Goal: Task Accomplishment & Management: Use online tool/utility

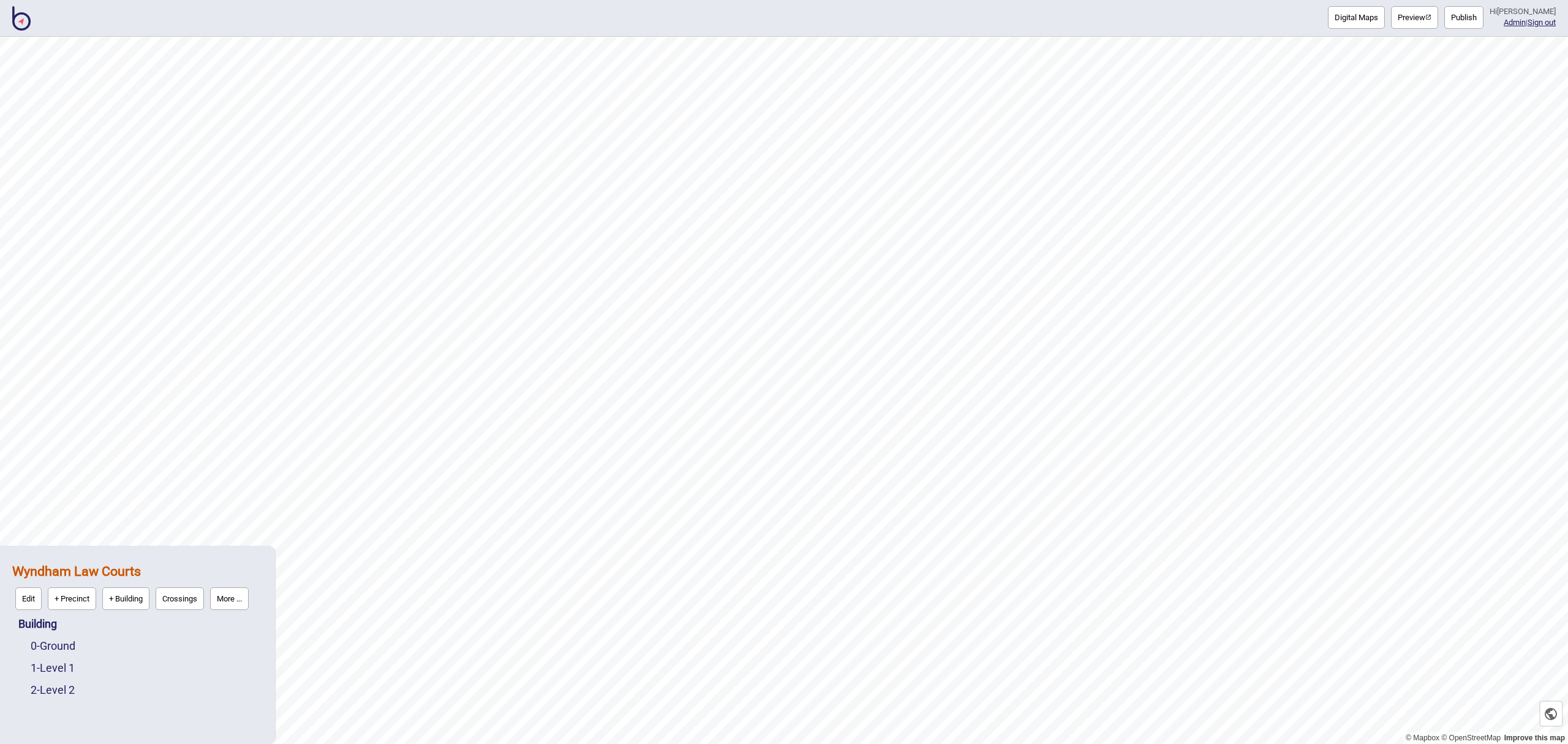
click at [20, 32] on div "Digital Maps Preview Publish Hi [PERSON_NAME] Admin | Sign out" at bounding box center [784, 18] width 1568 height 36
click at [26, 24] on img at bounding box center [21, 19] width 19 height 24
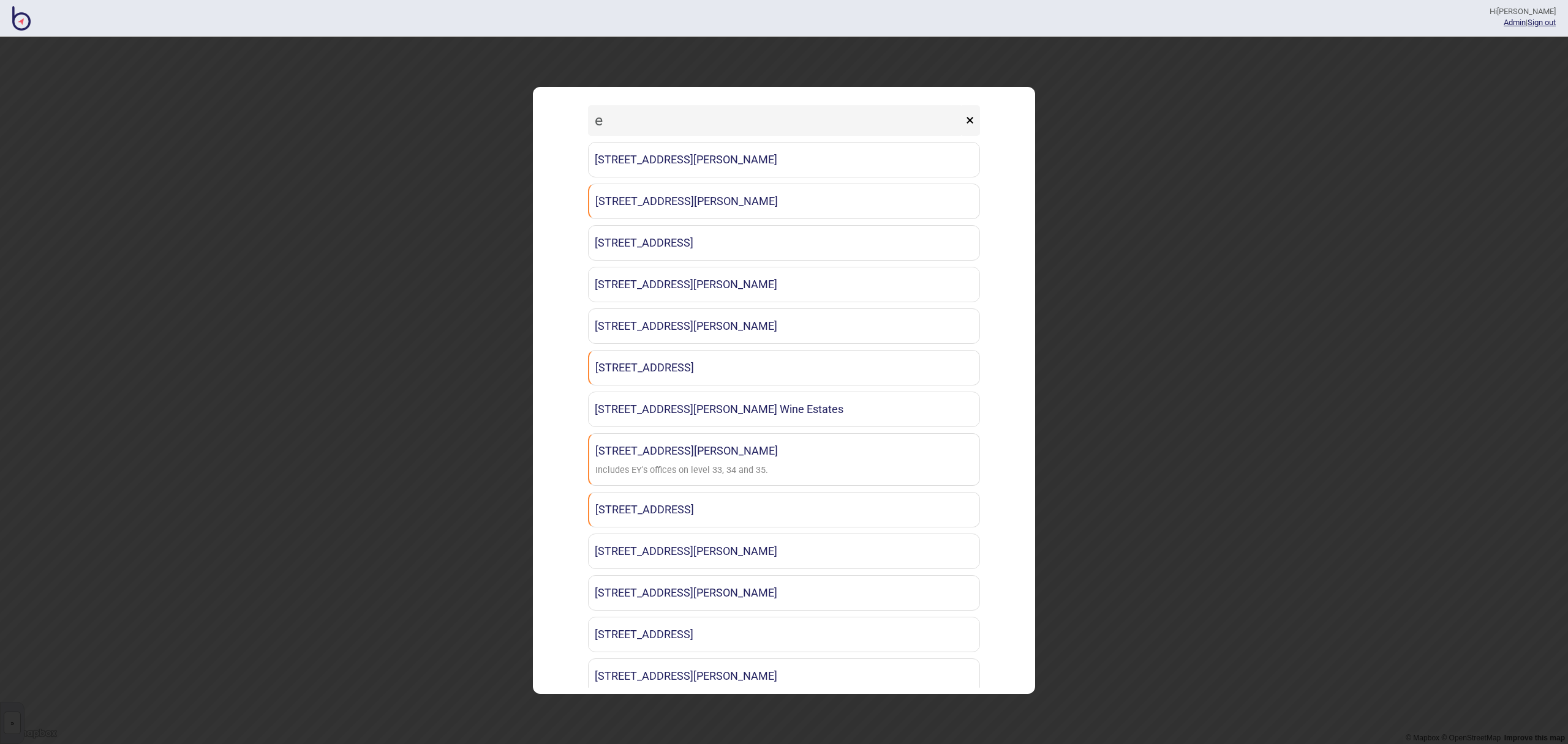
type input "ey"
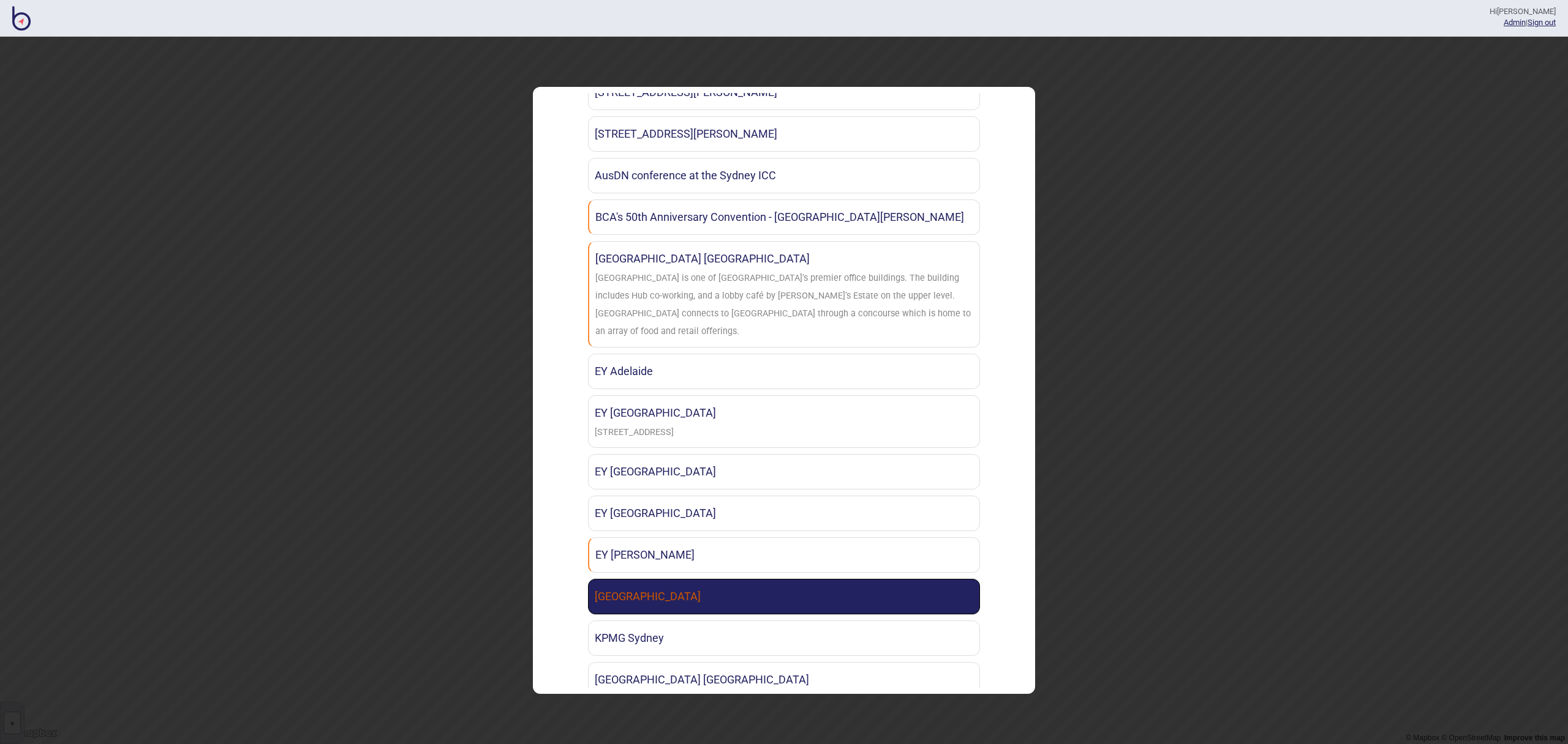
scroll to position [211, 0]
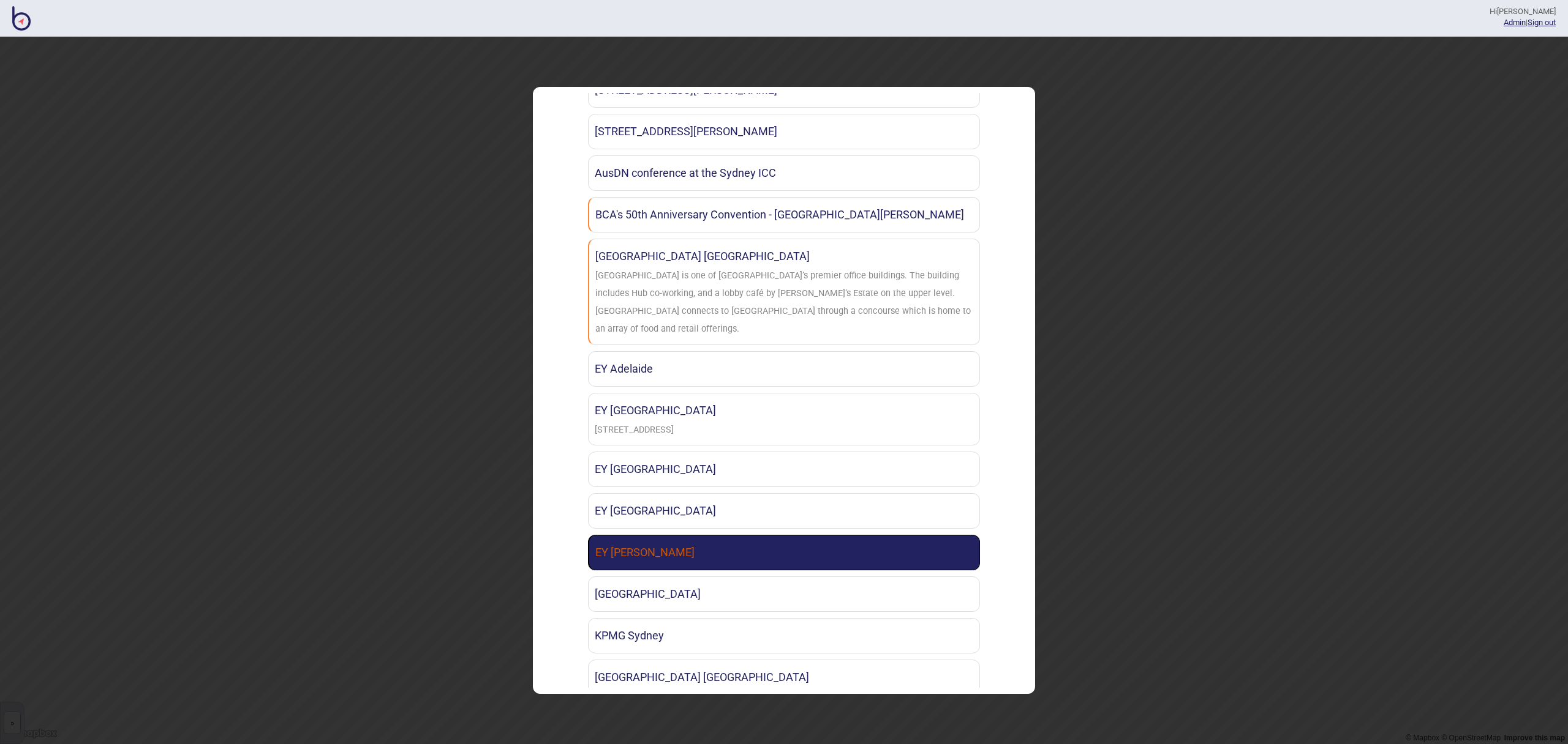
click at [718, 544] on link "EY [PERSON_NAME]" at bounding box center [784, 553] width 392 height 35
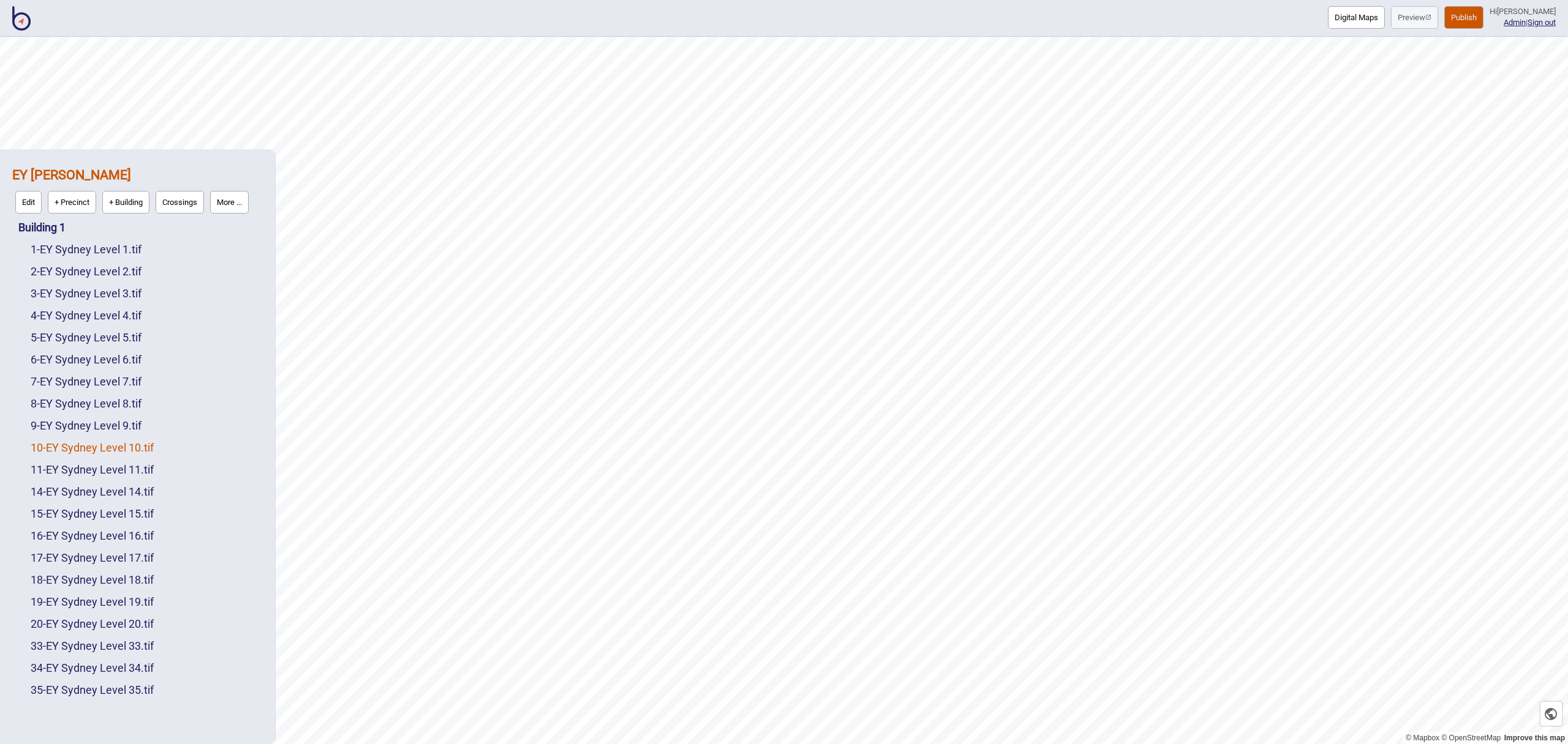
click at [139, 449] on link "10 - EY Sydney Level 10.tif" at bounding box center [92, 448] width 123 height 13
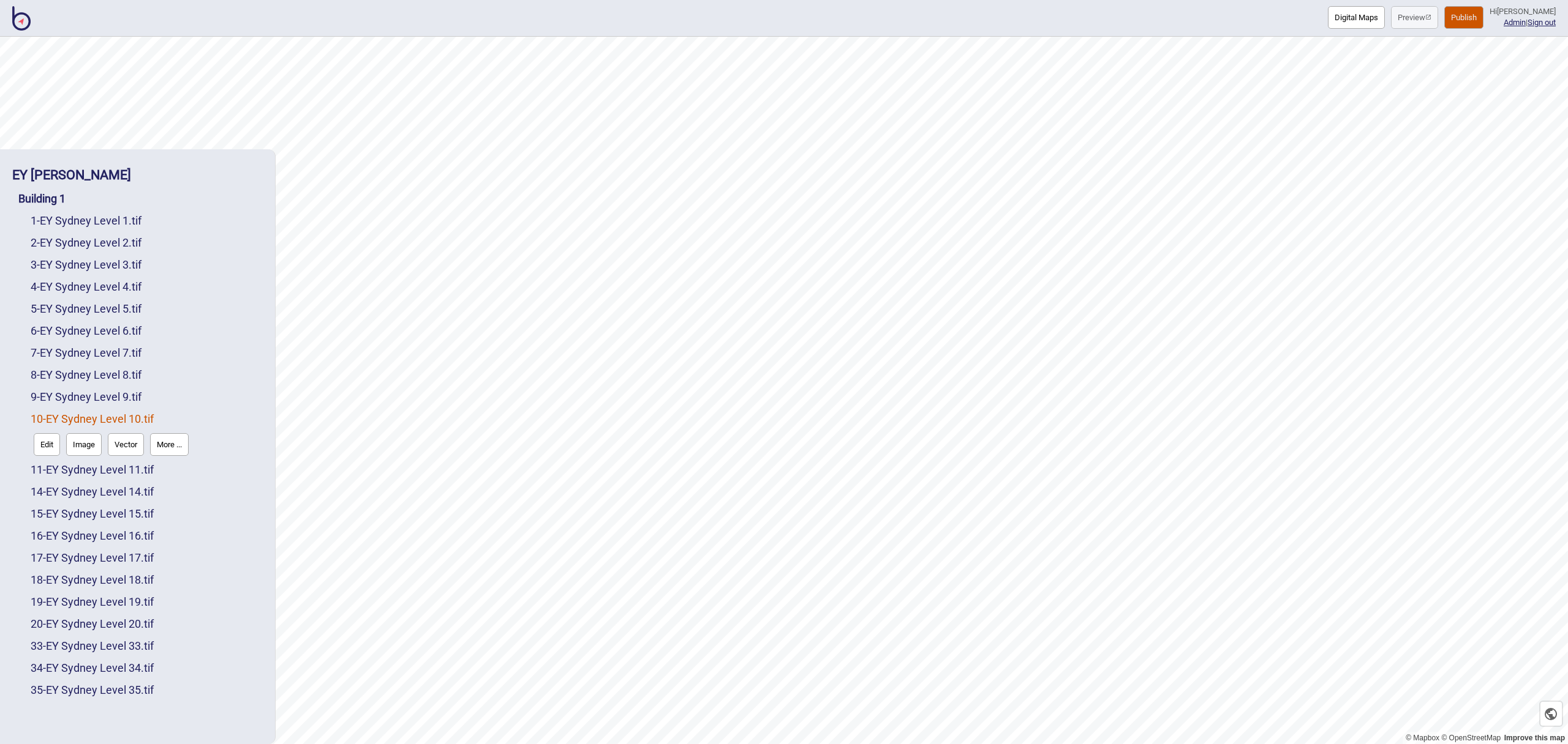
click at [43, 442] on button "Edit" at bounding box center [47, 444] width 26 height 22
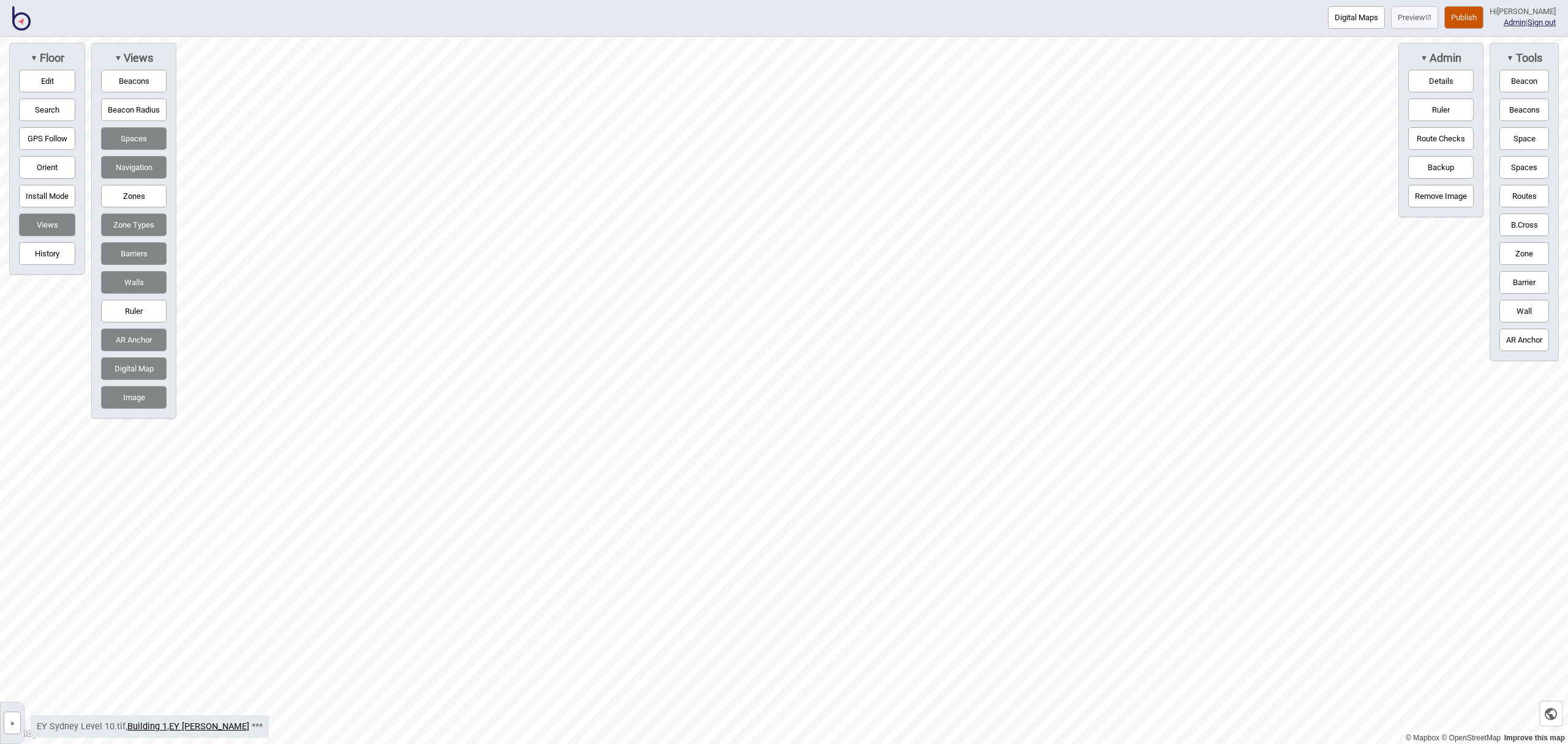
click at [152, 367] on button "Digital Map" at bounding box center [133, 369] width 65 height 22
click at [151, 368] on button "Digital Map" at bounding box center [133, 369] width 65 height 22
click at [131, 367] on button "Digital Map" at bounding box center [133, 369] width 65 height 22
click at [207, 730] on link "EY [PERSON_NAME]" at bounding box center [209, 726] width 80 height 10
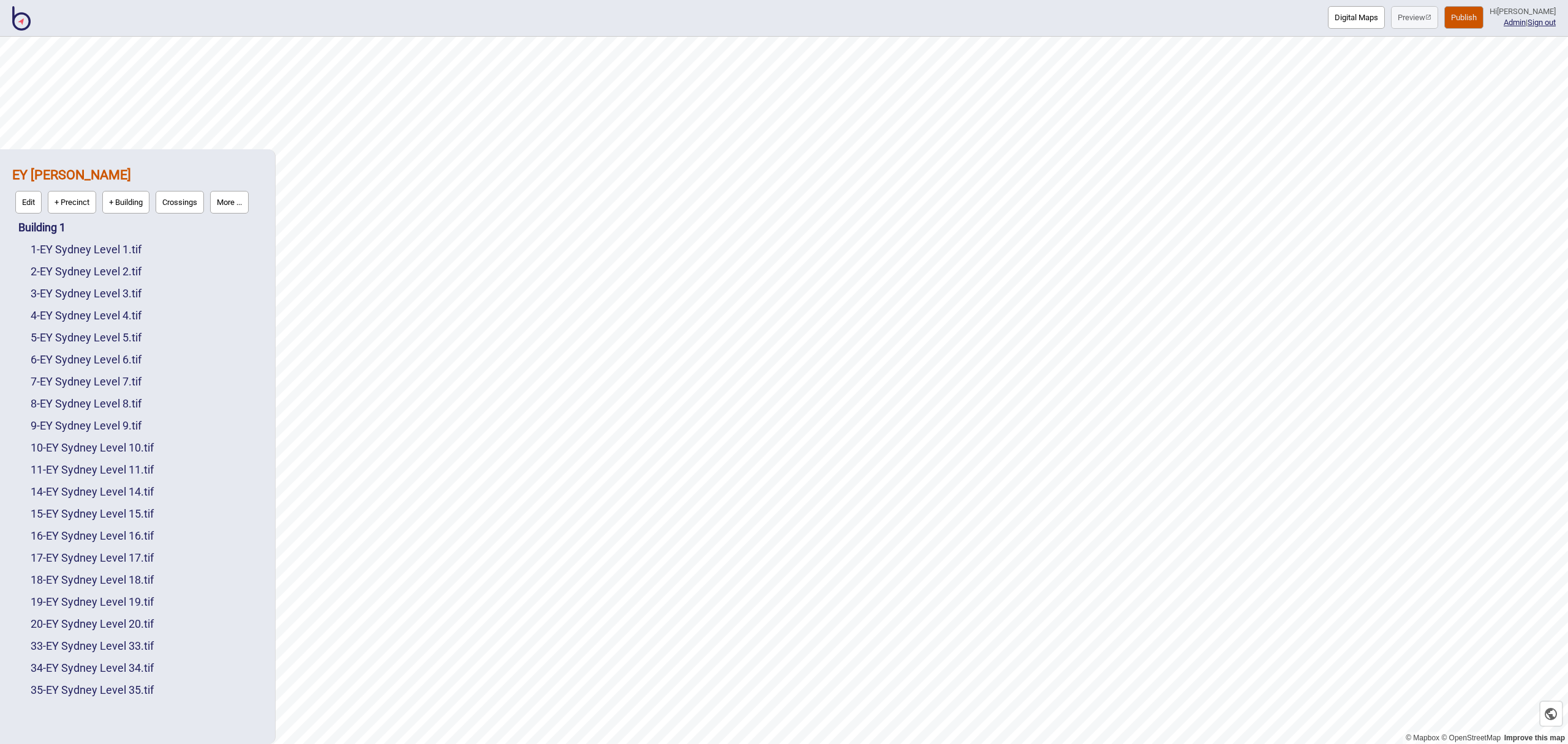
click at [101, 374] on div "7 - EY Sydney Level 7.tif" at bounding box center [146, 382] width 232 height 22
click at [100, 376] on link "7 - EY Sydney Level 7.tif" at bounding box center [86, 382] width 111 height 13
click at [92, 377] on button "Image" at bounding box center [84, 378] width 35 height 22
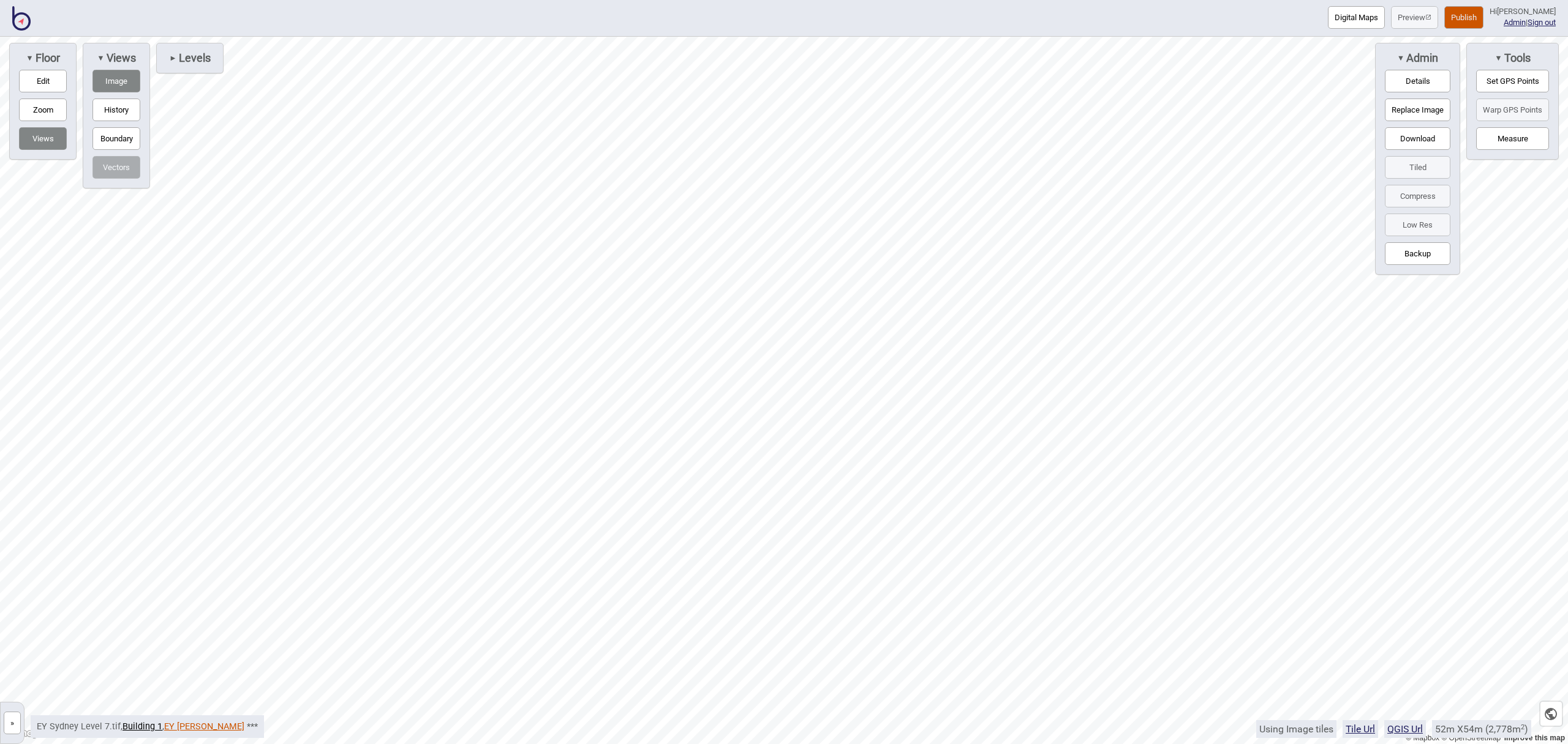
click at [185, 725] on link "EY [PERSON_NAME]" at bounding box center [204, 726] width 80 height 10
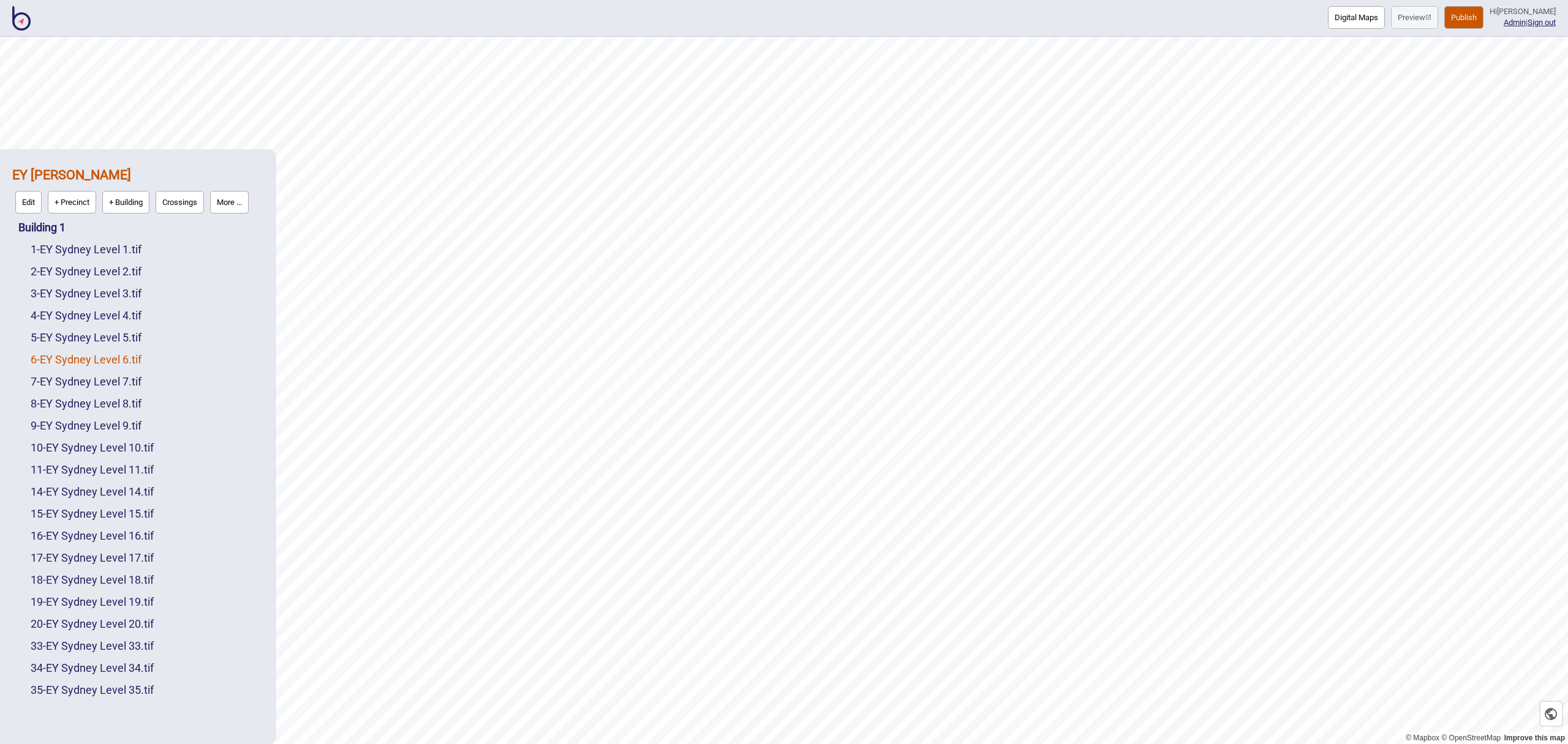
click at [111, 358] on link "6 - EY Sydney Level 6.tif" at bounding box center [86, 359] width 111 height 13
click at [48, 356] on button "Edit" at bounding box center [47, 357] width 26 height 22
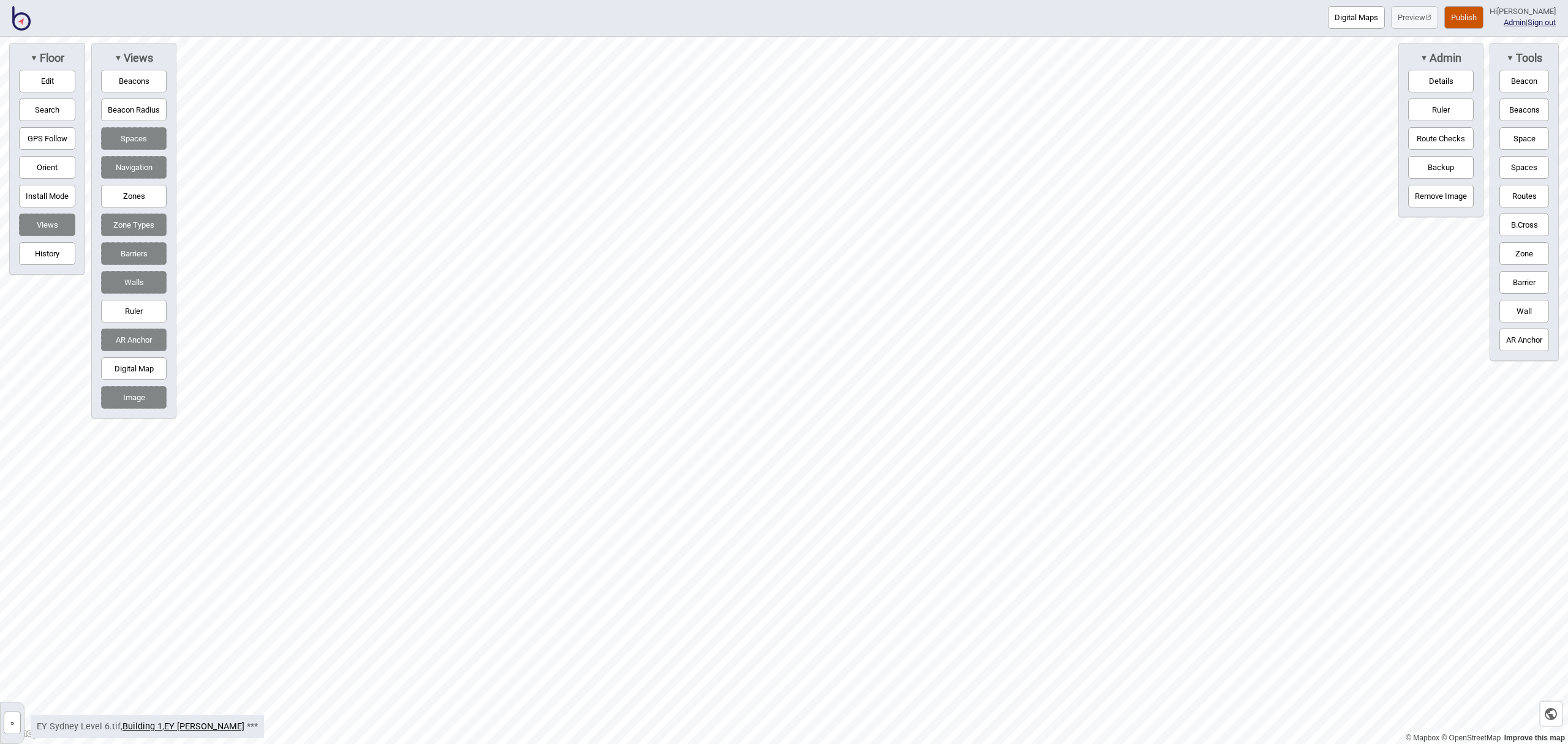
click at [153, 370] on button "Digital Map" at bounding box center [133, 369] width 65 height 22
click at [199, 727] on link "EY [PERSON_NAME]" at bounding box center [204, 726] width 80 height 10
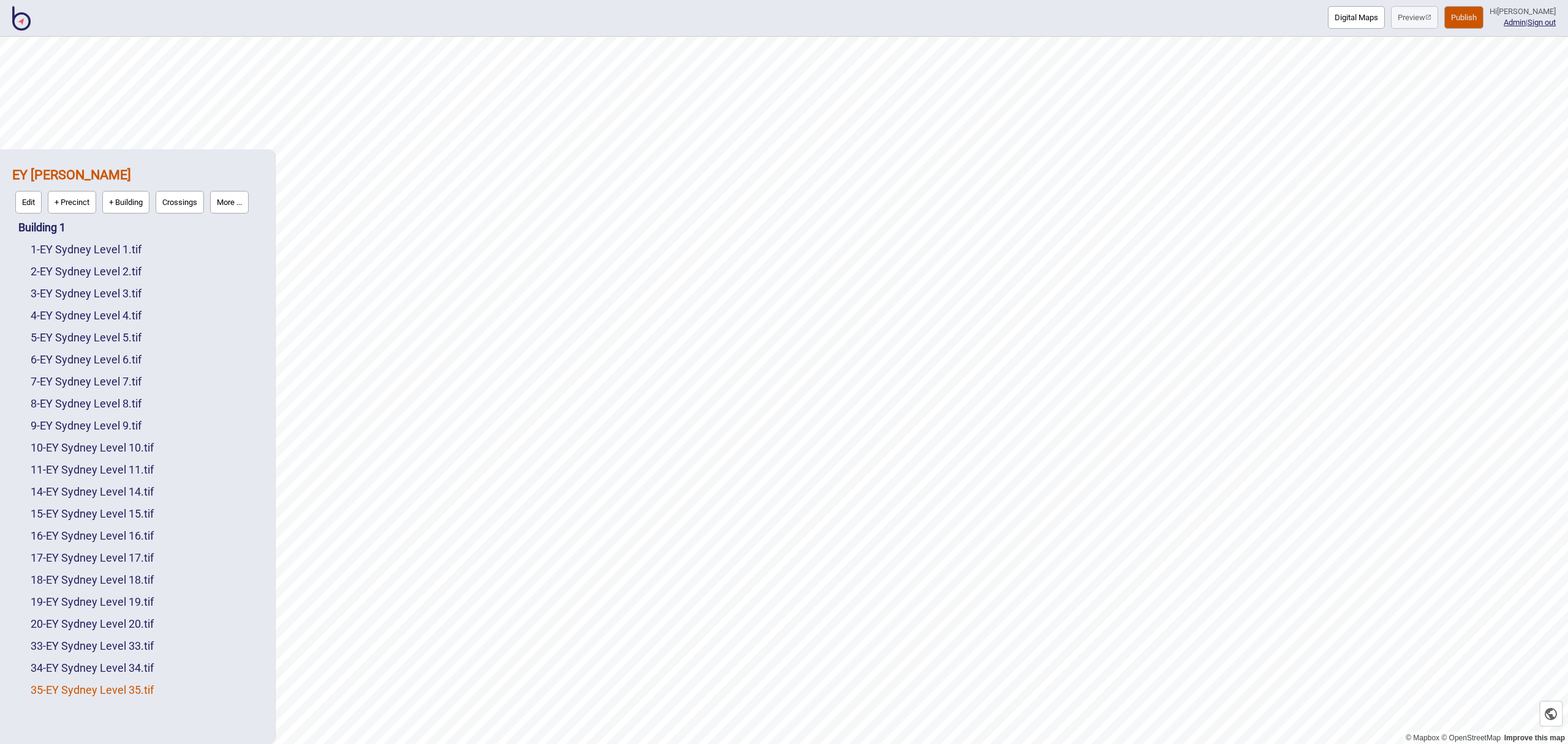
click at [143, 687] on link "35 - EY Sydney Level 35.tif" at bounding box center [92, 690] width 123 height 13
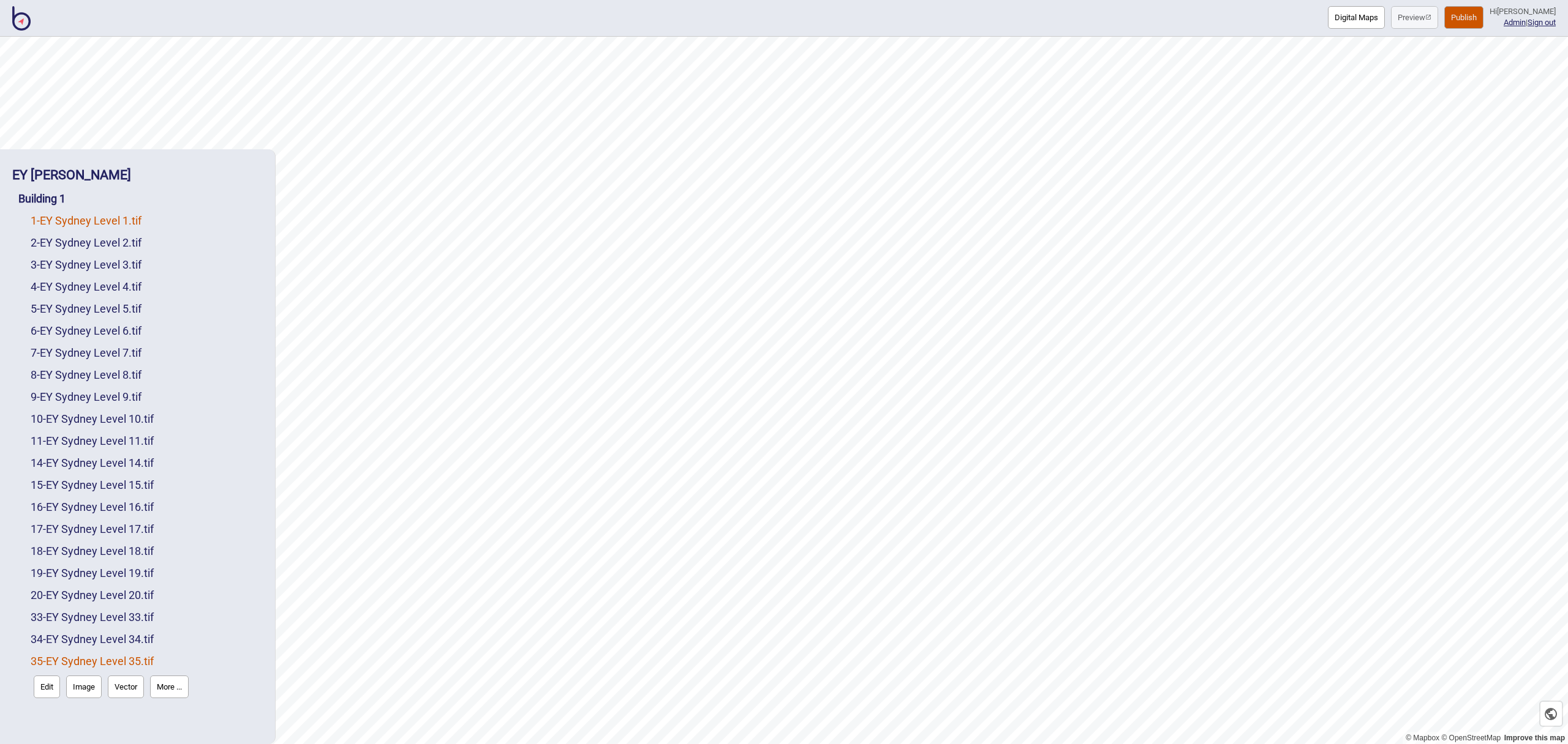
click at [142, 224] on link "1 - EY Sydney Level 1.tif" at bounding box center [86, 221] width 111 height 13
click at [157, 242] on button "More ..." at bounding box center [169, 246] width 38 height 22
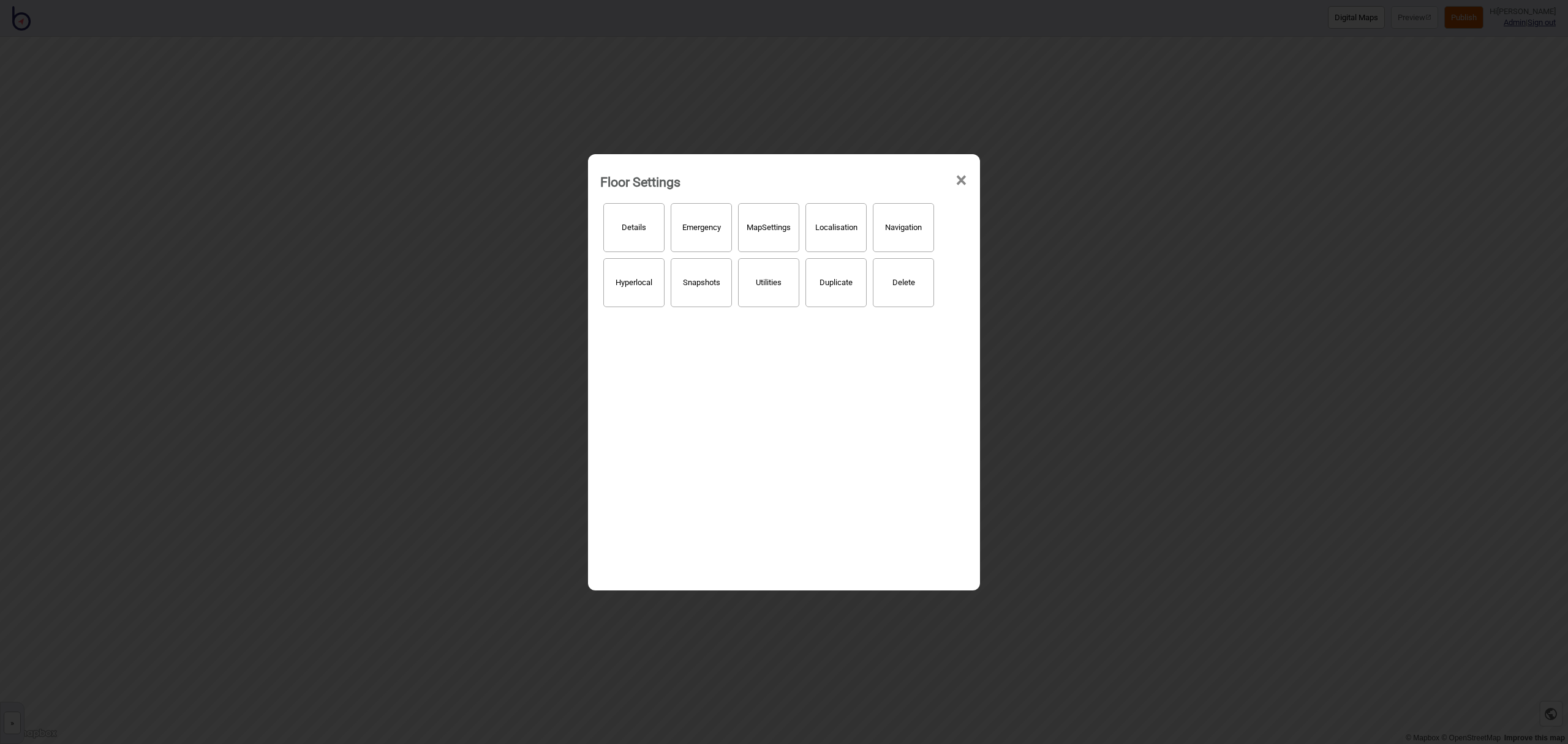
click at [652, 232] on button "Details" at bounding box center [634, 227] width 61 height 49
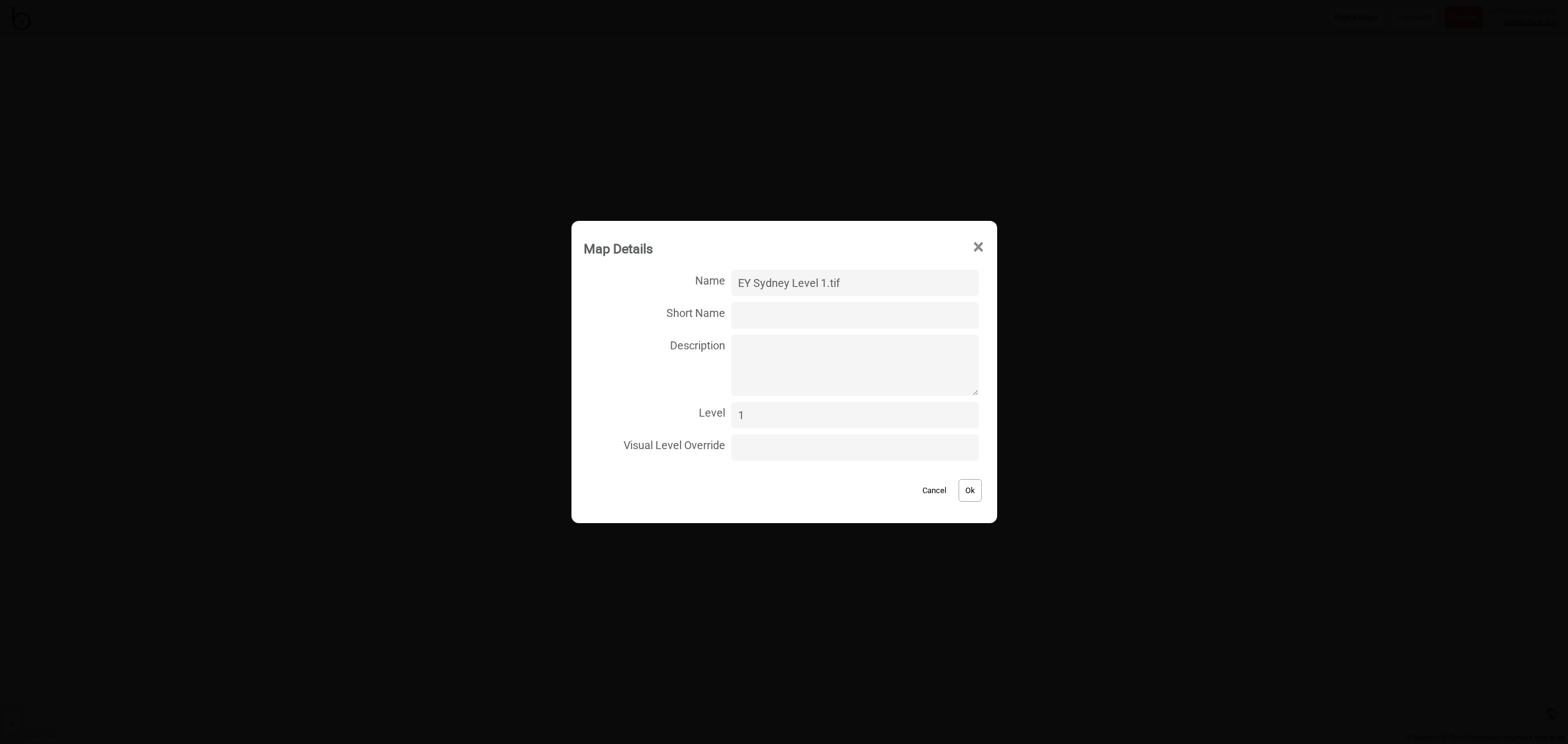
drag, startPoint x: 798, startPoint y: 278, endPoint x: 812, endPoint y: 276, distance: 14.1
click at [798, 278] on input "EY Sydney Level 1.tif" at bounding box center [854, 283] width 247 height 26
click at [820, 279] on input "Level 1.tif" at bounding box center [854, 283] width 247 height 26
type input "Level 1"
click at [959, 493] on button "Ok" at bounding box center [970, 491] width 23 height 22
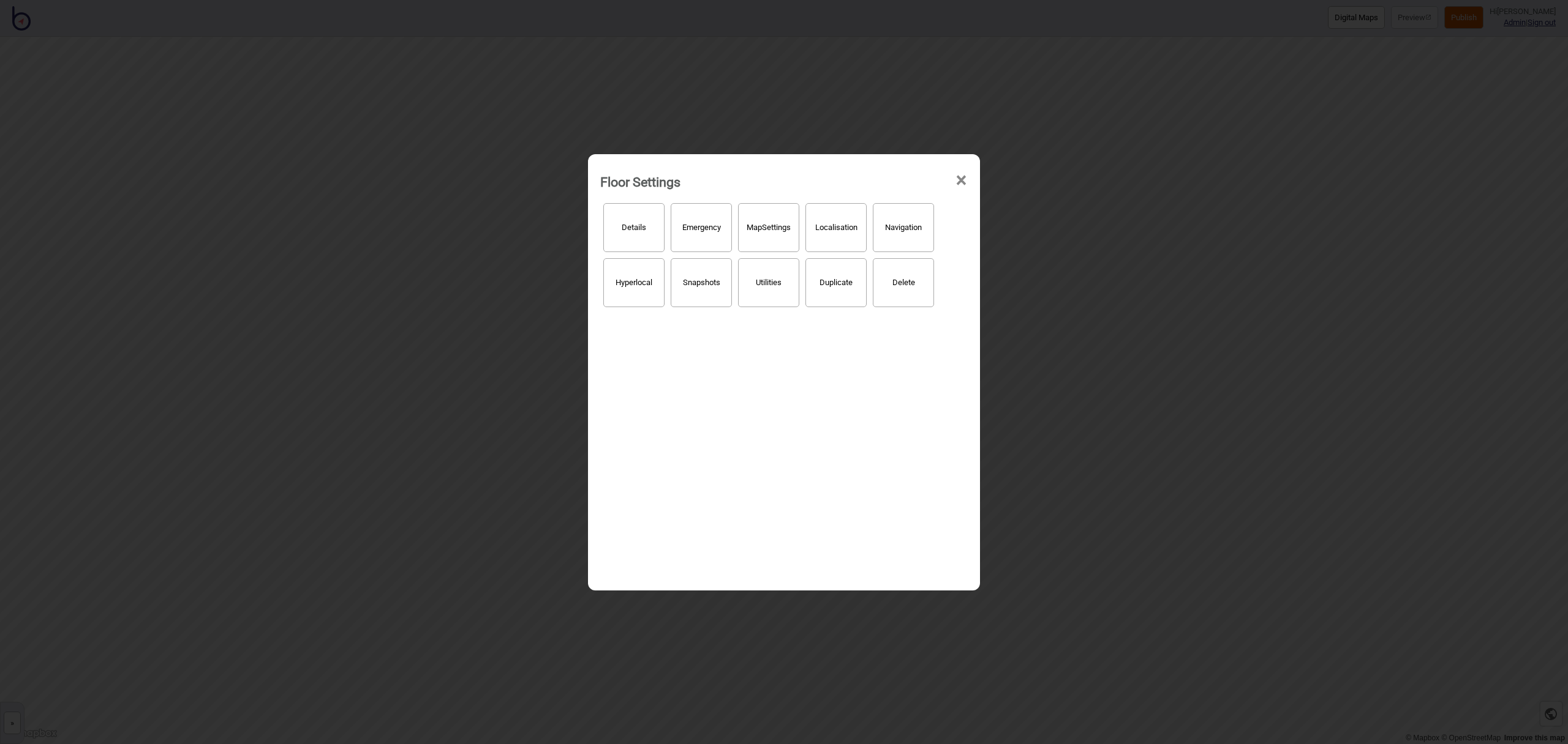
click at [965, 179] on span "×" at bounding box center [961, 180] width 13 height 40
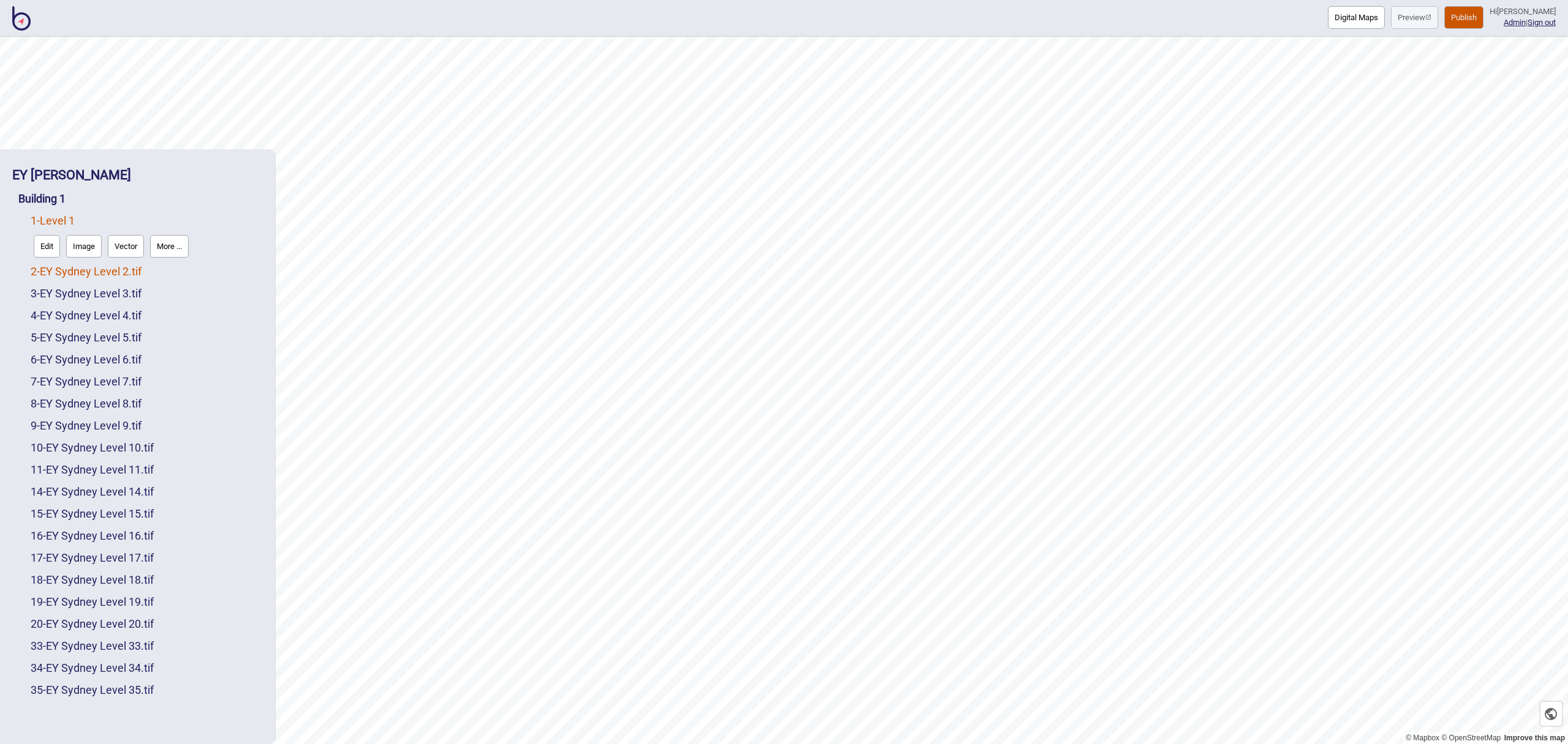
click at [90, 275] on link "2 - EY Sydney Level 2.tif" at bounding box center [86, 272] width 111 height 13
click at [176, 265] on button "More ..." at bounding box center [169, 268] width 38 height 22
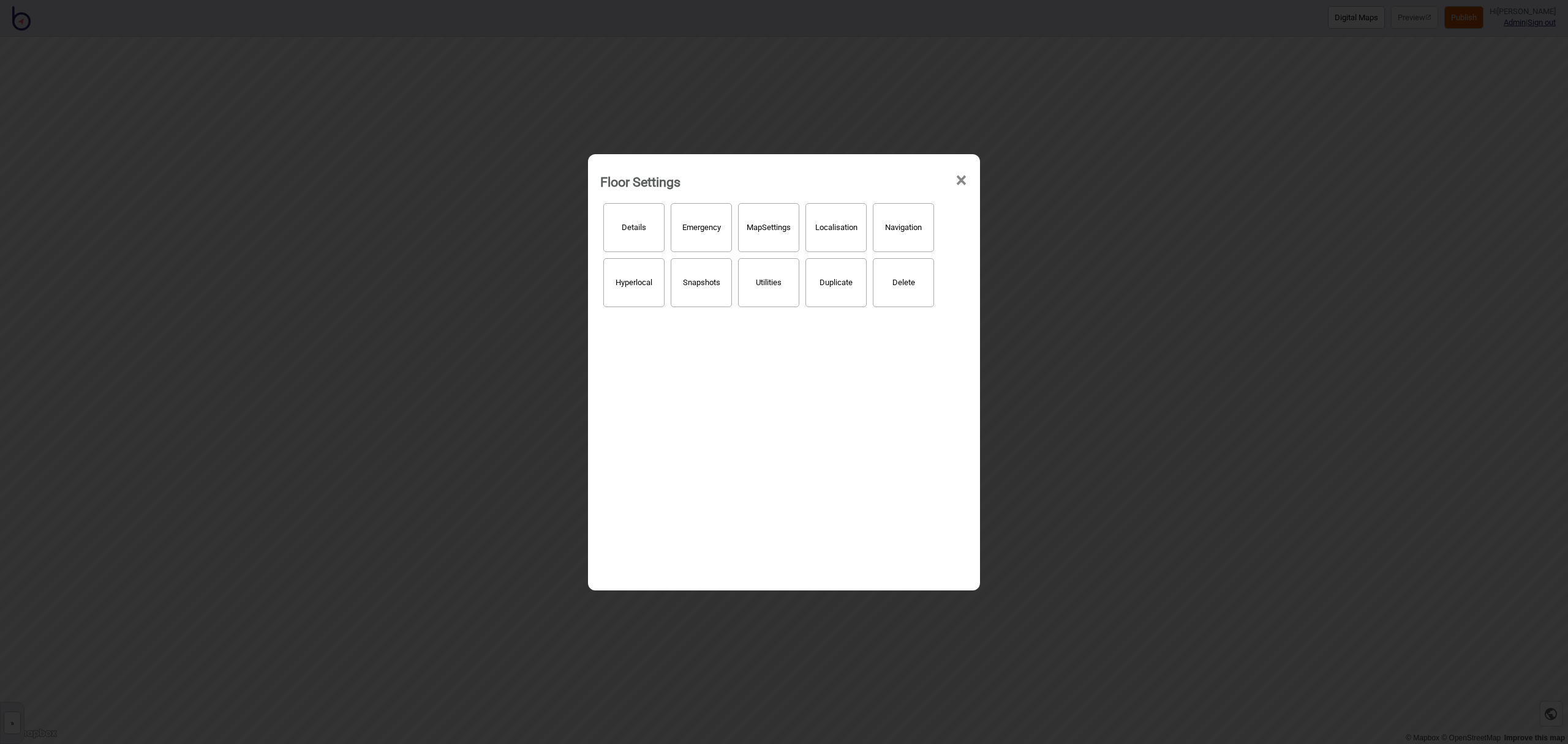
click at [642, 229] on button "Details" at bounding box center [634, 227] width 61 height 49
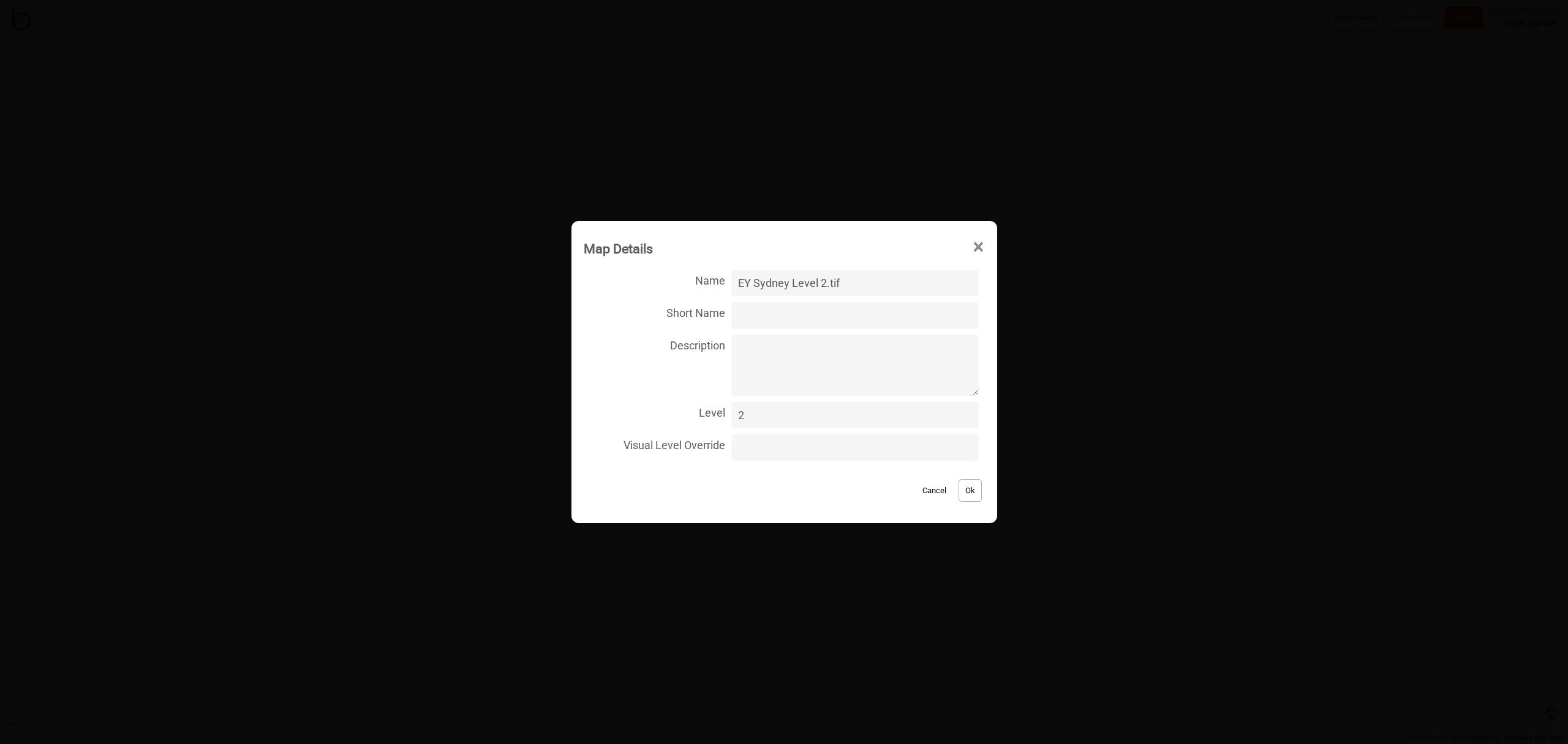
click at [870, 283] on input "EY Sydney Level 2.tif" at bounding box center [854, 283] width 247 height 26
type input "Level 2"
click at [961, 494] on button "Ok" at bounding box center [970, 491] width 23 height 22
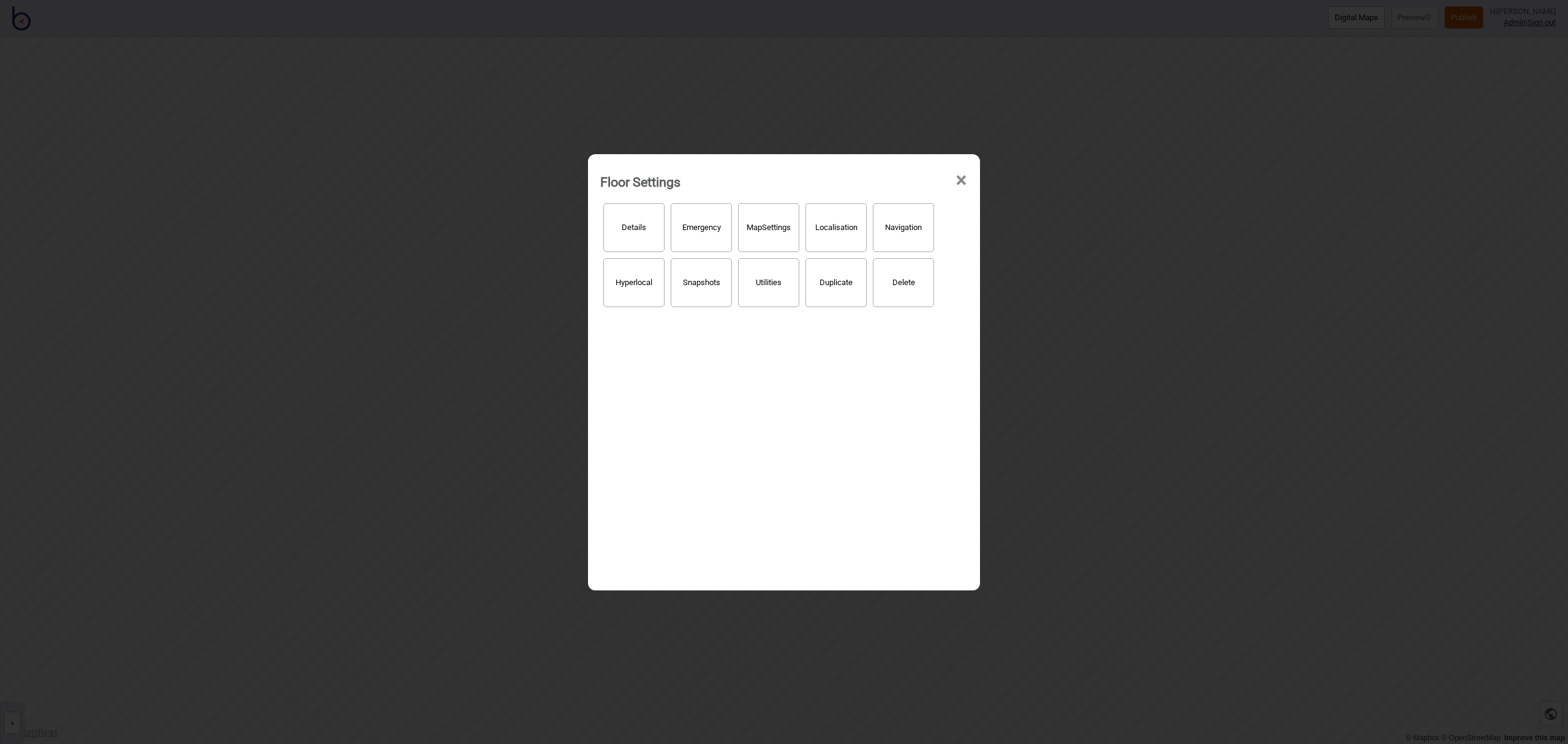
click at [961, 183] on span "×" at bounding box center [961, 180] width 13 height 40
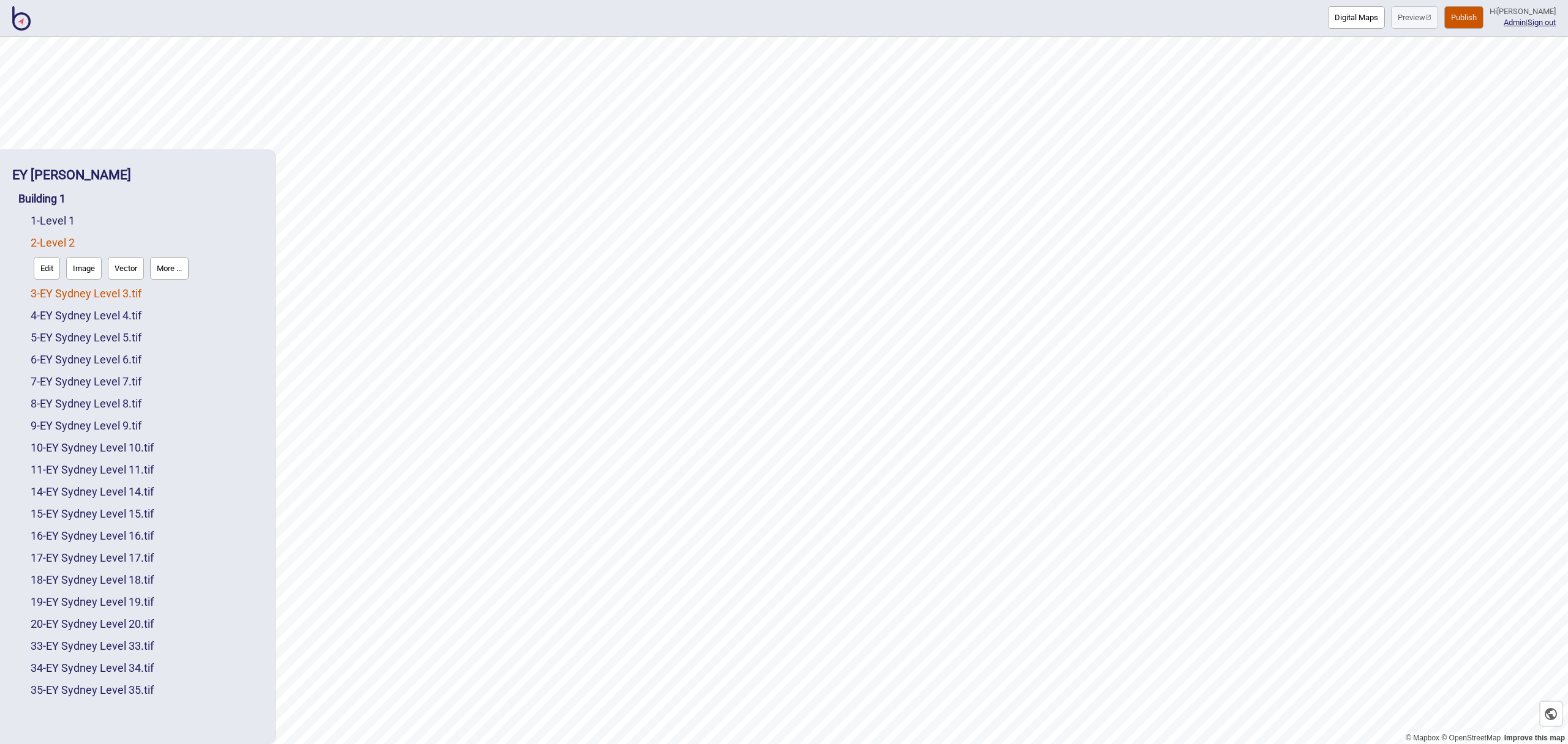
click at [104, 294] on link "3 - EY Sydney Level 3.tif" at bounding box center [86, 293] width 111 height 13
click at [177, 291] on button "More ..." at bounding box center [169, 291] width 38 height 22
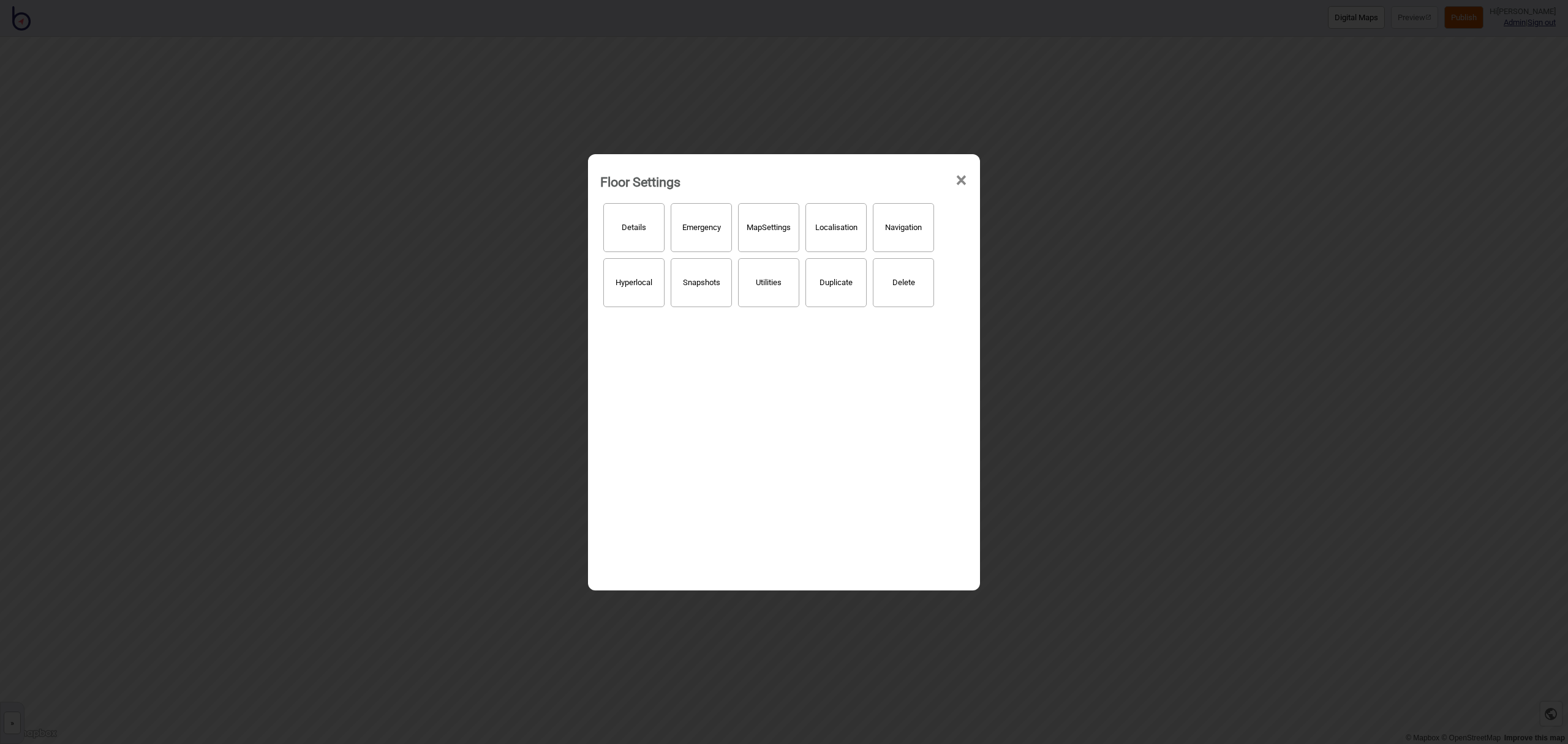
click at [652, 235] on button "Details" at bounding box center [634, 227] width 61 height 49
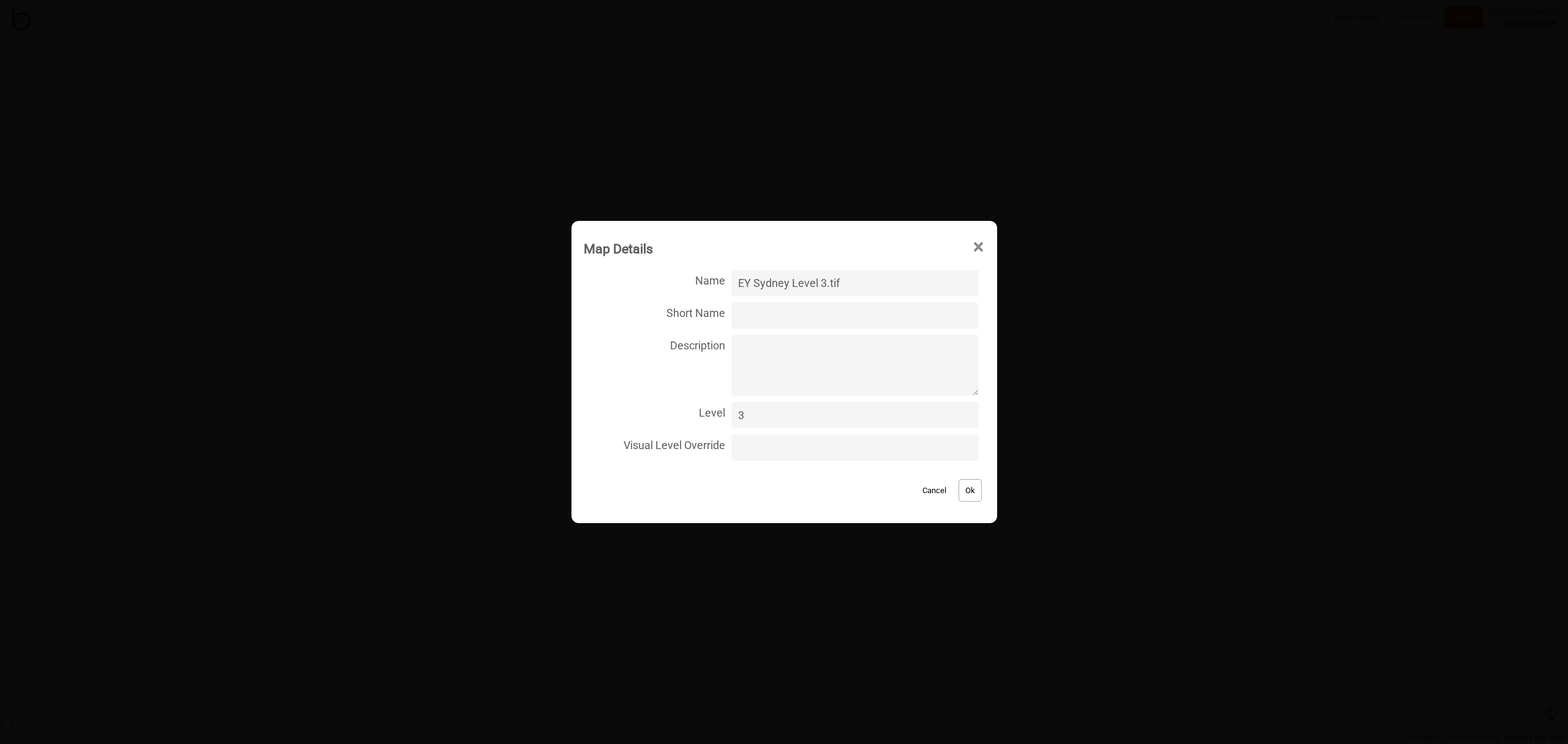
click at [864, 282] on input "EY Sydney Level 3.tif" at bounding box center [854, 283] width 247 height 26
type input "Level 3"
click at [959, 494] on button "Ok" at bounding box center [970, 491] width 23 height 22
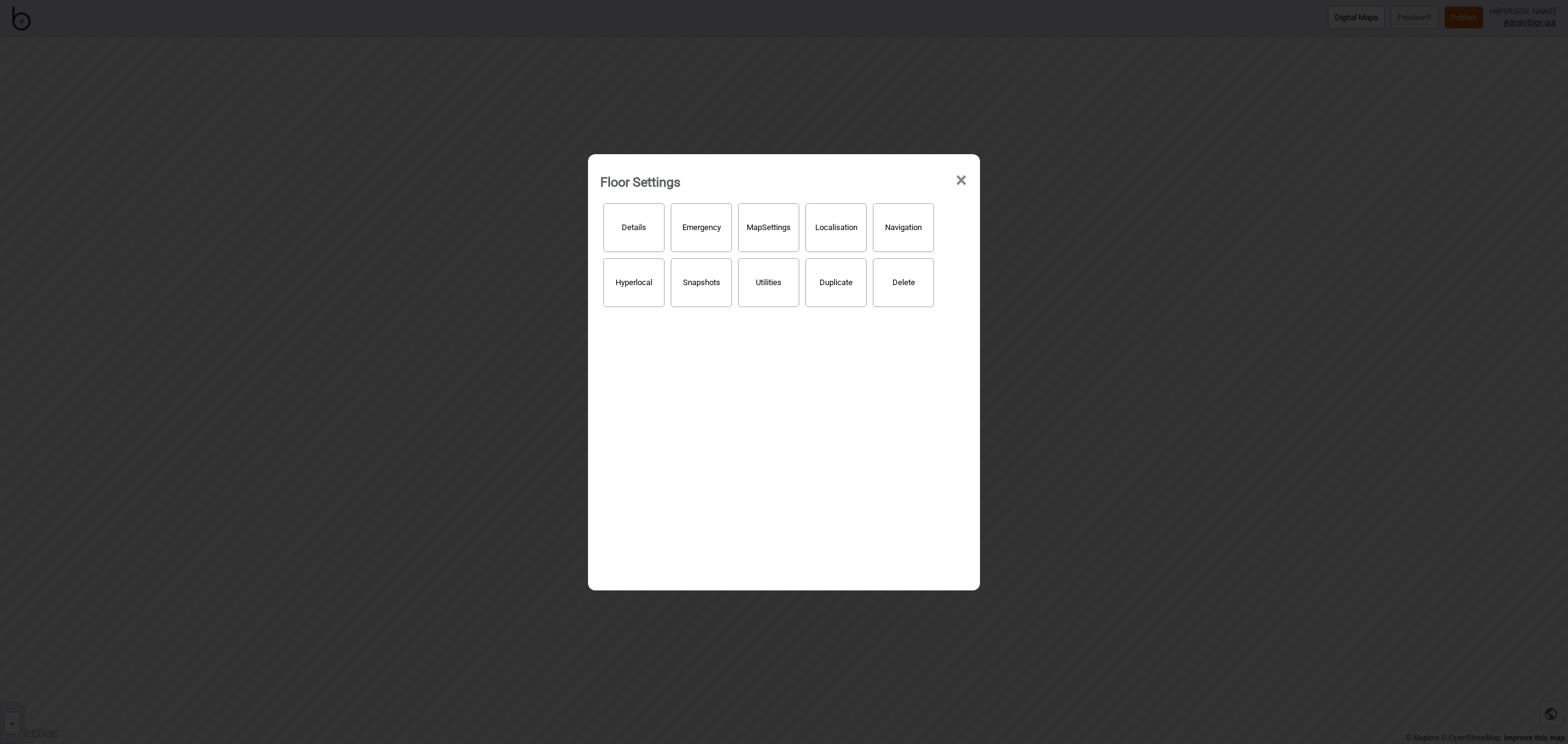
click at [962, 183] on span "×" at bounding box center [961, 180] width 13 height 40
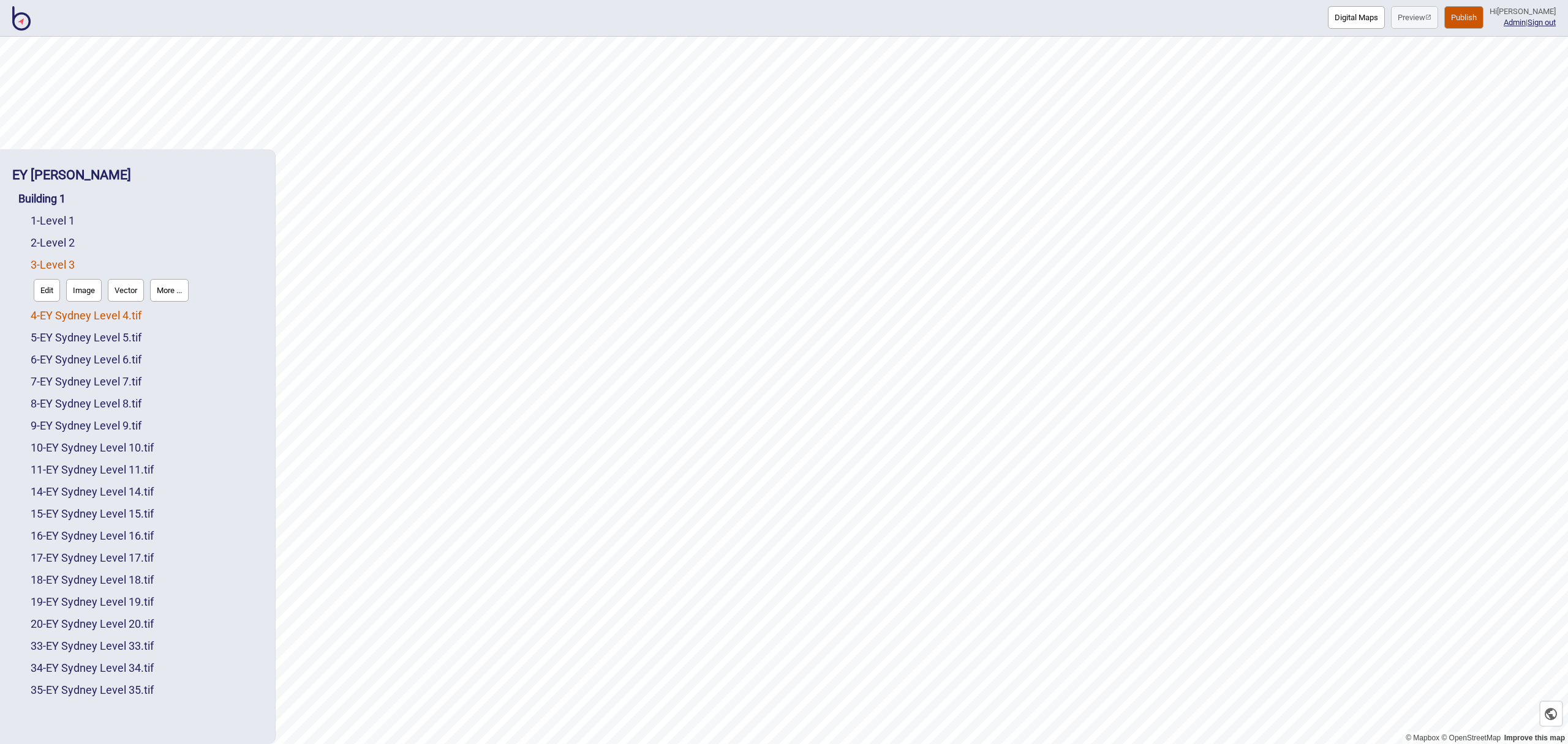
click at [130, 316] on link "4 - EY Sydney Level 4.tif" at bounding box center [86, 316] width 111 height 13
click at [171, 313] on button "More ..." at bounding box center [169, 312] width 38 height 22
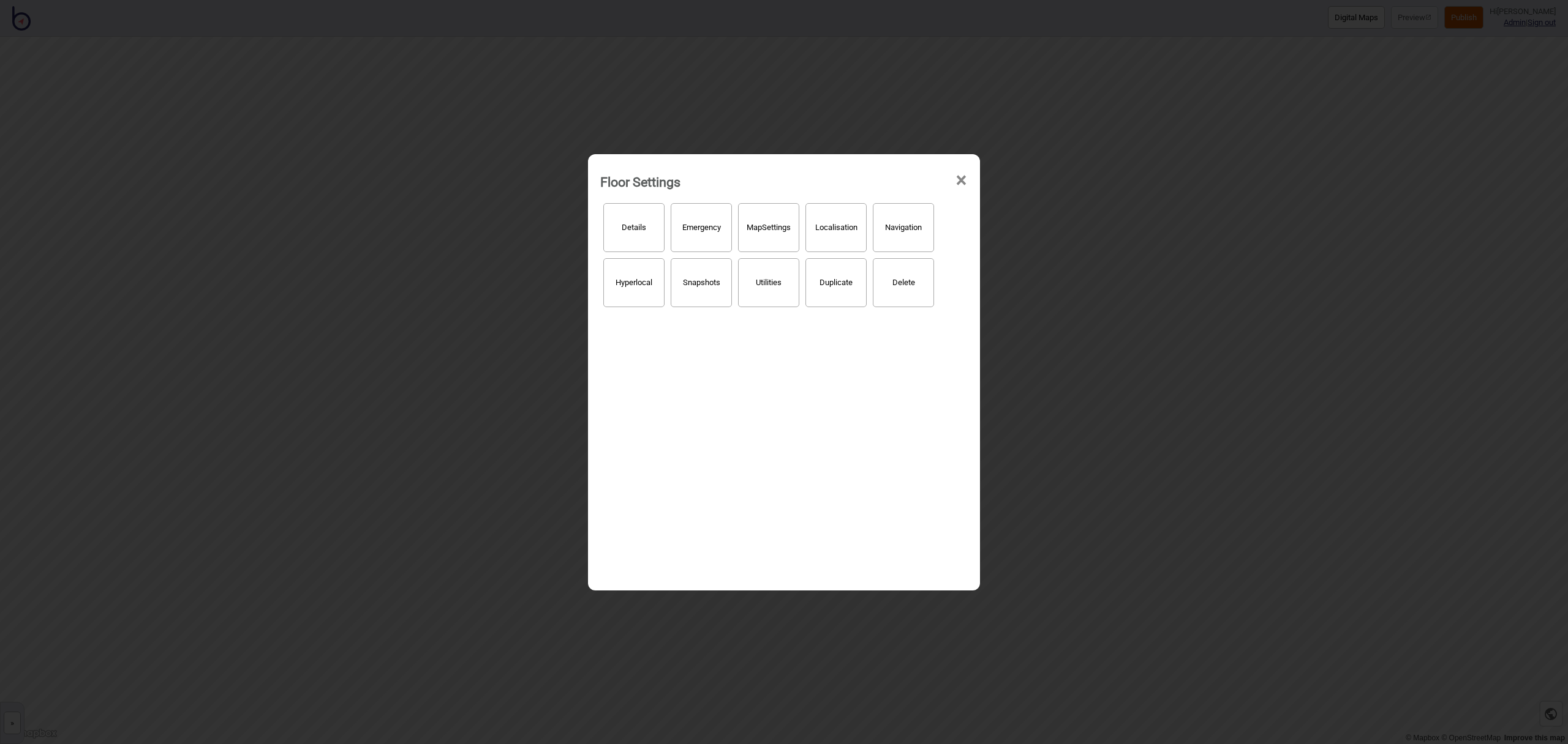
click at [637, 233] on button "Details" at bounding box center [634, 227] width 61 height 49
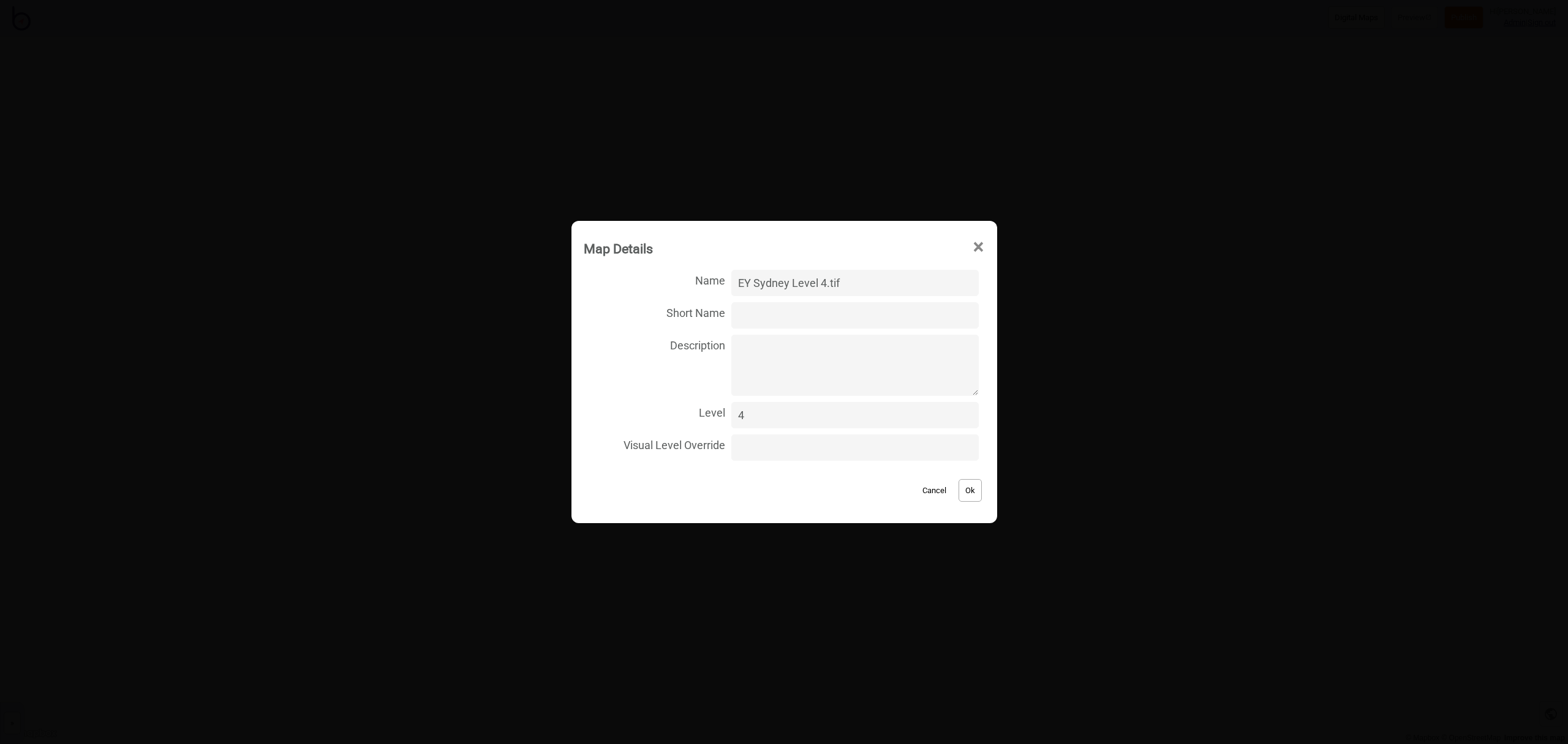
click at [858, 281] on input "EY Sydney Level 4.tif" at bounding box center [854, 283] width 247 height 26
type input "Level 4"
click at [966, 488] on button "Ok" at bounding box center [970, 491] width 23 height 22
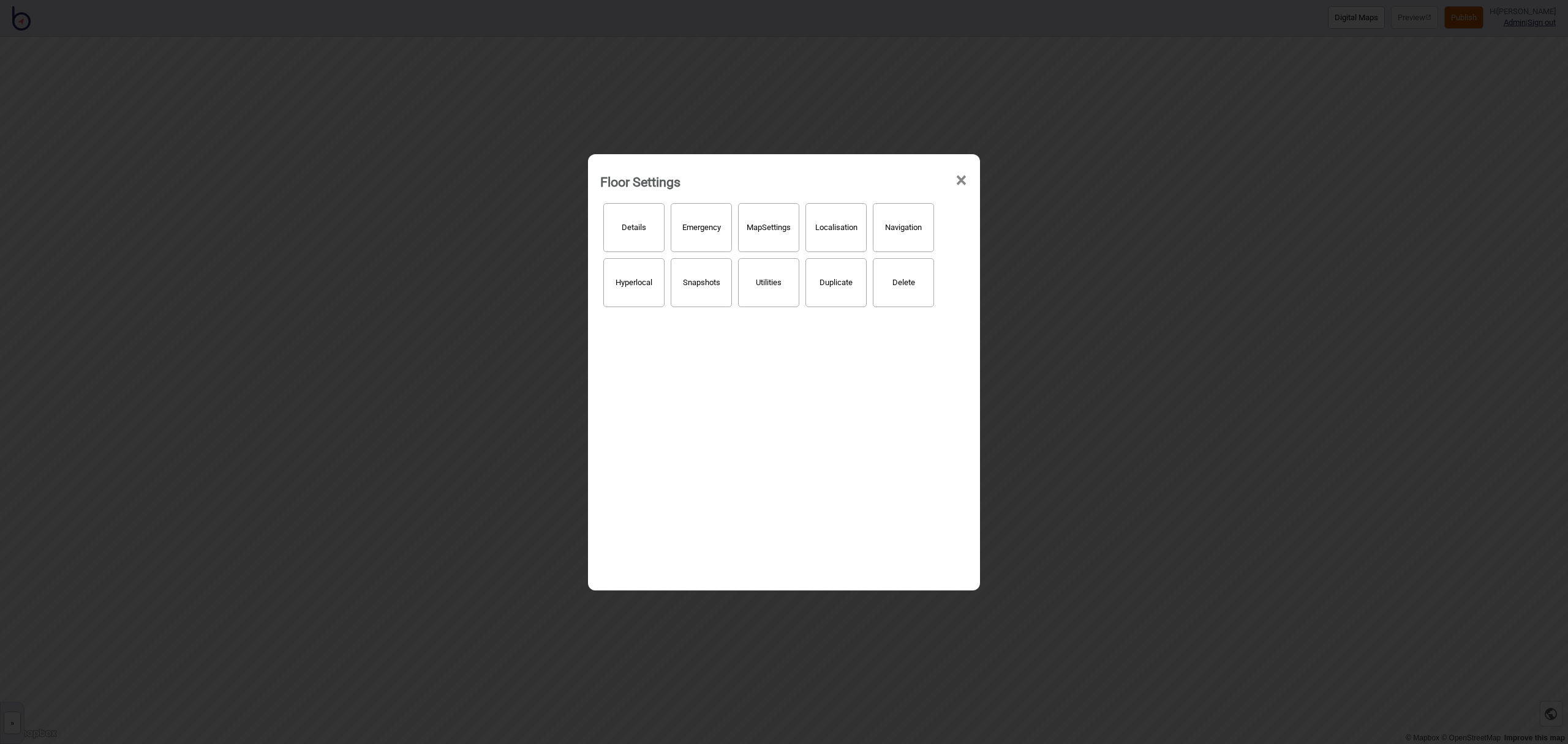
click at [962, 180] on span "×" at bounding box center [961, 180] width 13 height 40
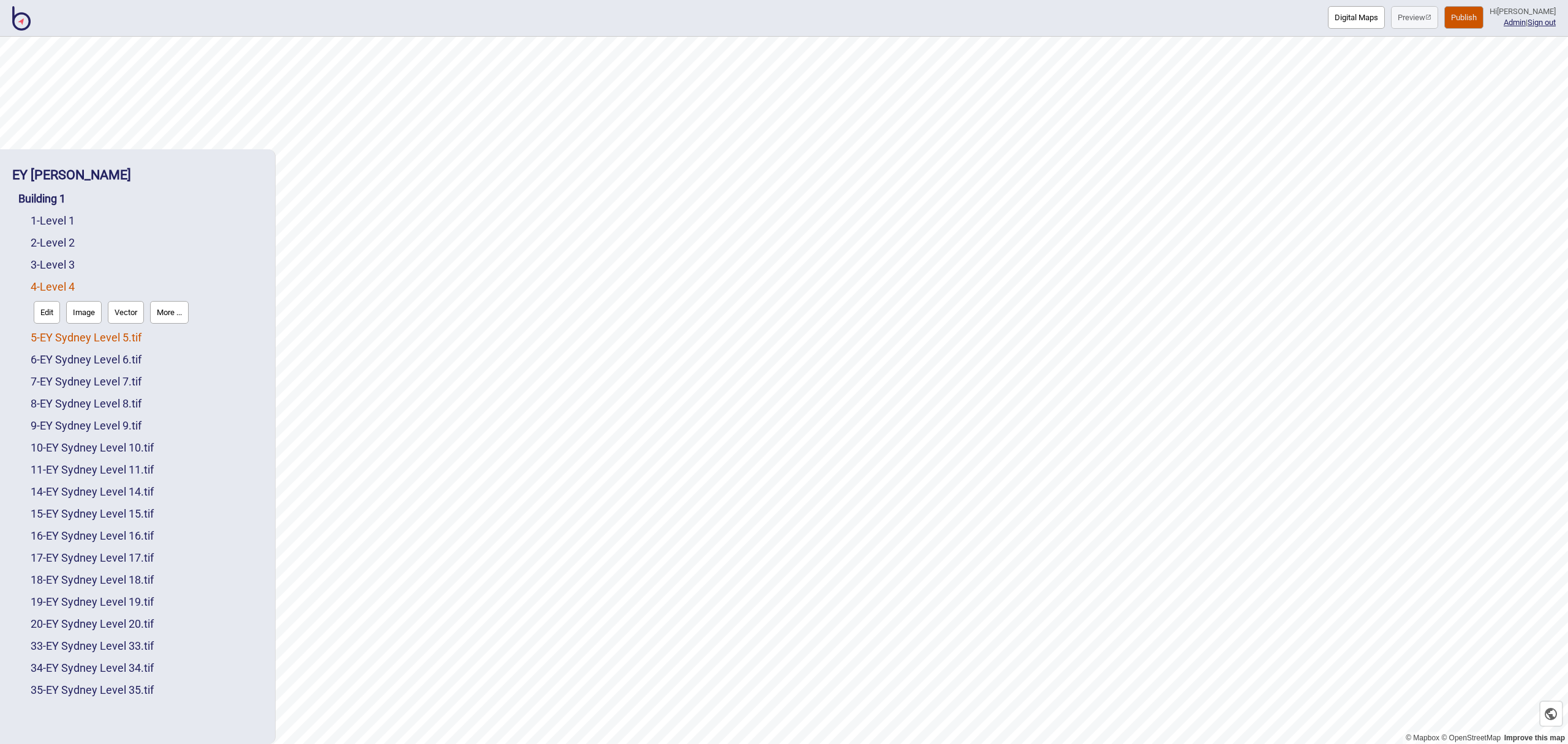
click at [142, 335] on link "5 - EY Sydney Level 5.tif" at bounding box center [86, 338] width 111 height 13
click at [176, 339] on button "More ..." at bounding box center [169, 334] width 38 height 22
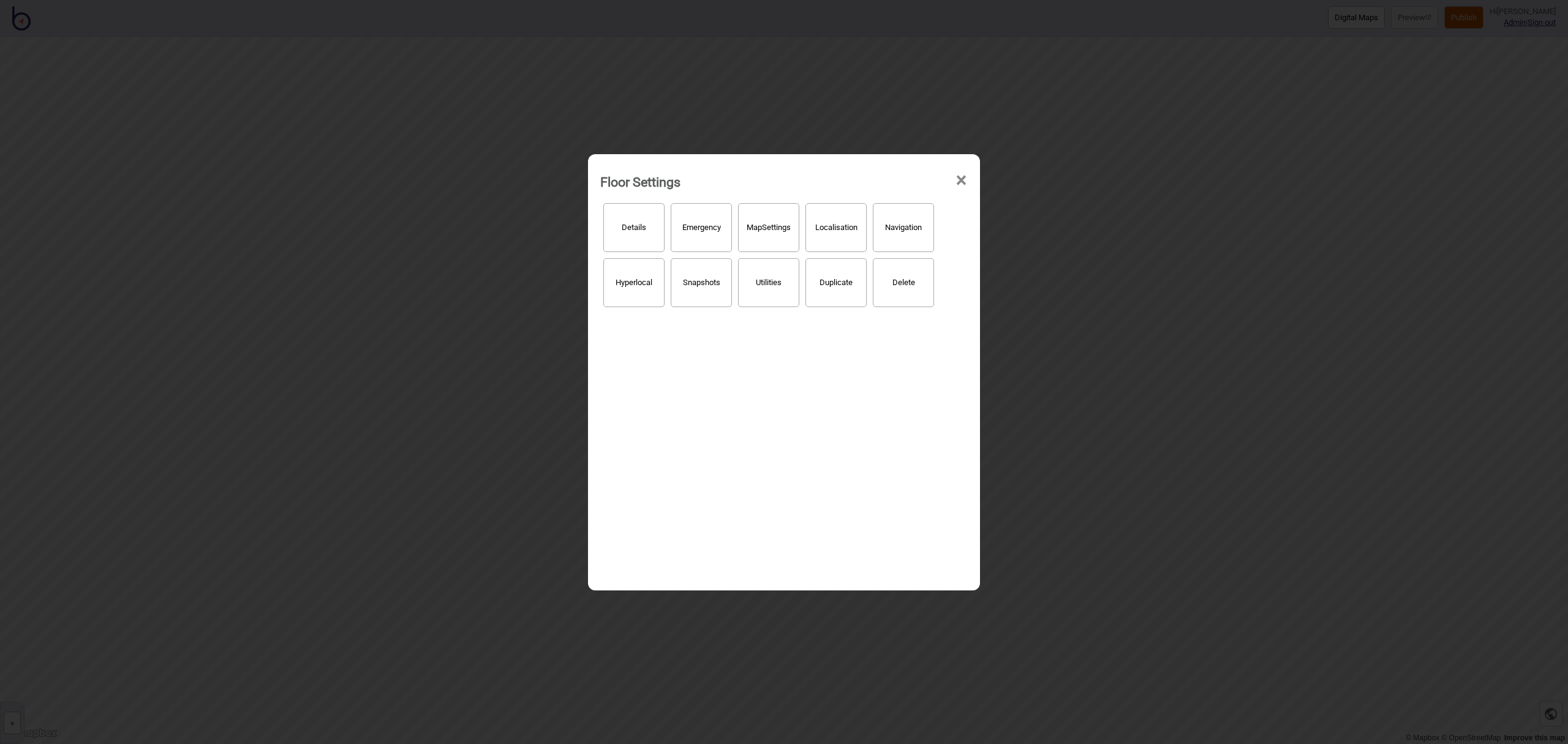
click at [623, 239] on button "Details" at bounding box center [634, 227] width 61 height 49
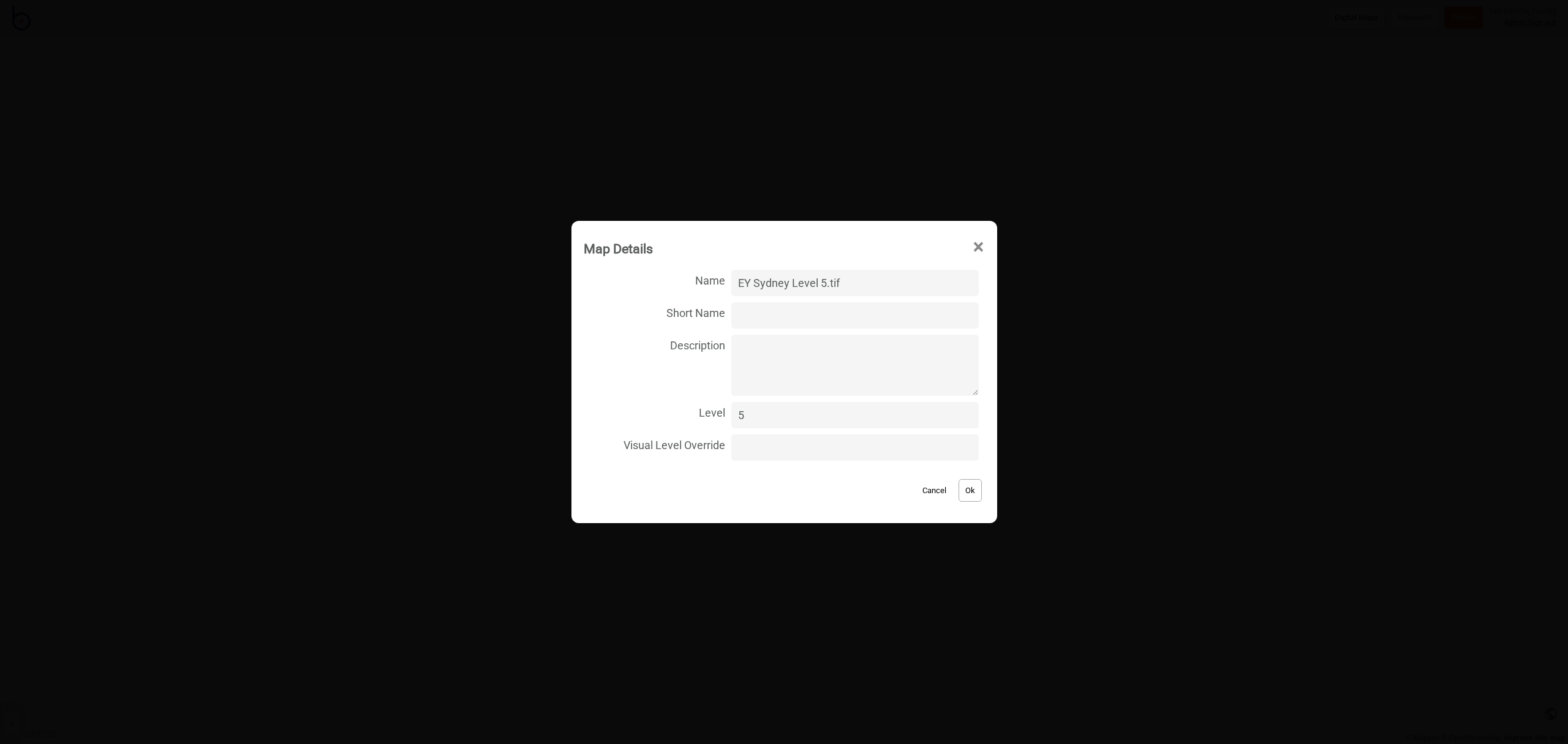
click at [882, 287] on input "EY Sydney Level 5.tif" at bounding box center [854, 283] width 247 height 26
click at [800, 277] on input "EY Sydney Level 5" at bounding box center [854, 283] width 247 height 26
type input "Level 5"
click at [959, 485] on button "Ok" at bounding box center [970, 491] width 23 height 22
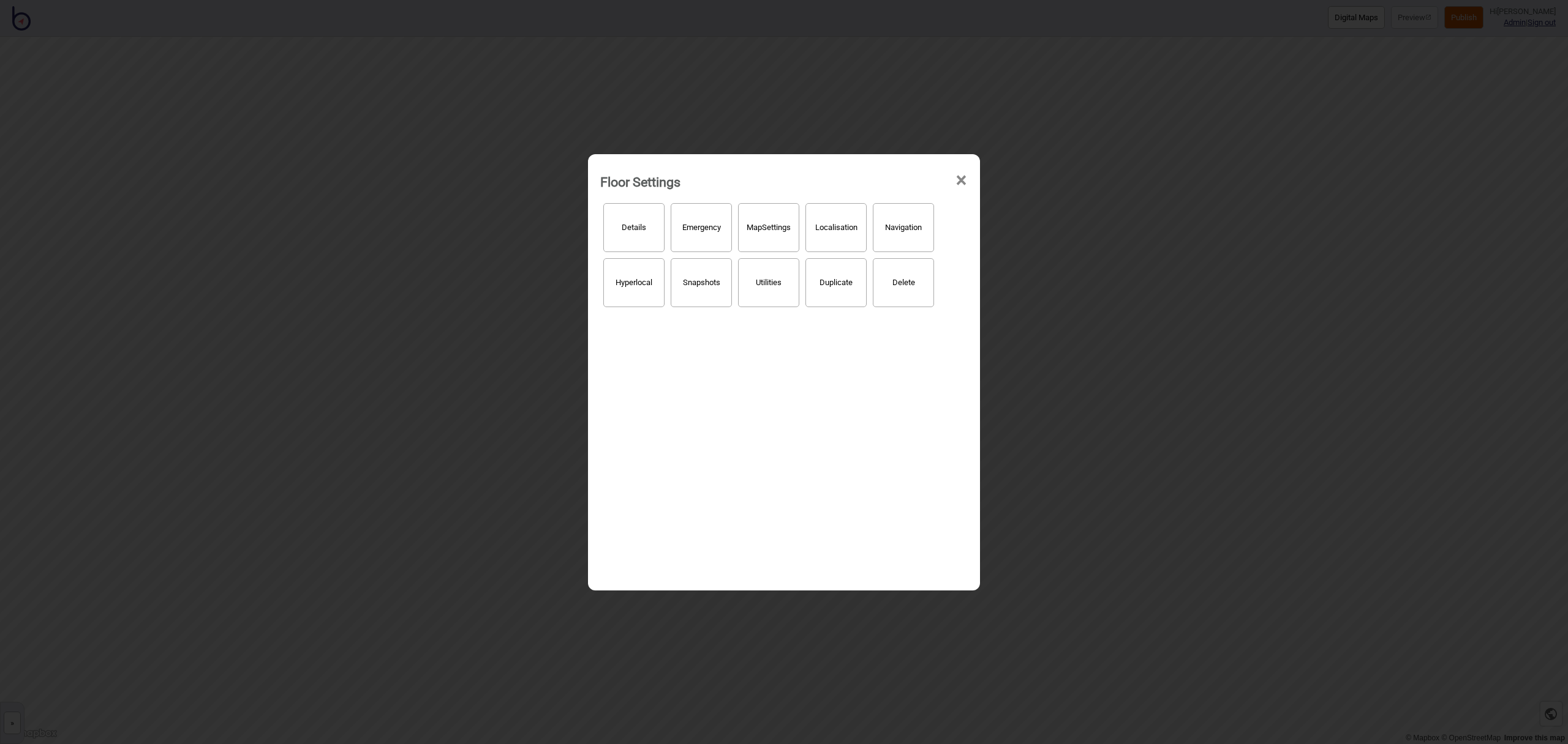
click at [960, 181] on span "×" at bounding box center [961, 180] width 13 height 40
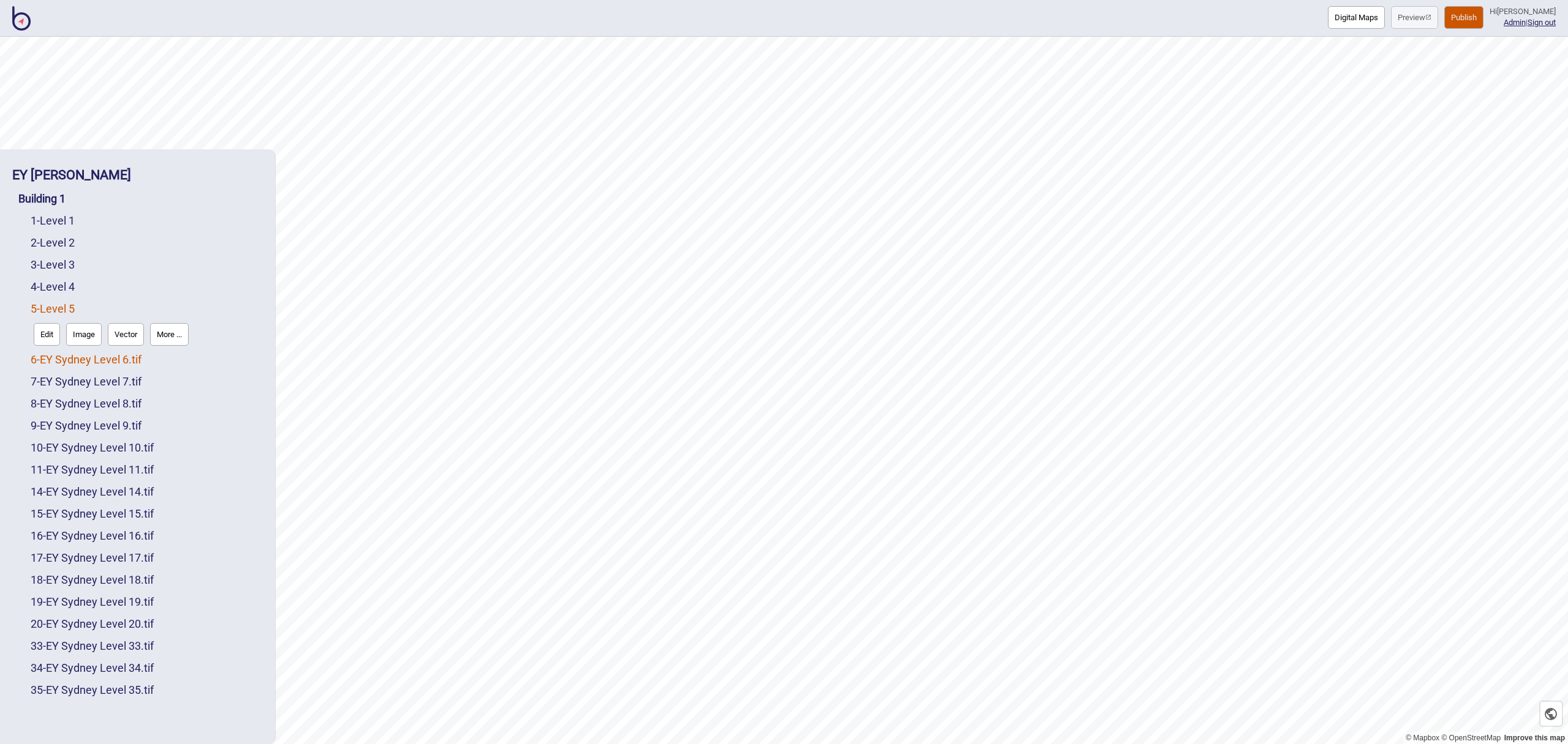
click at [126, 362] on link "6 - EY Sydney Level 6.tif" at bounding box center [86, 359] width 111 height 13
click at [169, 355] on button "More ..." at bounding box center [169, 357] width 38 height 22
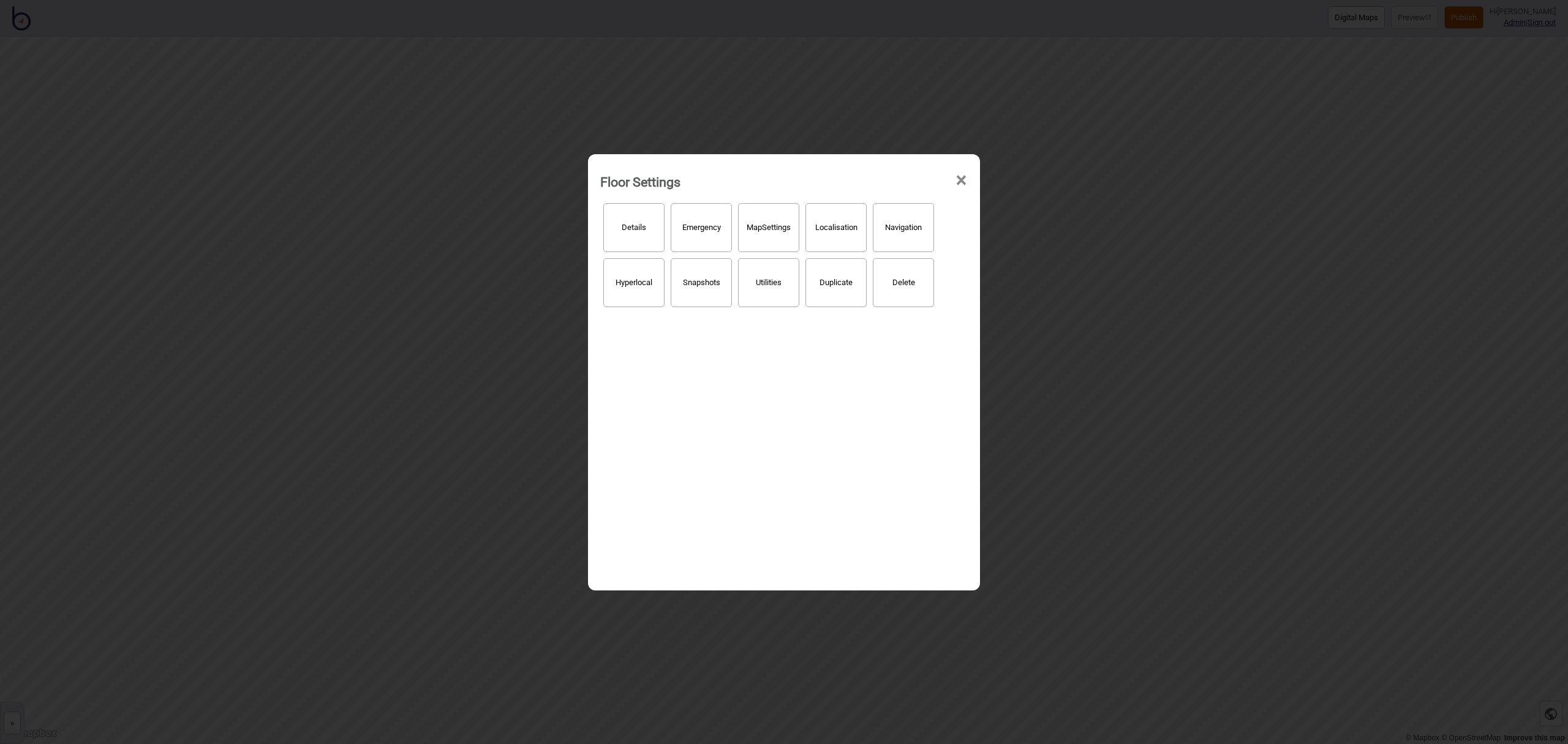
click at [632, 226] on button "Details" at bounding box center [634, 227] width 61 height 49
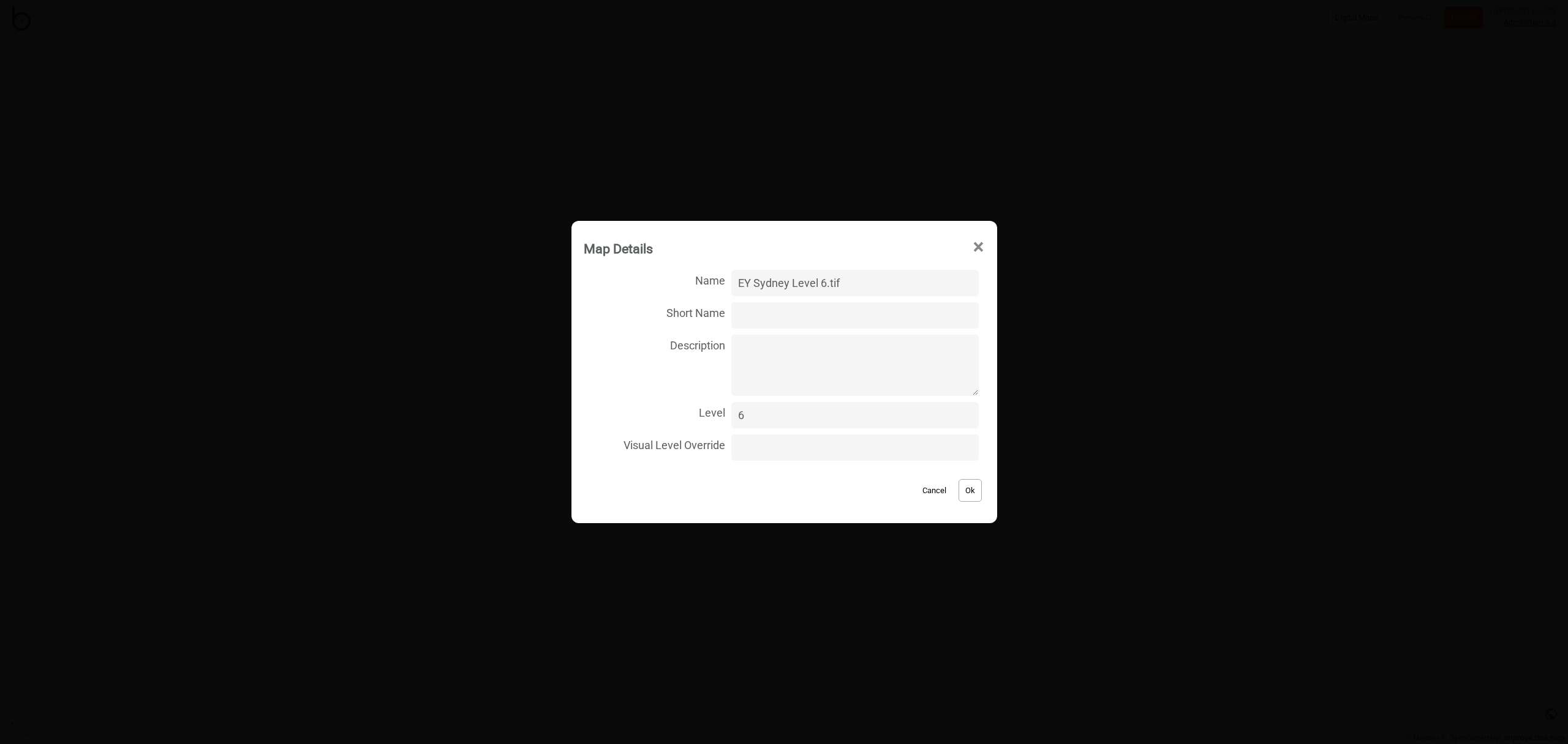
click at [873, 283] on input "EY Sydney Level 6.tif" at bounding box center [854, 283] width 247 height 26
click at [800, 277] on input "EY Sydney Level 6" at bounding box center [854, 283] width 247 height 26
type input "Level 6"
click at [959, 490] on button "Ok" at bounding box center [970, 491] width 23 height 22
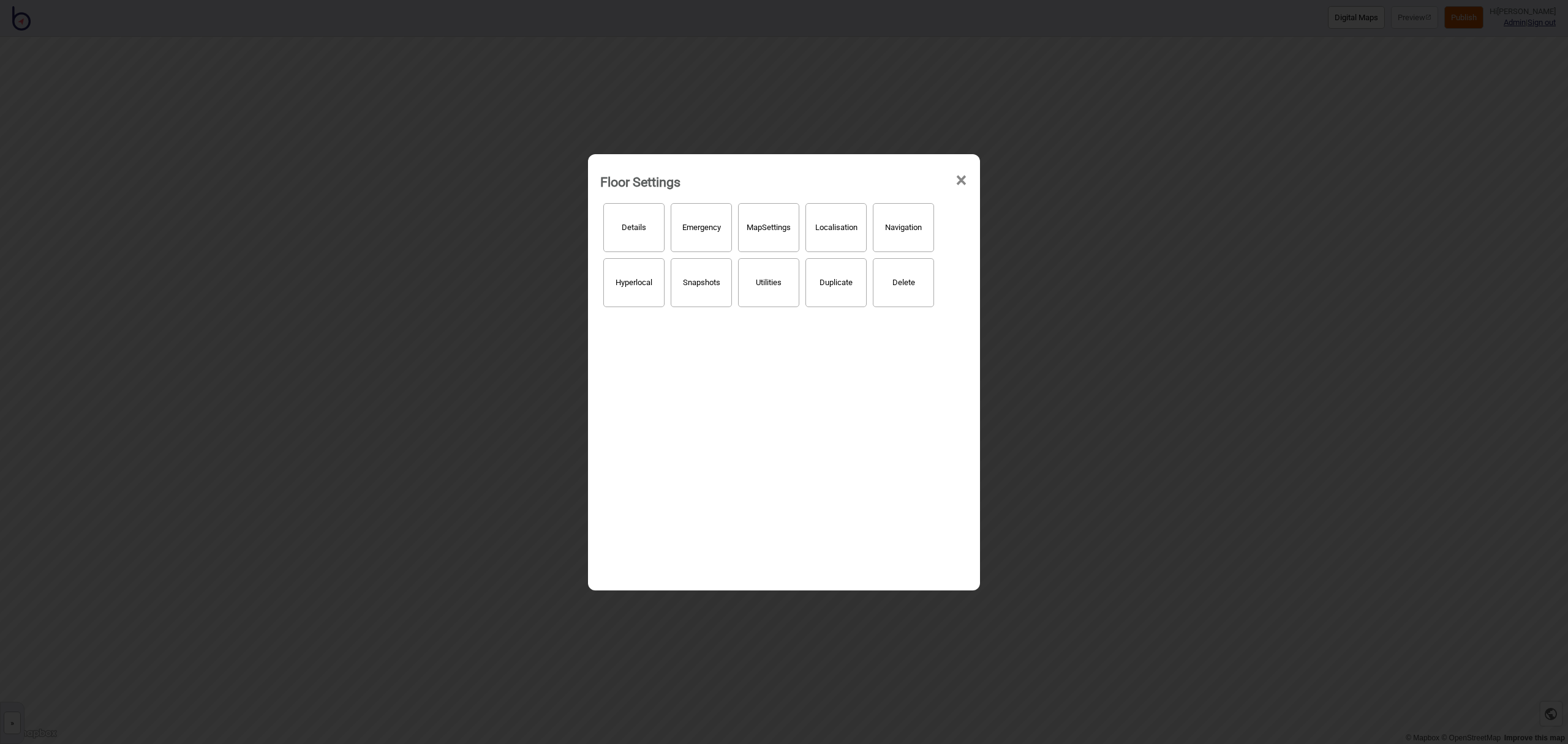
click at [966, 184] on span "×" at bounding box center [961, 180] width 13 height 40
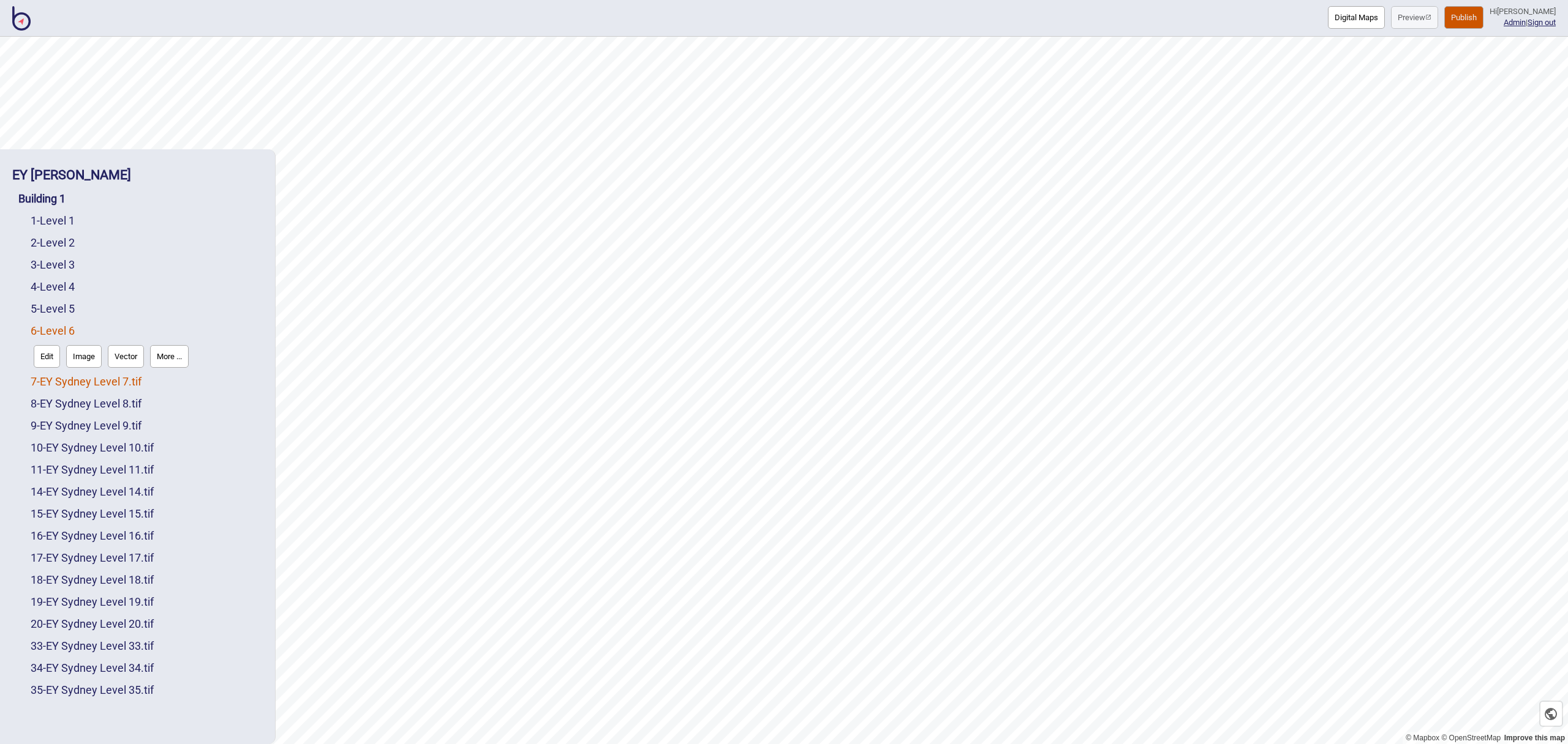
click at [133, 379] on link "7 - EY Sydney Level 7.tif" at bounding box center [86, 382] width 111 height 13
click at [196, 377] on div "Edit Image Vector More ..." at bounding box center [146, 378] width 232 height 29
click at [180, 380] on button "More ..." at bounding box center [169, 378] width 38 height 22
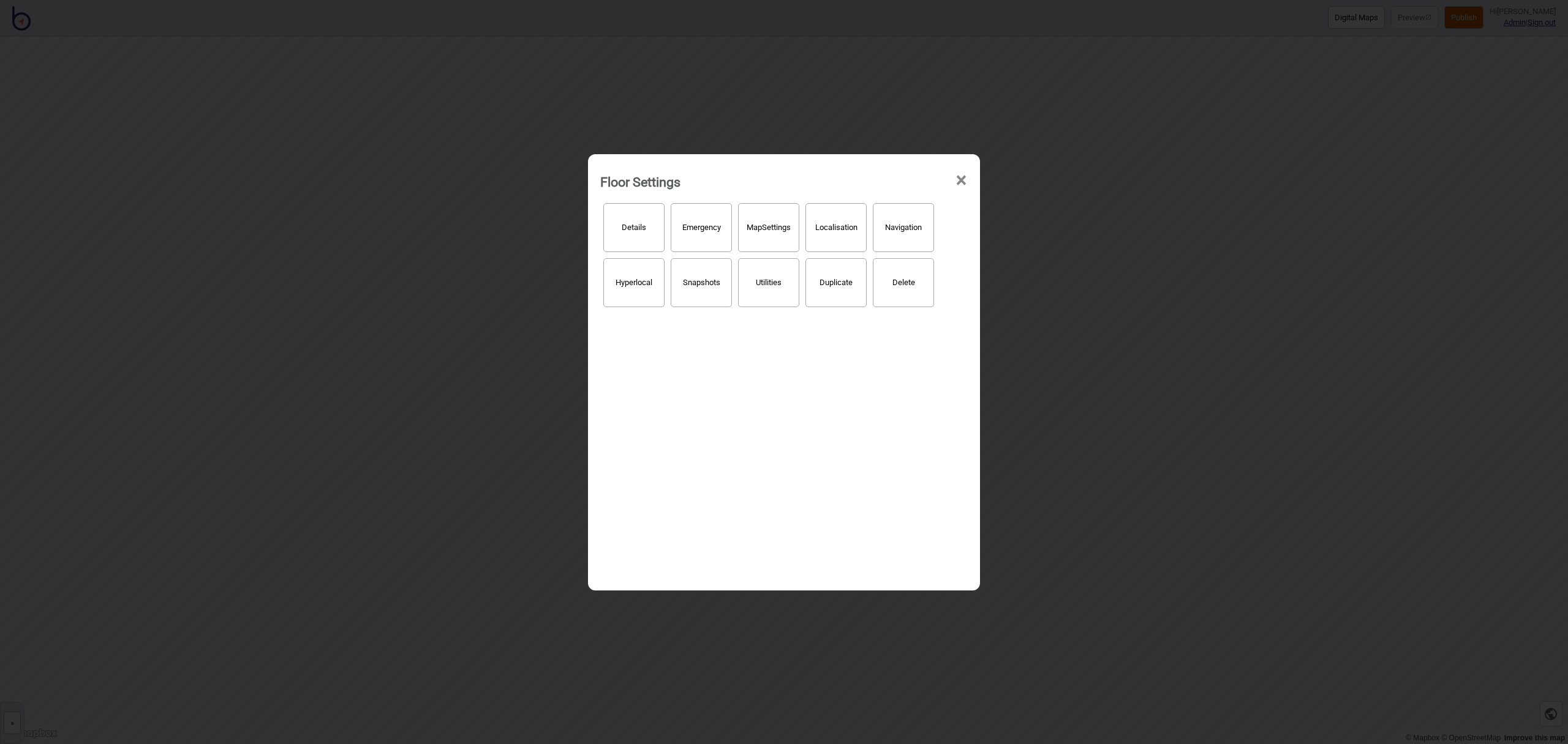
click at [638, 232] on button "Details" at bounding box center [634, 227] width 61 height 49
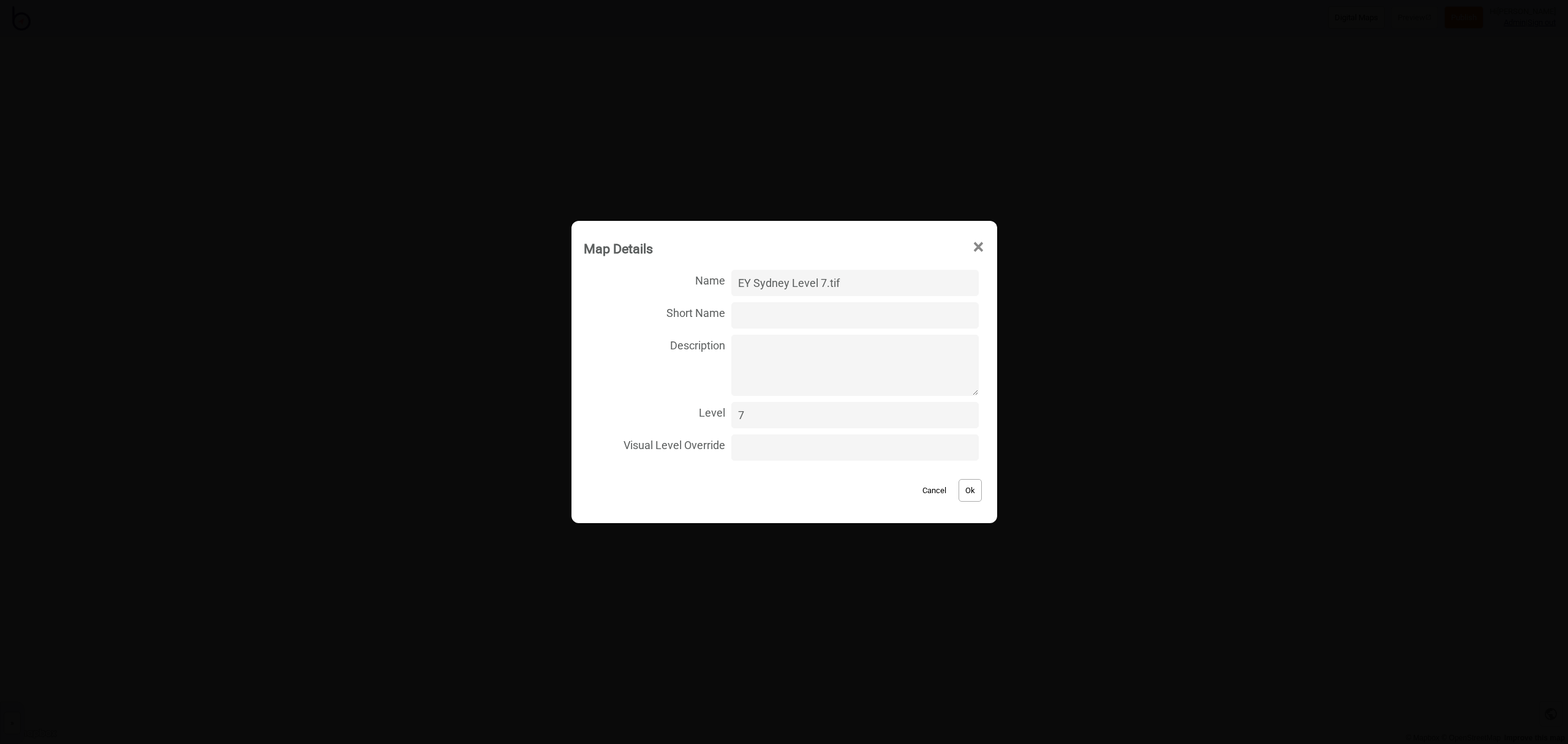
click at [865, 288] on input "EY Sydney Level 7.tif" at bounding box center [854, 283] width 247 height 26
type input "Level 7"
click at [960, 485] on button "Ok" at bounding box center [970, 491] width 23 height 22
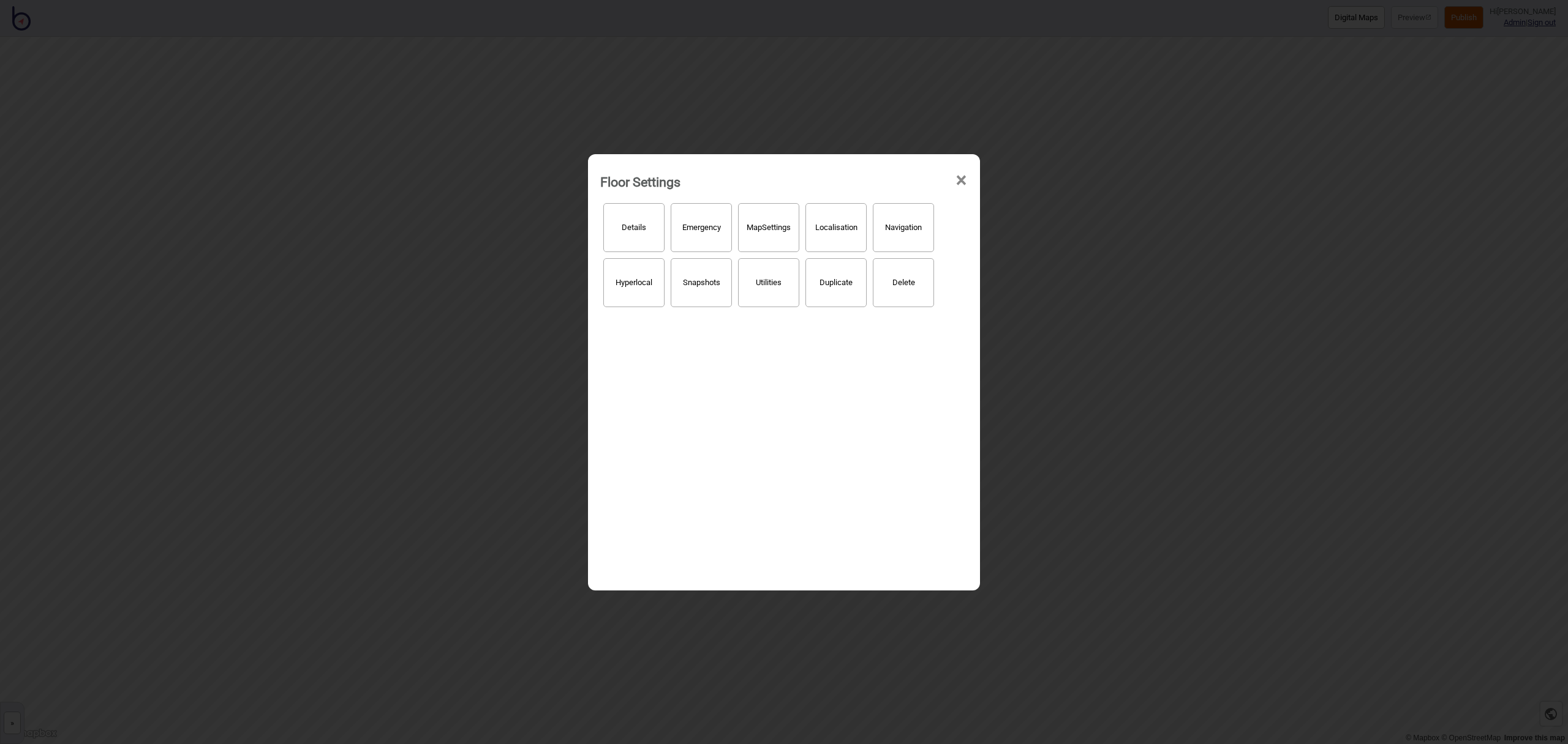
click at [968, 181] on div "Floor Settings ×" at bounding box center [784, 178] width 380 height 36
click at [966, 182] on span "×" at bounding box center [961, 180] width 13 height 40
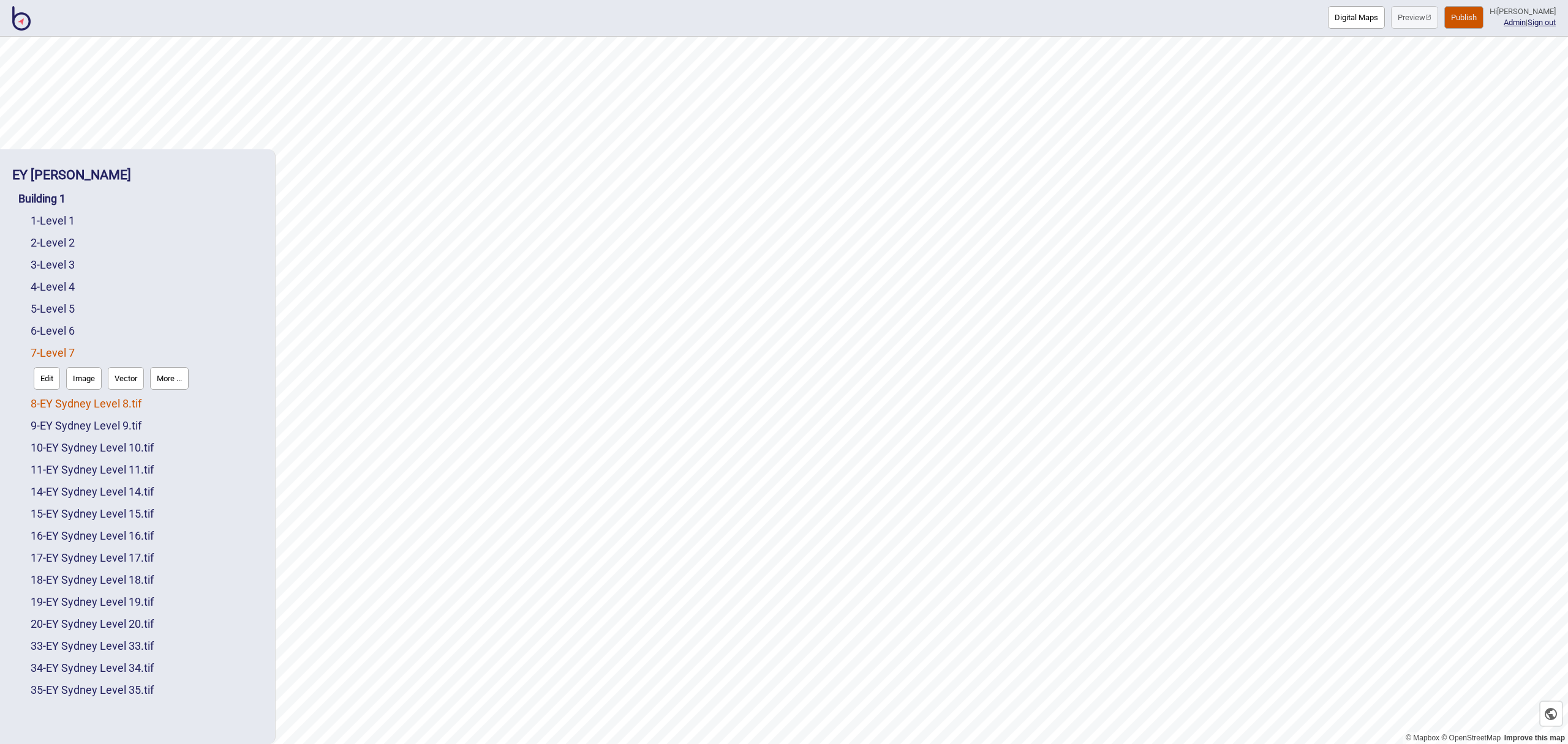
click at [120, 409] on link "8 - EY Sydney Level 8.tif" at bounding box center [86, 404] width 111 height 13
click at [166, 401] on button "More ..." at bounding box center [169, 400] width 38 height 22
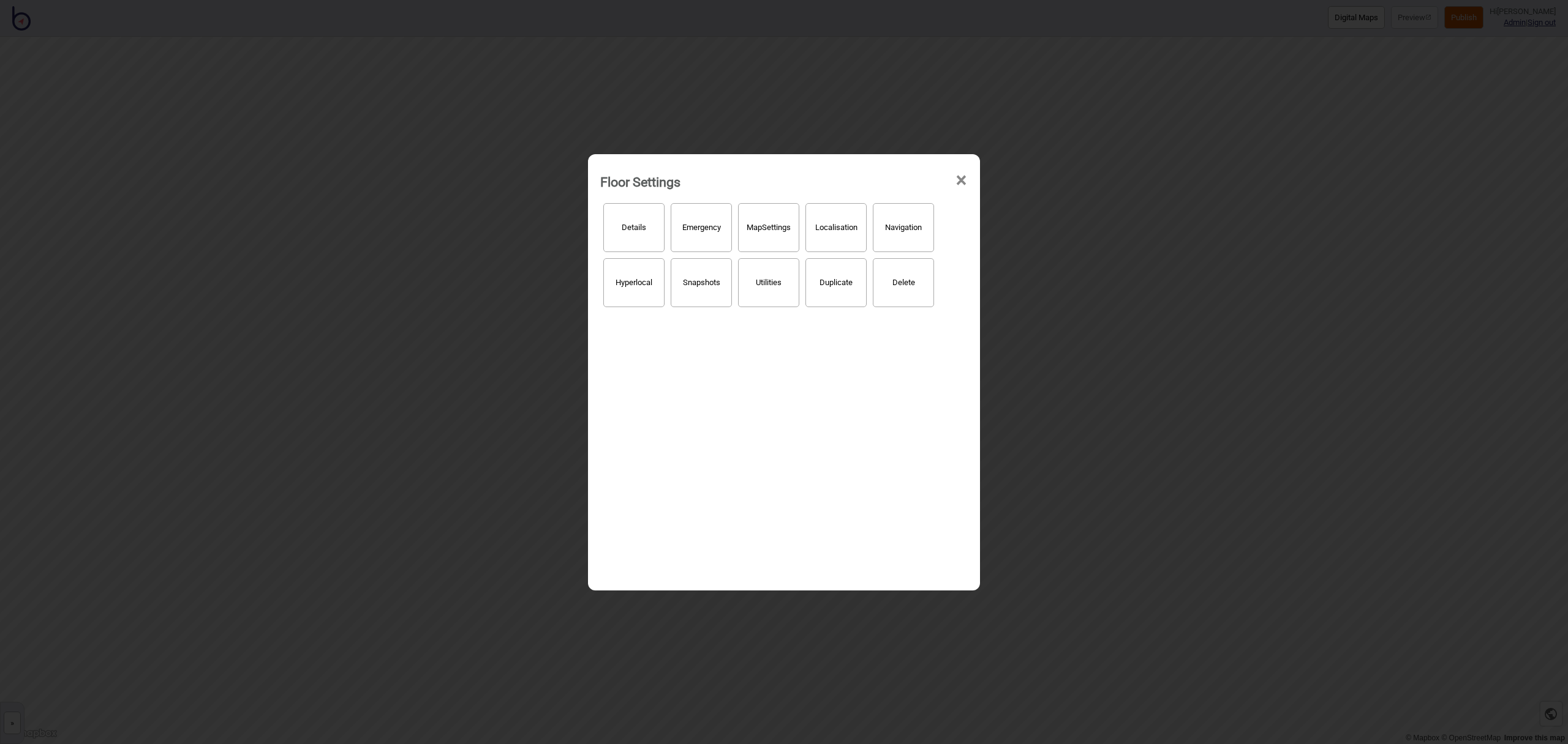
click at [640, 232] on button "Details" at bounding box center [634, 227] width 61 height 49
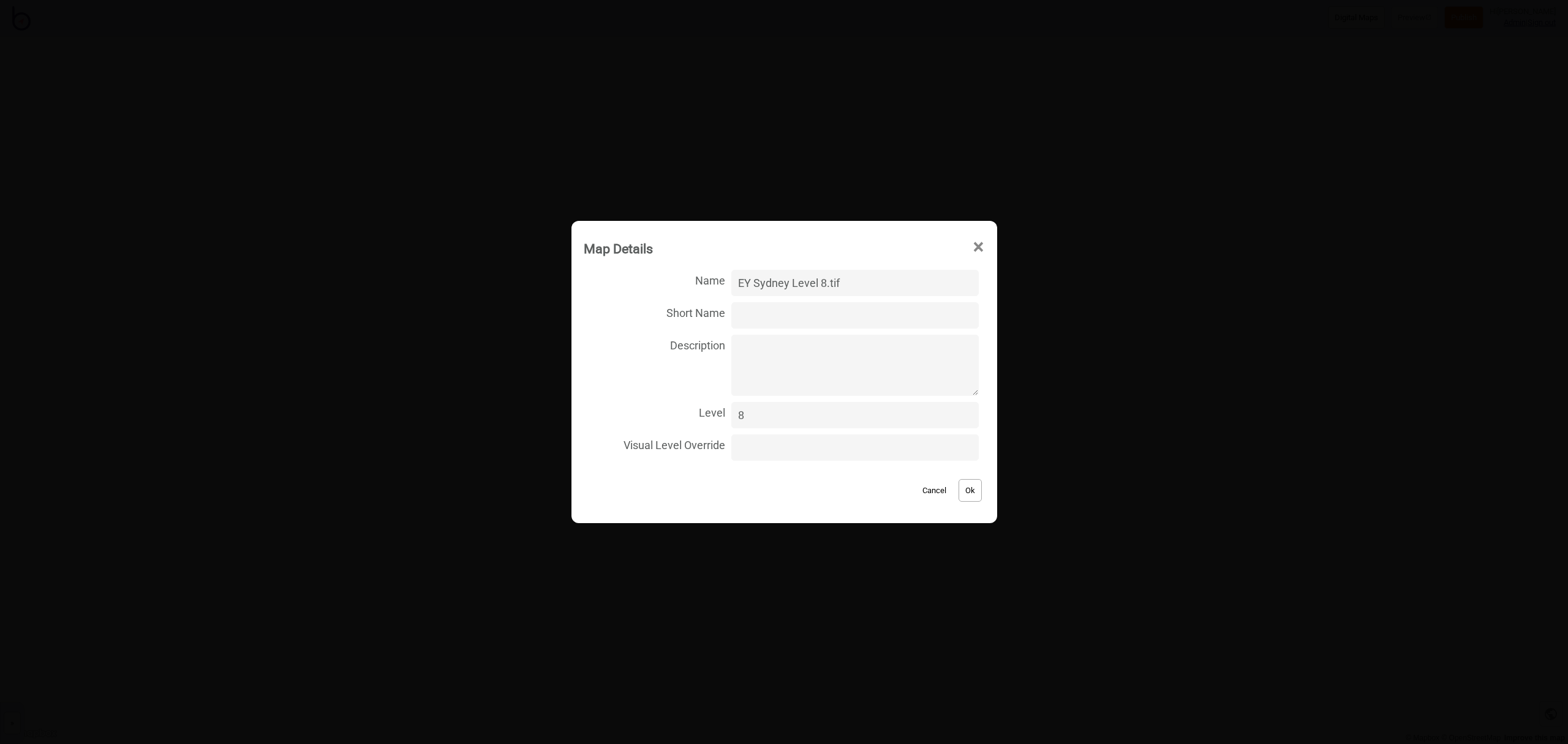
click at [866, 283] on input "EY Sydney Level 8.tif" at bounding box center [854, 283] width 247 height 26
type input "Level 8"
click at [959, 491] on button "Ok" at bounding box center [970, 491] width 23 height 22
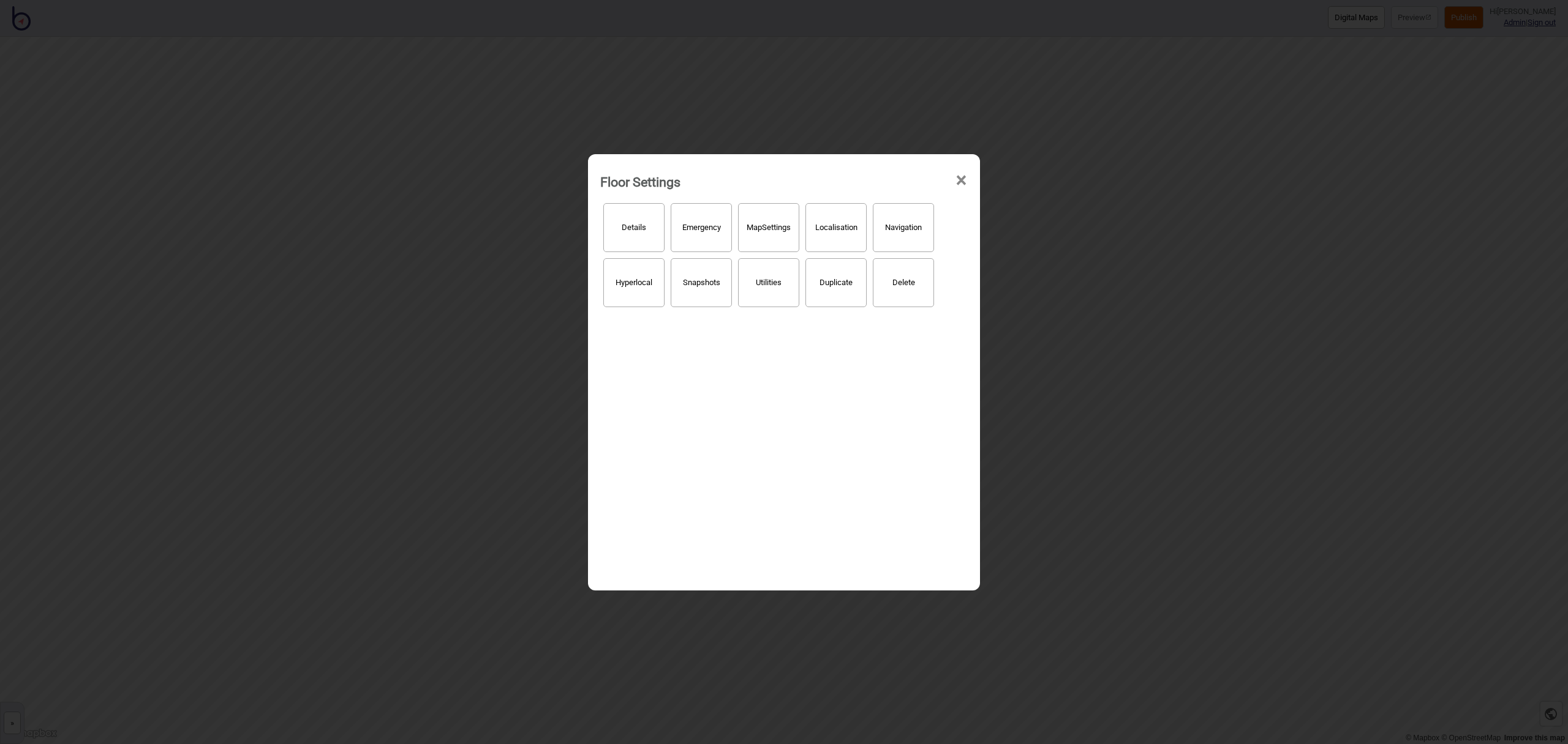
click at [963, 180] on span "×" at bounding box center [961, 180] width 13 height 40
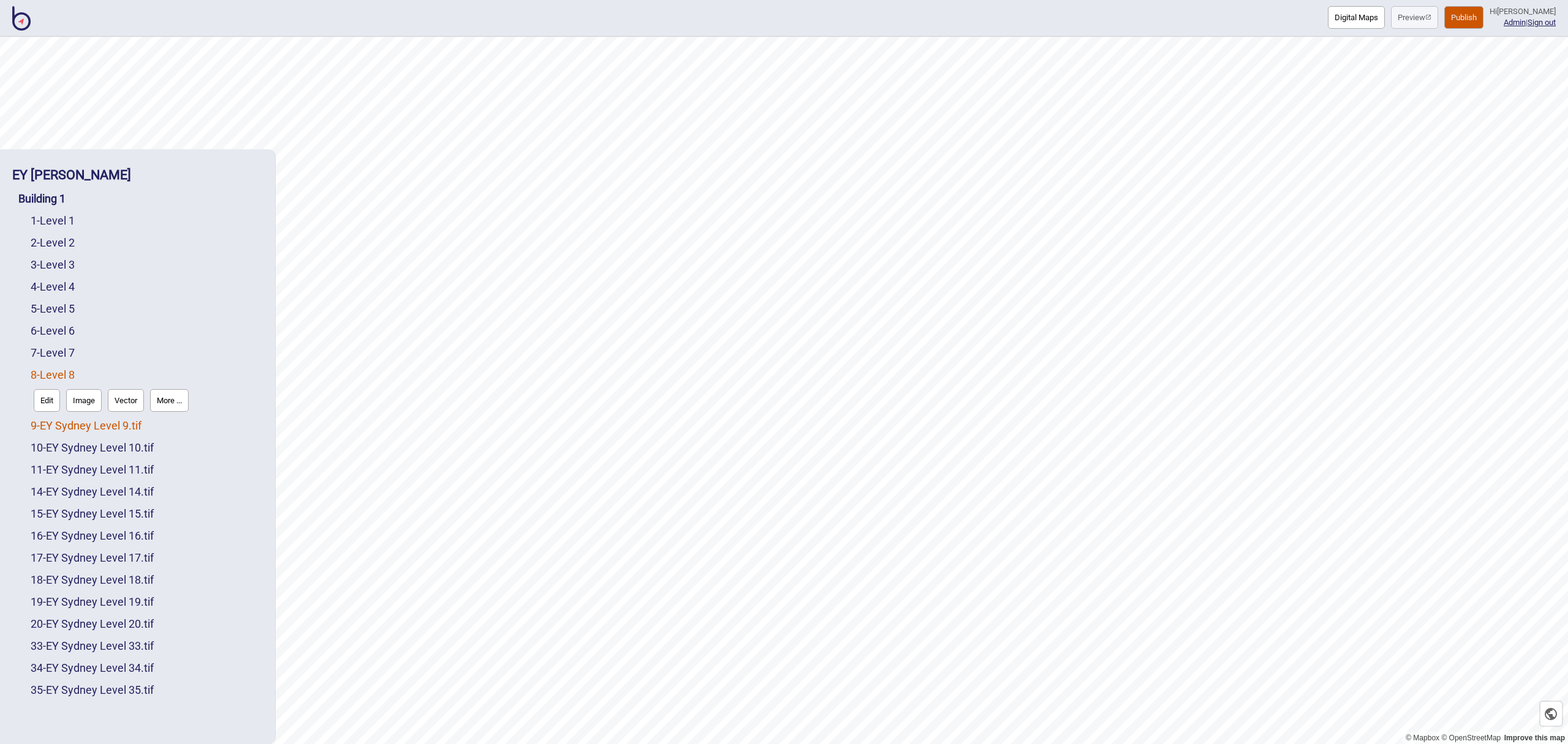
click at [126, 428] on link "9 - EY Sydney Level 9.tif" at bounding box center [86, 426] width 111 height 13
click at [172, 426] on button "More ..." at bounding box center [169, 423] width 38 height 22
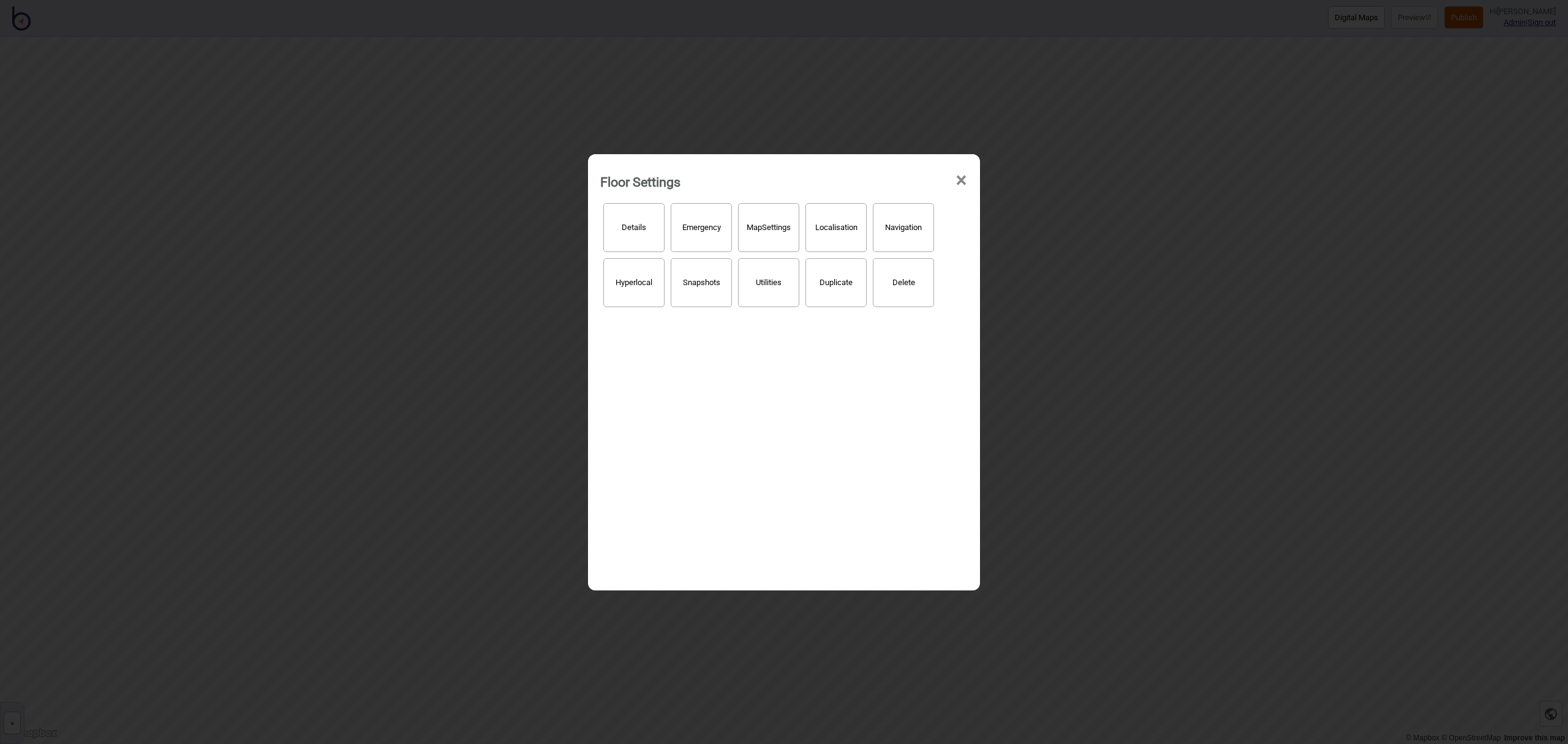
click at [610, 248] on button "Details" at bounding box center [634, 227] width 61 height 49
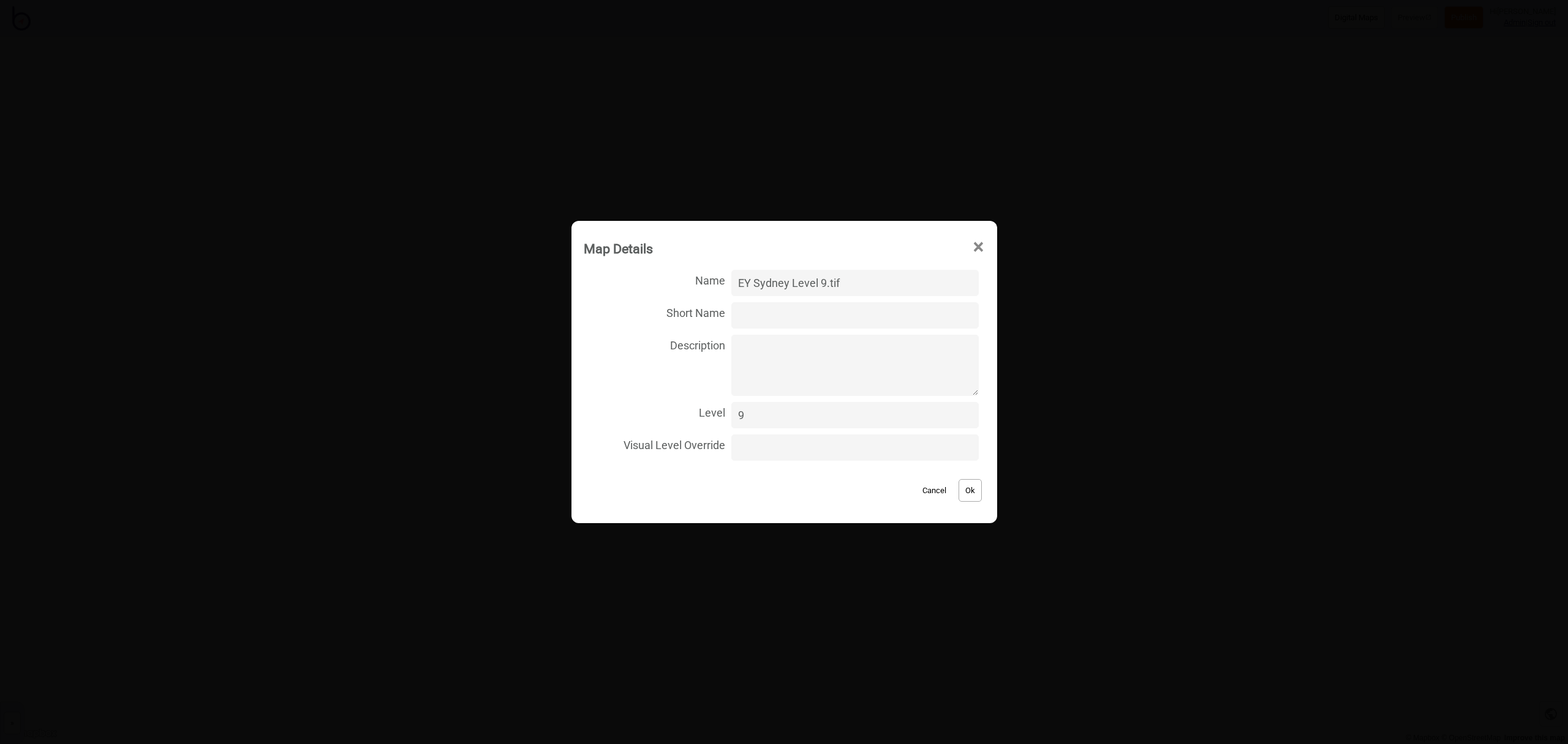
click at [866, 285] on input "EY Sydney Level 9.tif" at bounding box center [854, 283] width 247 height 26
type input "Level 9"
click at [959, 493] on button "Ok" at bounding box center [970, 491] width 23 height 22
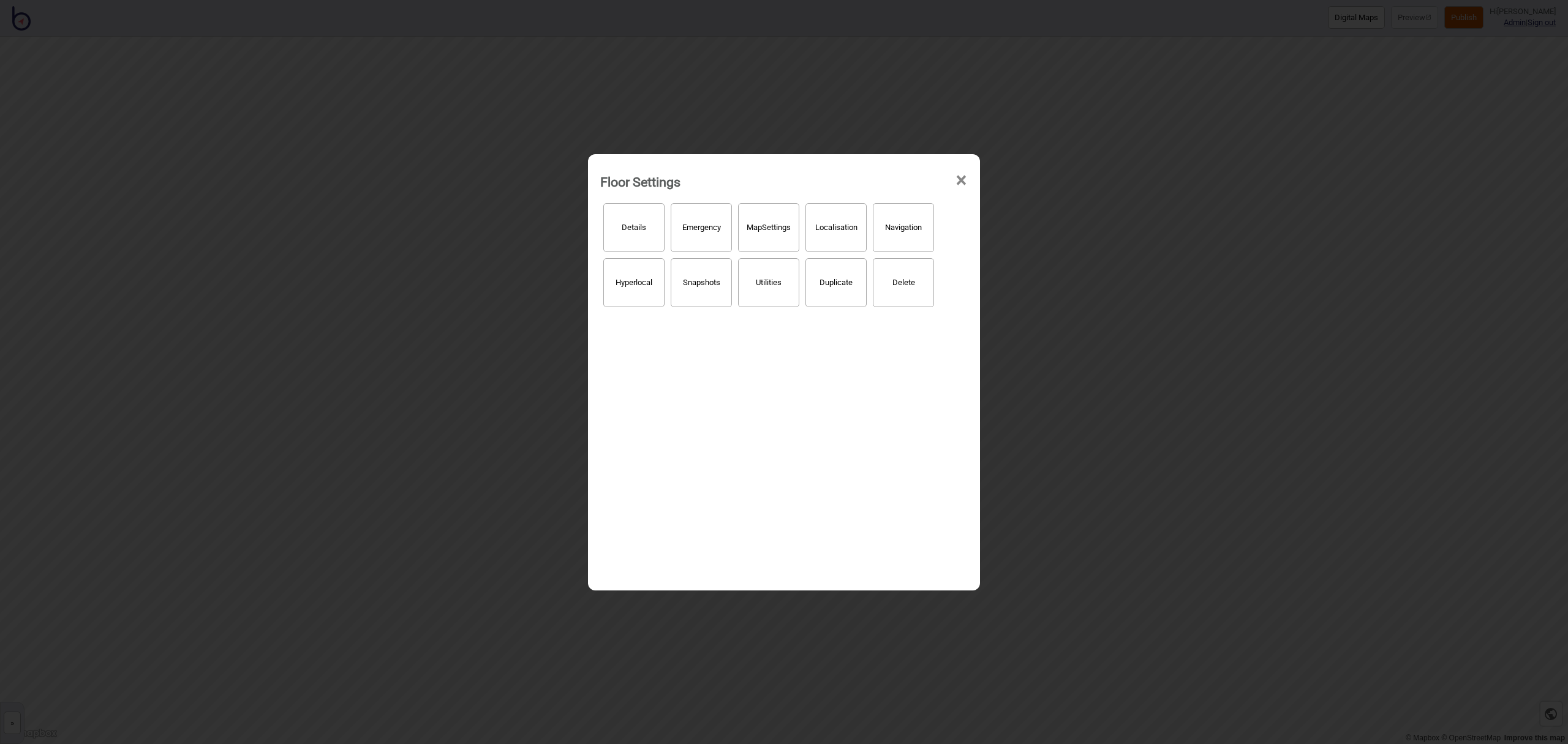
click at [961, 185] on span "×" at bounding box center [961, 180] width 13 height 40
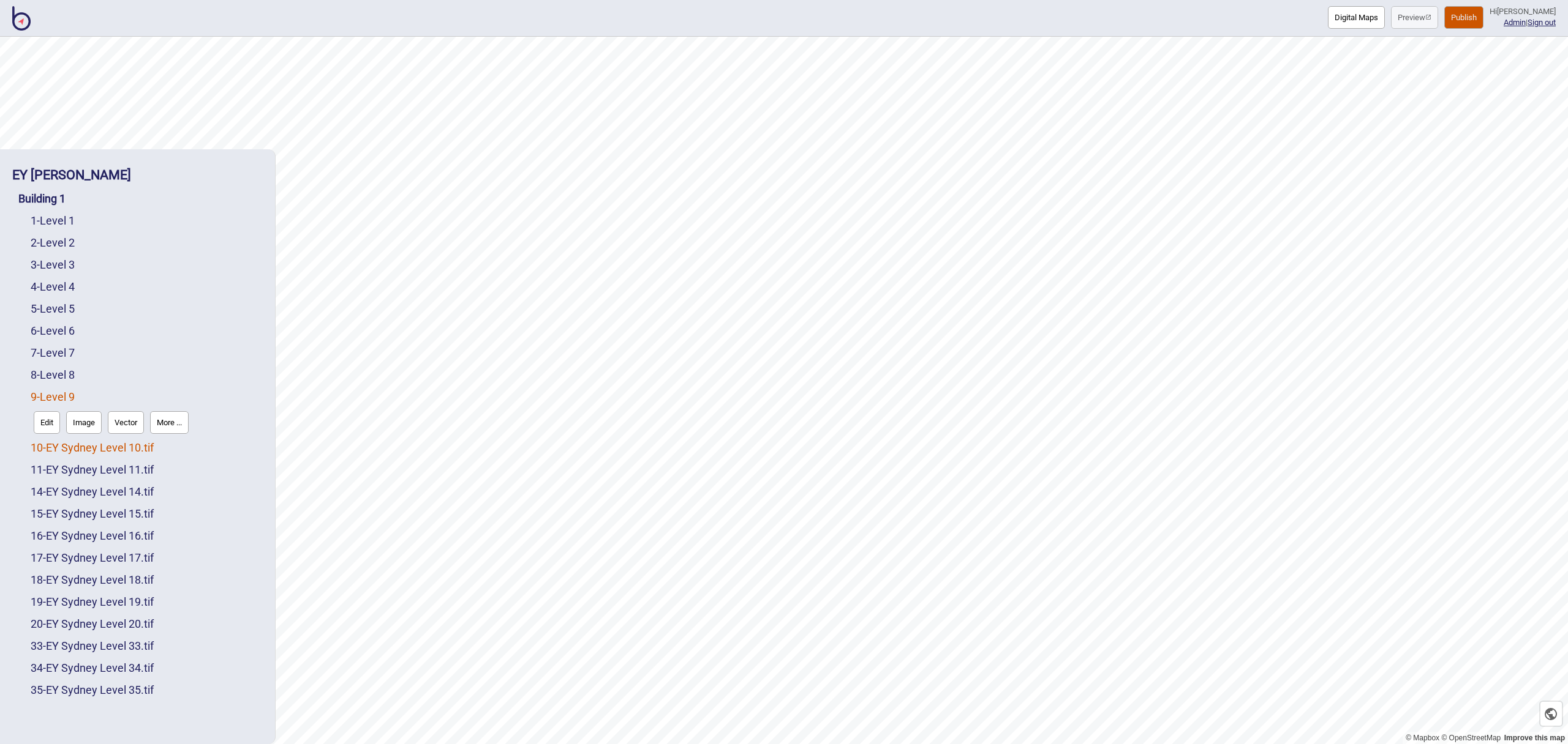
click at [145, 443] on link "10 - EY Sydney Level 10.tif" at bounding box center [92, 448] width 123 height 13
click at [182, 443] on button "More ..." at bounding box center [169, 444] width 38 height 22
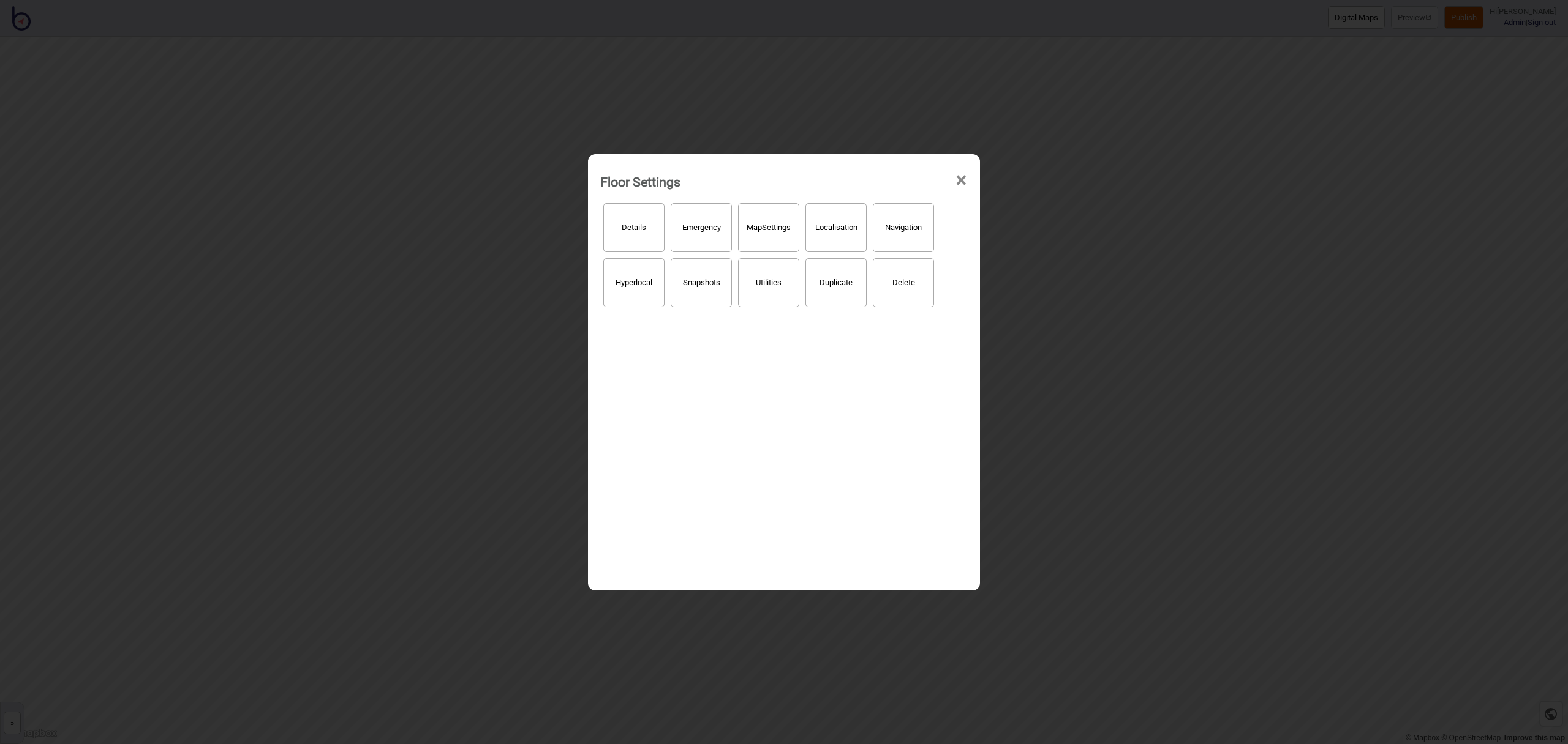
click at [647, 232] on button "Details" at bounding box center [634, 227] width 61 height 49
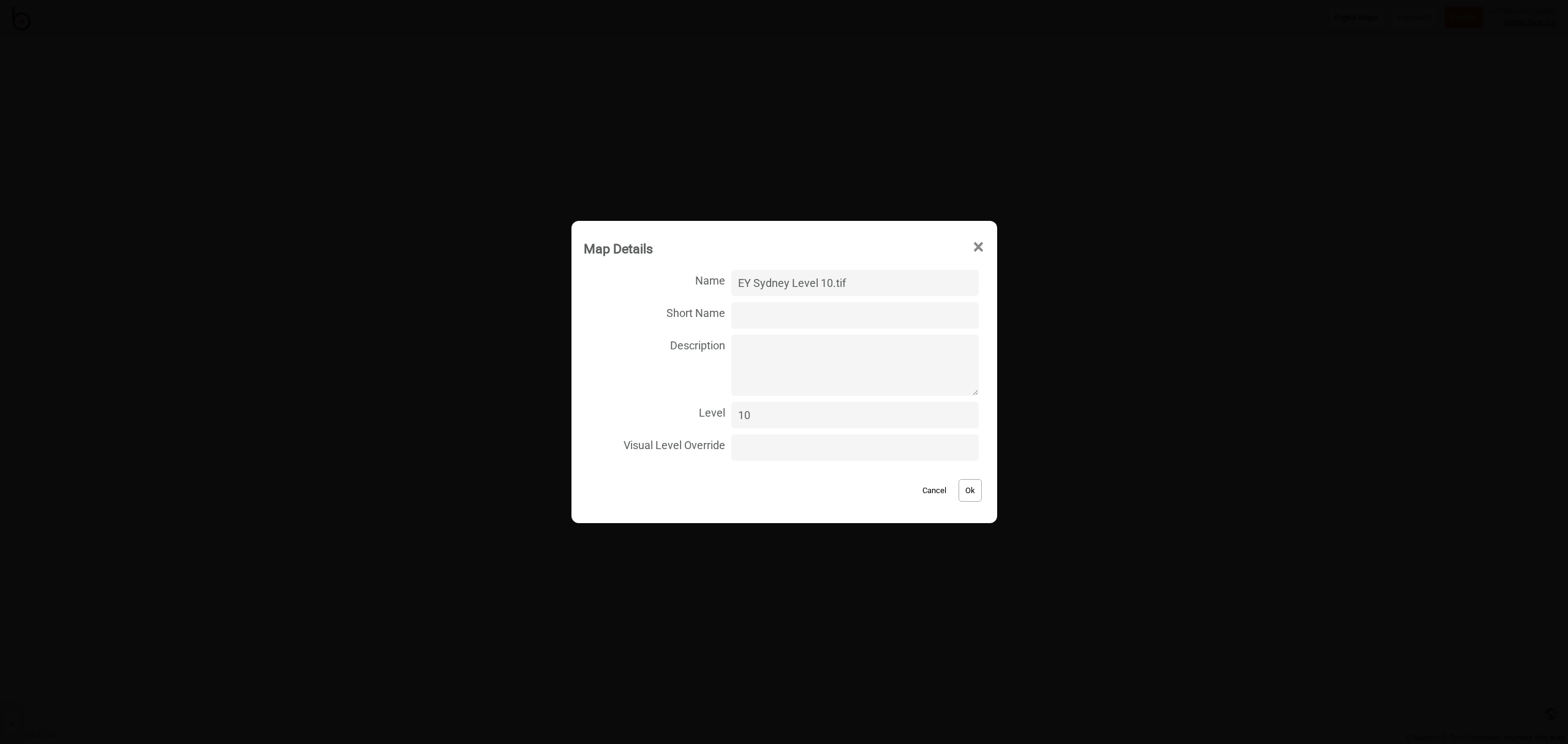
click at [866, 287] on input "EY Sydney Level 10.tif" at bounding box center [854, 283] width 247 height 26
click at [800, 279] on input "EY Sydney Level 10" at bounding box center [854, 283] width 247 height 26
type input "Level 10"
click at [969, 494] on button "Ok" at bounding box center [970, 491] width 23 height 22
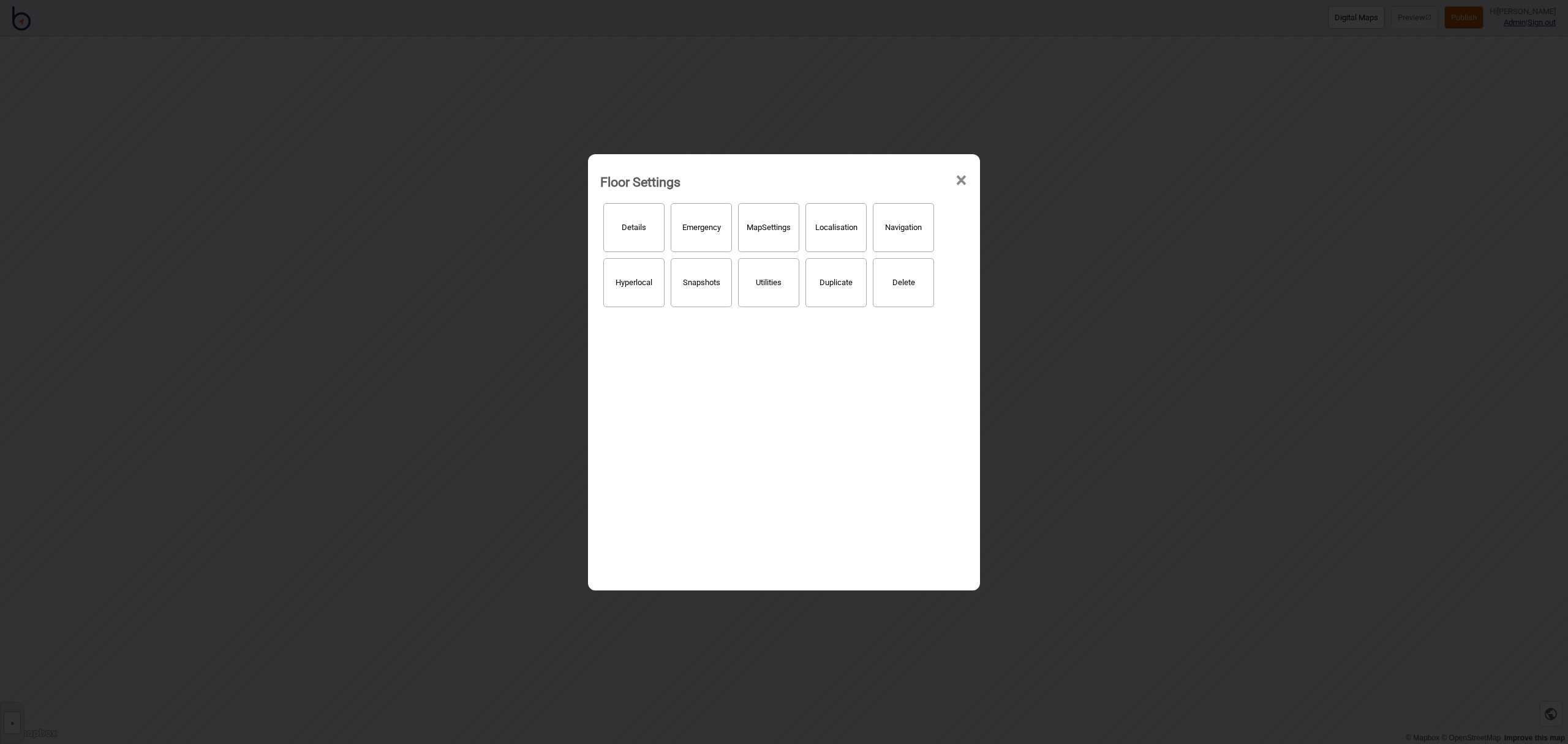
click at [964, 177] on span "×" at bounding box center [961, 180] width 13 height 40
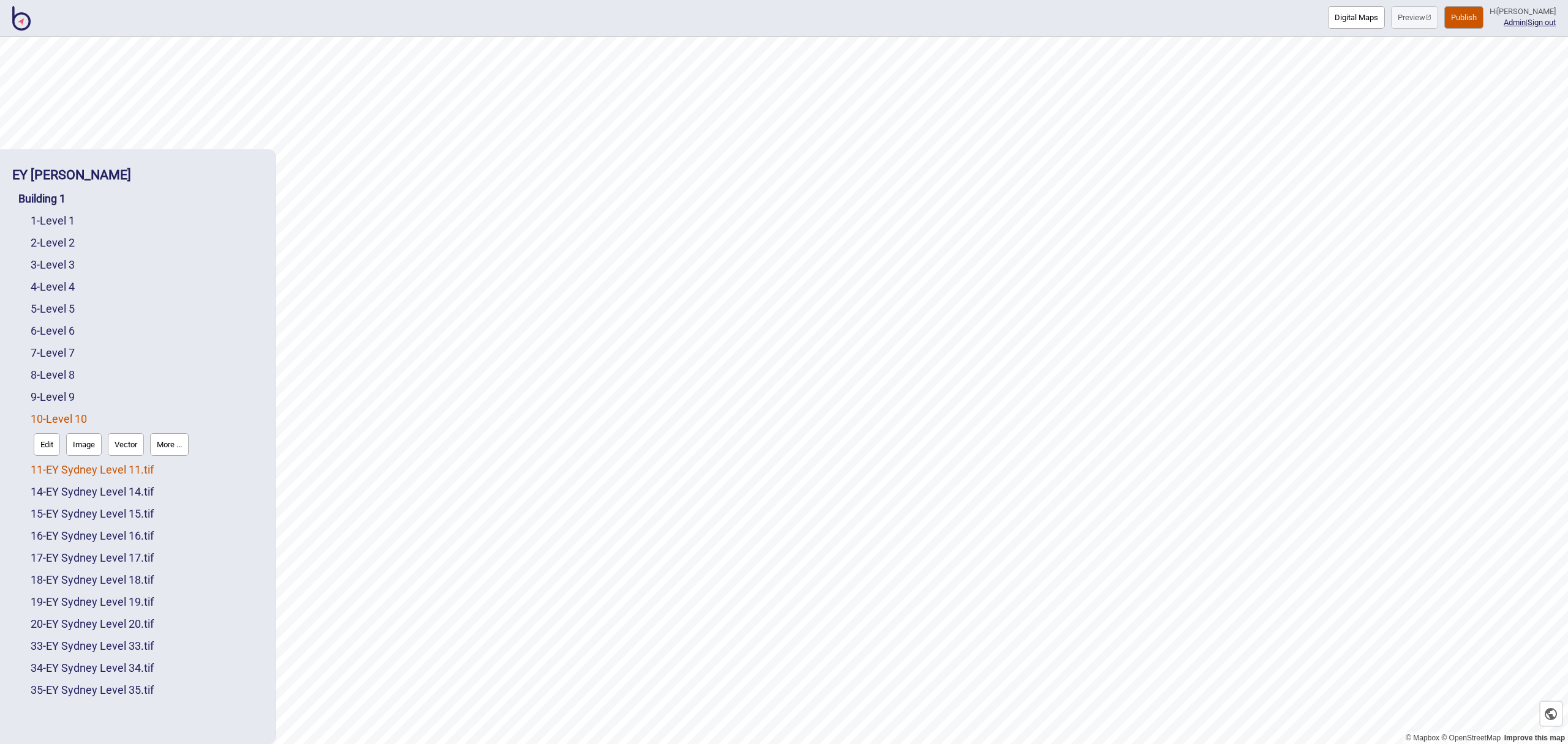
click at [141, 466] on link "11 - EY Sydney Level 11.tif" at bounding box center [92, 470] width 123 height 13
click at [166, 466] on button "More ..." at bounding box center [169, 467] width 38 height 22
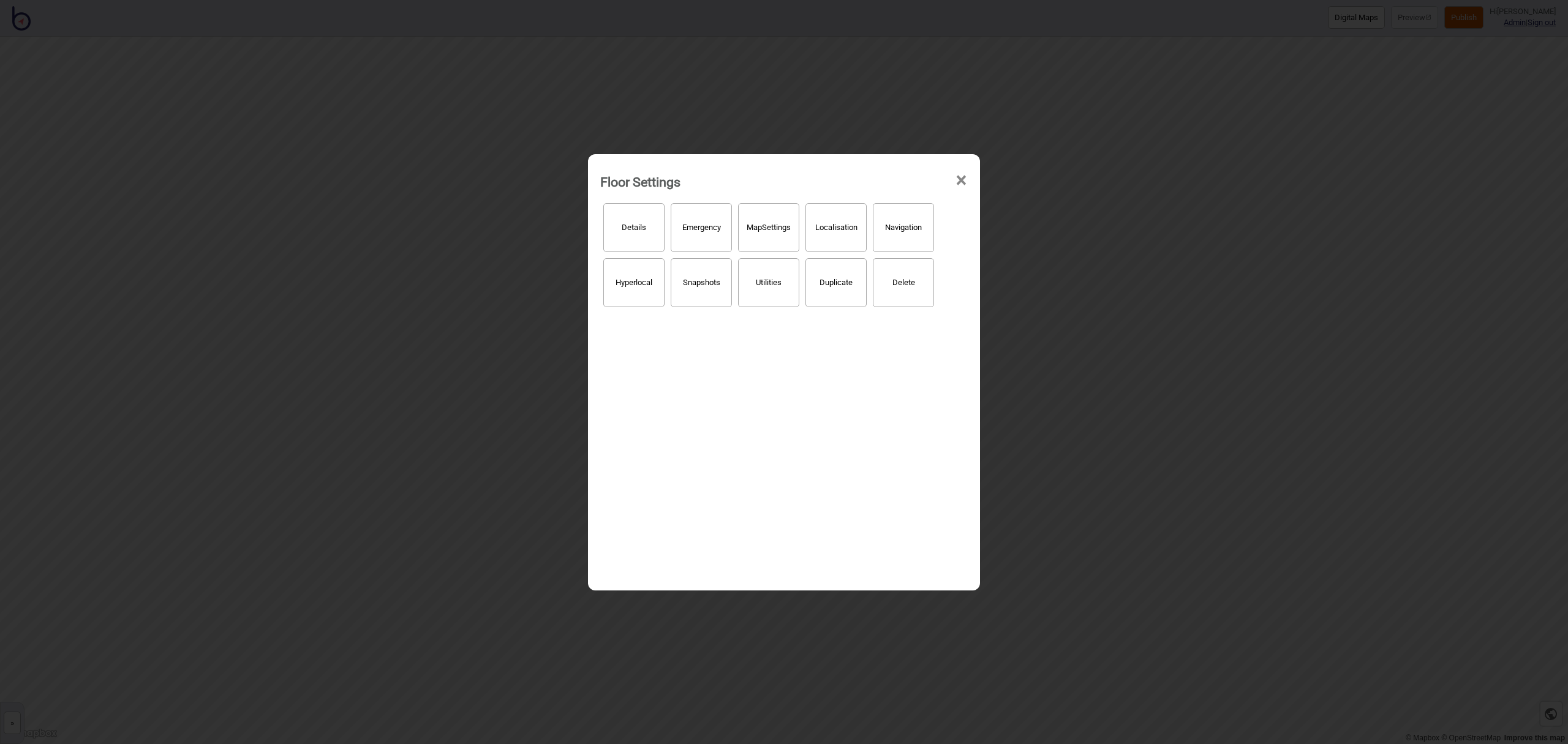
click at [617, 242] on button "Details" at bounding box center [634, 227] width 61 height 49
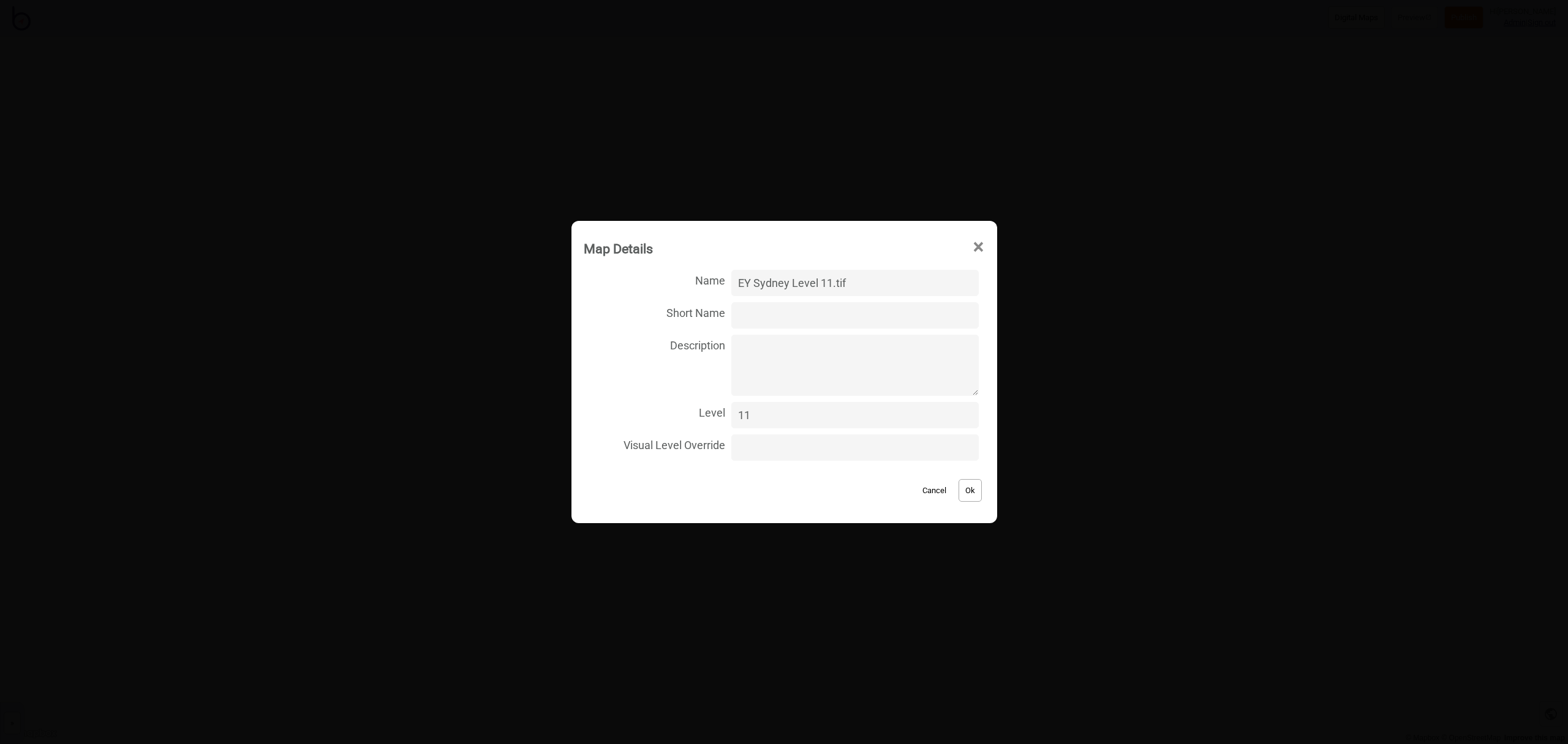
click at [860, 282] on input "EY Sydney Level 11.tif" at bounding box center [854, 283] width 247 height 26
type input "Level 11"
click at [959, 488] on button "Ok" at bounding box center [970, 491] width 23 height 22
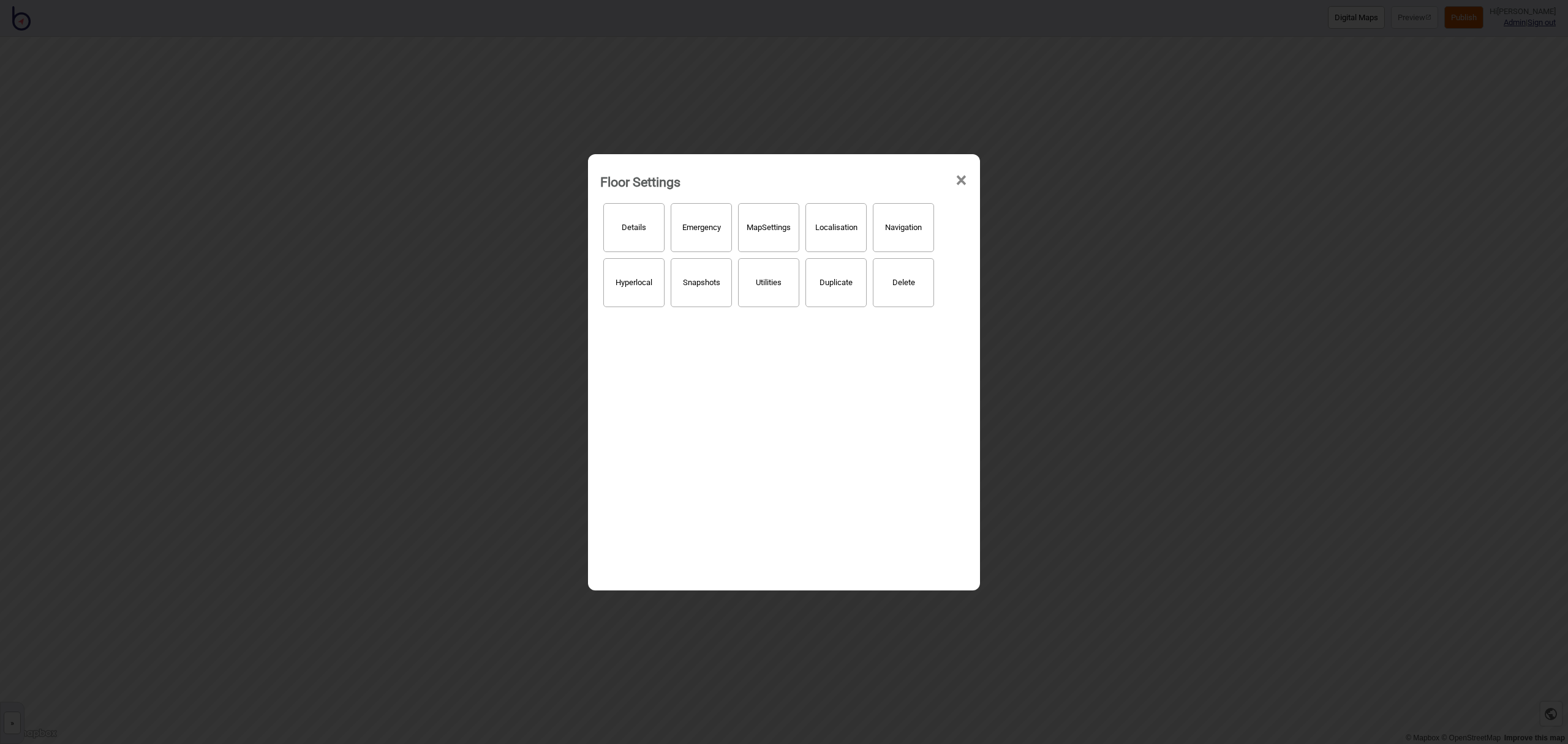
click at [968, 180] on div "Floor Settings ×" at bounding box center [784, 178] width 380 height 36
click at [963, 180] on span "×" at bounding box center [961, 180] width 13 height 40
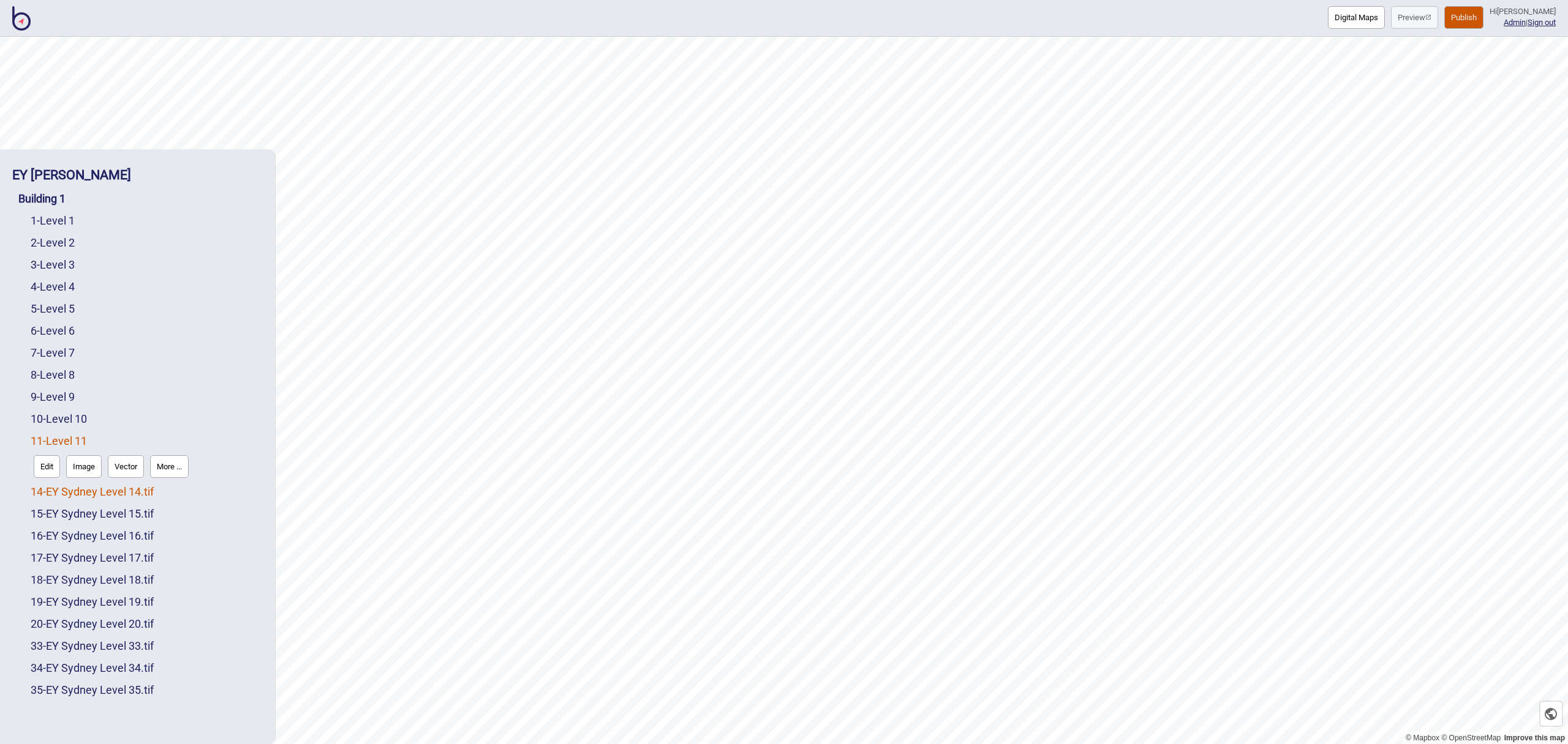
click at [129, 488] on link "14 - EY Sydney Level 14.tif" at bounding box center [92, 492] width 123 height 13
click at [167, 489] on button "More ..." at bounding box center [169, 489] width 38 height 22
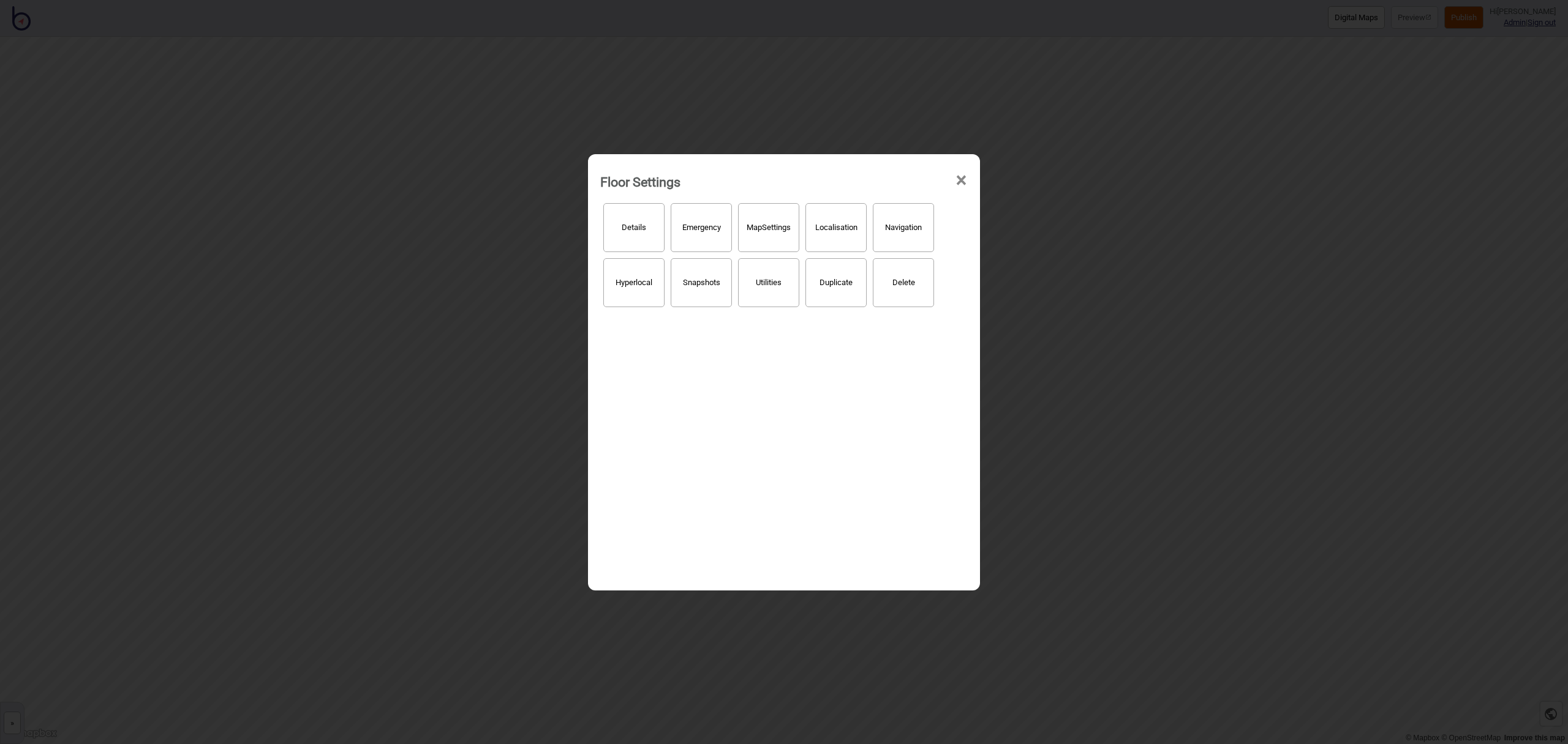
click at [654, 237] on button "Details" at bounding box center [634, 227] width 61 height 49
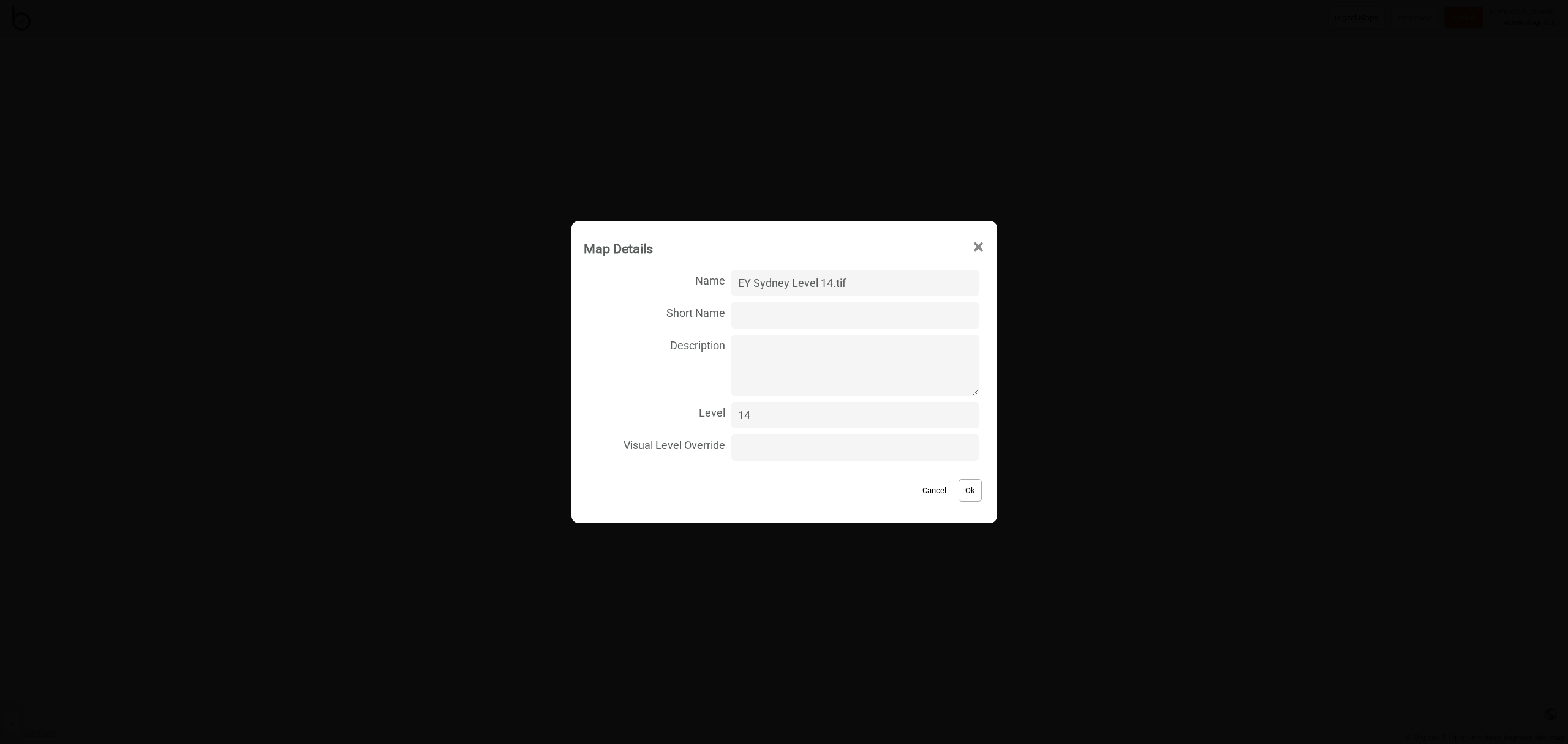
click at [884, 287] on input "EY Sydney Level 14.tif" at bounding box center [854, 283] width 247 height 26
type input "Level 14"
click at [964, 492] on button "Ok" at bounding box center [970, 491] width 23 height 22
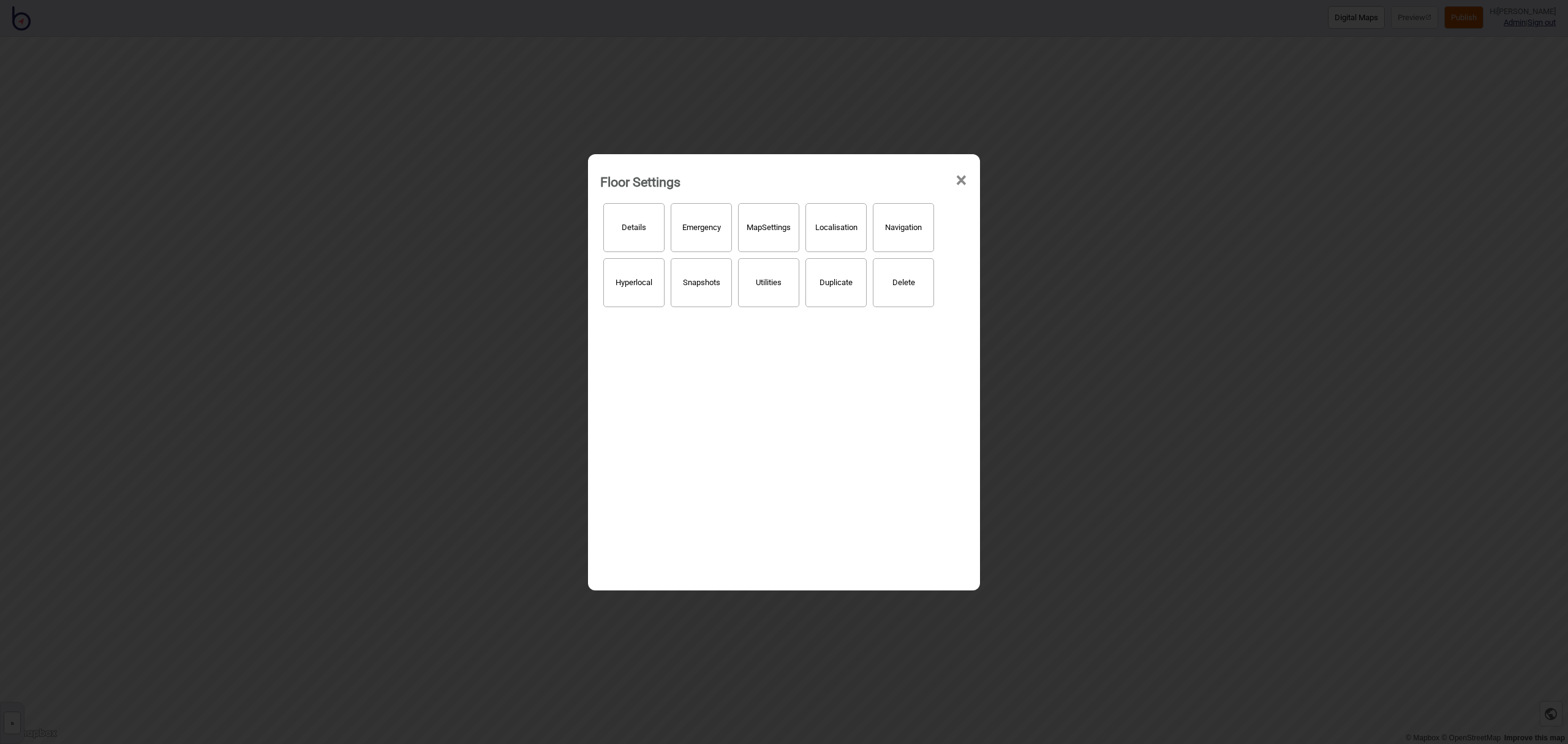
click at [960, 182] on span "×" at bounding box center [961, 180] width 13 height 40
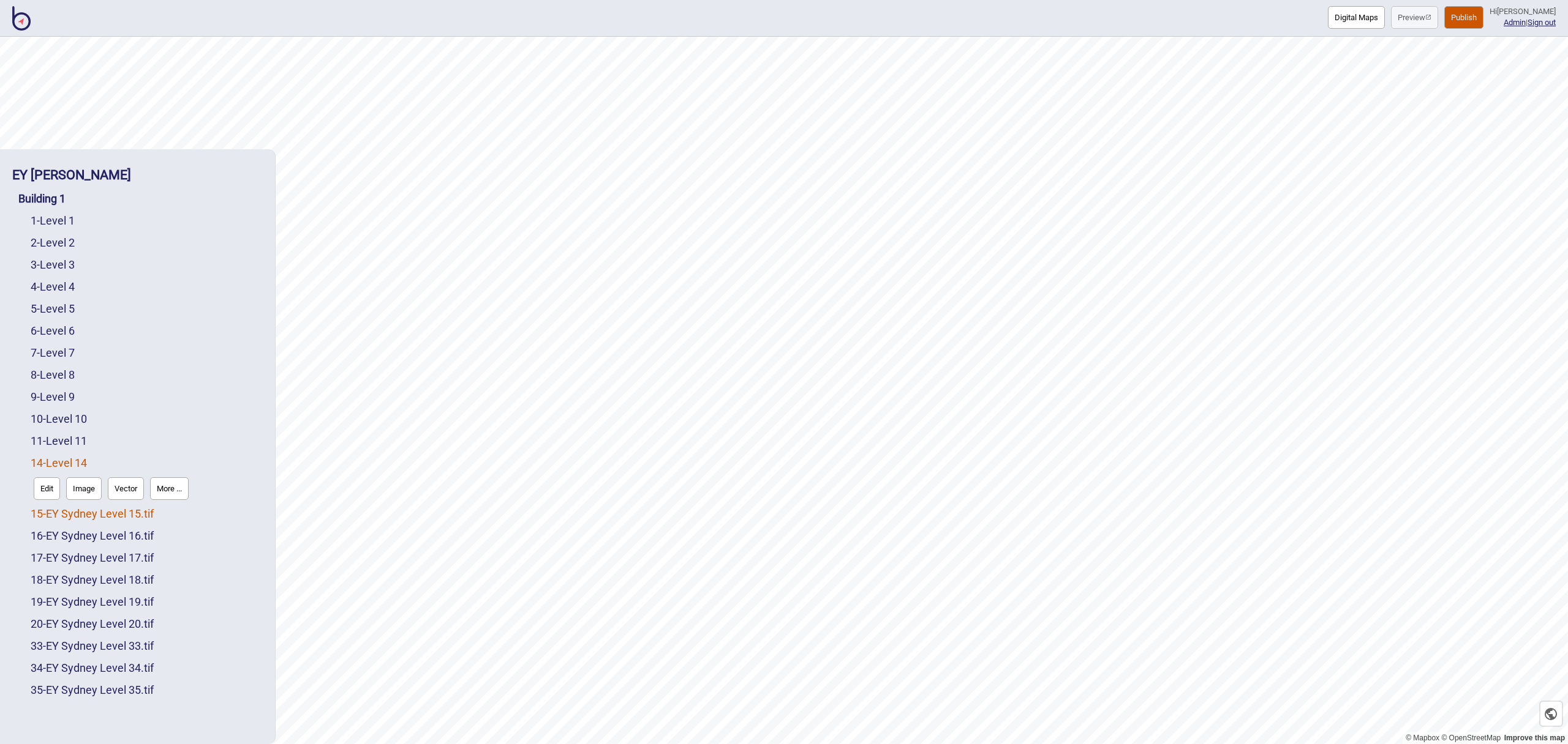
click at [92, 517] on link "15 - EY Sydney Level 15.tif" at bounding box center [92, 514] width 123 height 13
click at [166, 515] on button "More ..." at bounding box center [169, 510] width 38 height 22
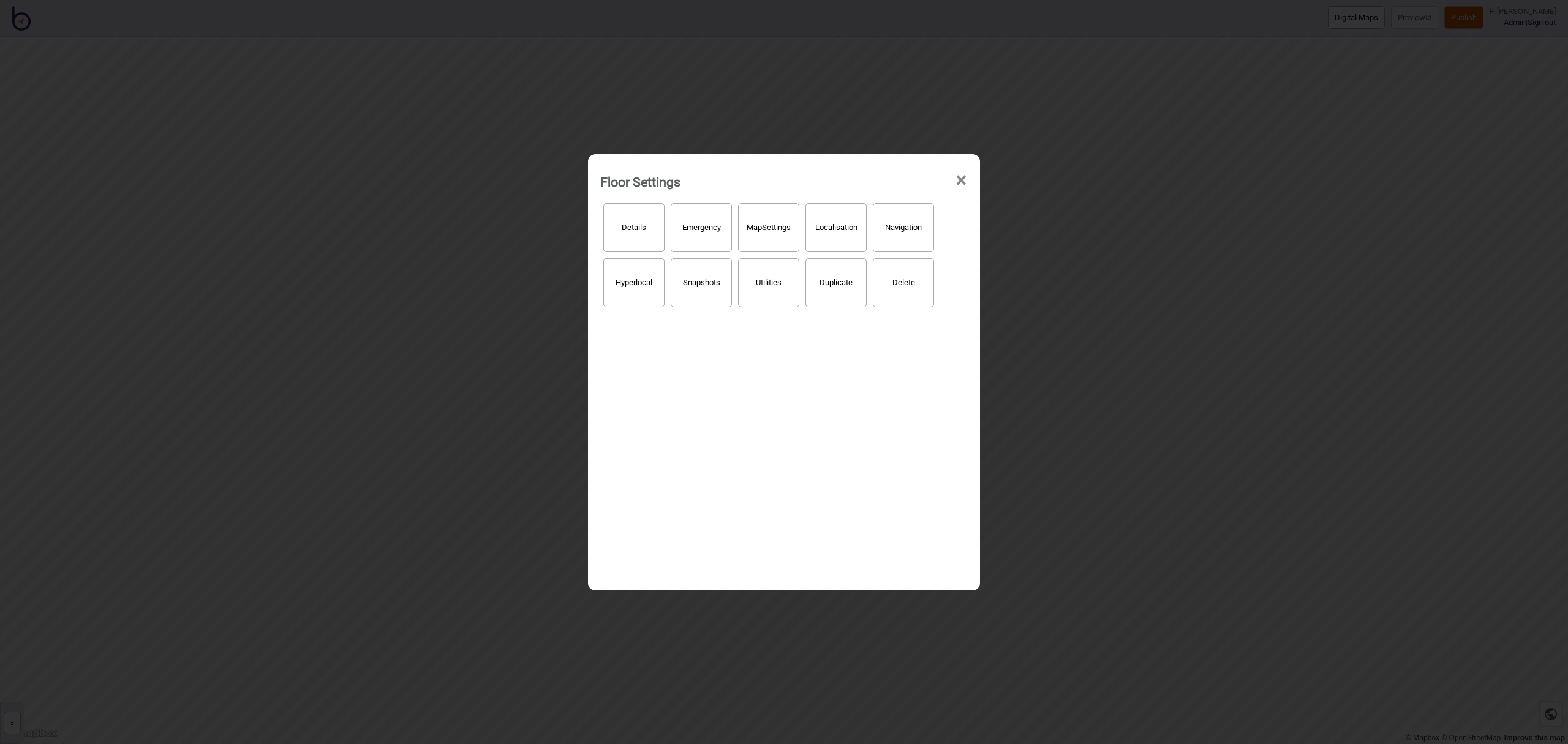
click at [639, 237] on button "Details" at bounding box center [634, 227] width 61 height 49
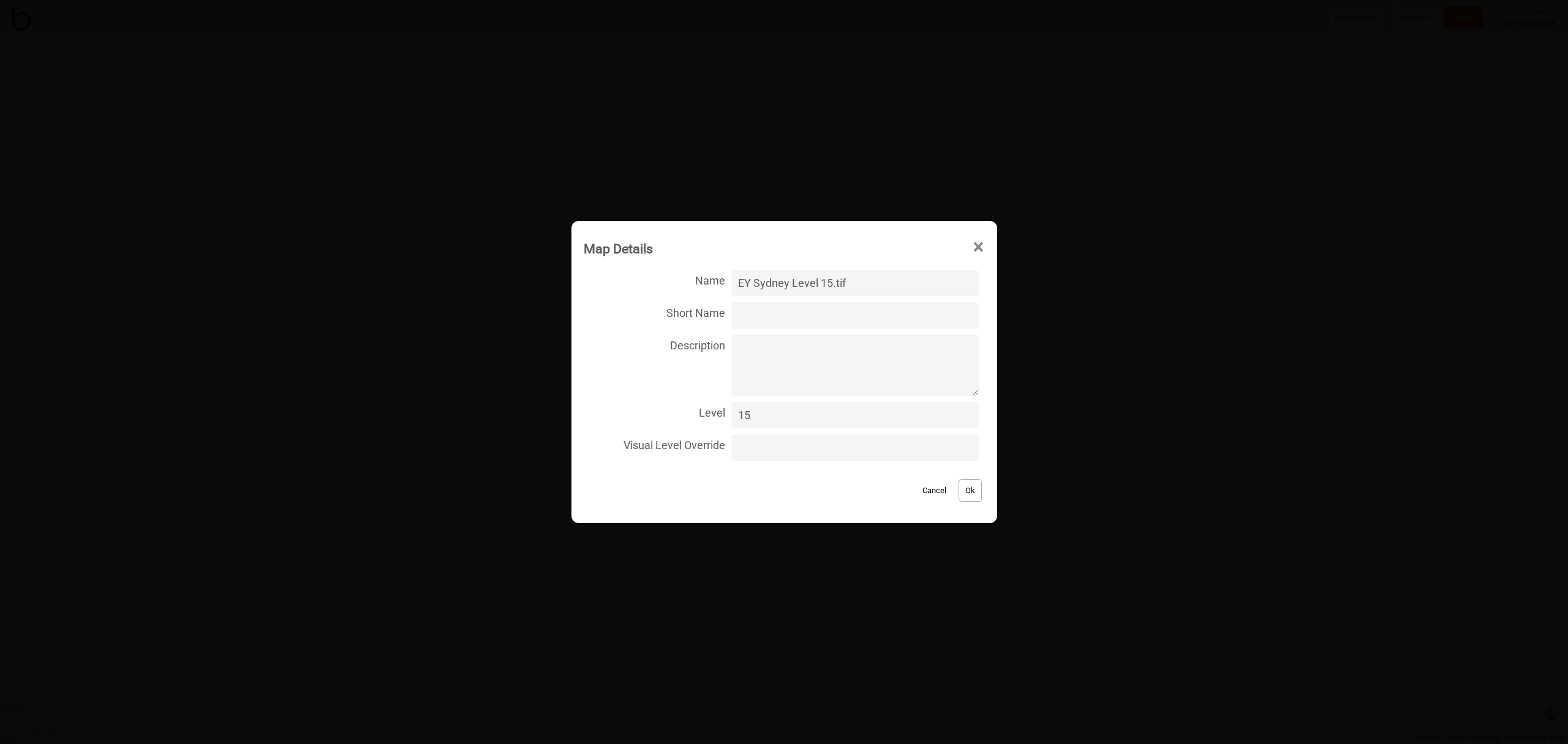
click at [800, 275] on input "EY Sydney Level 15.tif" at bounding box center [854, 283] width 247 height 26
click at [799, 281] on input "EY Sydney Level 15.tif" at bounding box center [854, 283] width 247 height 26
click at [836, 287] on input "Level 15.tif" at bounding box center [854, 283] width 247 height 26
type input "Level 15"
click at [971, 491] on button "Ok" at bounding box center [970, 491] width 23 height 22
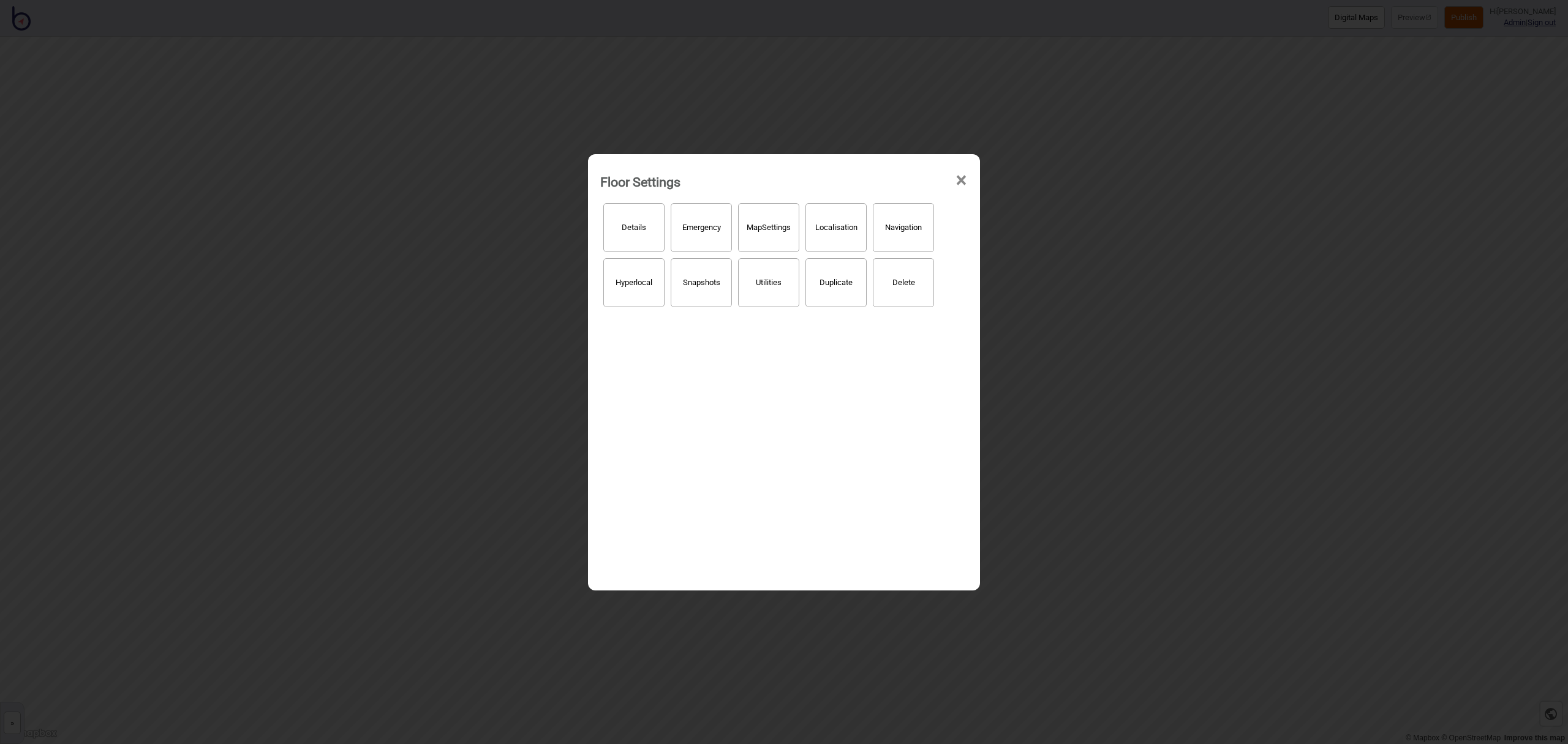
click at [961, 177] on span "×" at bounding box center [961, 180] width 13 height 40
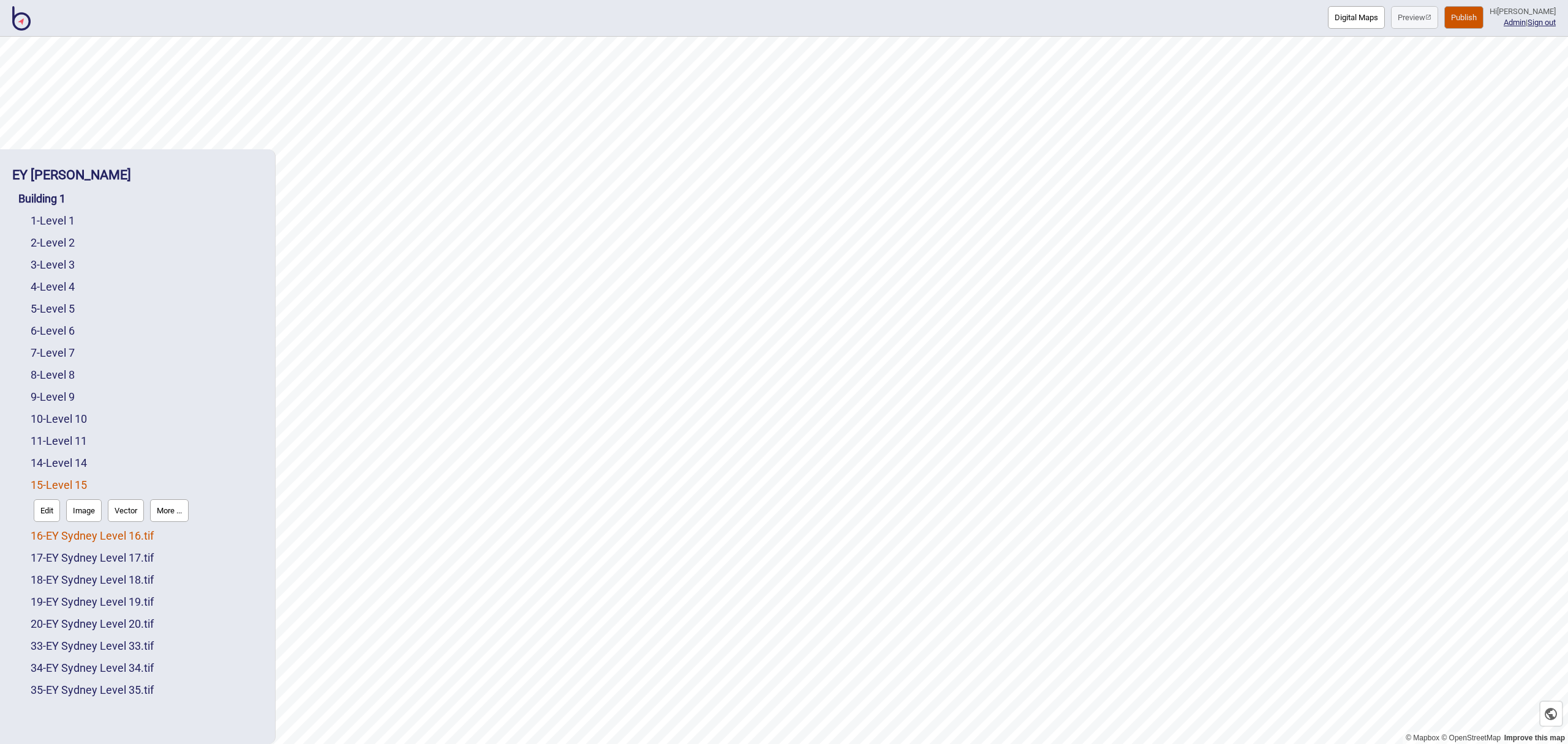
click at [143, 535] on link "16 - EY Sydney Level 16.tif" at bounding box center [92, 536] width 123 height 13
click at [184, 533] on button "More ..." at bounding box center [169, 533] width 38 height 22
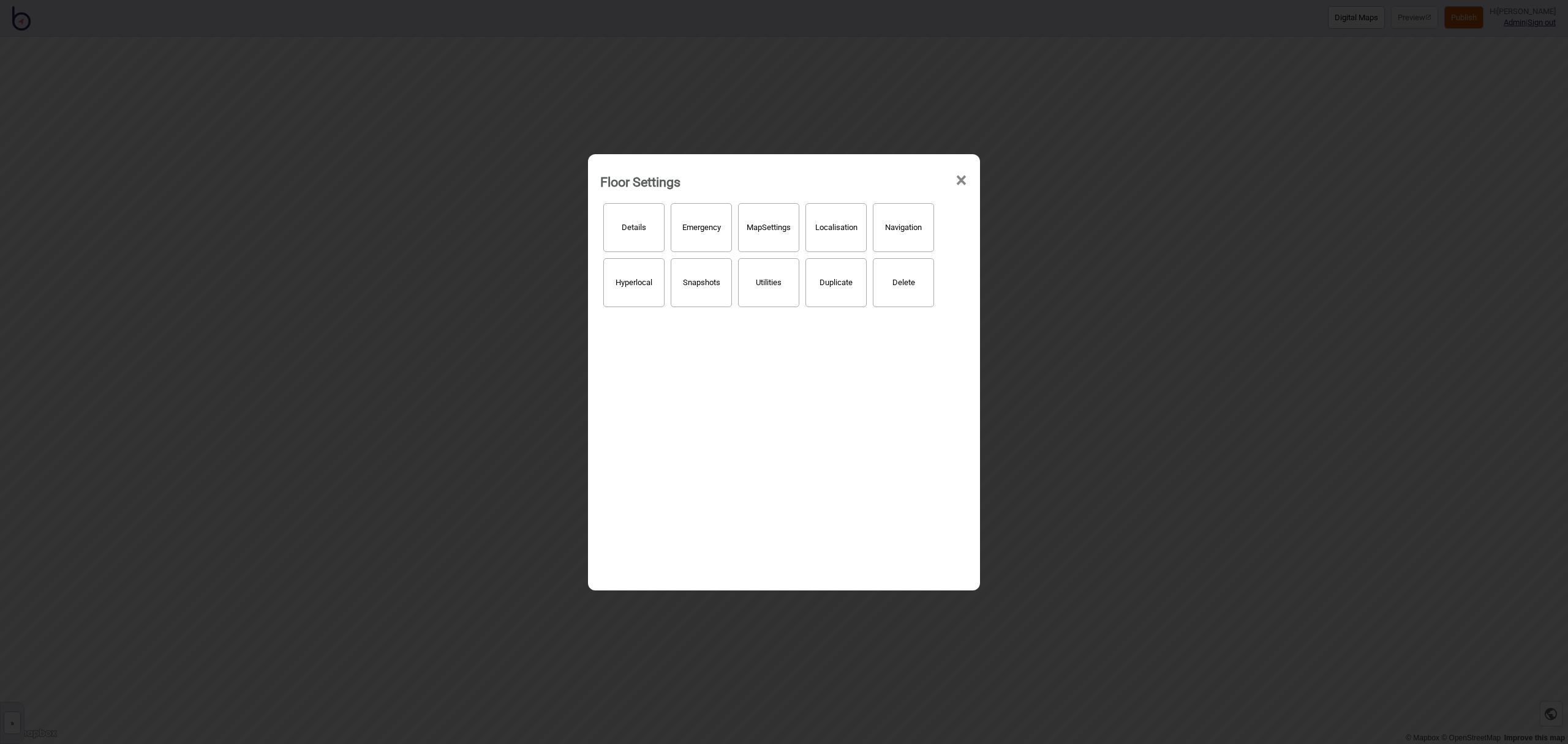
click at [629, 242] on button "Details" at bounding box center [634, 227] width 61 height 49
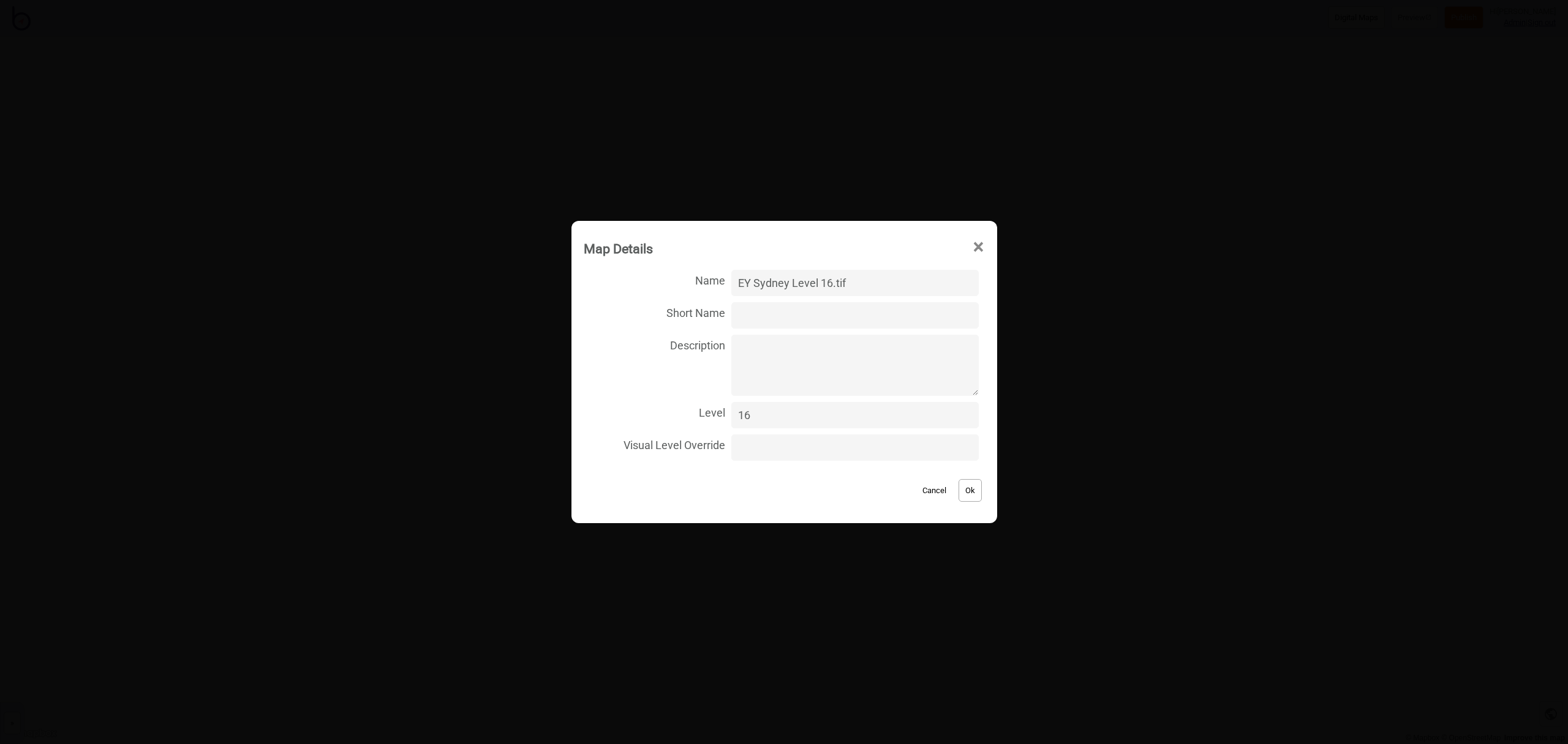
click at [876, 286] on input "EY Sydney Level 16.tif" at bounding box center [854, 283] width 247 height 26
type input "Level 16"
click at [963, 489] on button "Ok" at bounding box center [970, 491] width 23 height 22
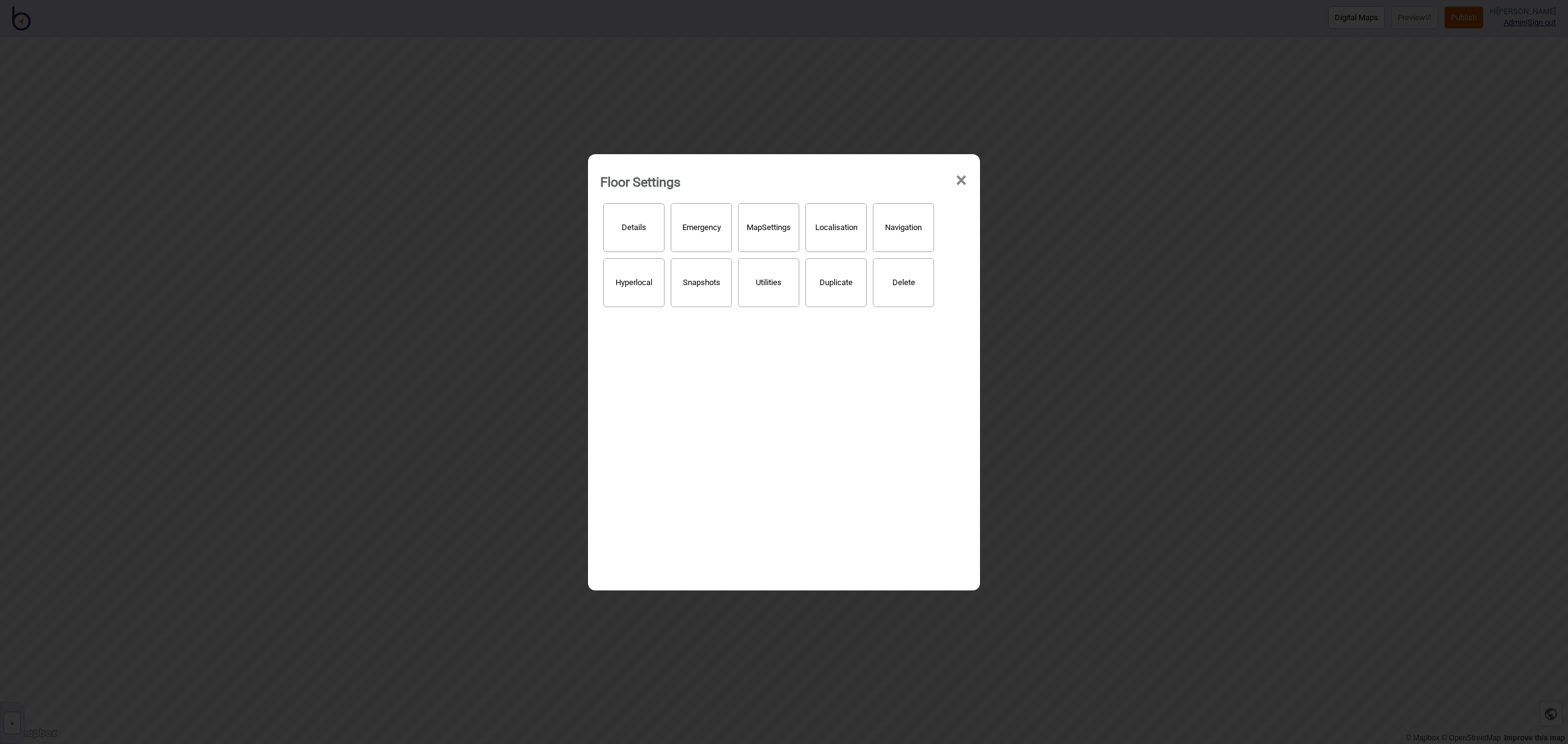
click at [964, 177] on span "×" at bounding box center [961, 180] width 13 height 40
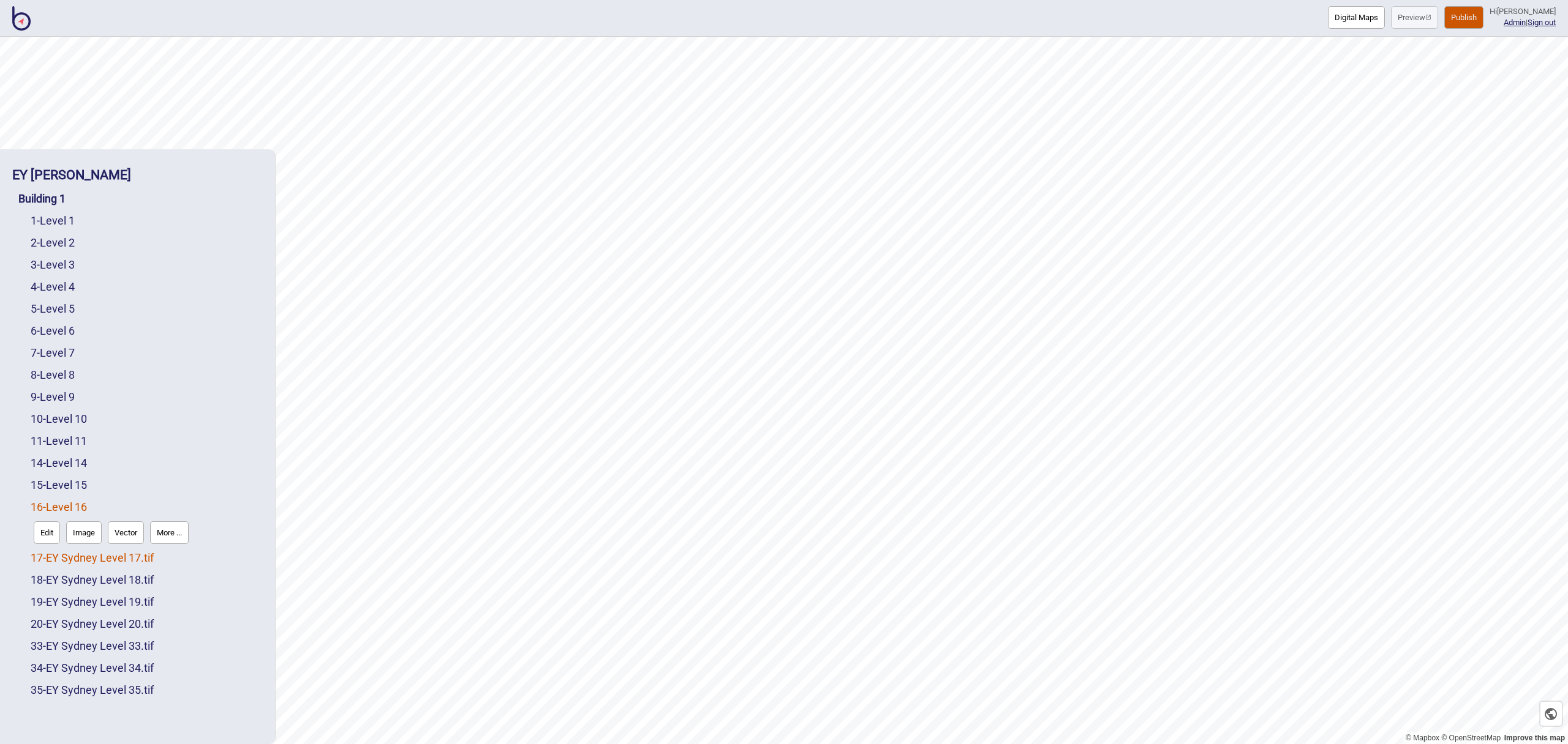
click at [108, 557] on link "17 - EY Sydney Level 17.tif" at bounding box center [92, 558] width 123 height 13
click at [174, 555] on button "More ..." at bounding box center [169, 555] width 38 height 22
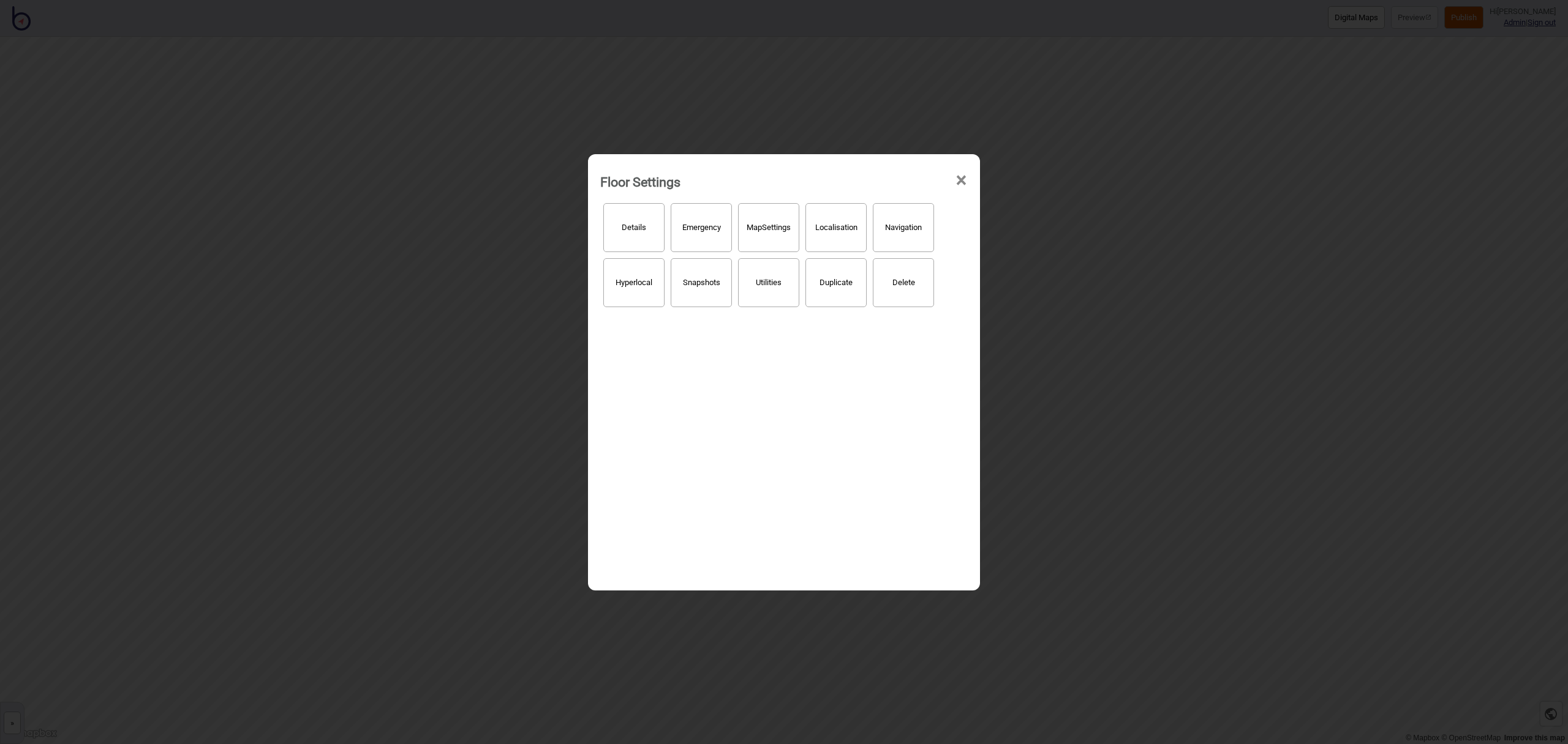
click at [641, 237] on button "Details" at bounding box center [634, 227] width 61 height 49
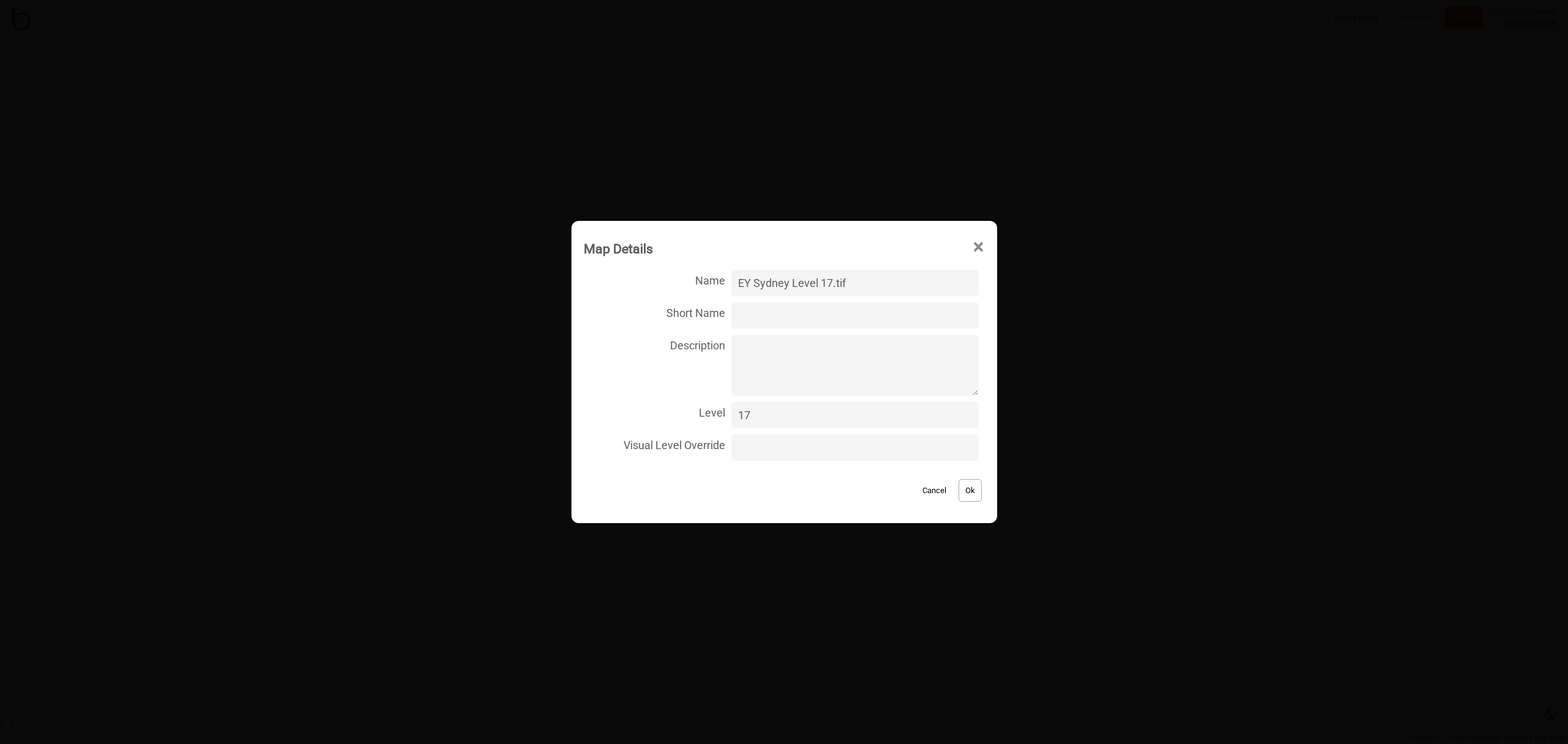
click at [883, 285] on input "EY Sydney Level 17.tif" at bounding box center [854, 283] width 247 height 26
type input "Level 17"
click at [972, 492] on div "Cancel Ok" at bounding box center [784, 484] width 402 height 41
click at [972, 493] on div "Cancel Ok" at bounding box center [784, 484] width 402 height 41
click at [966, 489] on button "Ok" at bounding box center [970, 491] width 23 height 22
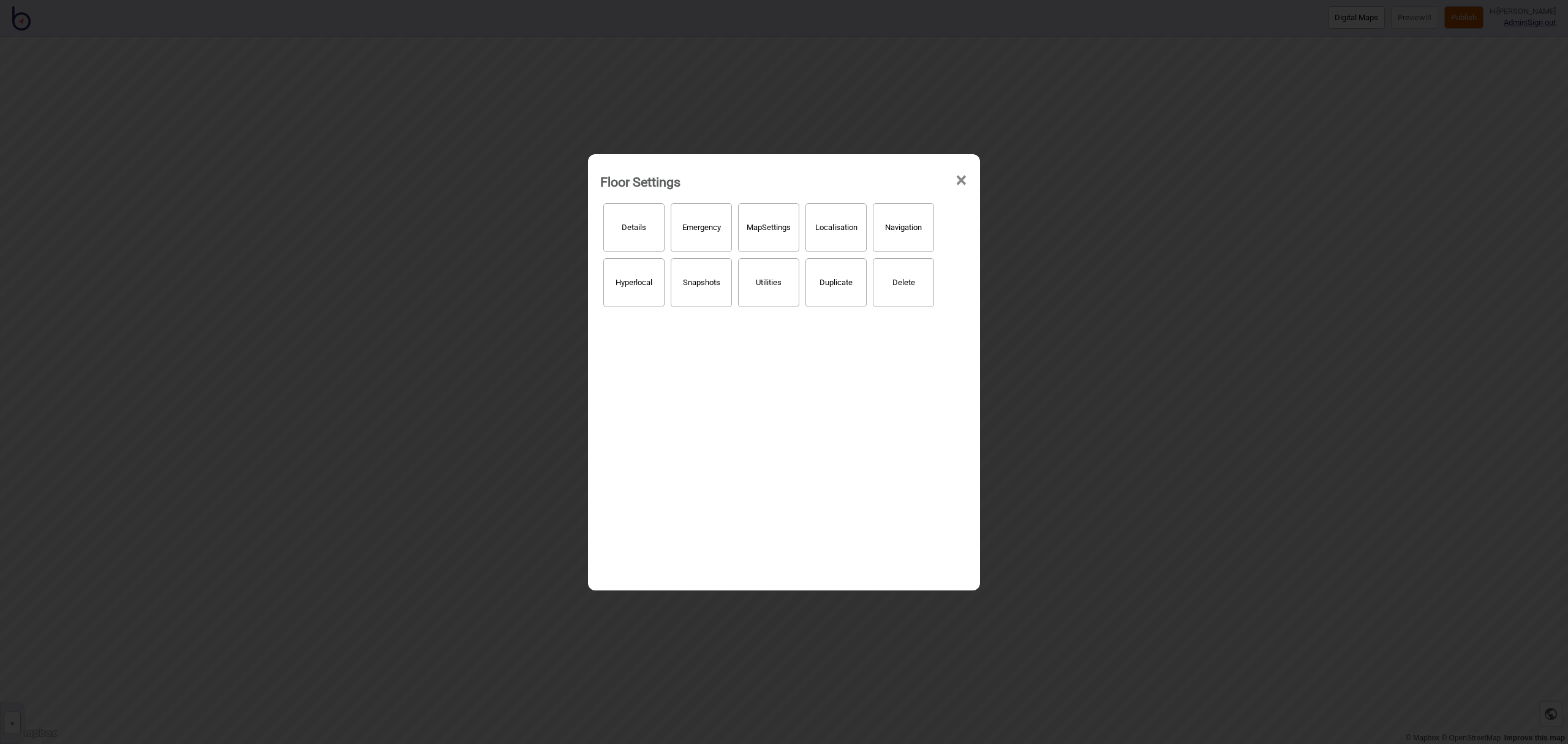
click at [962, 182] on span "×" at bounding box center [961, 180] width 13 height 40
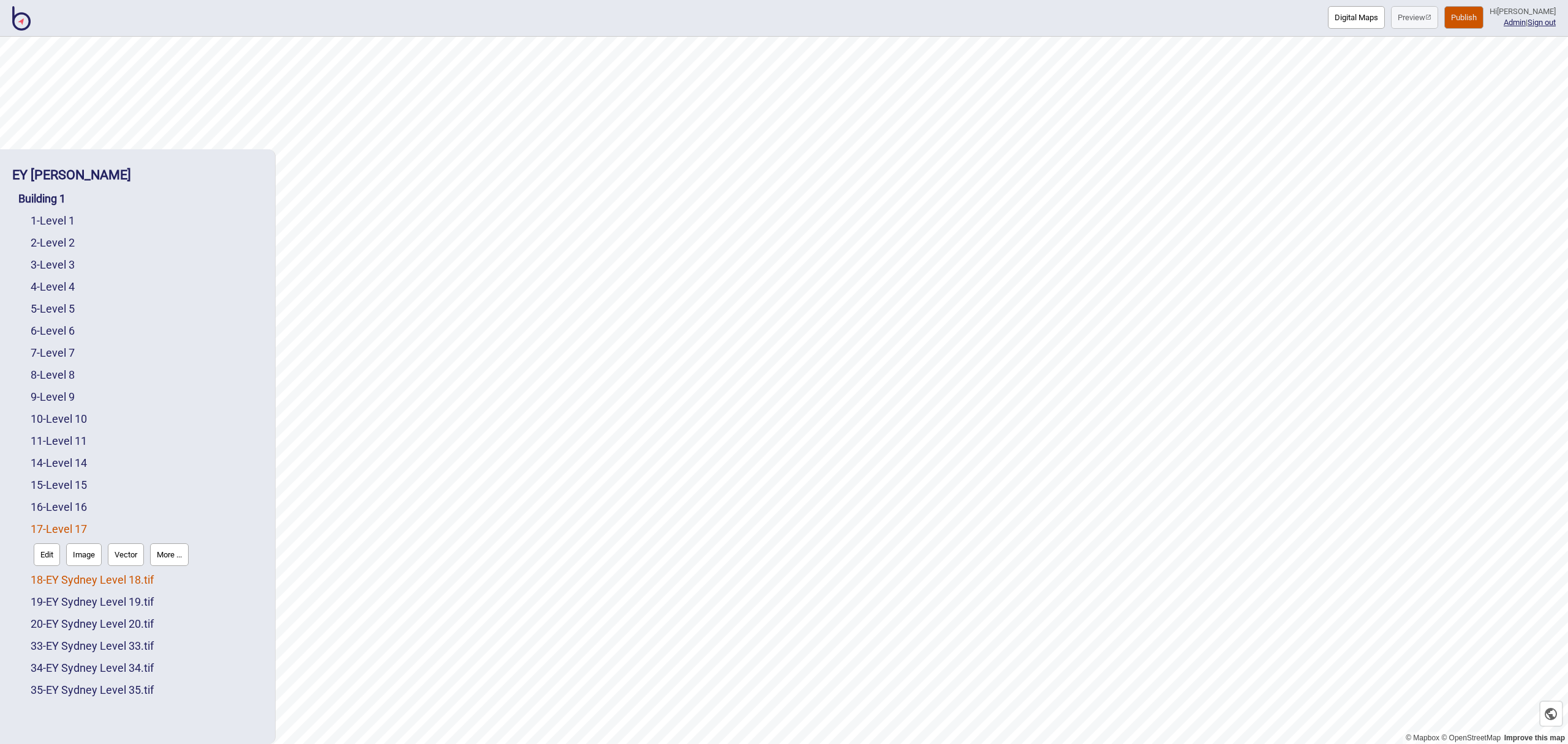
click at [116, 580] on link "18 - EY Sydney Level 18.tif" at bounding box center [92, 580] width 123 height 13
click at [165, 576] on button "More ..." at bounding box center [169, 576] width 38 height 22
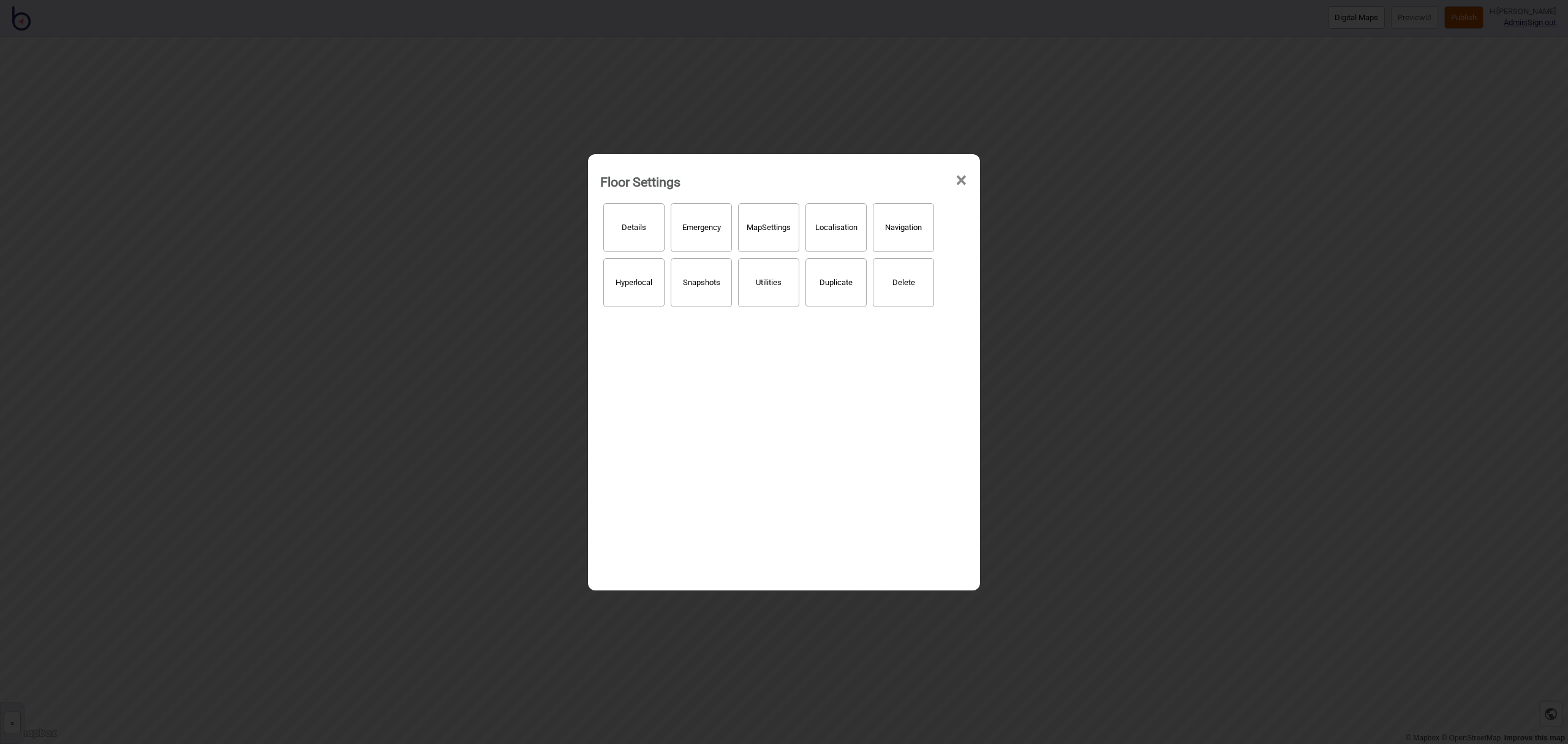
click at [644, 231] on button "Details" at bounding box center [634, 227] width 61 height 49
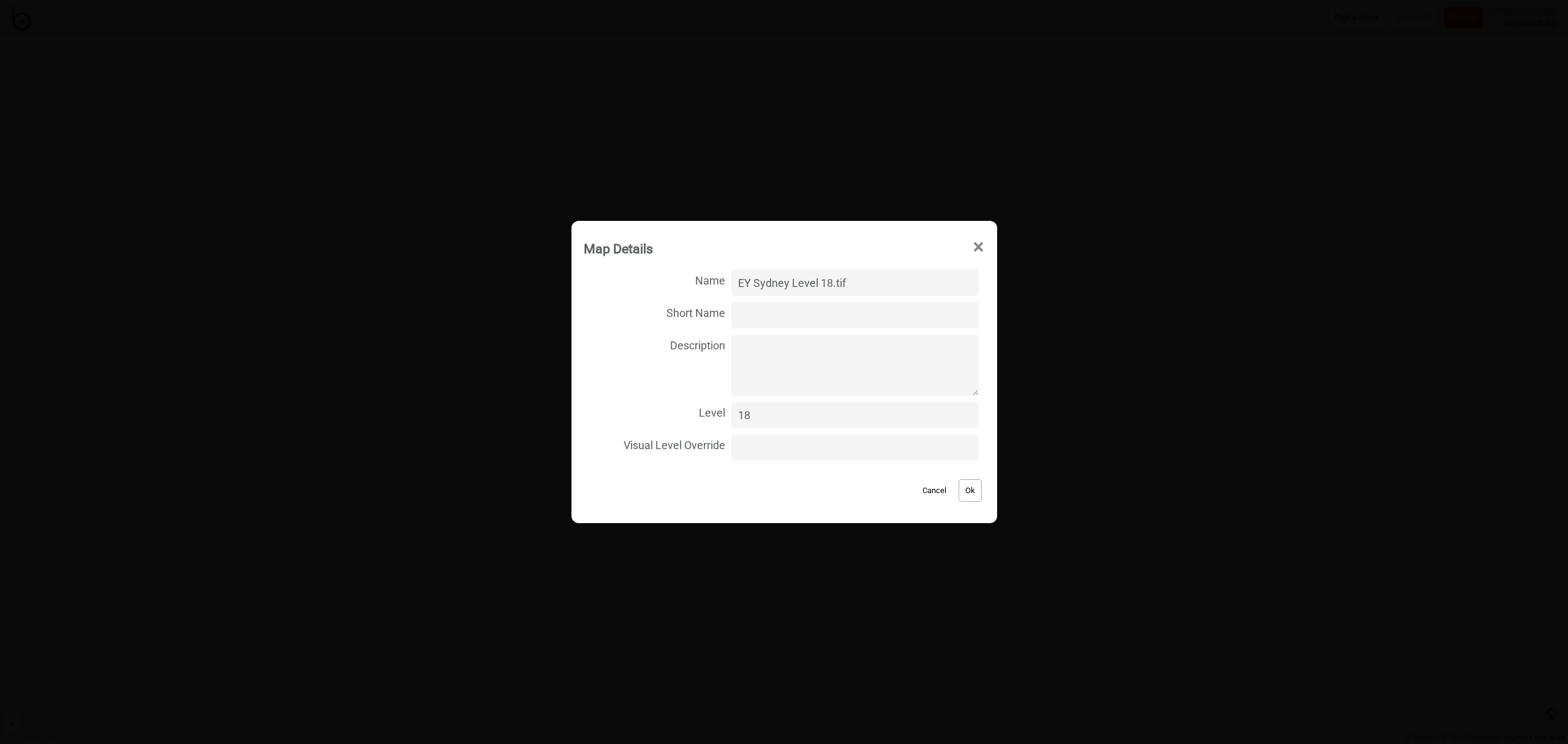
click at [870, 281] on input "EY Sydney Level 18.tif" at bounding box center [854, 283] width 247 height 26
type input "Level 18"
click at [959, 490] on button "Ok" at bounding box center [970, 491] width 23 height 22
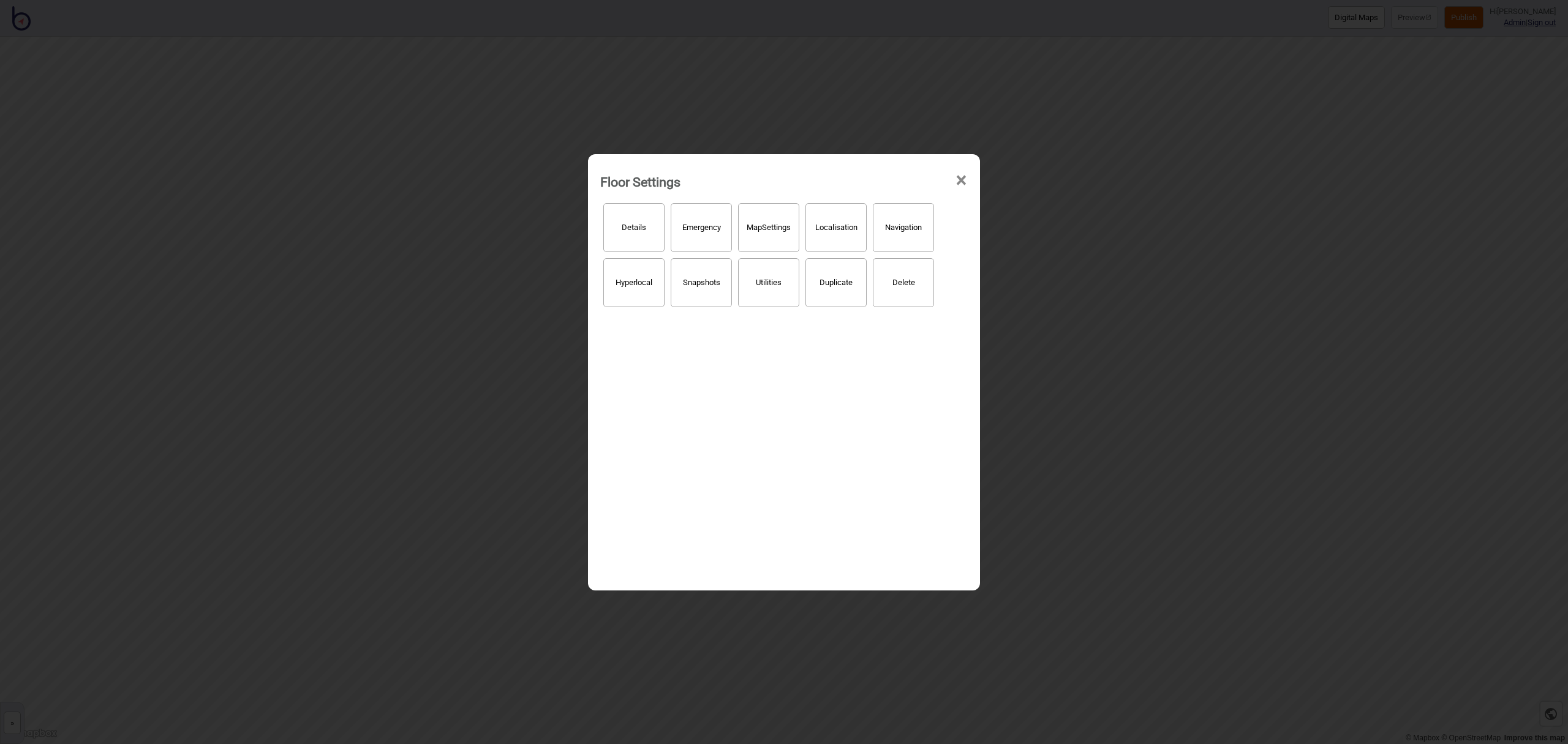
click at [959, 175] on span "×" at bounding box center [961, 180] width 13 height 40
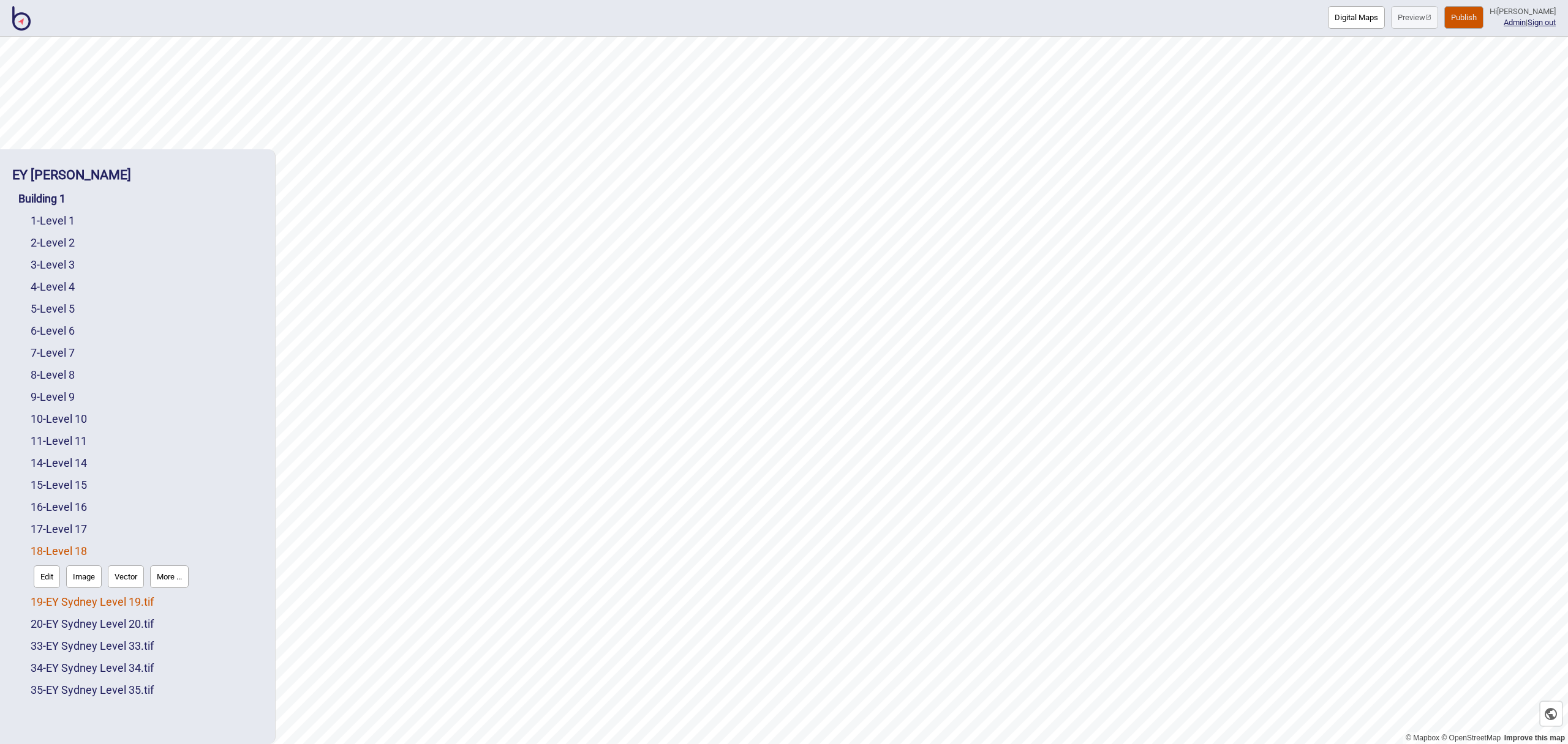
click at [104, 600] on link "19 - EY Sydney Level 19.tif" at bounding box center [92, 602] width 123 height 13
click at [172, 600] on button "More ..." at bounding box center [169, 599] width 38 height 22
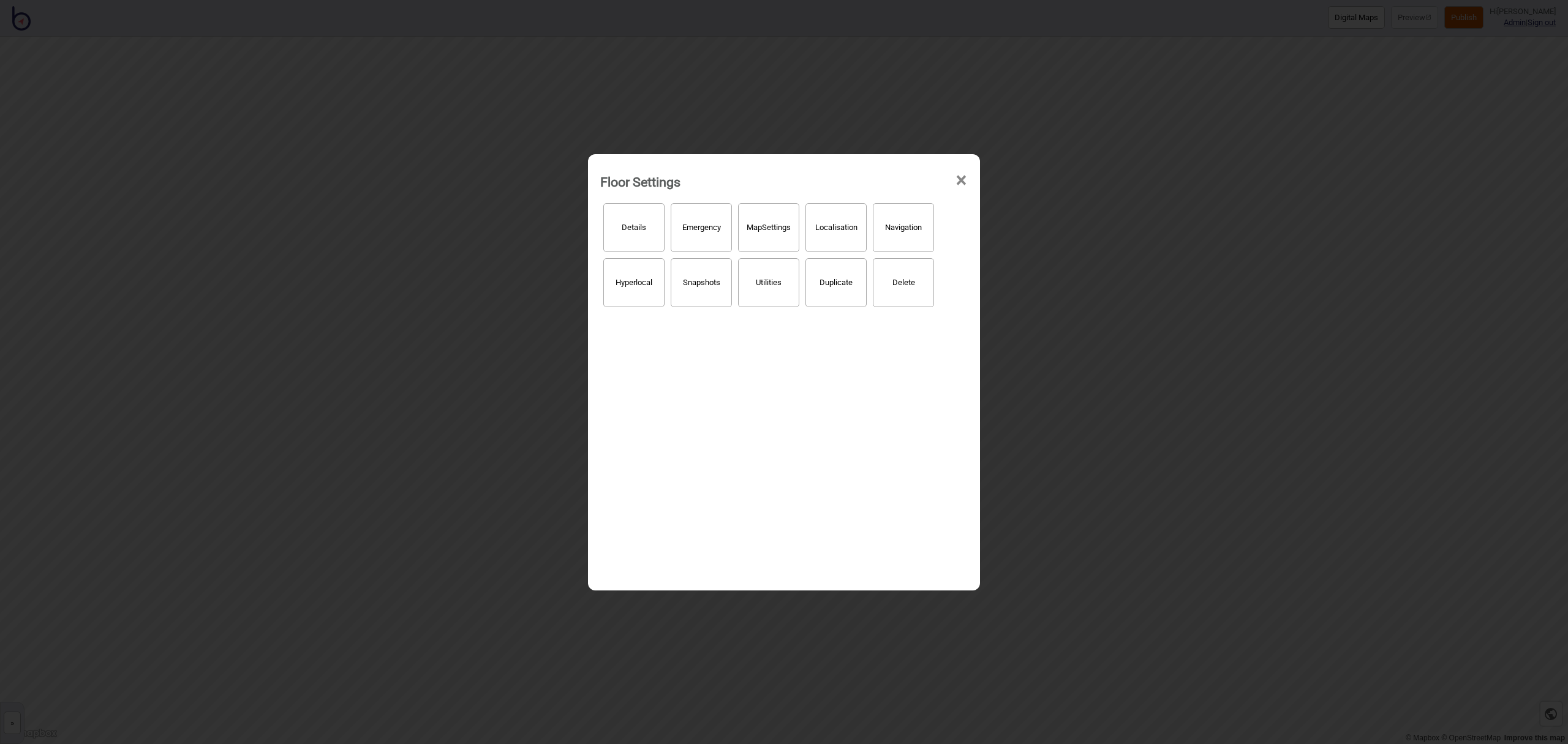
click at [652, 223] on button "Details" at bounding box center [634, 227] width 61 height 49
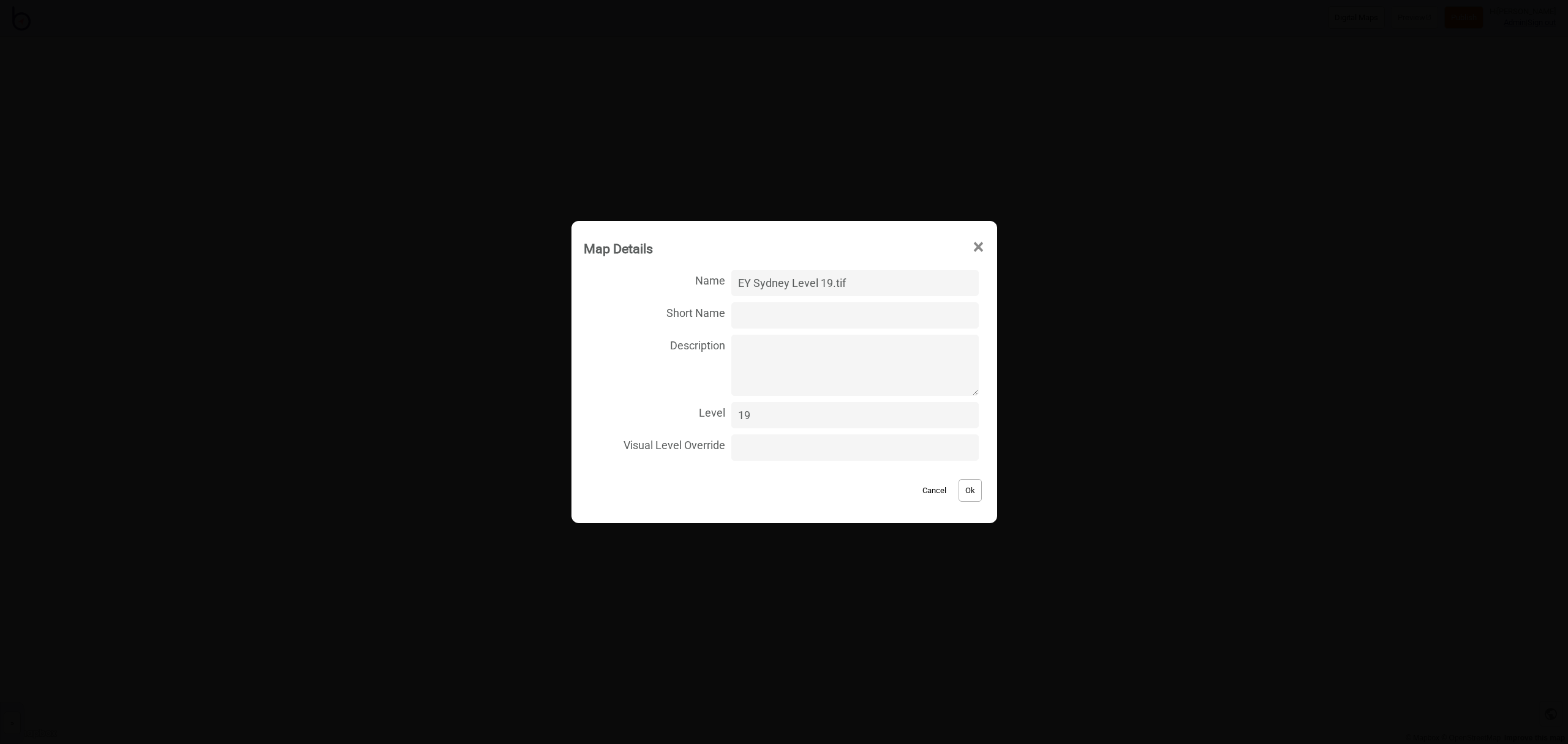
click at [868, 281] on input "EY Sydney Level 19.tif" at bounding box center [854, 283] width 247 height 26
type input "Level 19"
click at [959, 487] on button "Ok" at bounding box center [970, 491] width 23 height 22
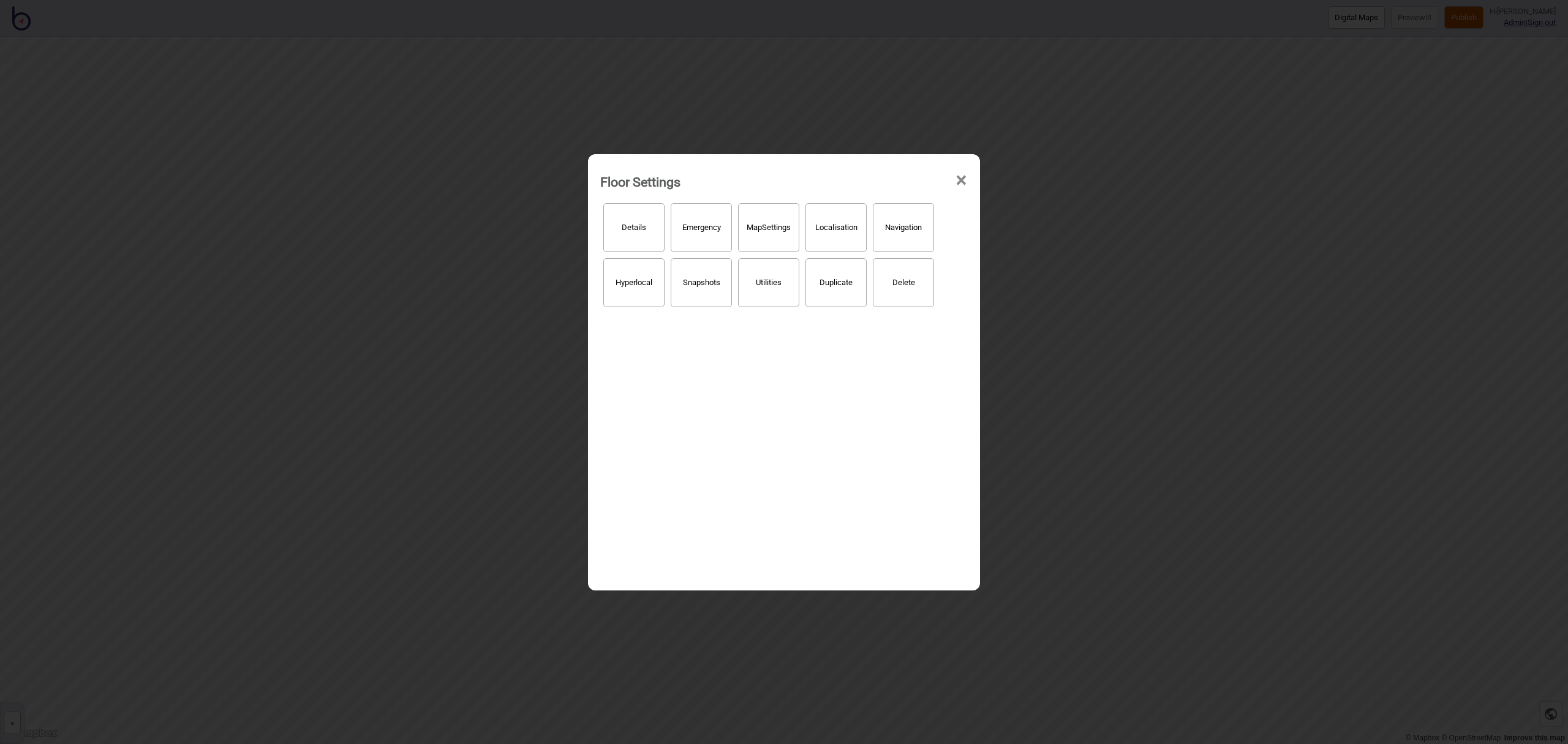
click at [958, 178] on span "×" at bounding box center [961, 180] width 13 height 40
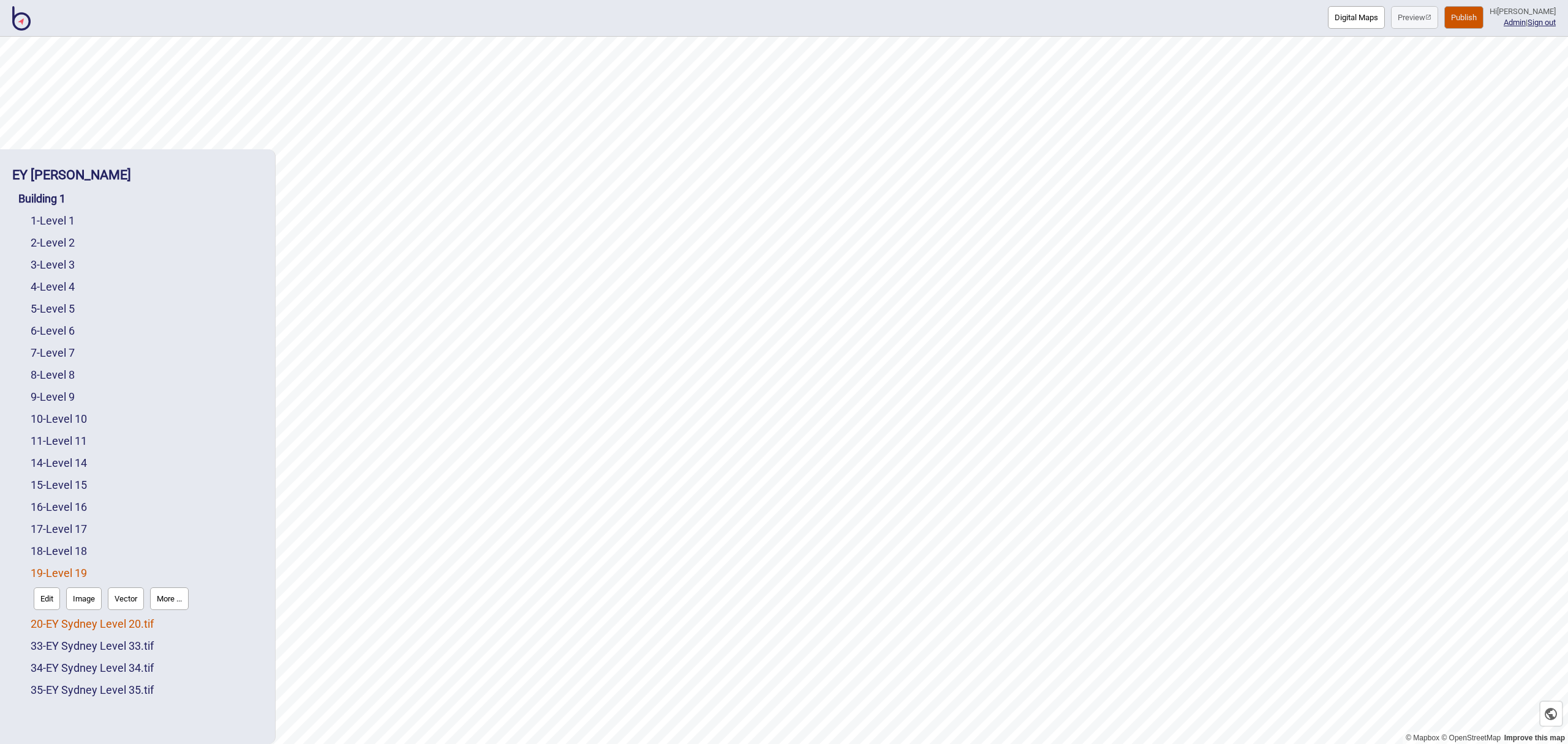
click at [91, 623] on link "20 - EY Sydney Level 20.tif" at bounding box center [92, 624] width 123 height 13
click at [184, 621] on button "More ..." at bounding box center [169, 621] width 38 height 22
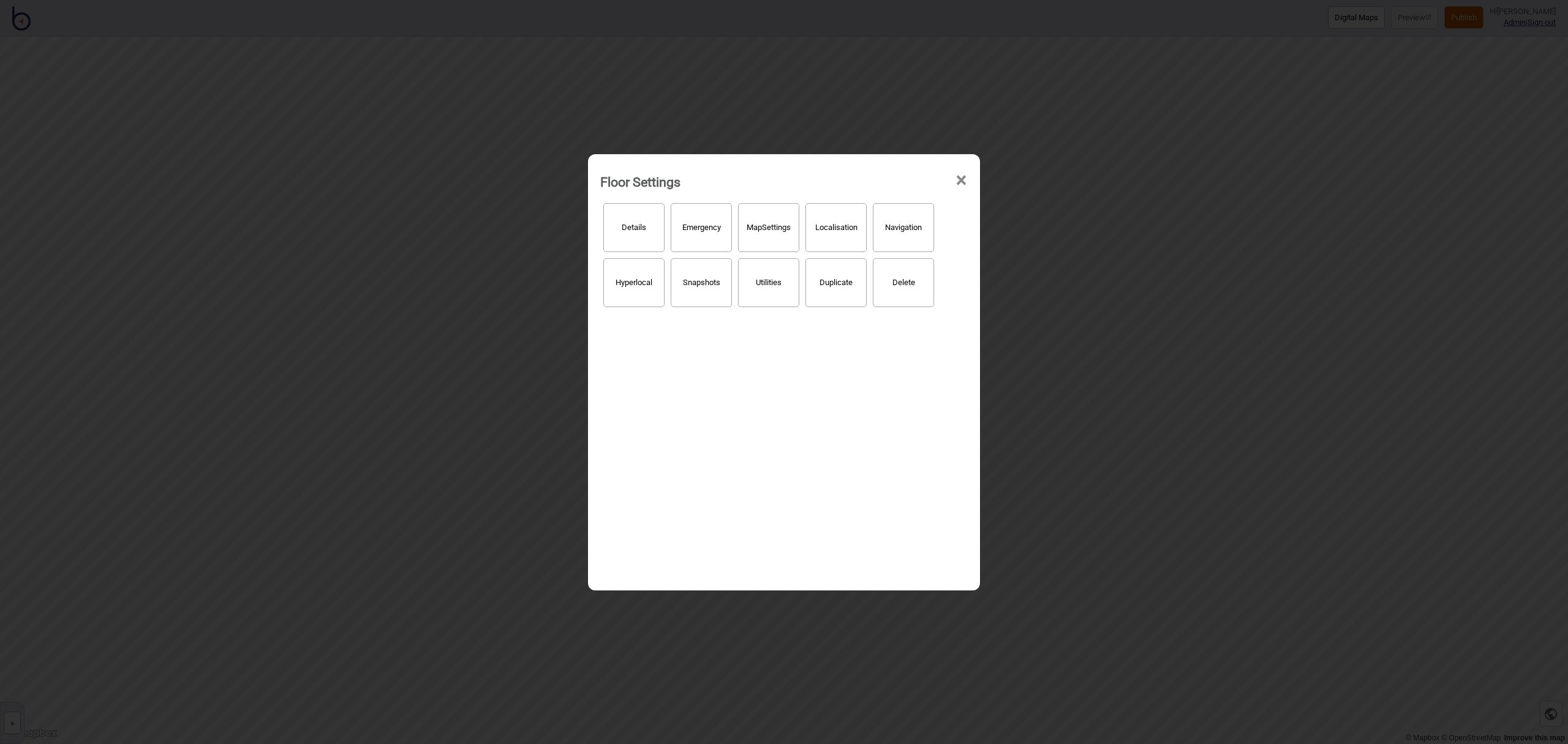
click at [631, 243] on button "Details" at bounding box center [634, 227] width 61 height 49
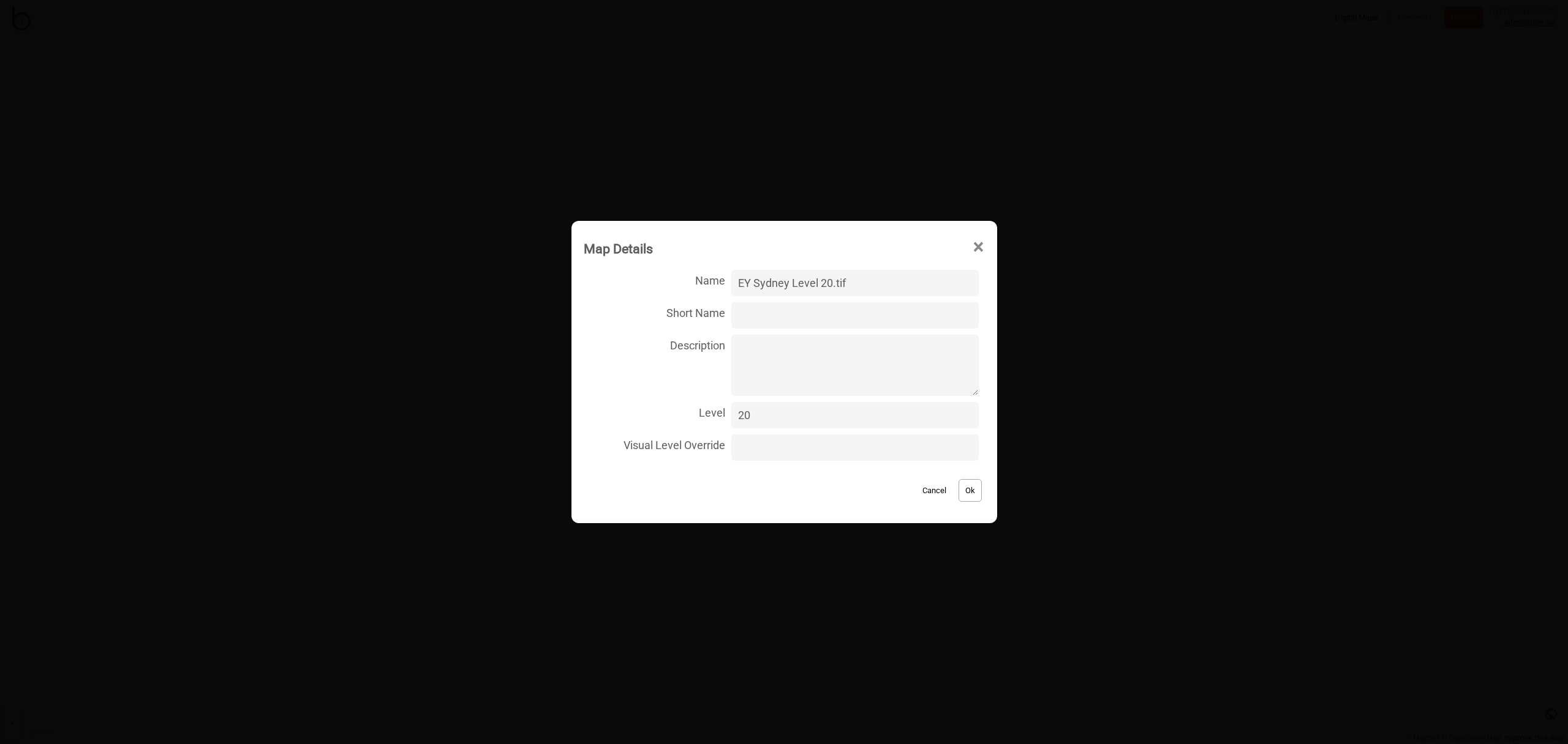
click at [872, 285] on input "EY Sydney Level 20.tif" at bounding box center [854, 283] width 247 height 26
type input "Level 20"
click at [959, 490] on button "Ok" at bounding box center [970, 491] width 23 height 22
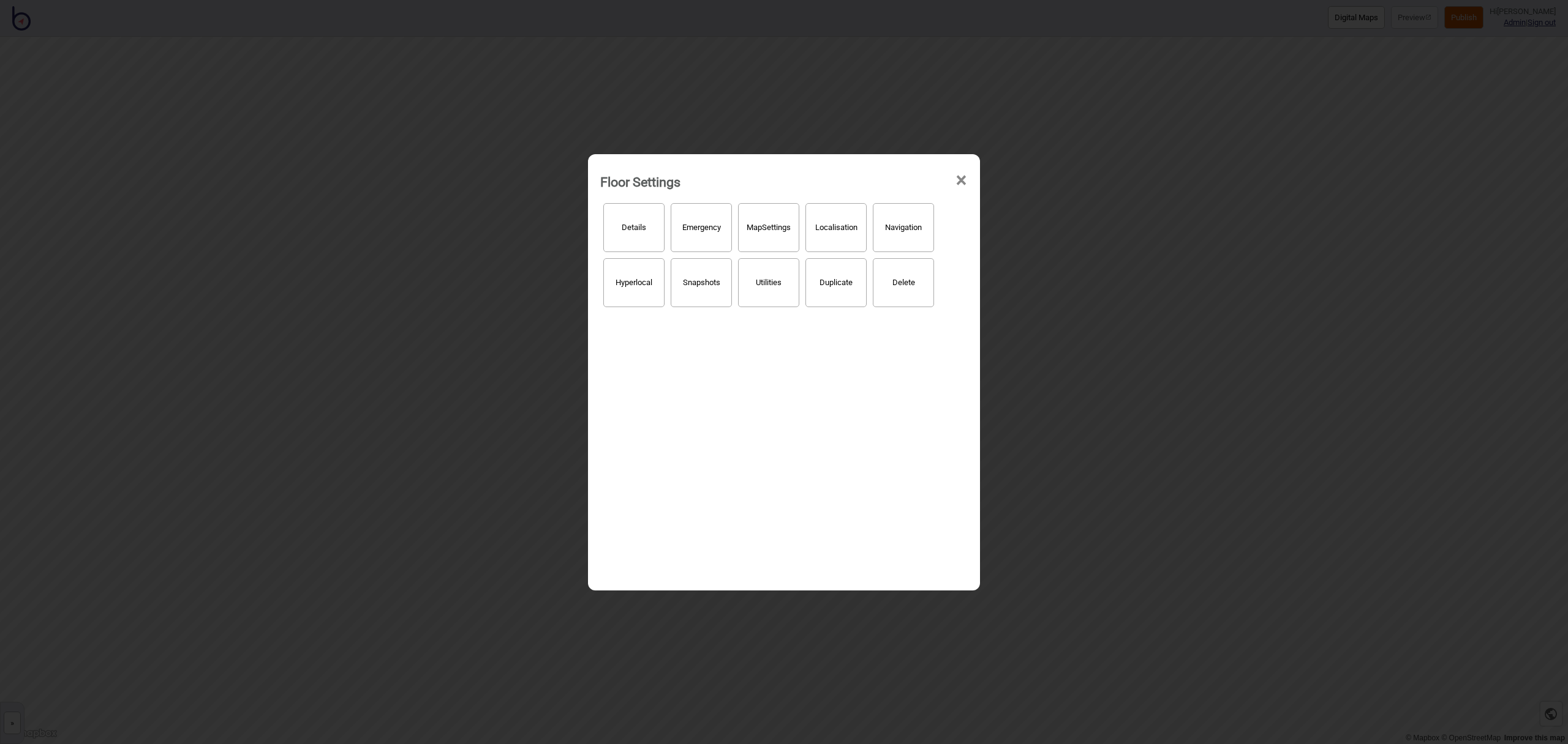
click at [962, 178] on span "×" at bounding box center [961, 180] width 13 height 40
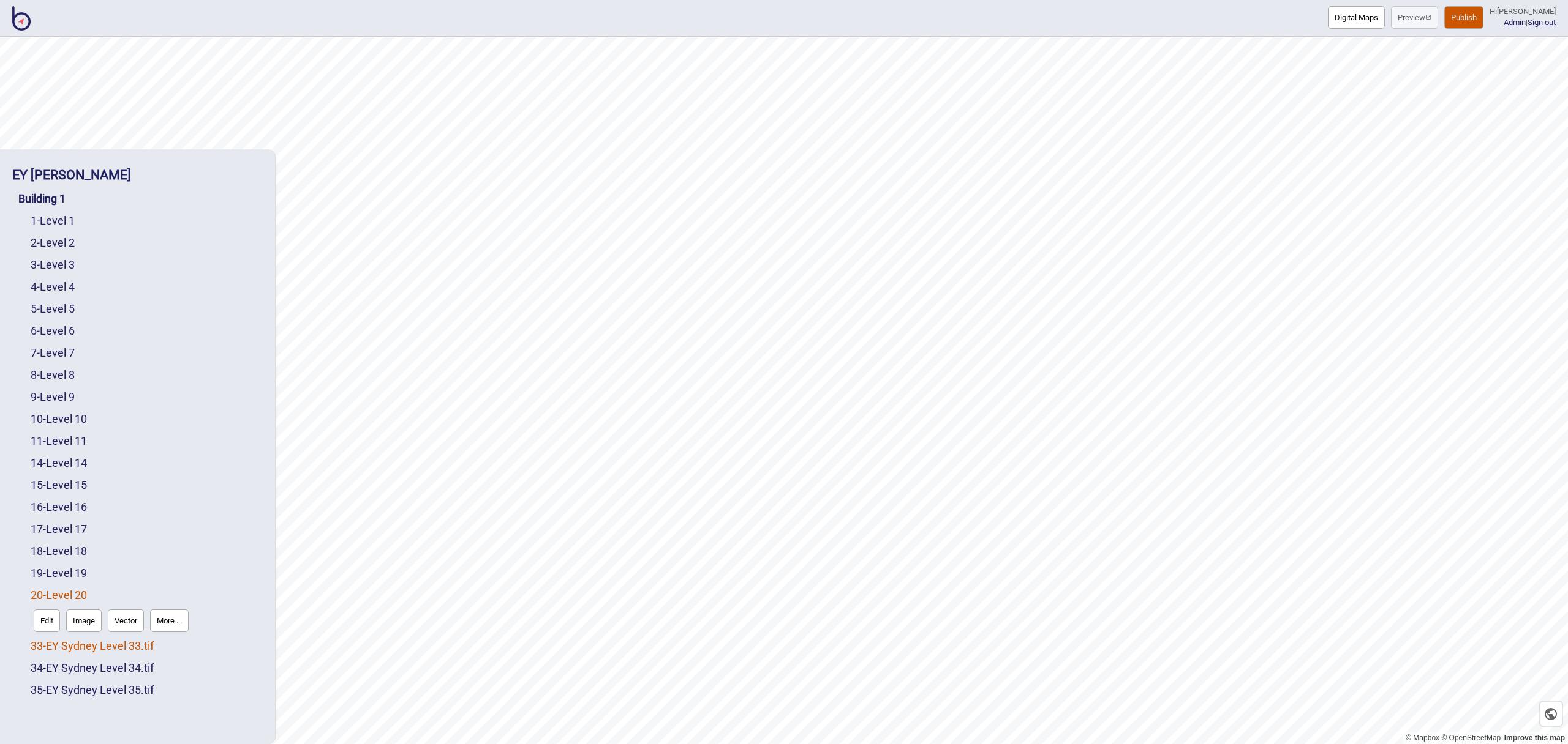
click at [141, 648] on link "33 - EY Sydney Level 33.tif" at bounding box center [92, 646] width 123 height 13
click at [183, 646] on button "More ..." at bounding box center [169, 643] width 38 height 22
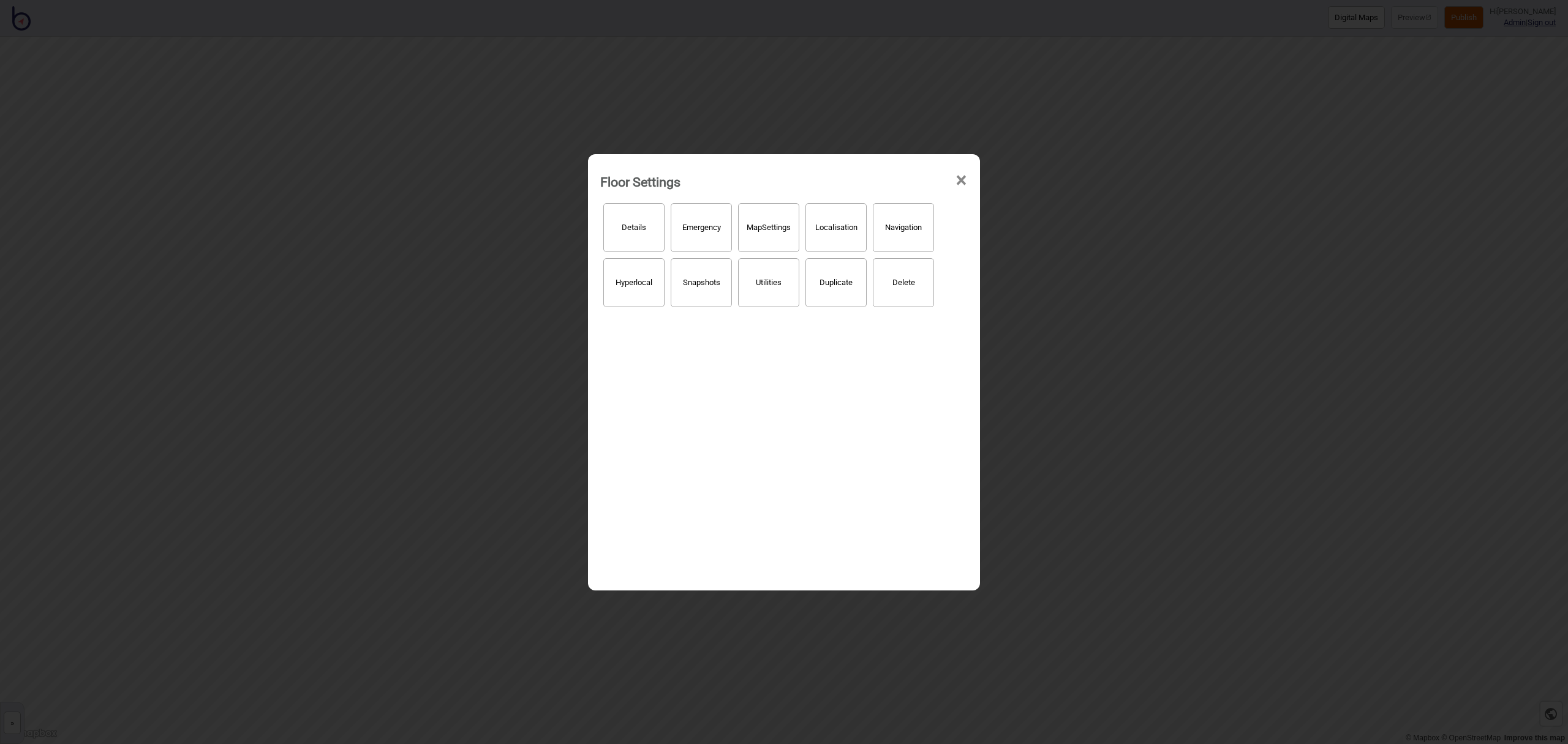
click at [624, 237] on button "Details" at bounding box center [634, 227] width 61 height 49
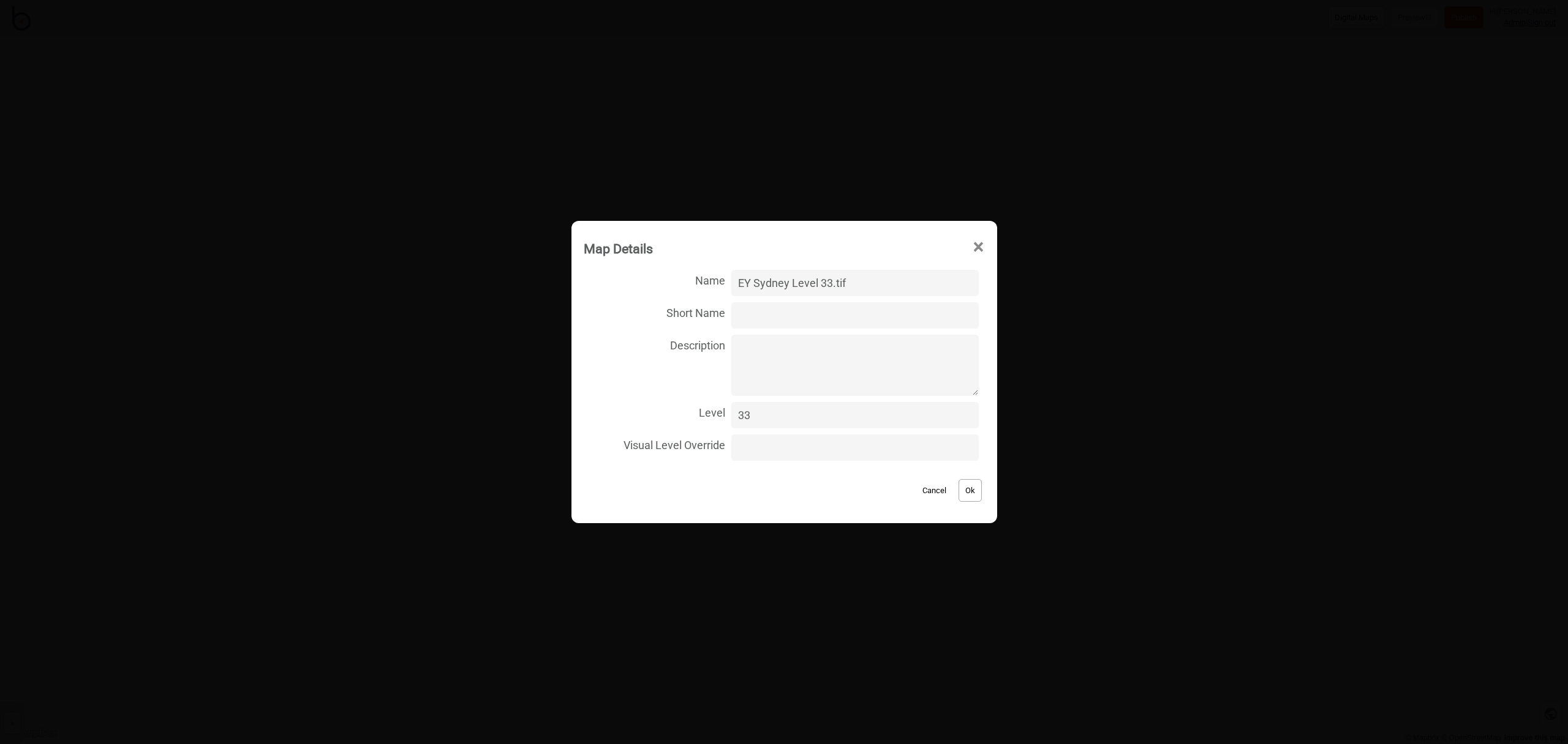
click at [883, 287] on input "EY Sydney Level 33.tif" at bounding box center [854, 283] width 247 height 26
type input "Level 33"
click at [959, 493] on button "Ok" at bounding box center [970, 491] width 23 height 22
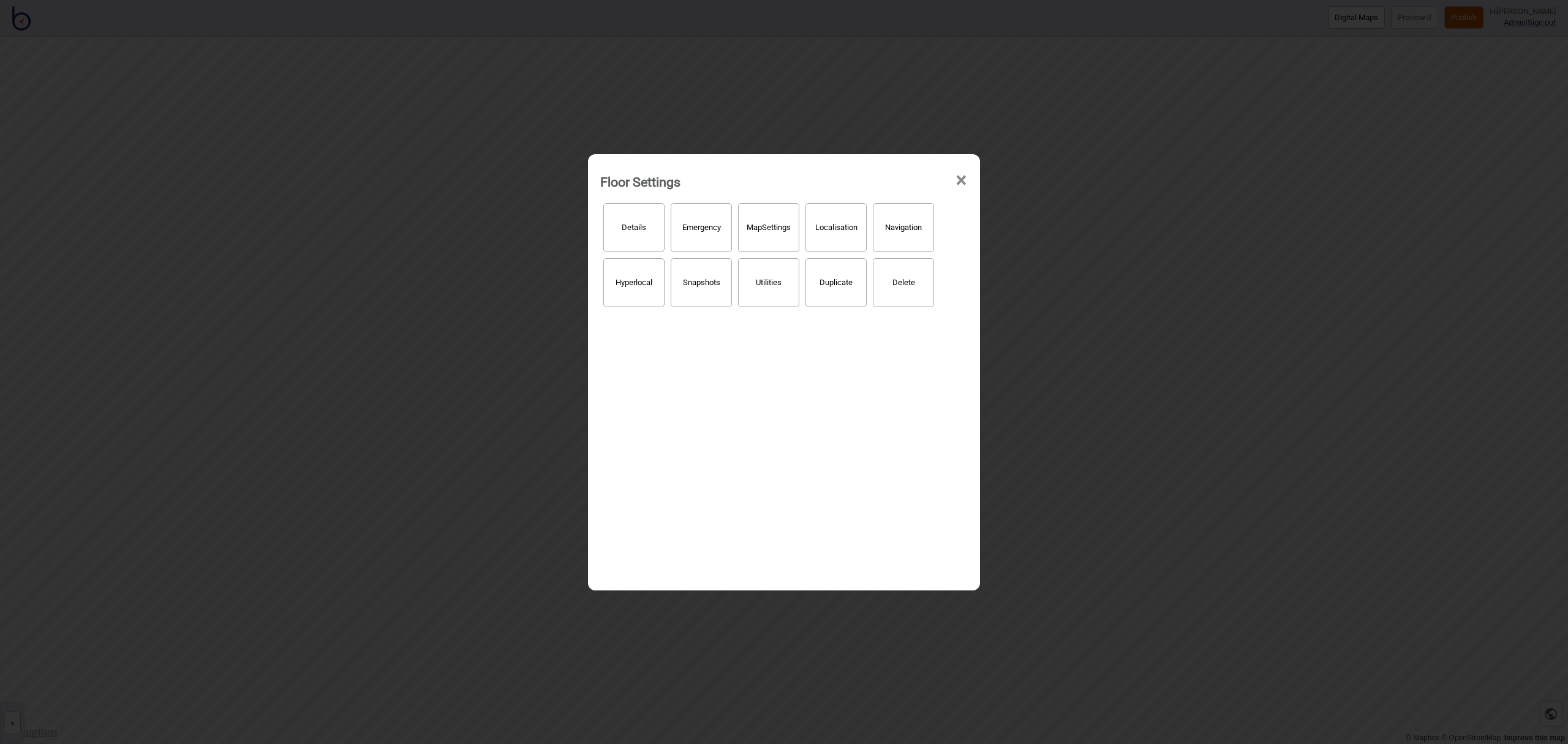
click at [961, 180] on span "×" at bounding box center [961, 180] width 13 height 40
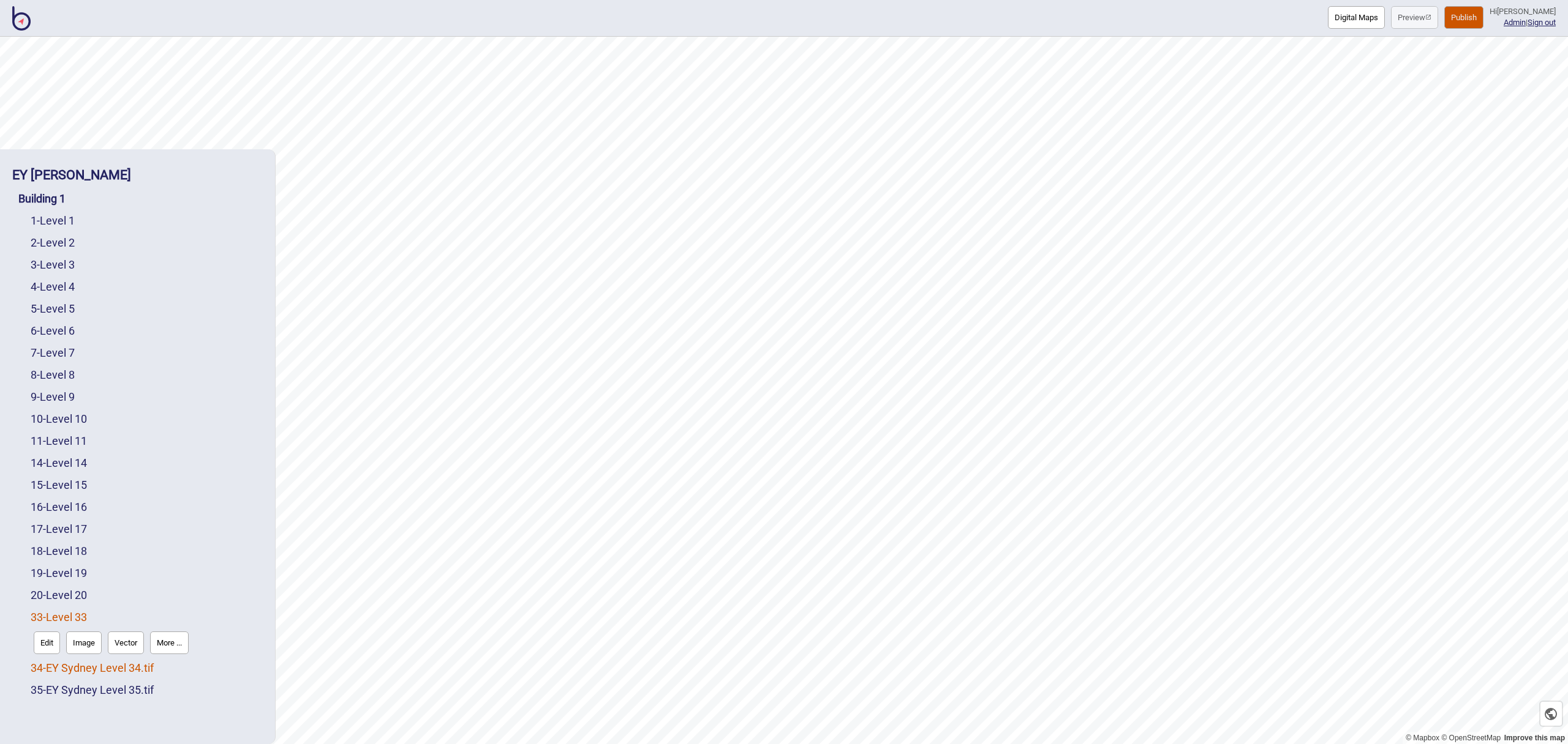
click at [131, 673] on link "34 - EY Sydney Level 34.tif" at bounding box center [92, 669] width 123 height 13
click at [182, 666] on button "More ..." at bounding box center [169, 665] width 38 height 22
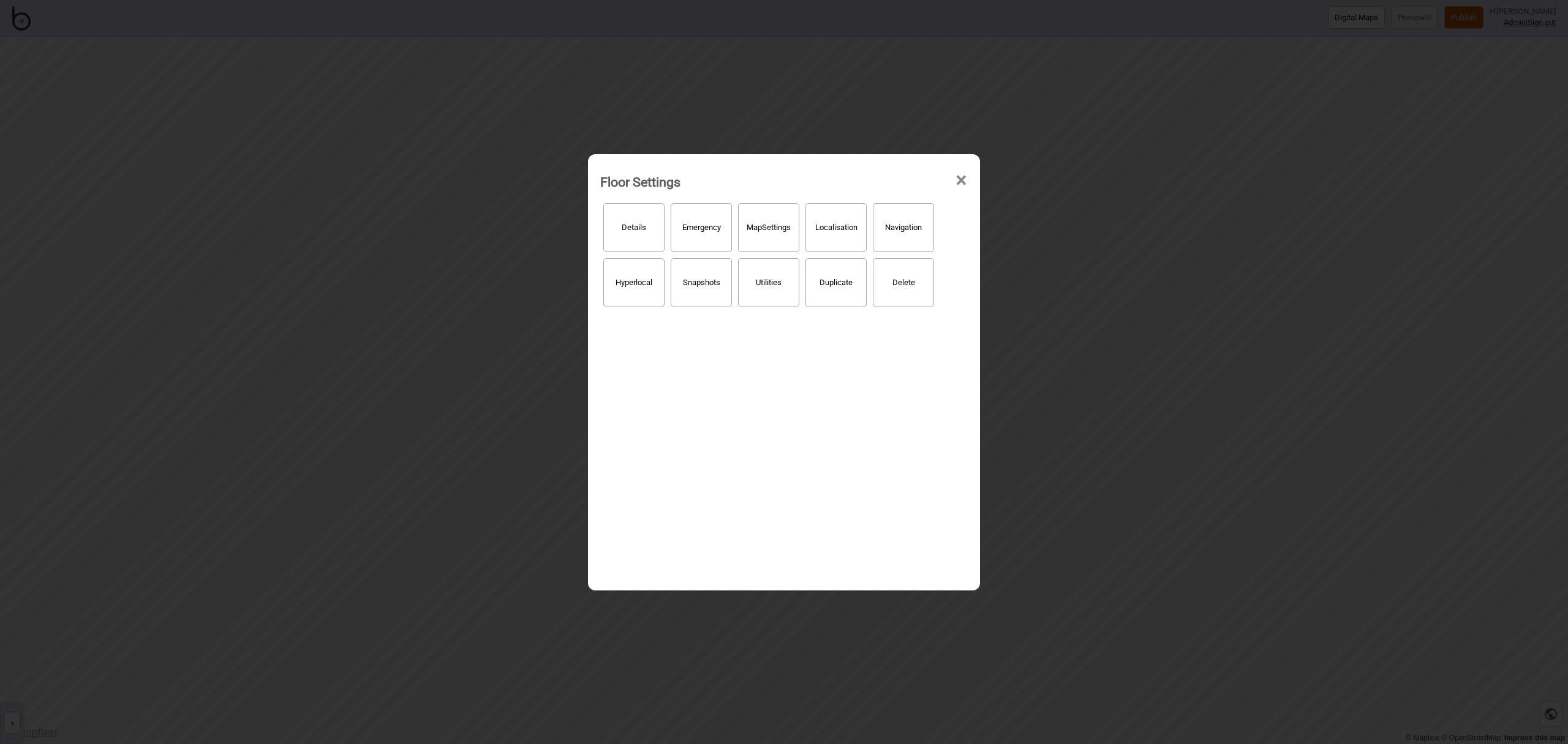
click at [661, 236] on button "Details" at bounding box center [634, 227] width 61 height 49
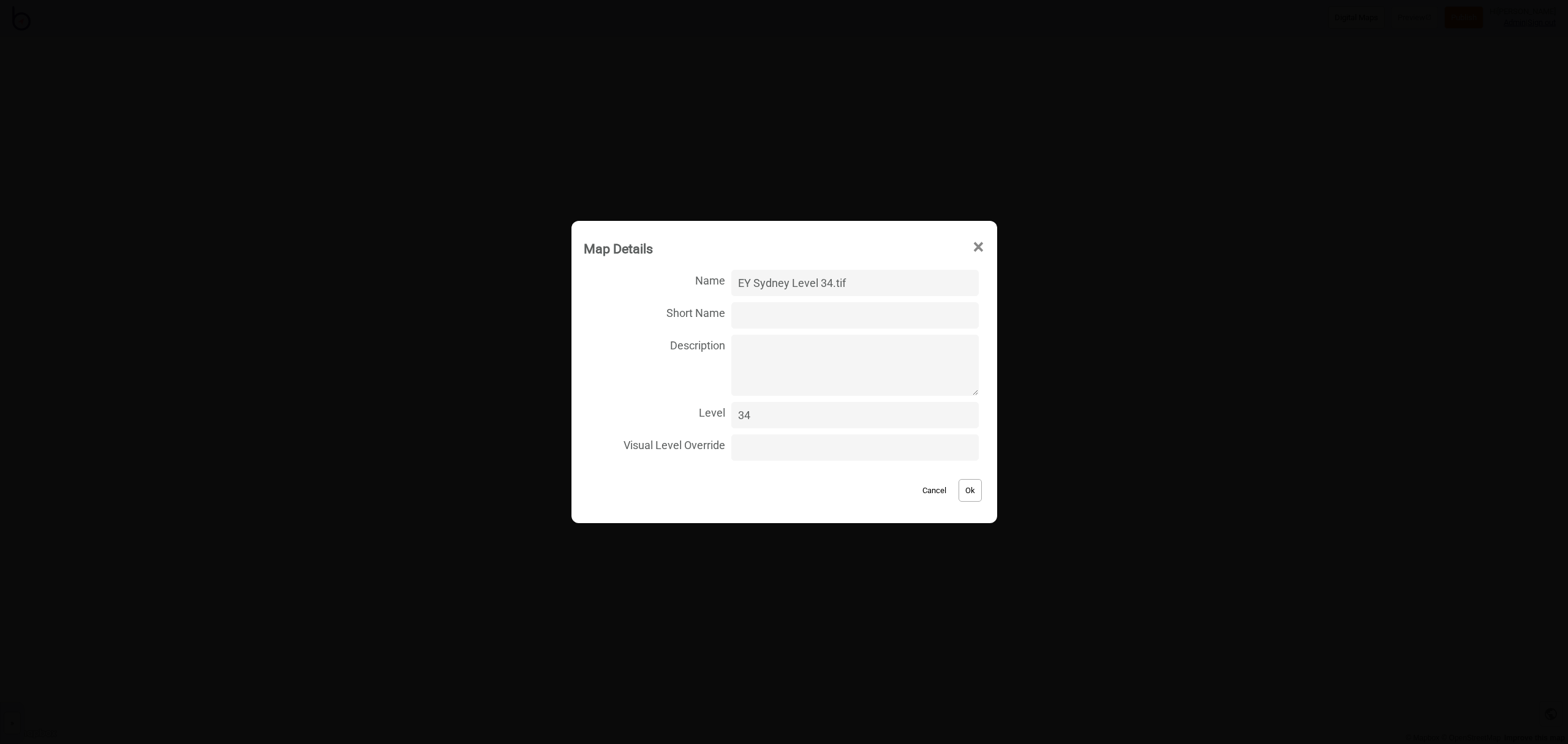
click at [877, 285] on input "EY Sydney Level 34.tif" at bounding box center [854, 283] width 247 height 26
type input "Level 34"
click at [959, 485] on button "Ok" at bounding box center [970, 491] width 23 height 22
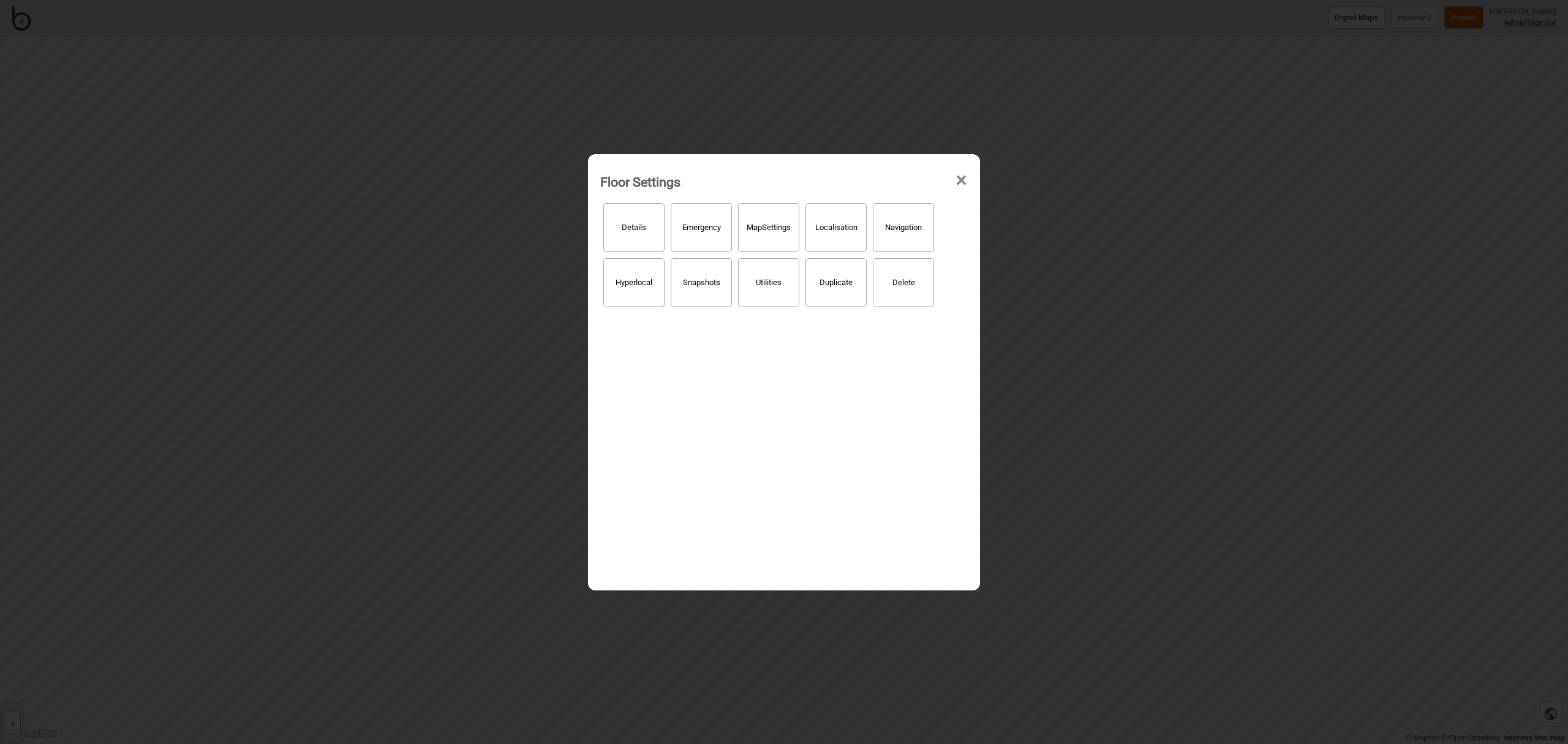
click at [960, 183] on span "×" at bounding box center [961, 180] width 13 height 40
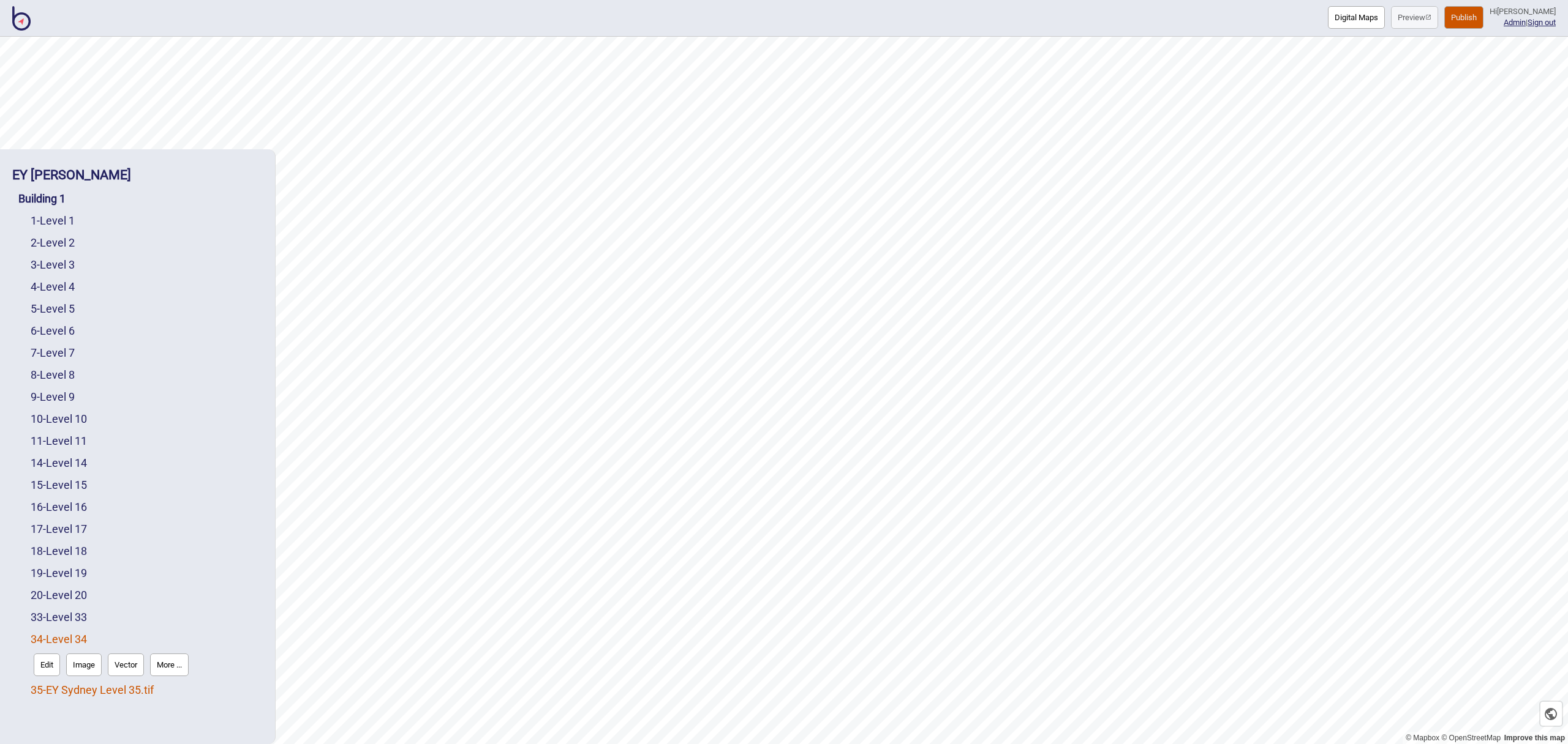
click at [142, 689] on link "35 - EY Sydney Level 35.tif" at bounding box center [92, 690] width 123 height 13
click at [176, 681] on button "More ..." at bounding box center [169, 687] width 38 height 22
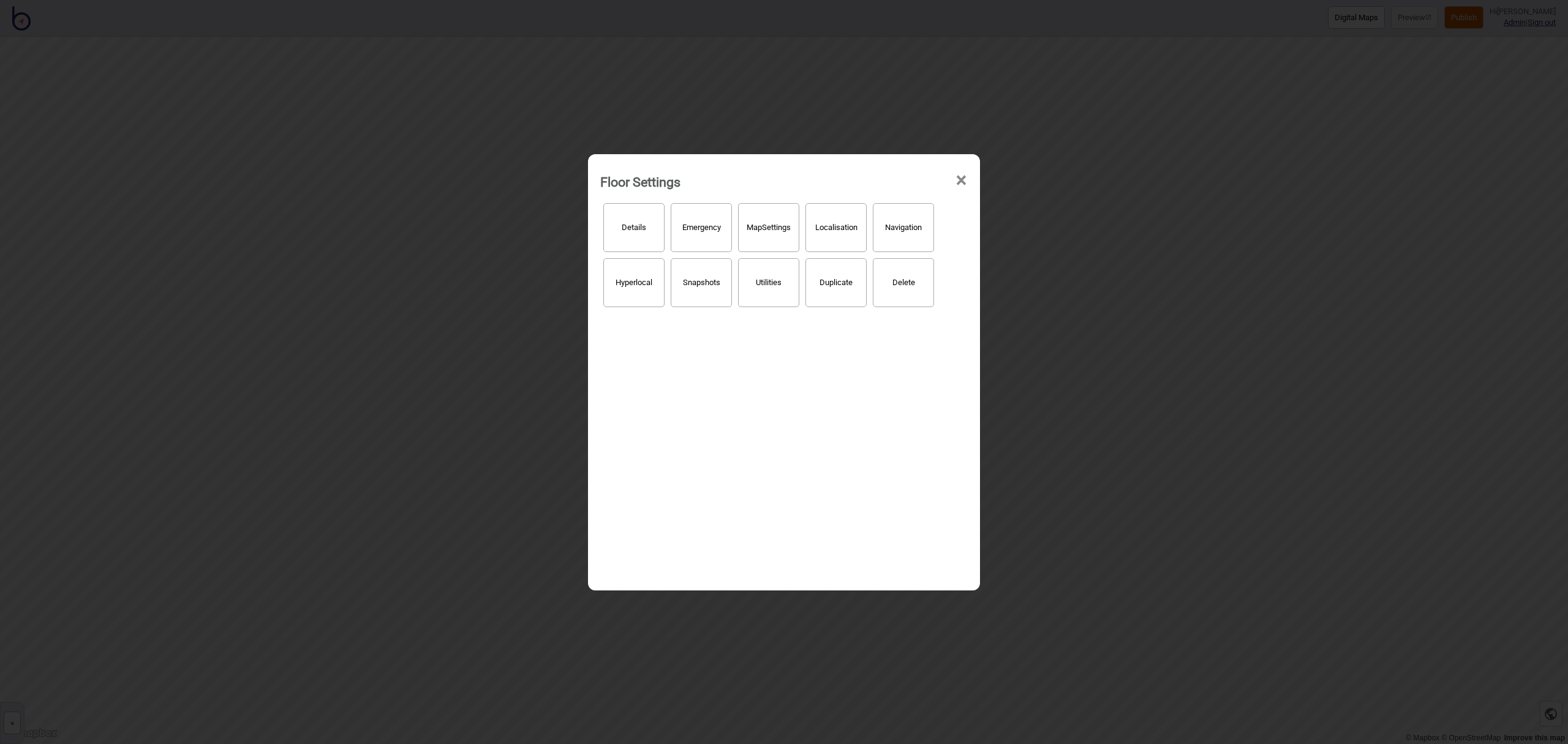
click at [611, 250] on button "Details" at bounding box center [634, 227] width 61 height 49
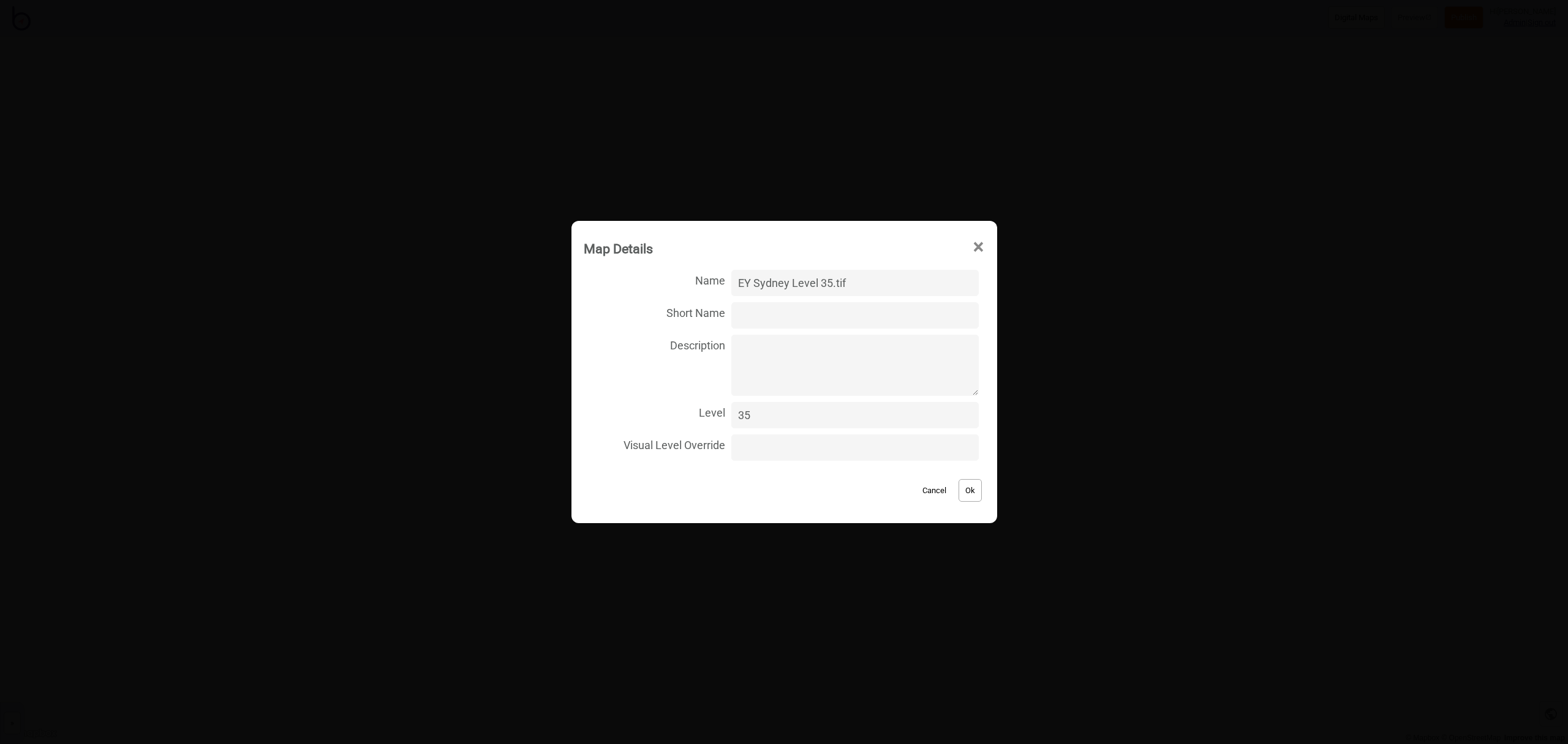
click at [864, 281] on input "EY Sydney Level 35.tif" at bounding box center [854, 283] width 247 height 26
click at [800, 277] on input "EY Sydney Level 35" at bounding box center [854, 283] width 247 height 26
type input "Level 35"
click at [959, 491] on button "Ok" at bounding box center [970, 491] width 23 height 22
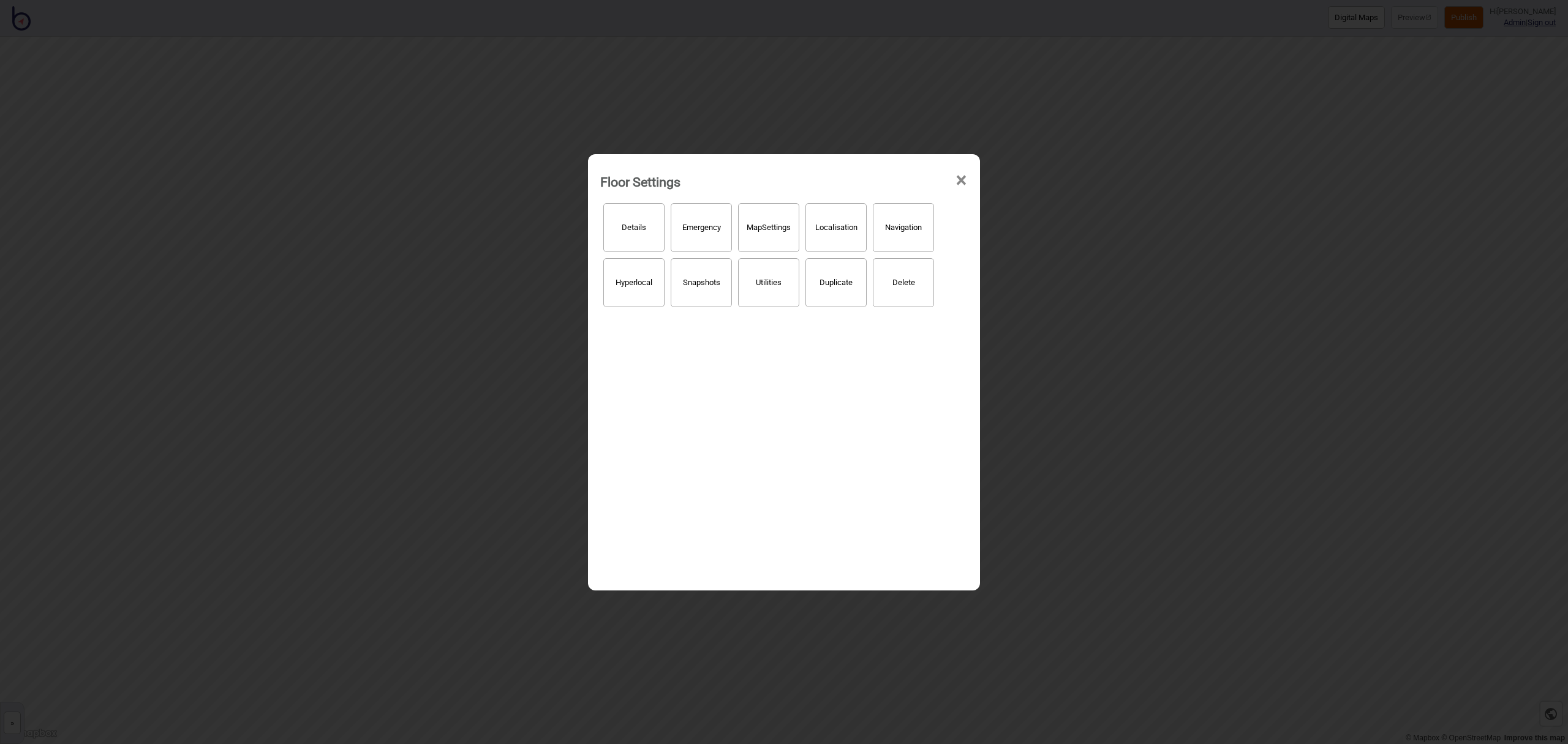
click at [966, 183] on span "×" at bounding box center [961, 180] width 13 height 40
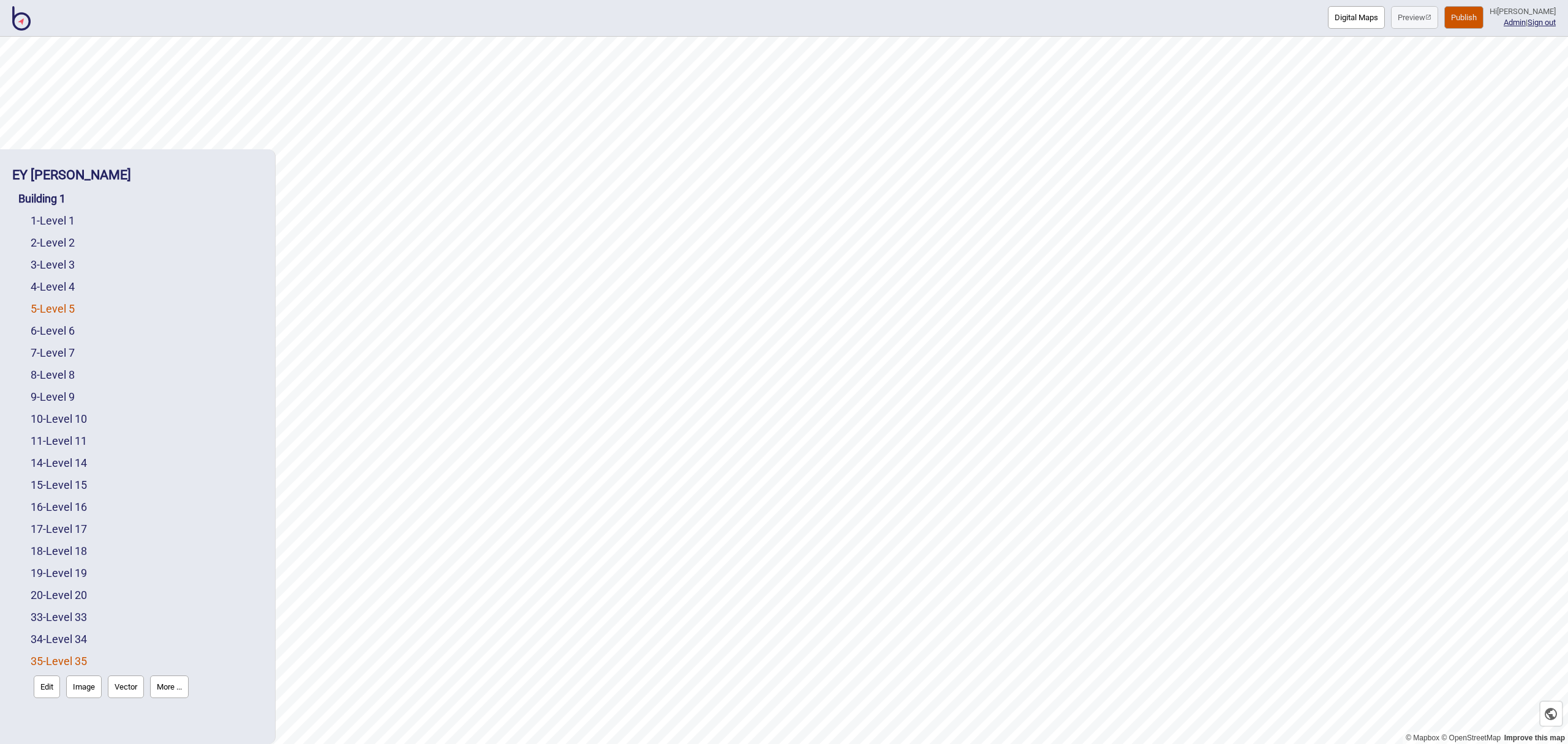
click at [73, 312] on link "5 - Level 5" at bounding box center [52, 309] width 44 height 13
click at [73, 448] on link "10 - Level 10" at bounding box center [59, 448] width 56 height 13
click at [81, 555] on link "17 - Level 17" at bounding box center [59, 558] width 56 height 13
click at [55, 199] on link "Building 1" at bounding box center [42, 198] width 48 height 13
click at [184, 227] on button "More ..." at bounding box center [177, 224] width 38 height 22
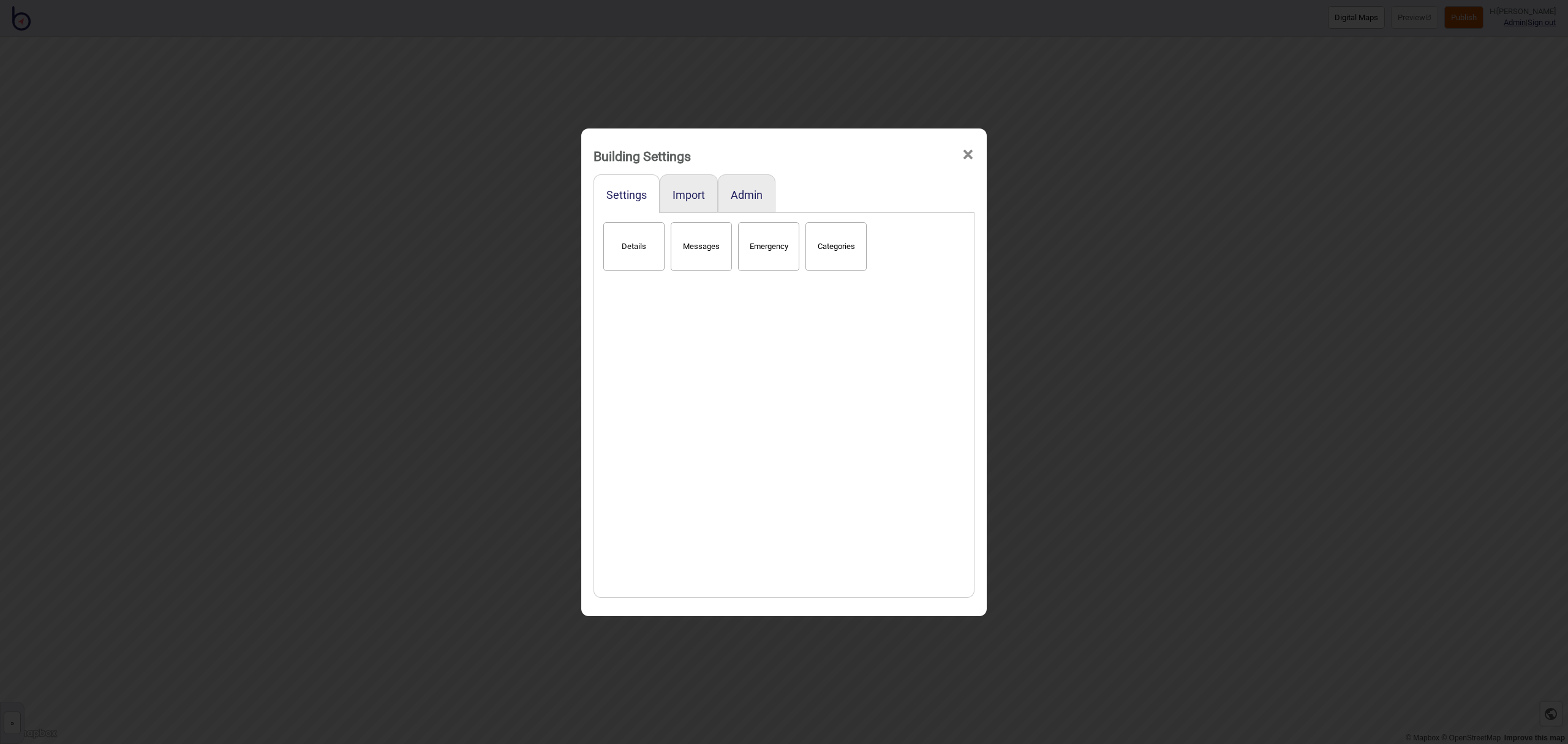
click at [650, 251] on button "Details" at bounding box center [634, 247] width 61 height 49
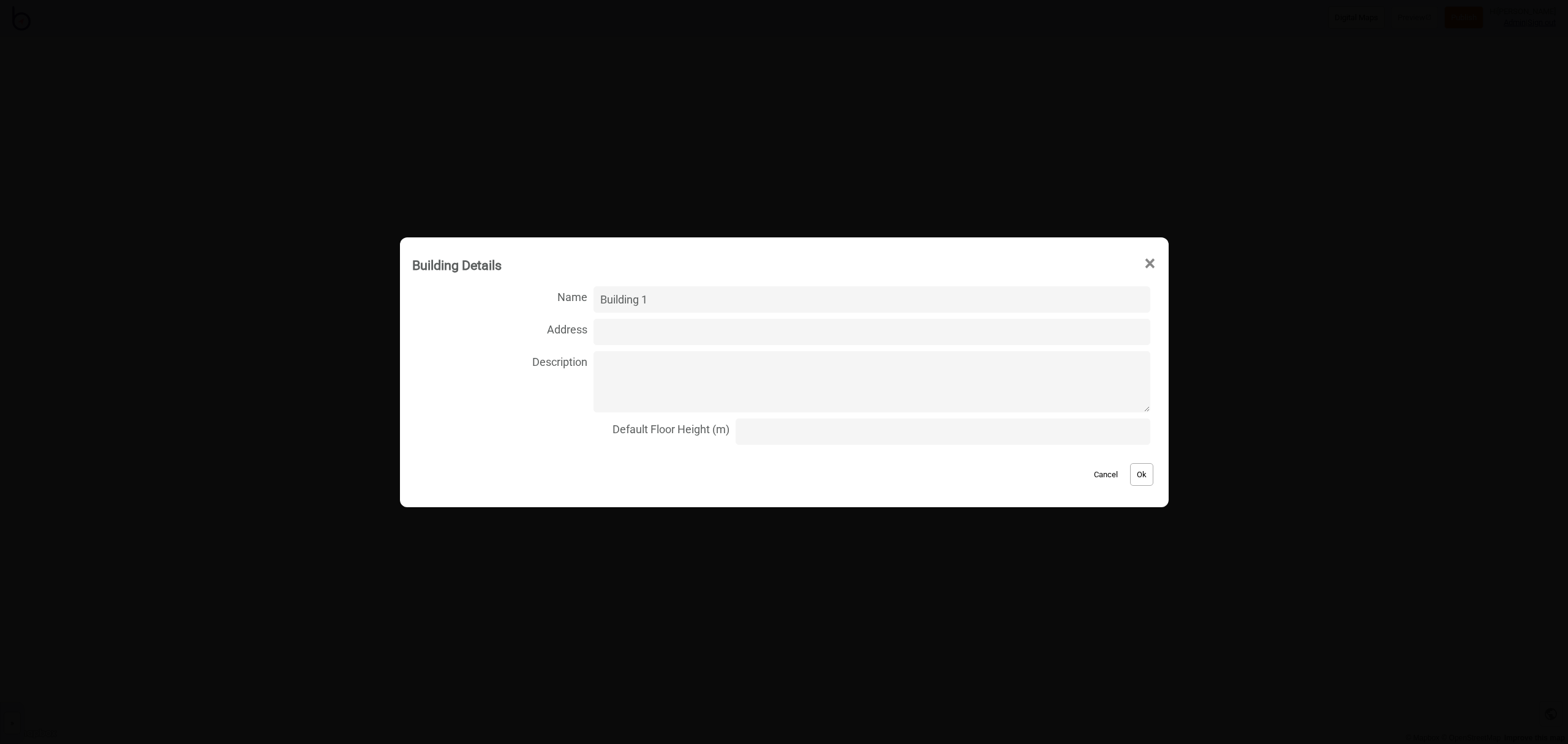
click at [700, 298] on input "Building 1" at bounding box center [872, 300] width 557 height 26
type input "Building"
click at [1130, 472] on button "Ok" at bounding box center [1141, 475] width 23 height 22
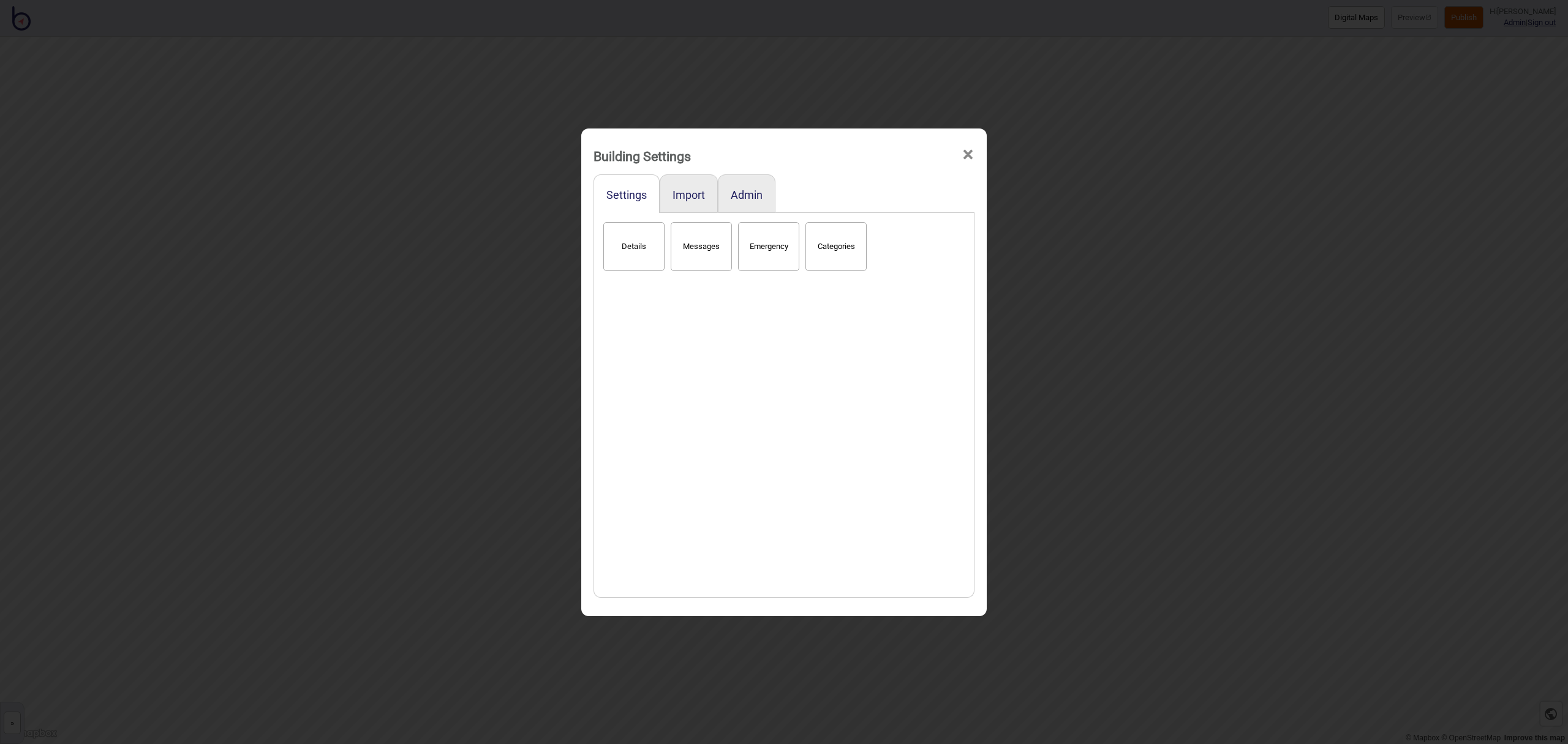
drag, startPoint x: 977, startPoint y: 153, endPoint x: 952, endPoint y: 161, distance: 26.2
click at [971, 153] on div "Building Settings ×" at bounding box center [784, 153] width 393 height 36
click at [971, 156] on span "×" at bounding box center [968, 155] width 13 height 40
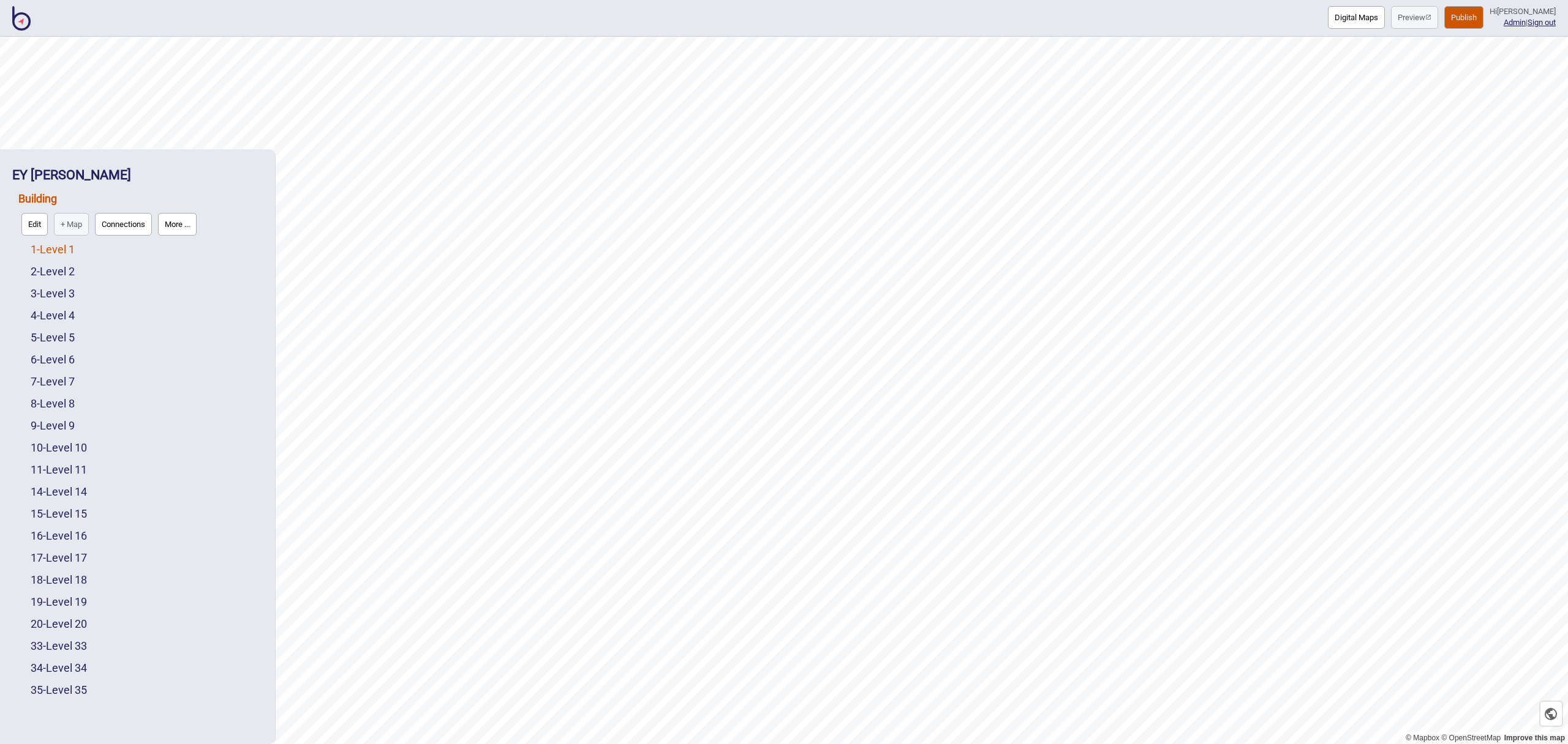
click at [75, 253] on link "1 - Level 1" at bounding box center [52, 250] width 44 height 13
click at [22, 21] on img at bounding box center [21, 19] width 19 height 24
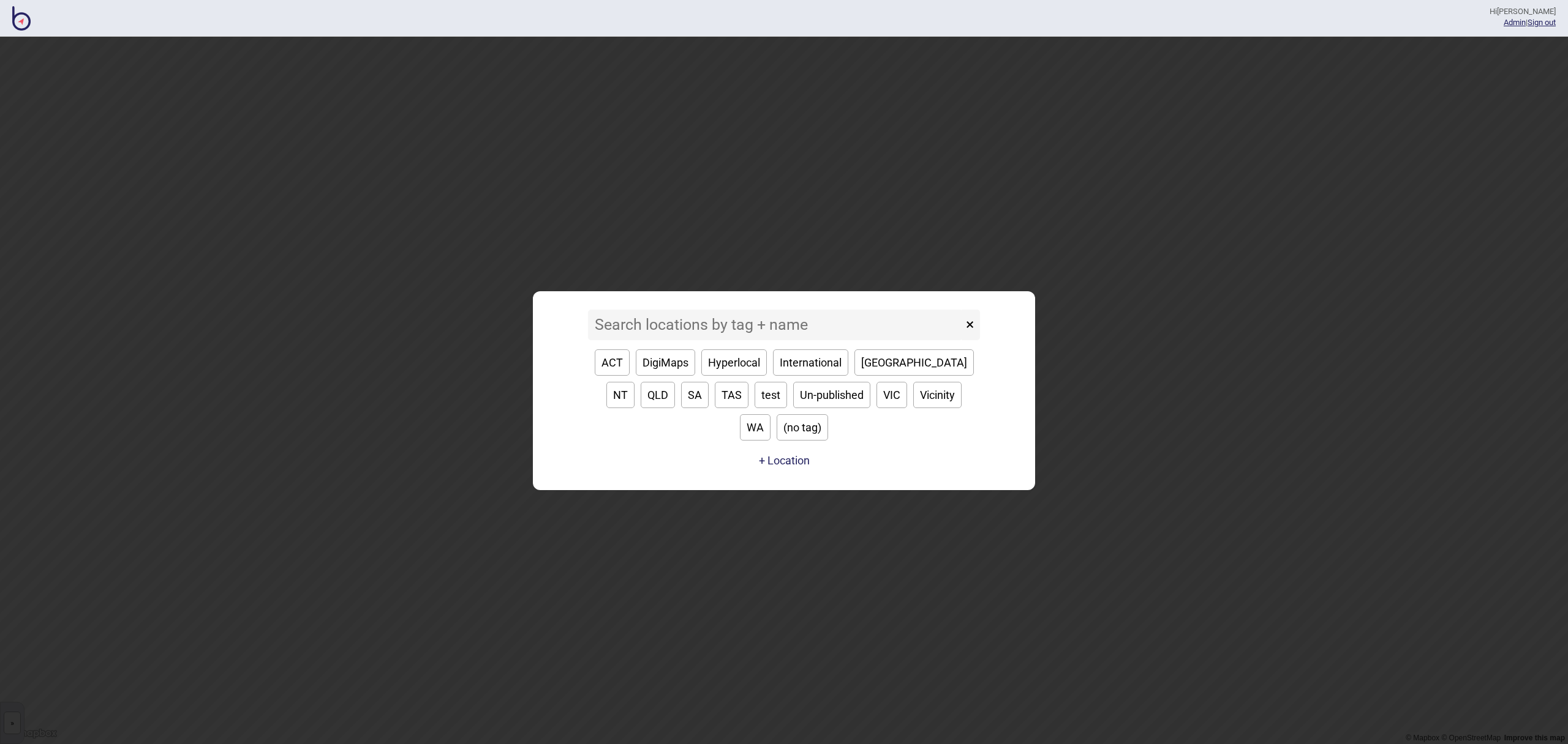
click at [798, 341] on input at bounding box center [775, 325] width 375 height 31
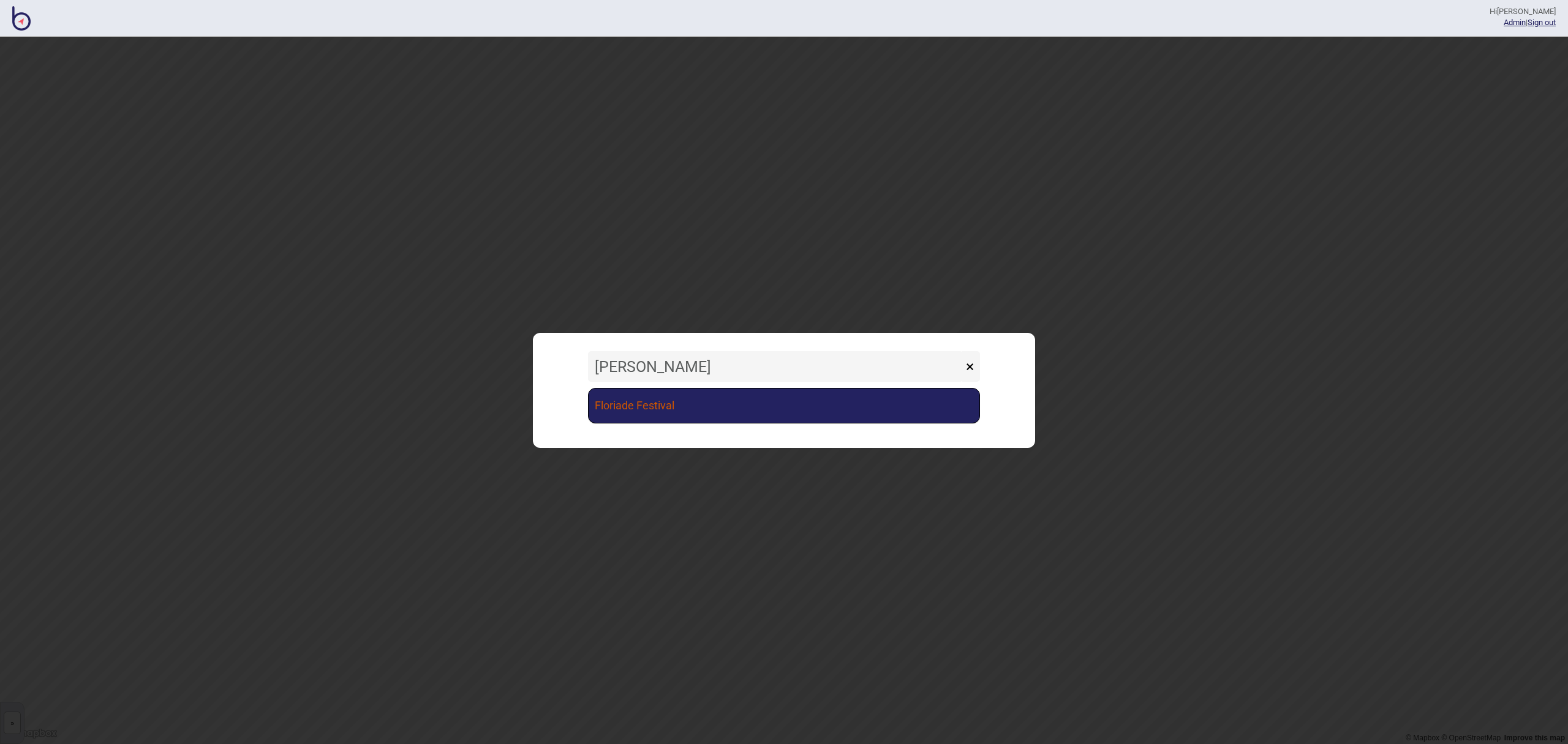
type input "[PERSON_NAME]"
click at [770, 397] on link "Floriade Festival" at bounding box center [784, 406] width 392 height 35
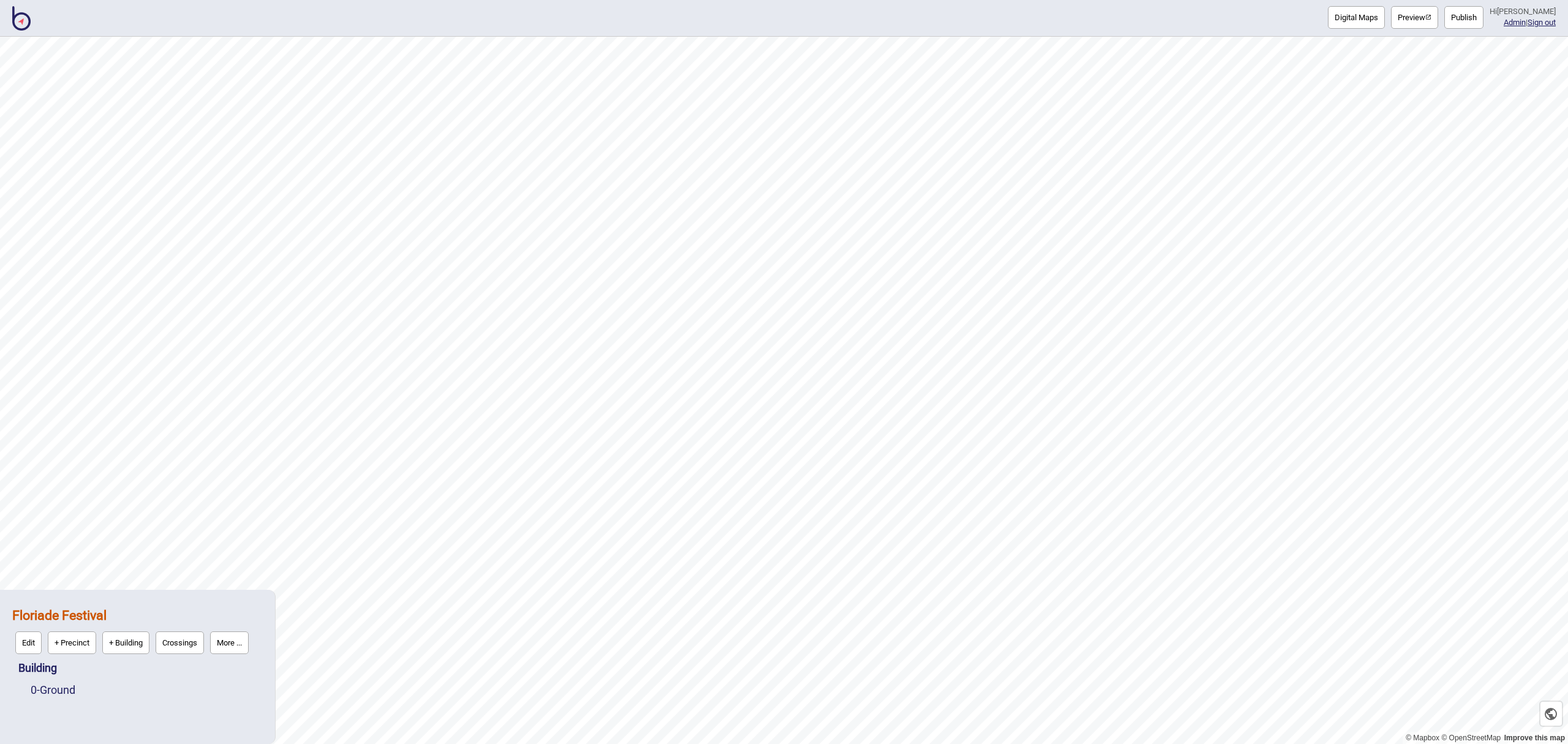
click at [76, 697] on div "0 - Ground" at bounding box center [146, 691] width 232 height 22
click at [67, 689] on link "0 - Ground" at bounding box center [53, 690] width 45 height 13
click at [47, 687] on button "Edit" at bounding box center [47, 687] width 26 height 22
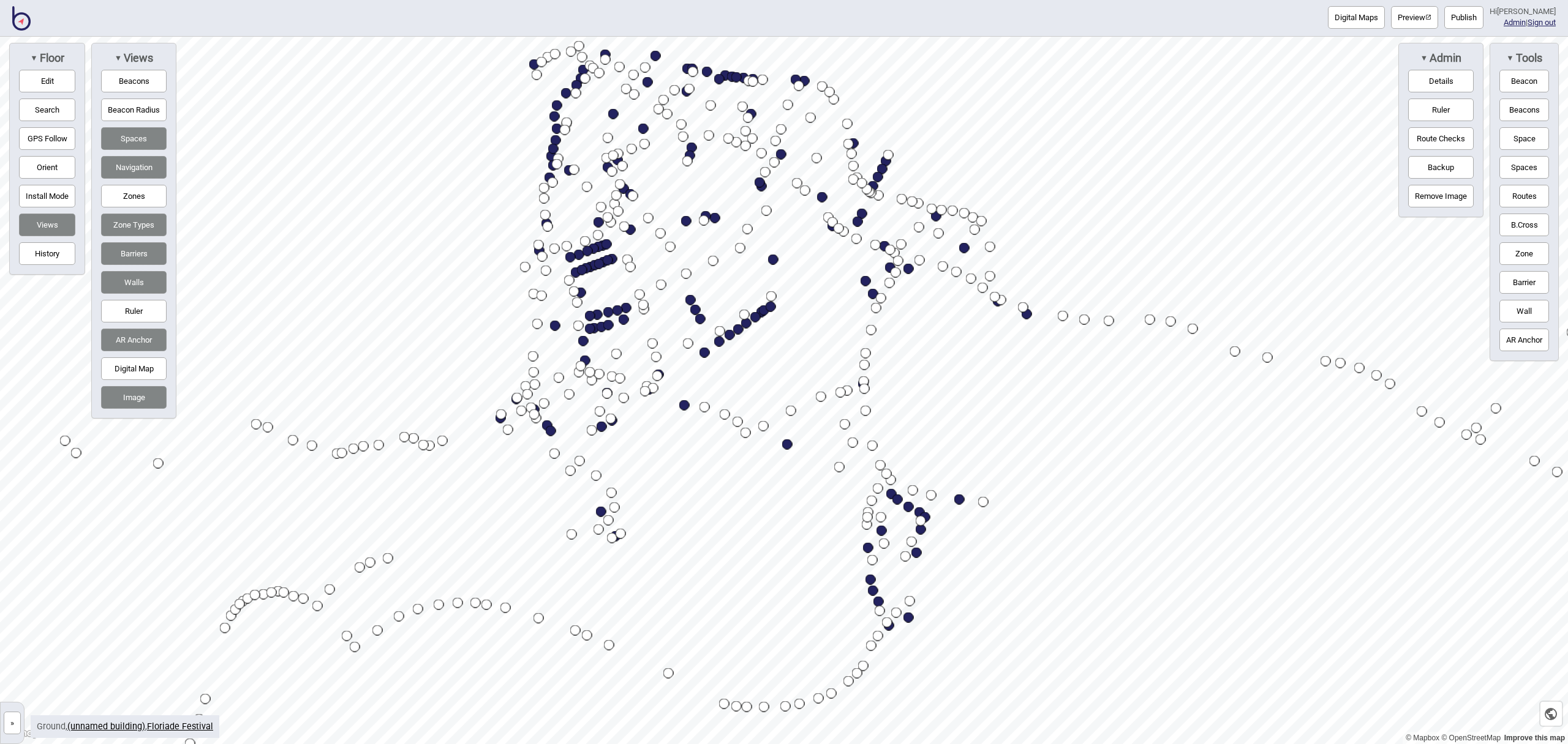
click at [54, 102] on button "Search" at bounding box center [47, 110] width 56 height 22
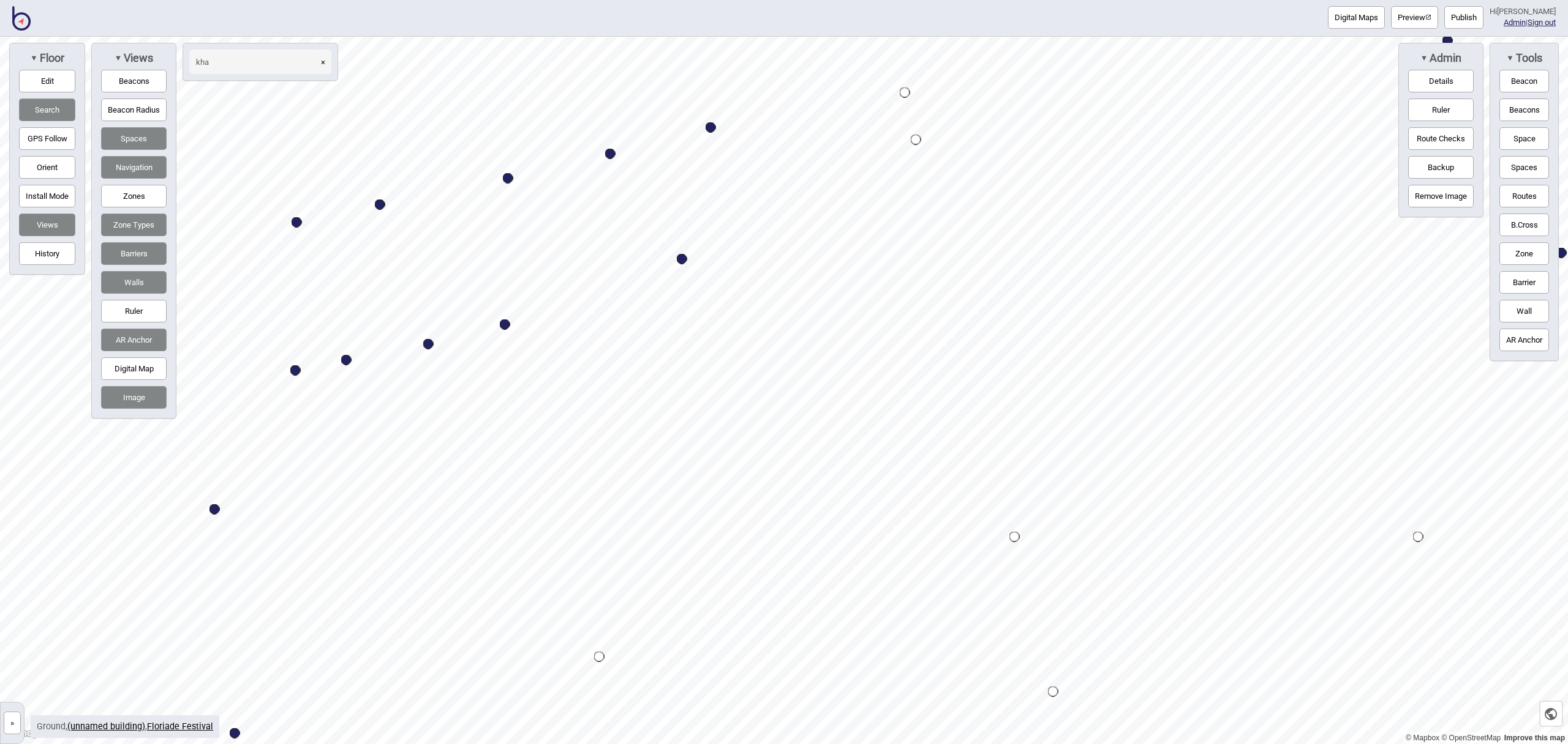
type input "kha"
click at [1515, 135] on button "Space" at bounding box center [1523, 139] width 49 height 22
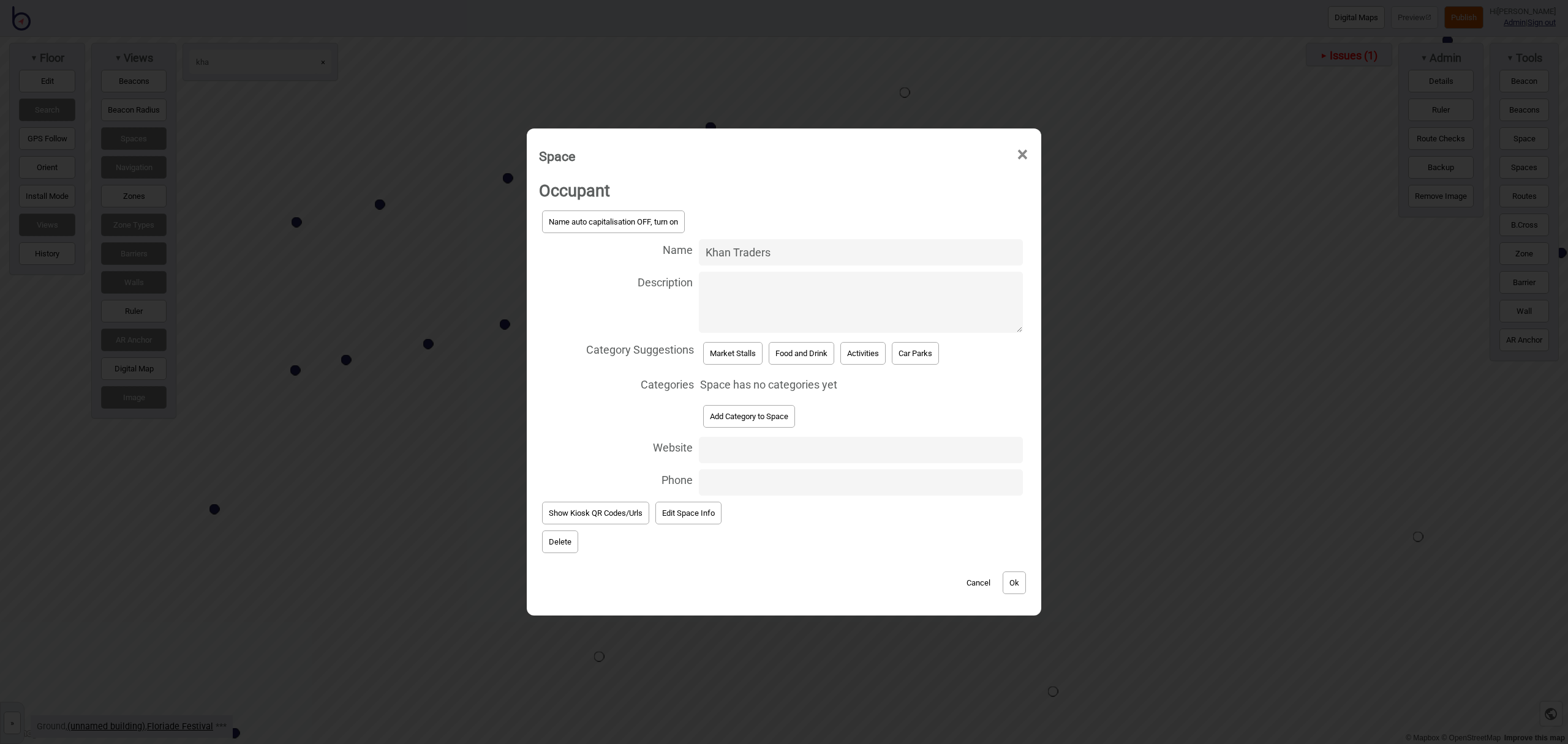
type input "Khan Traders"
click at [730, 359] on button "Market Stalls" at bounding box center [733, 354] width 60 height 22
select select "Market Stalls"
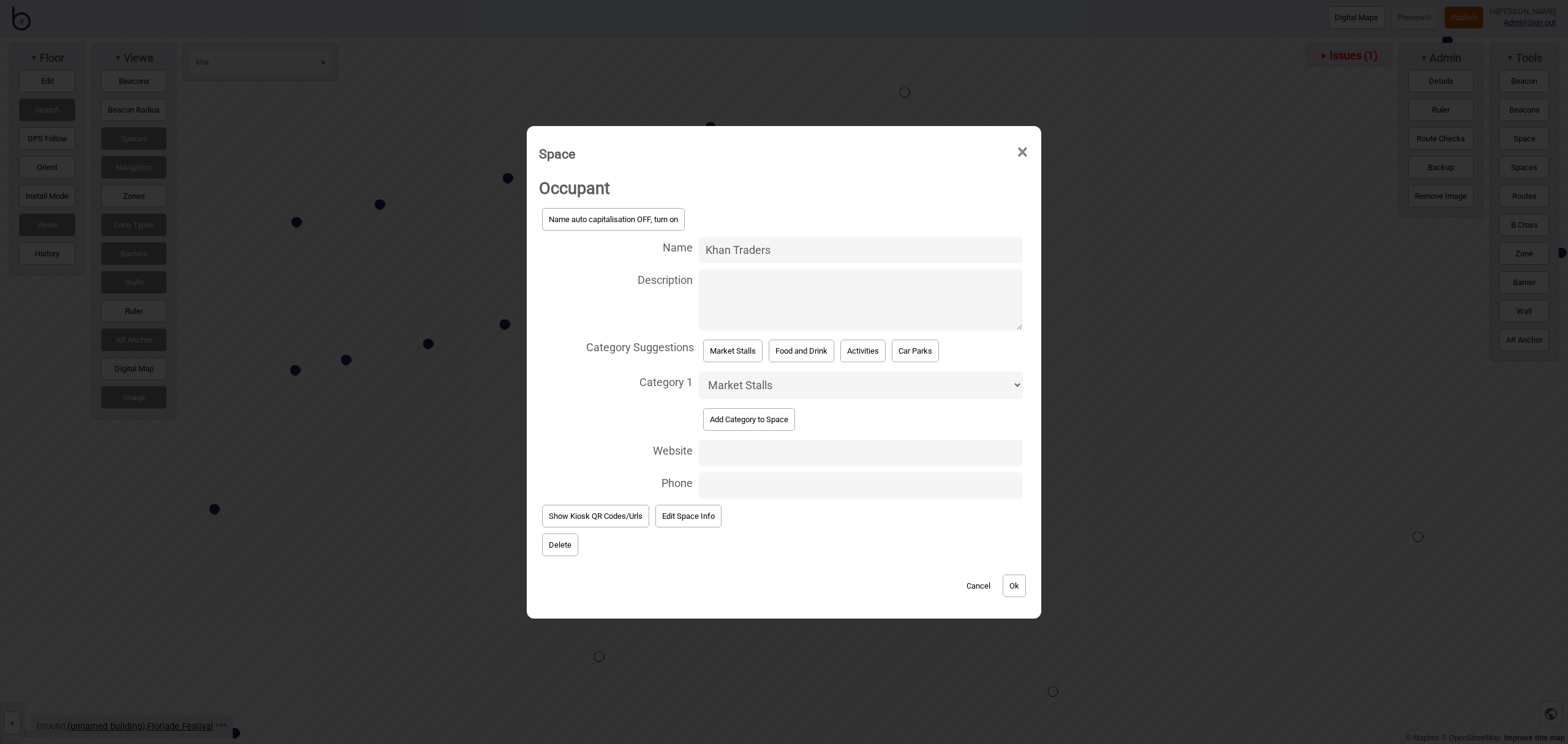
click at [1017, 588] on button "Ok" at bounding box center [1014, 586] width 23 height 22
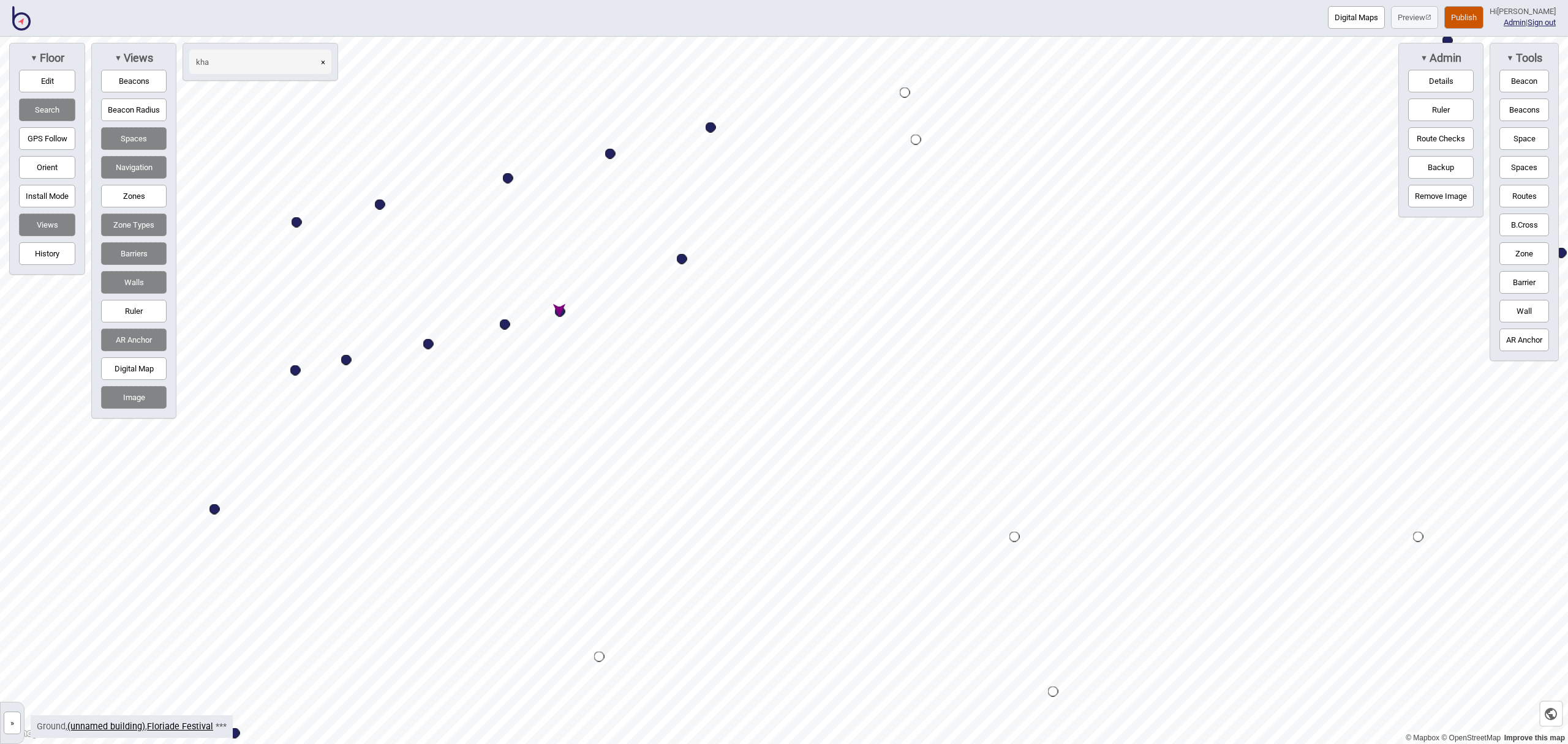
click at [1466, 20] on button "Publish" at bounding box center [1464, 18] width 39 height 22
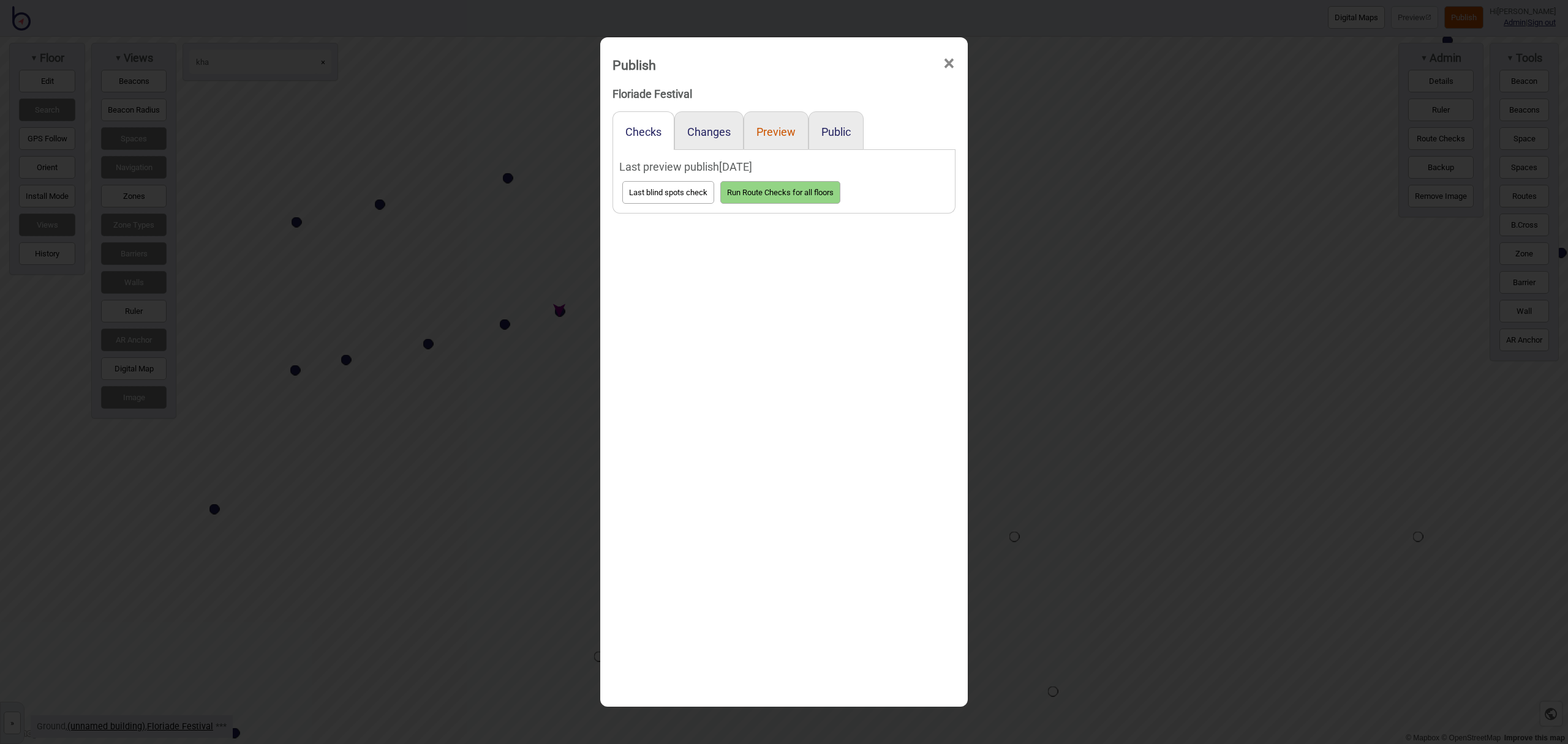
click at [784, 135] on button "Preview" at bounding box center [776, 132] width 39 height 13
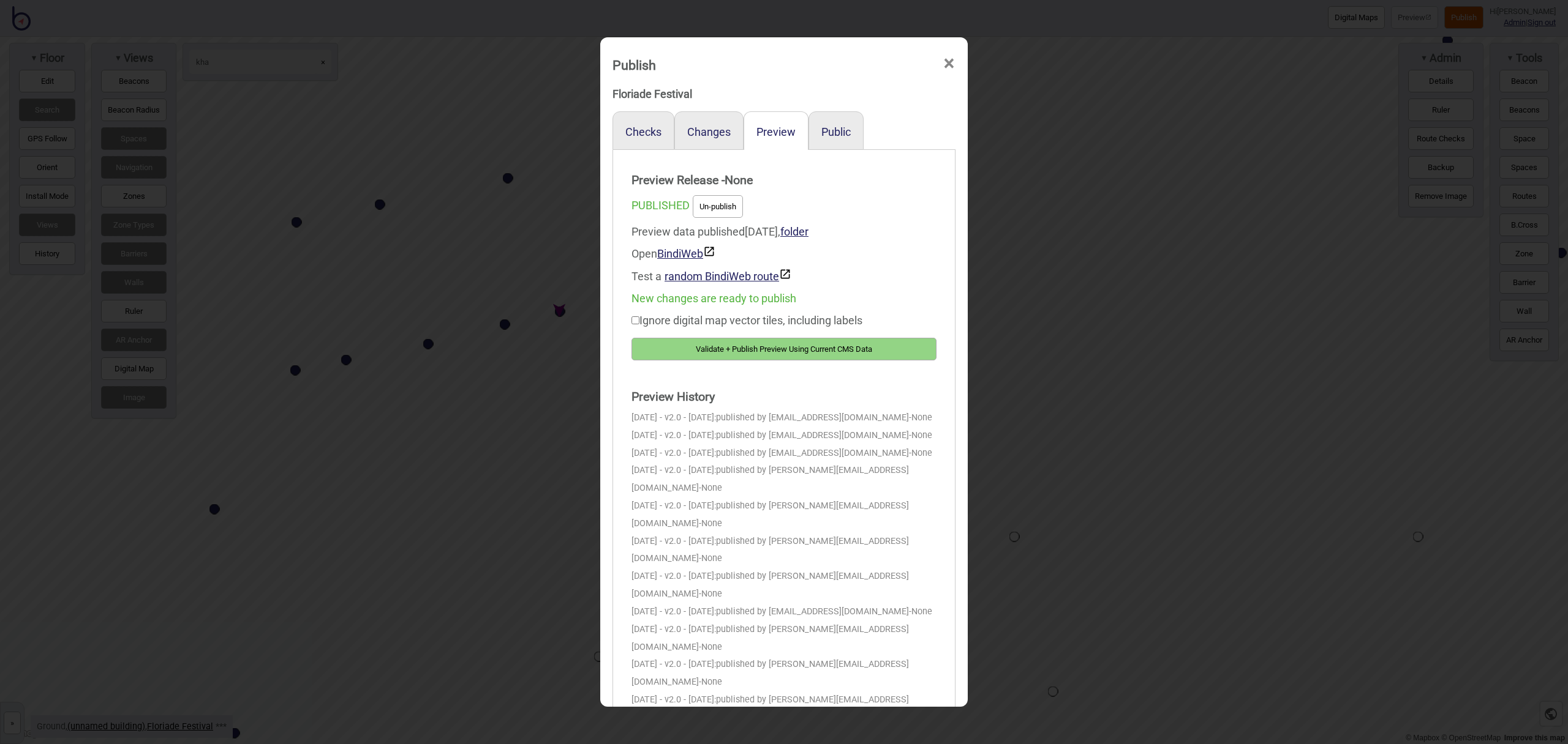
click at [895, 351] on button "Validate + Publish Preview Using Current CMS Data" at bounding box center [784, 349] width 305 height 22
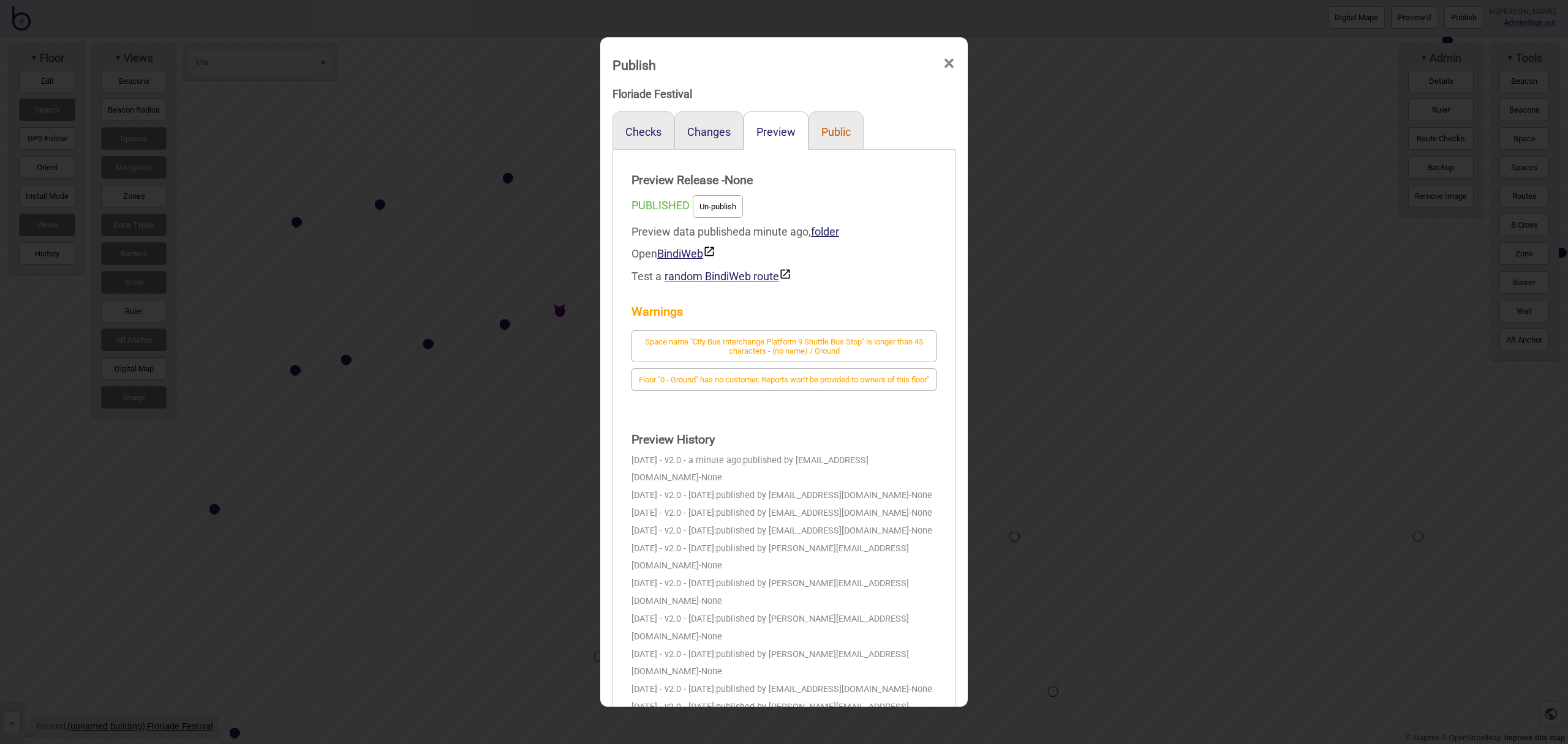
click at [840, 135] on button "Public" at bounding box center [837, 132] width 30 height 13
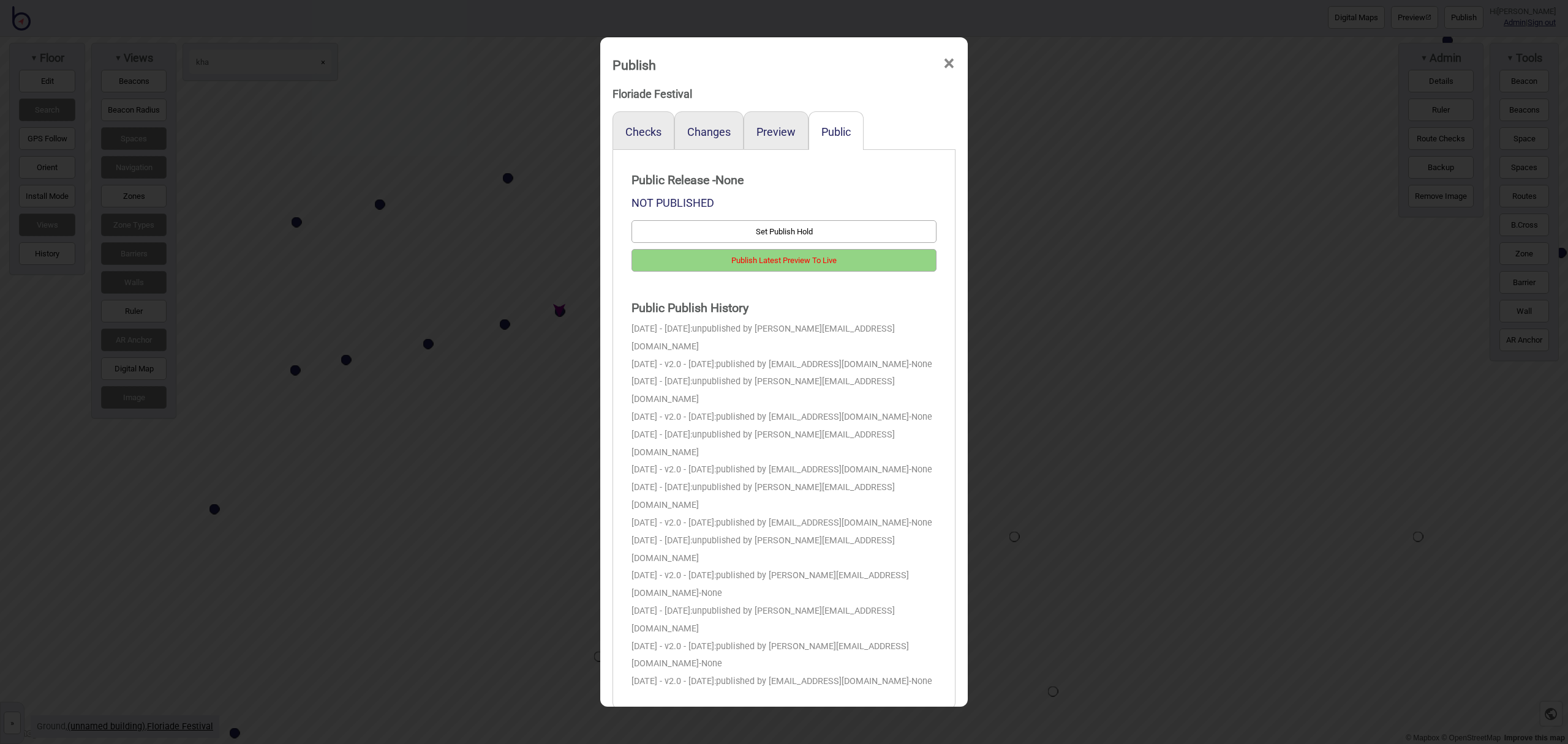
click at [868, 262] on button "Publish Latest Preview To Live" at bounding box center [784, 261] width 305 height 22
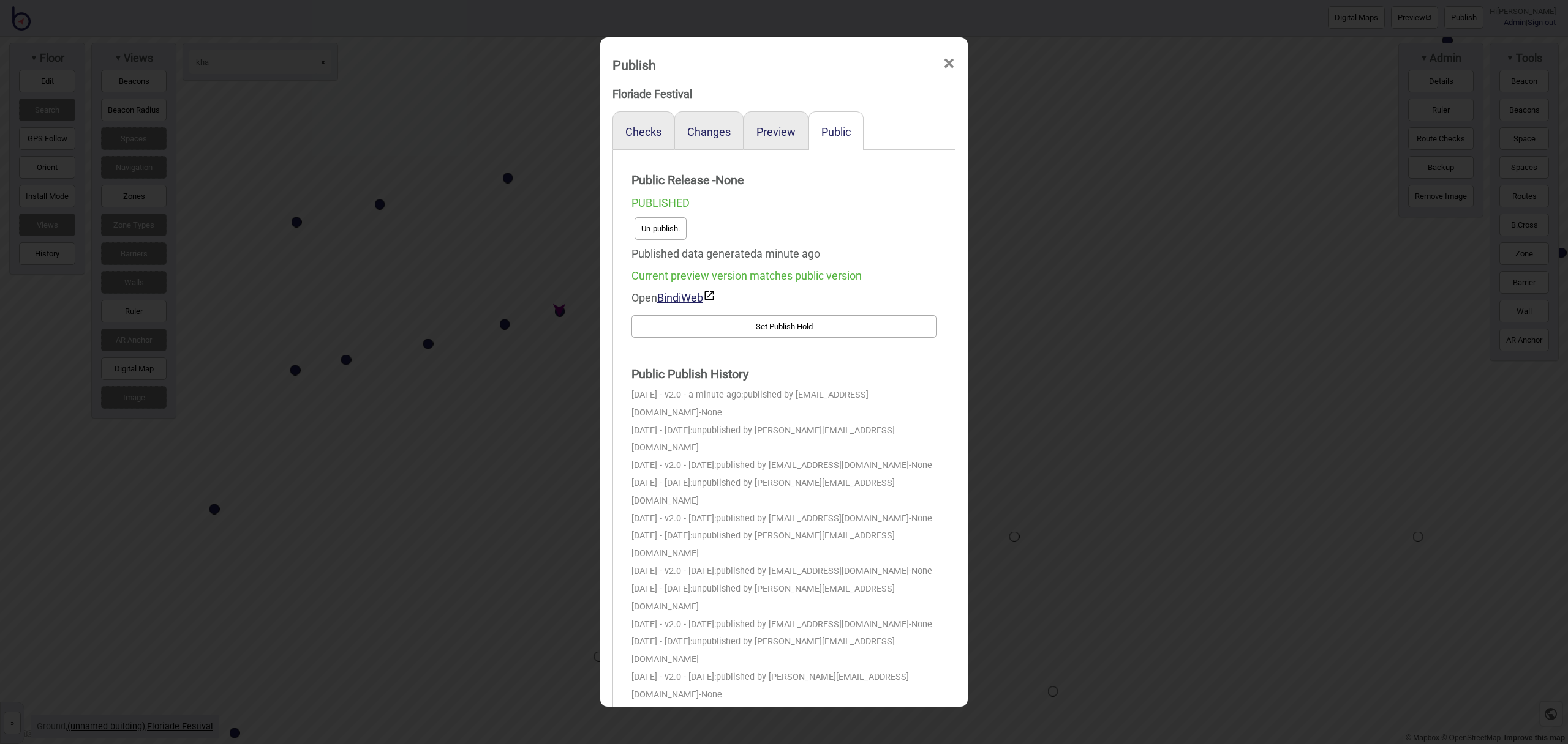
click at [682, 233] on button "Un-publish." at bounding box center [661, 228] width 52 height 22
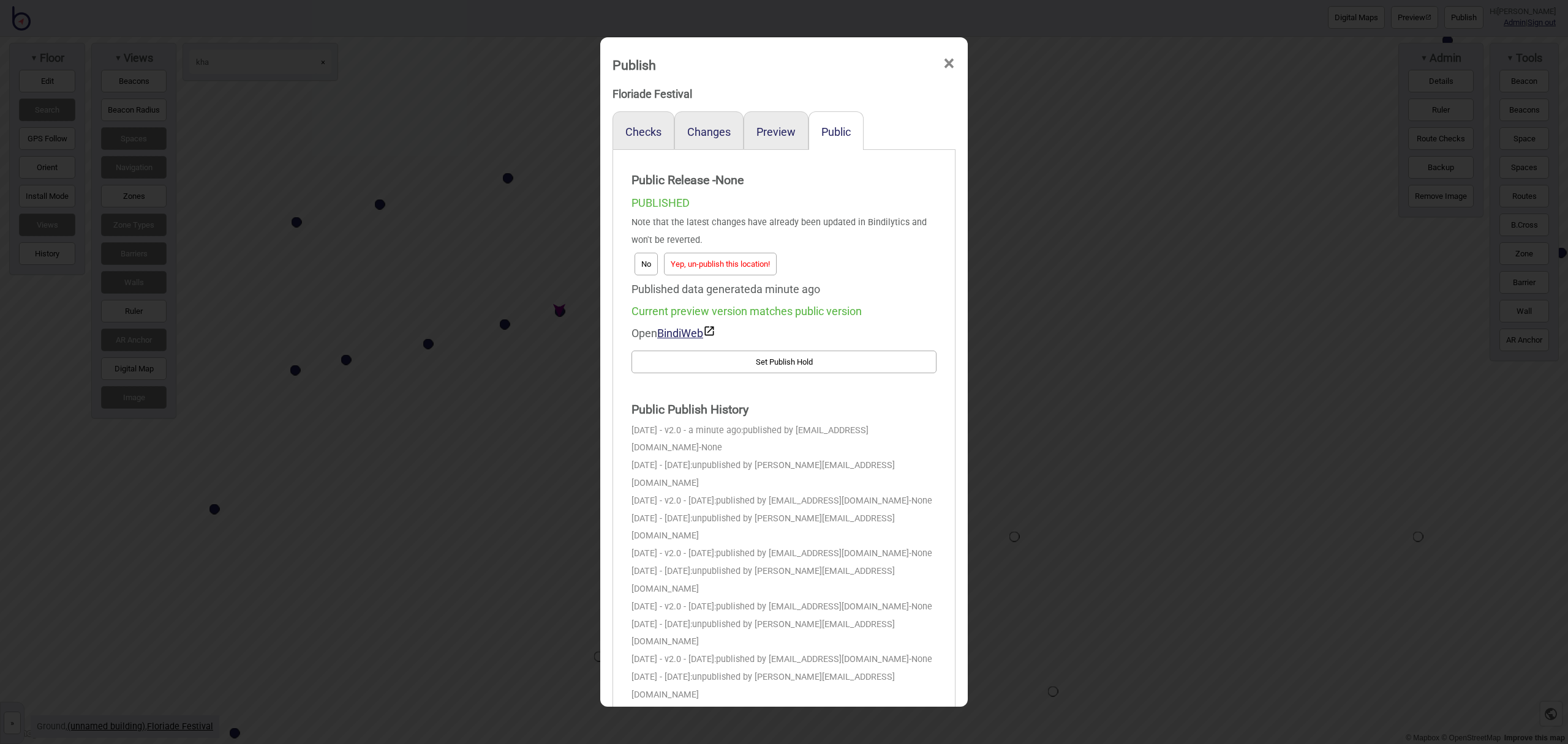
click at [734, 269] on button "Yep, un-publish this location!" at bounding box center [720, 264] width 113 height 22
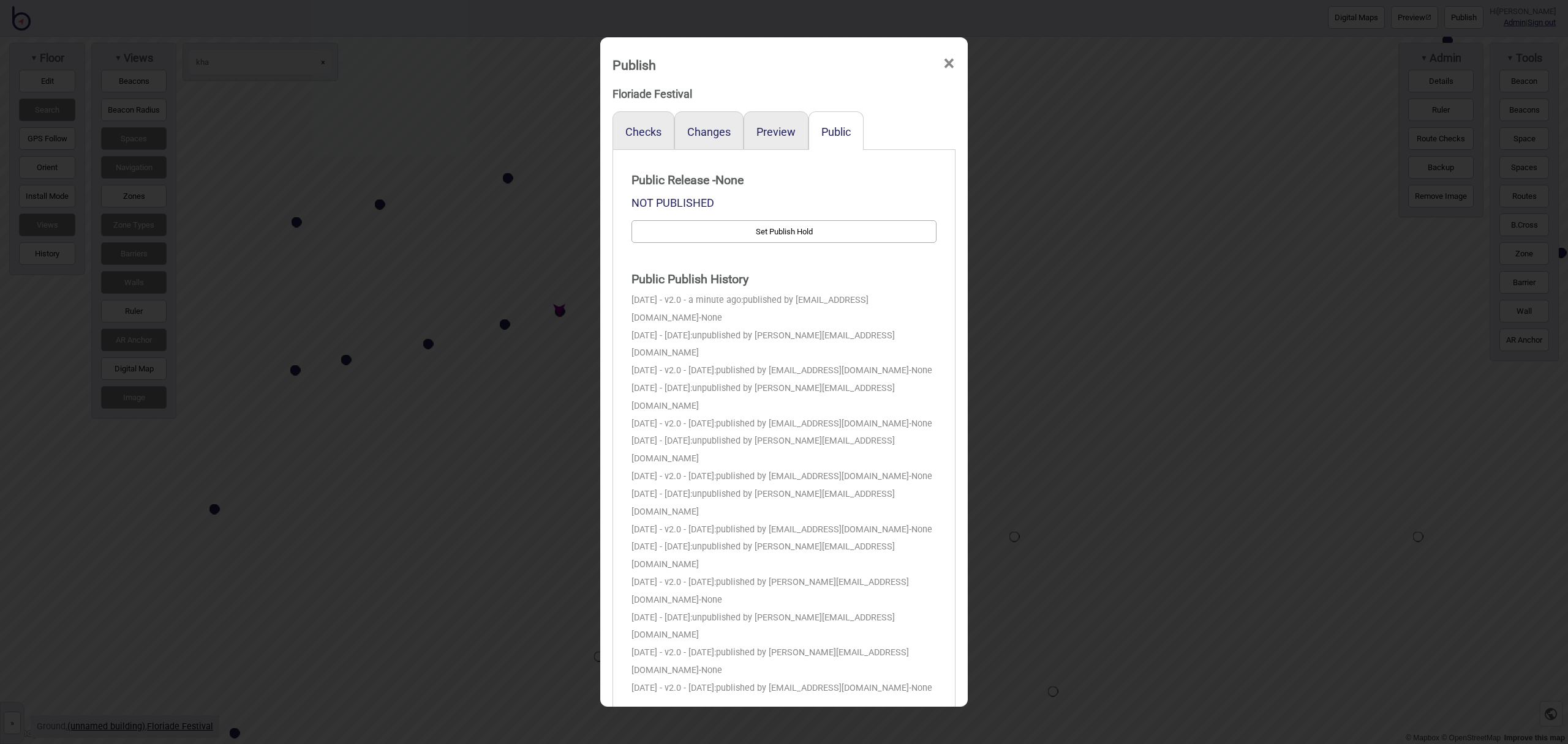
click at [946, 65] on span "×" at bounding box center [949, 63] width 13 height 40
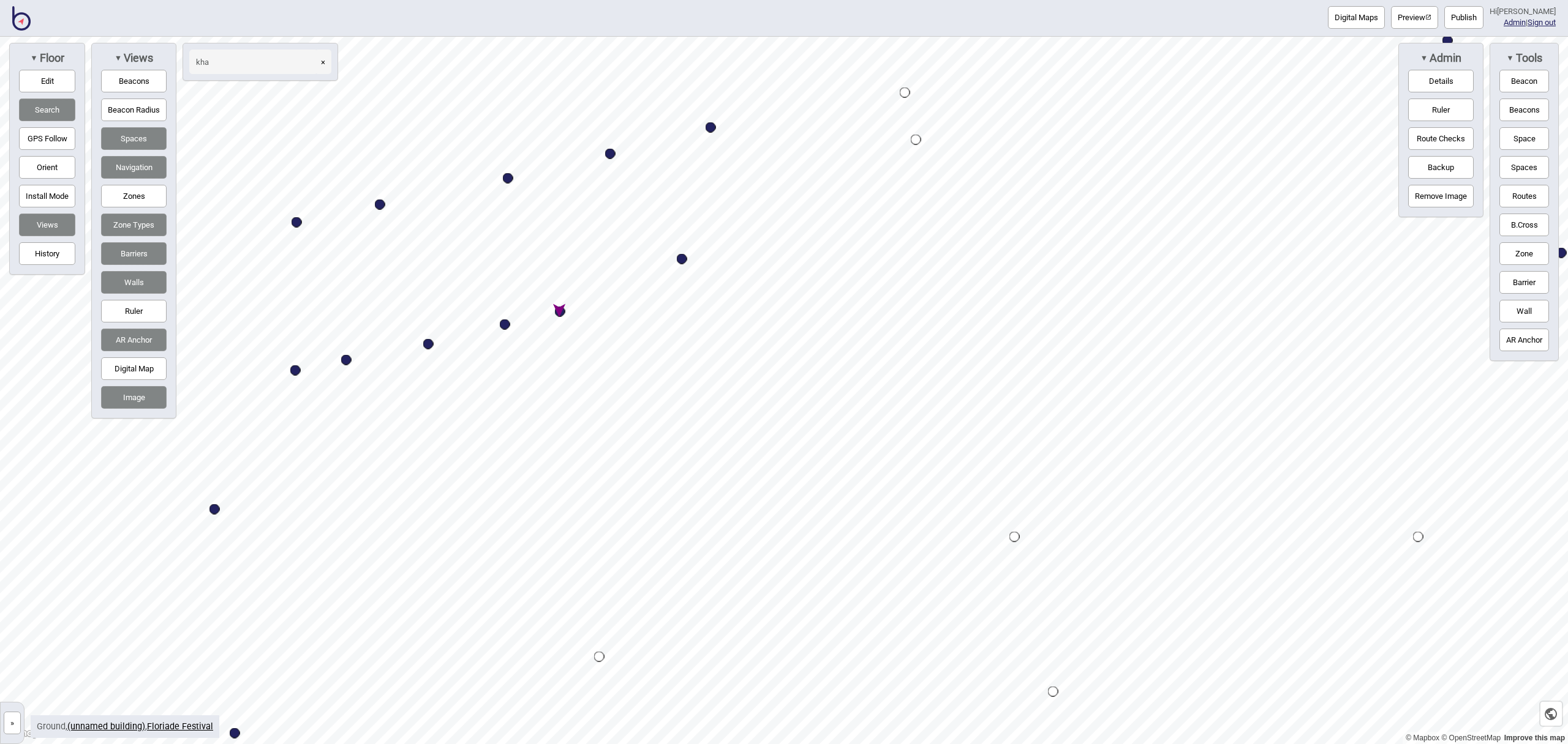
click at [29, 22] on img at bounding box center [21, 19] width 19 height 24
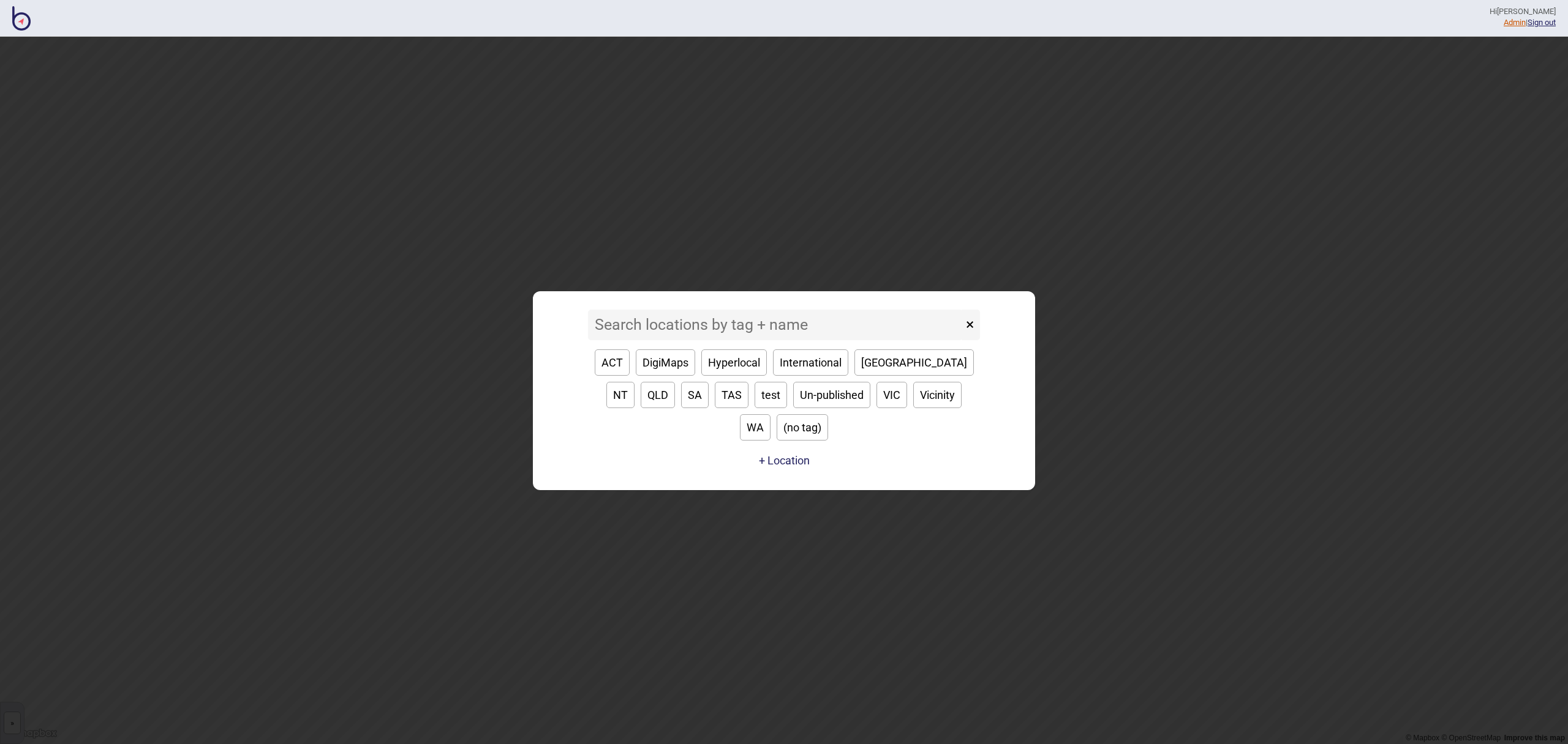
click at [1512, 22] on link "Admin" at bounding box center [1515, 22] width 22 height 9
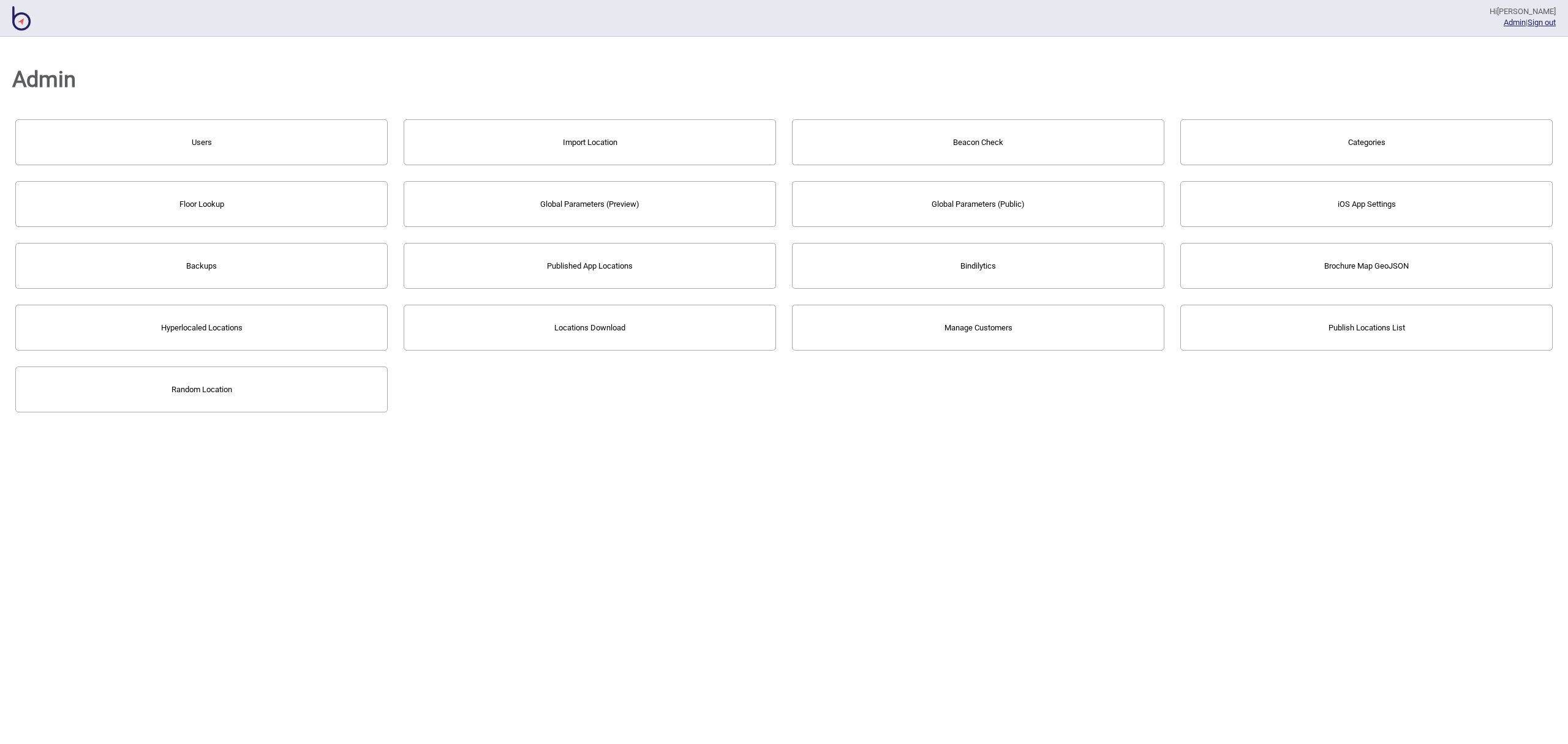
click at [869, 259] on button "Bindilytics" at bounding box center [978, 265] width 373 height 46
